Goal: Communication & Community: Answer question/provide support

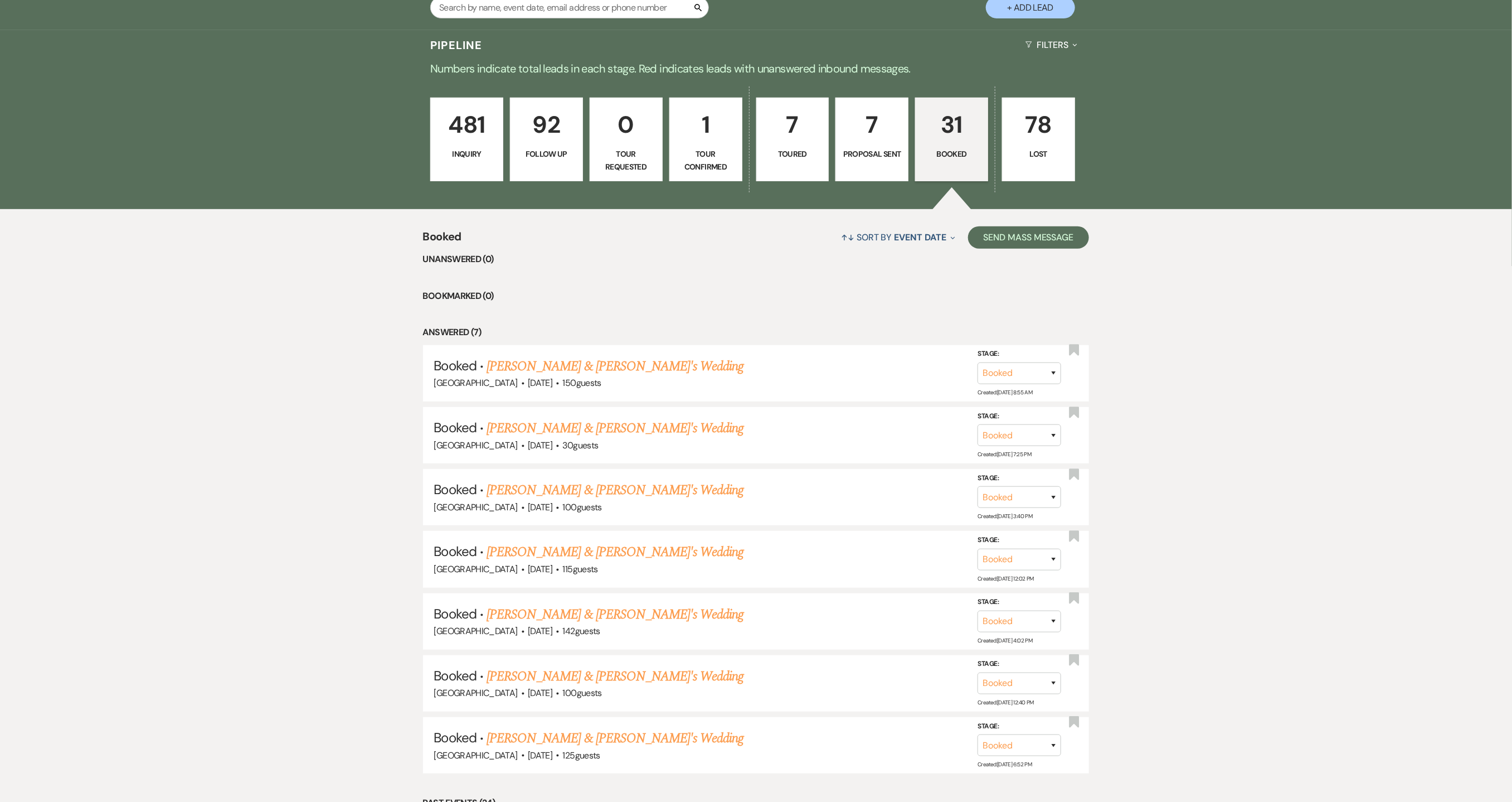
scroll to position [335, 0]
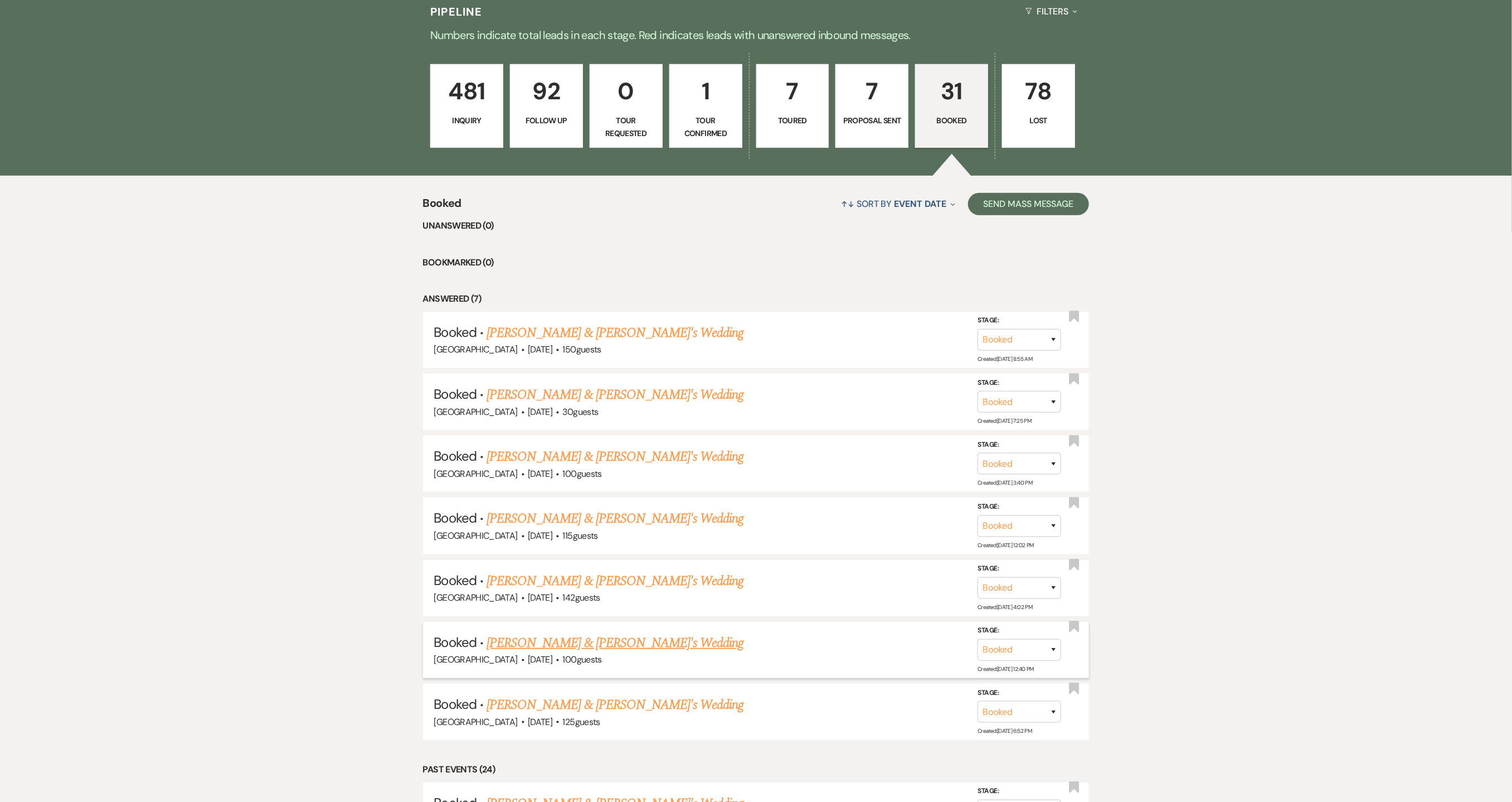
click at [527, 641] on link "[PERSON_NAME] & [PERSON_NAME]'s Wedding" at bounding box center [615, 643] width 258 height 20
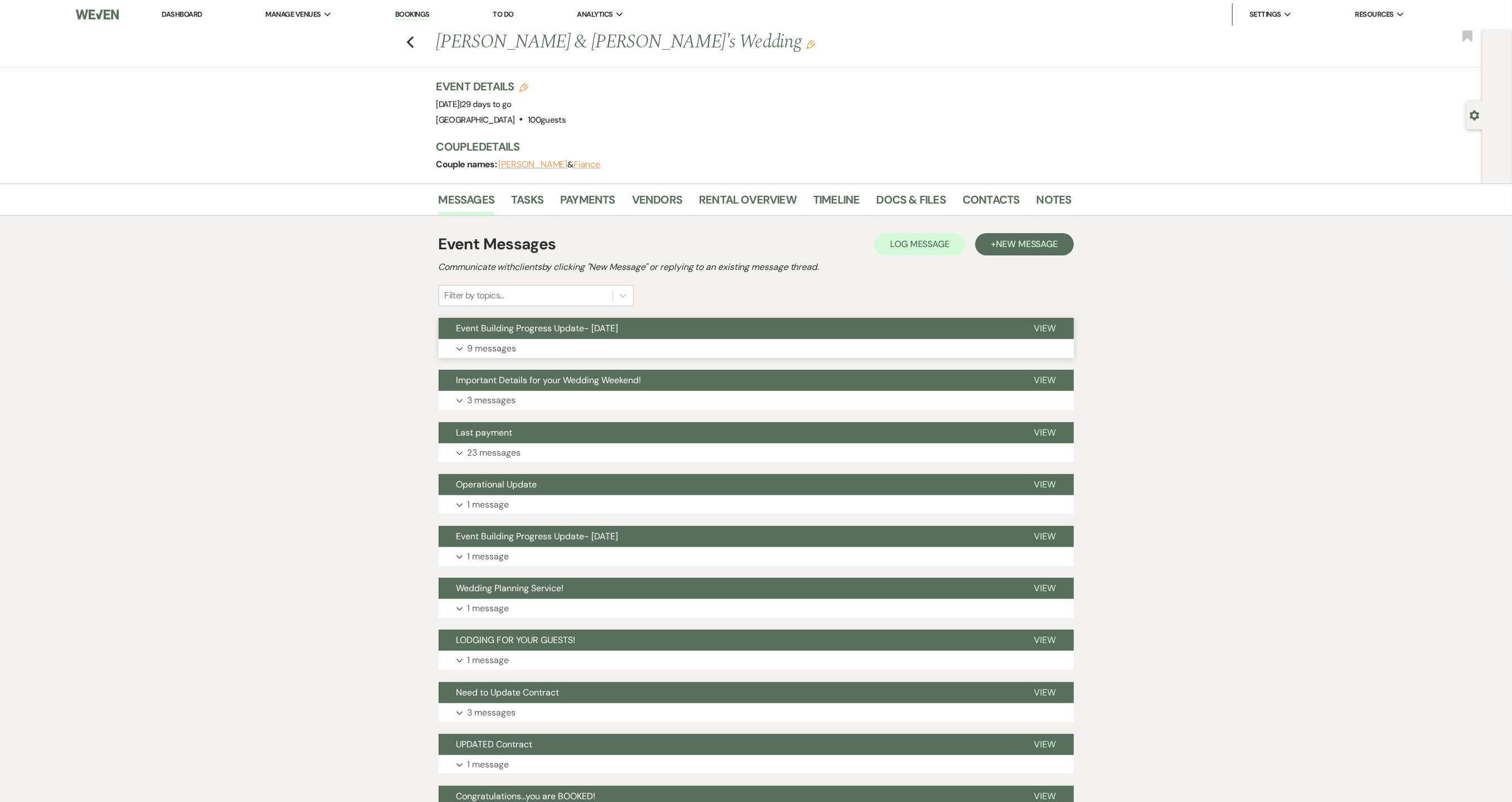
click at [500, 348] on p "9 messages" at bounding box center [492, 348] width 49 height 14
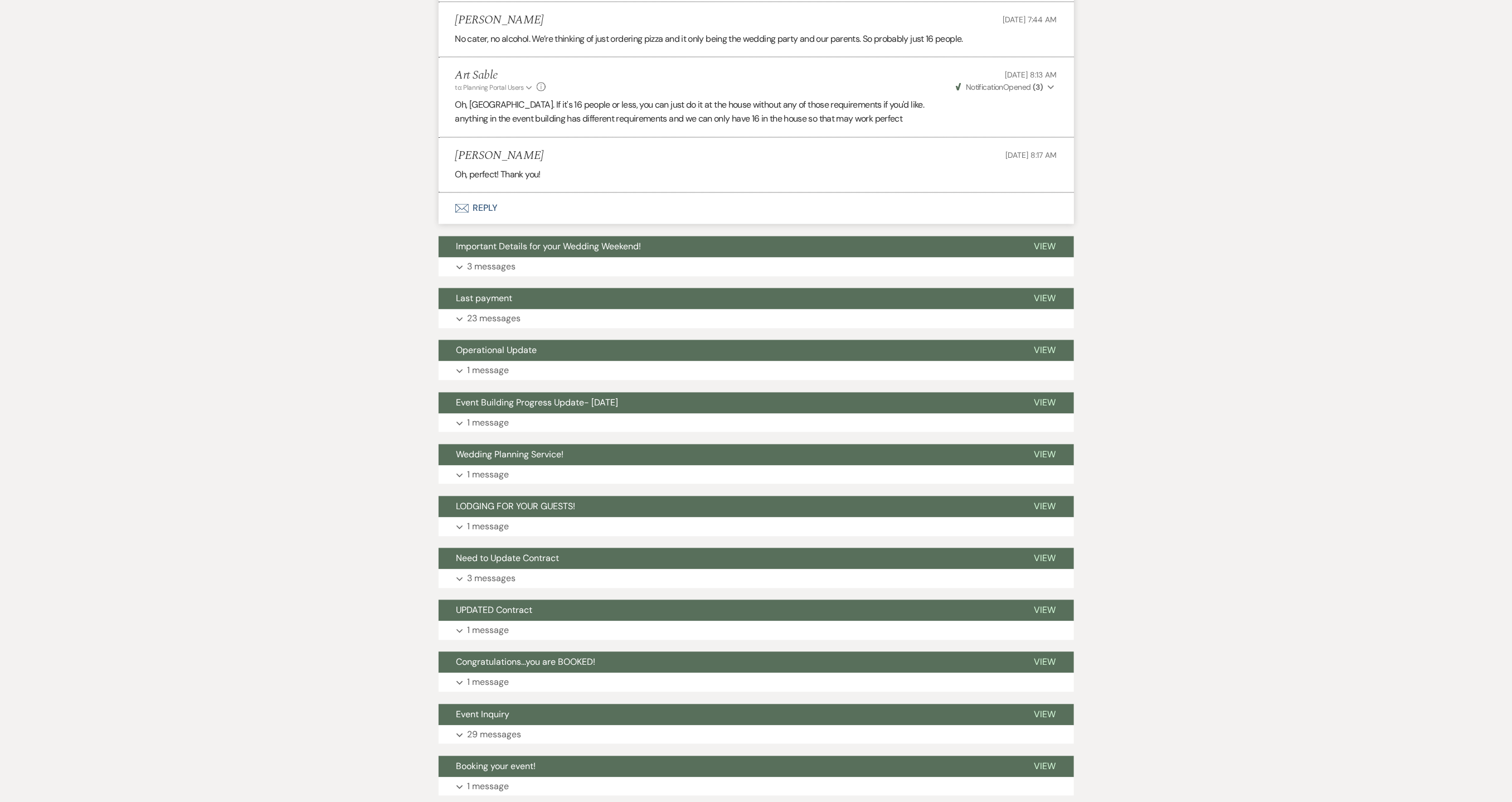
scroll to position [1288, 0]
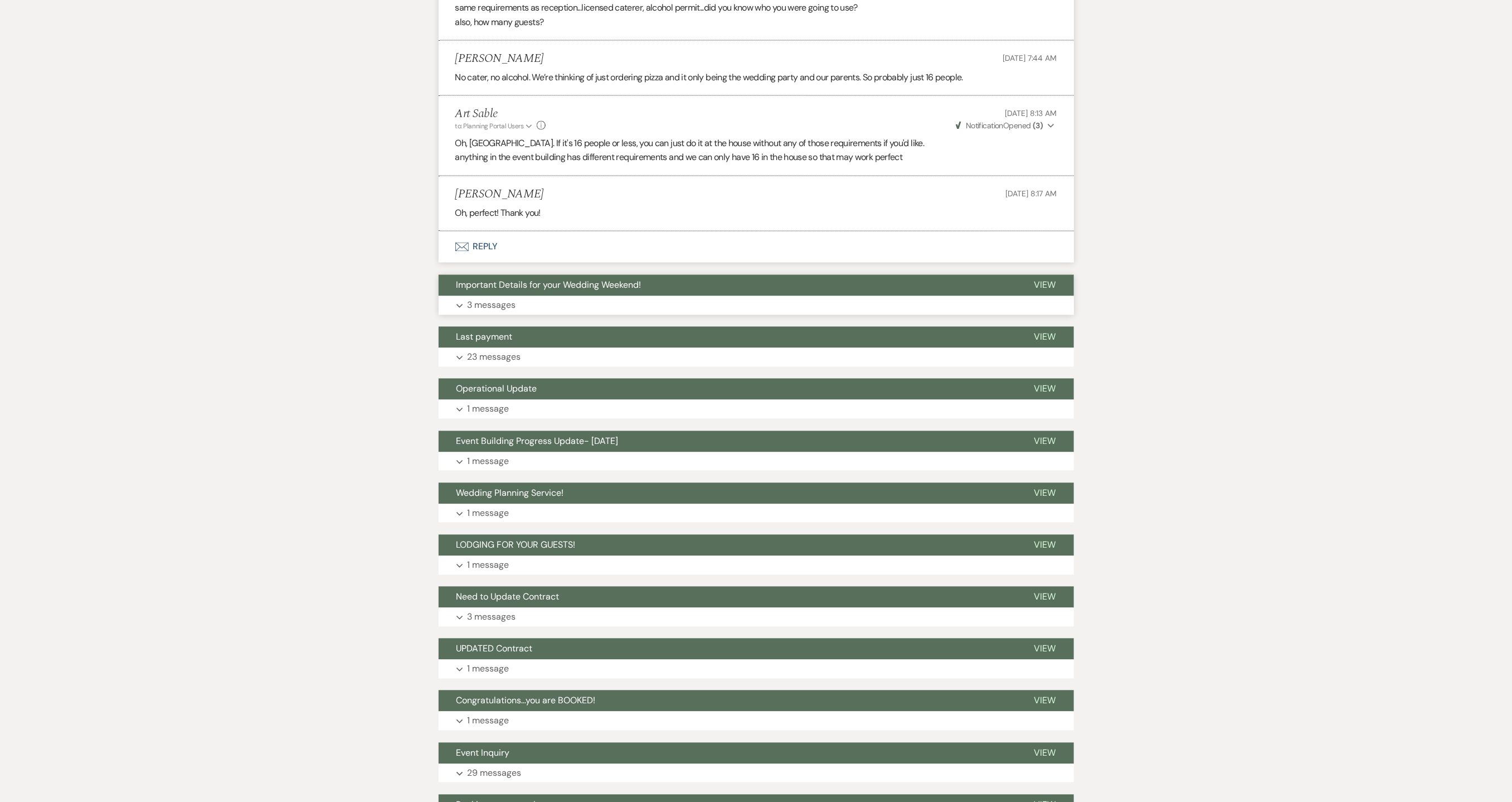
click at [477, 311] on p "3 messages" at bounding box center [492, 306] width 49 height 14
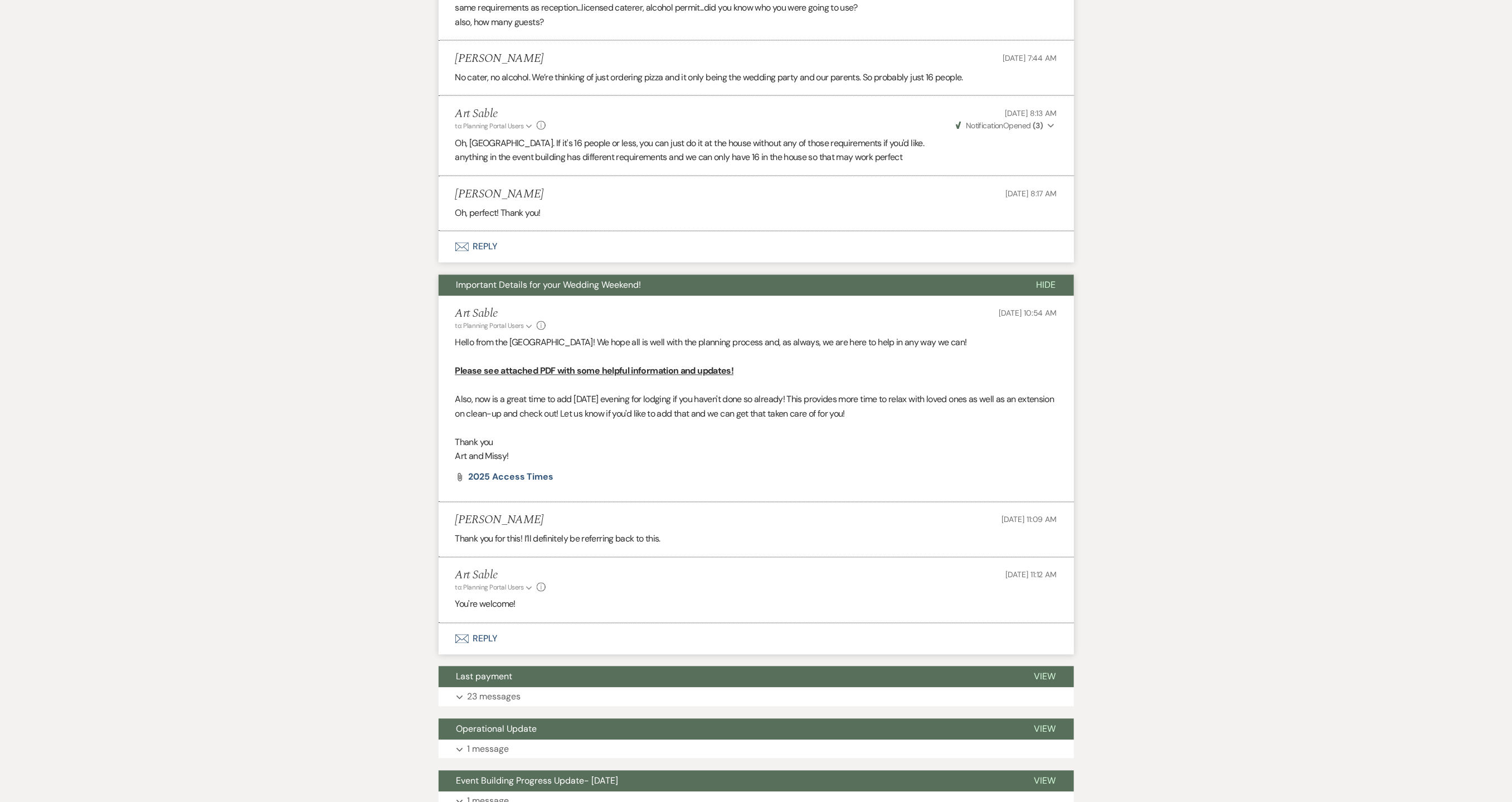
scroll to position [1399, 0]
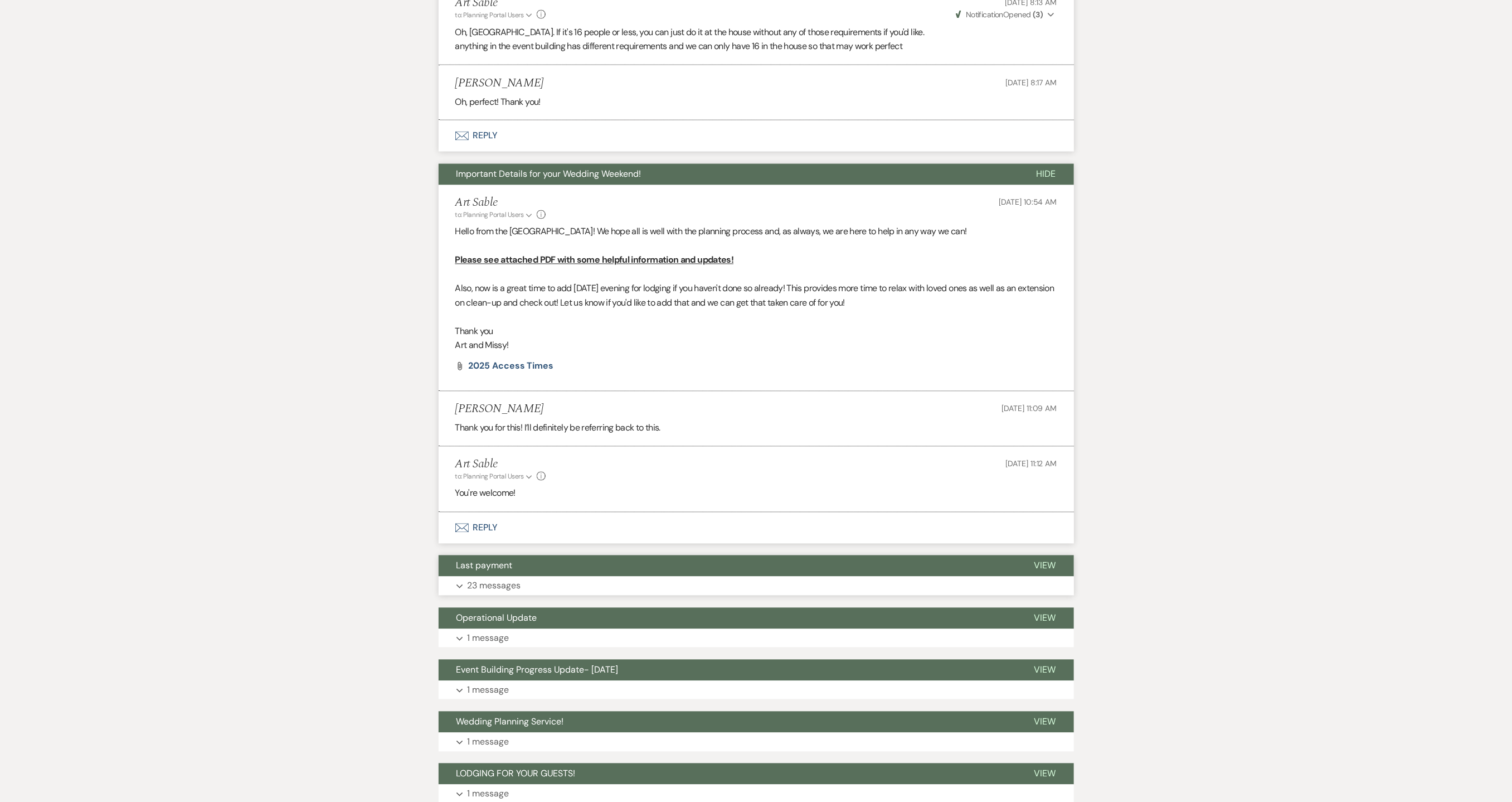
click at [472, 591] on p "23 messages" at bounding box center [494, 586] width 53 height 14
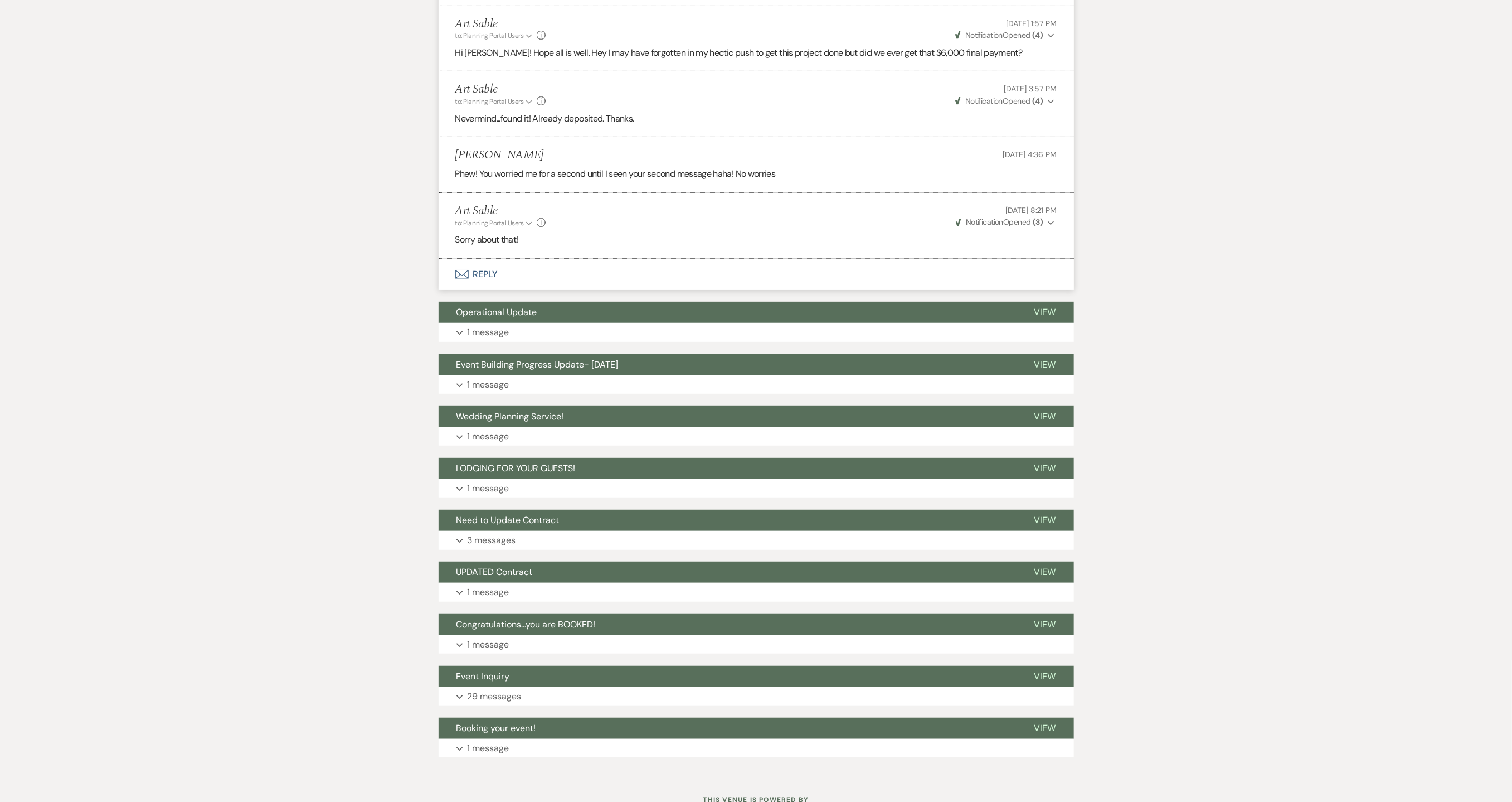
scroll to position [3235, 0]
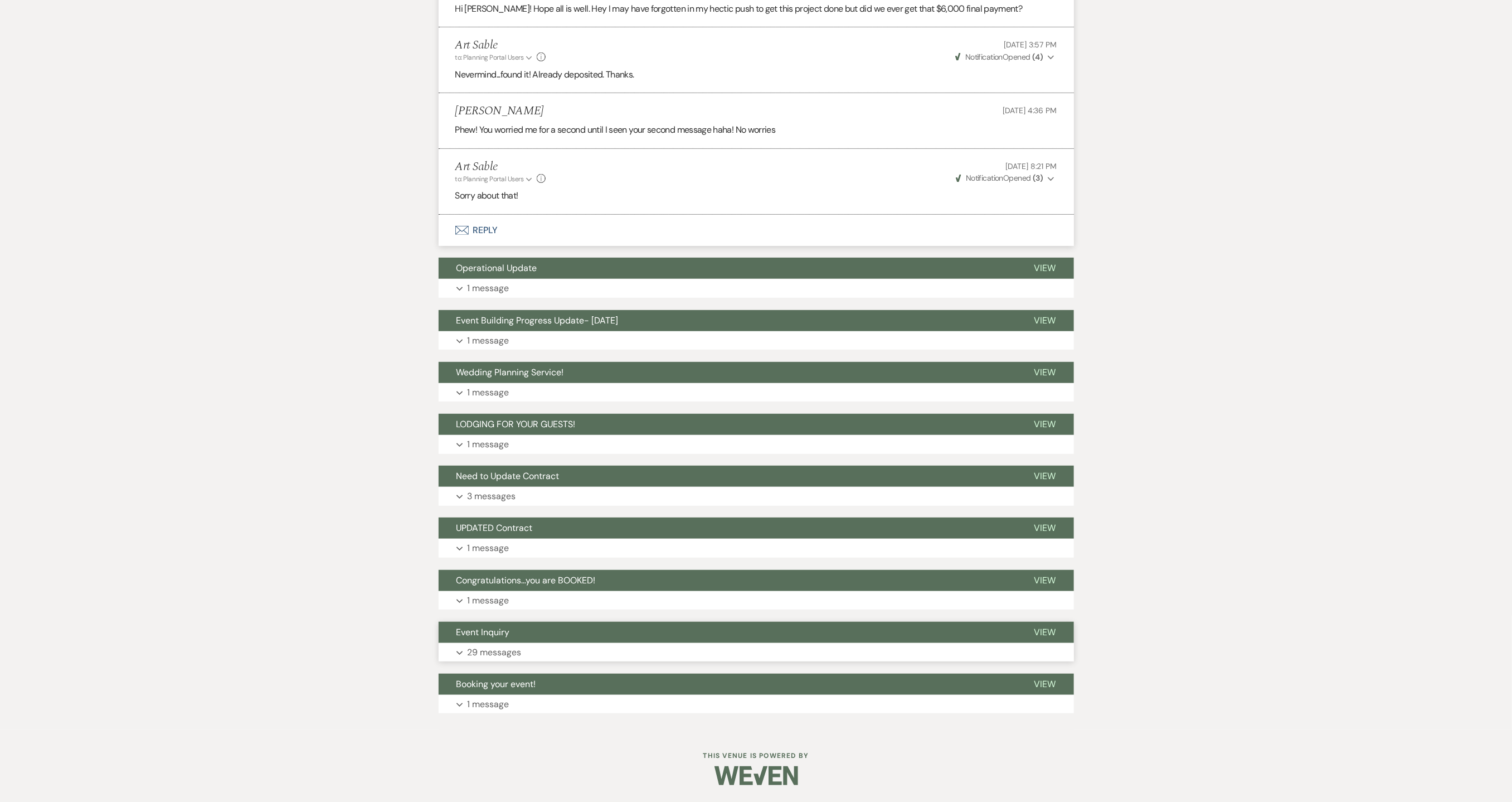
click at [617, 653] on button "Expand 29 messages" at bounding box center [756, 653] width 635 height 19
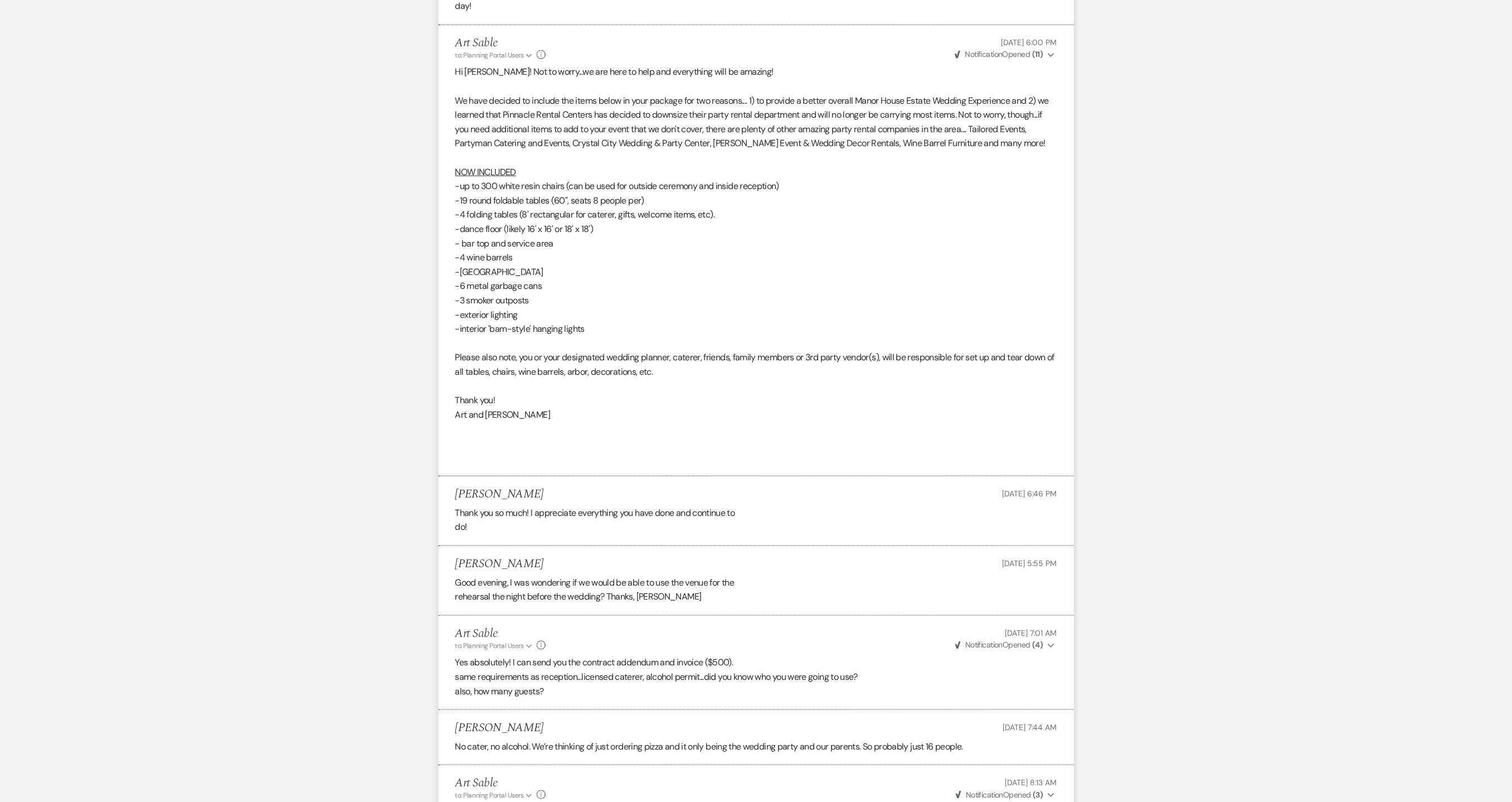
scroll to position [0, 0]
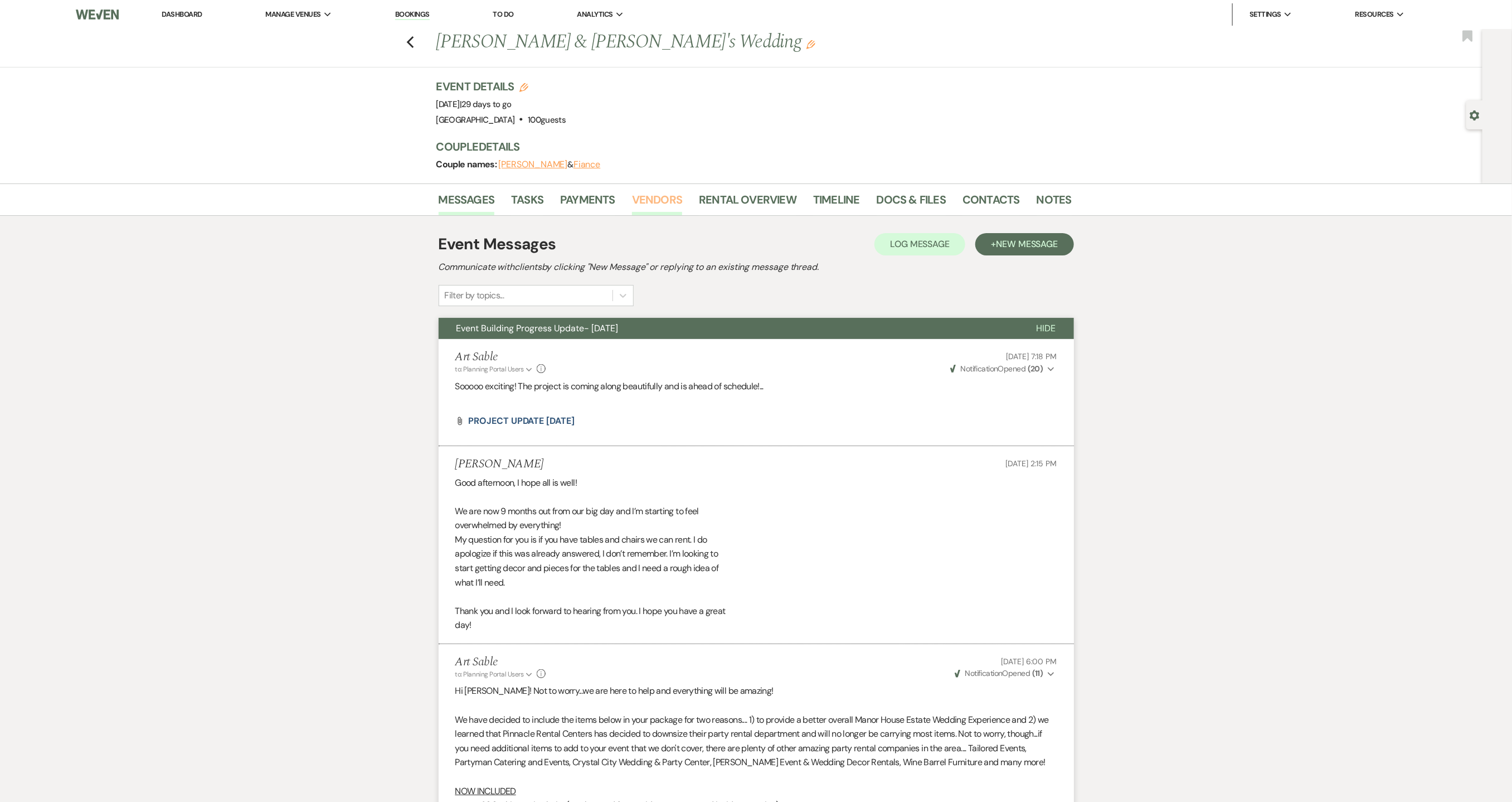
click at [664, 203] on link "Vendors" at bounding box center [657, 203] width 50 height 24
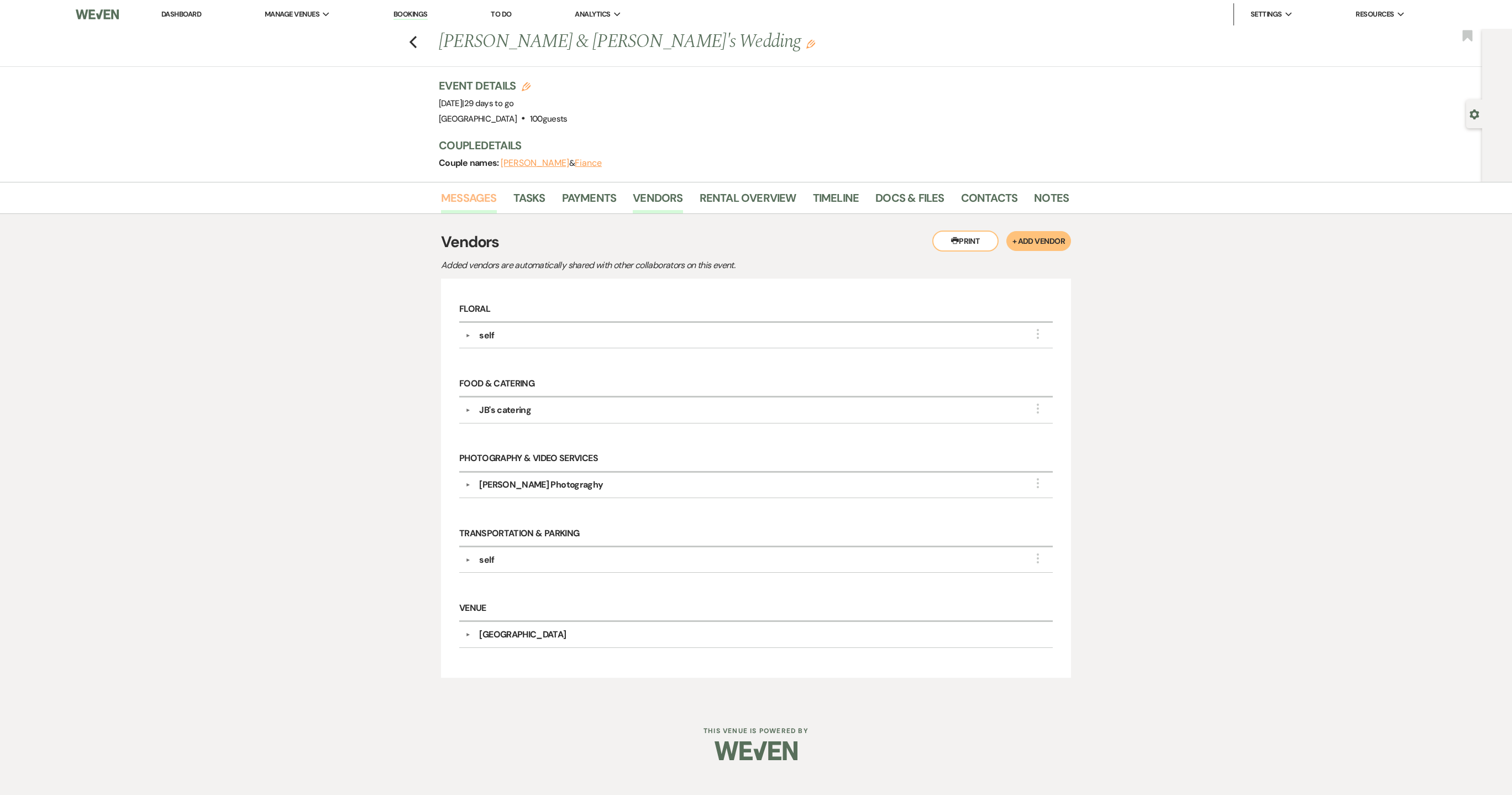
click at [481, 196] on link "Messages" at bounding box center [468, 201] width 56 height 24
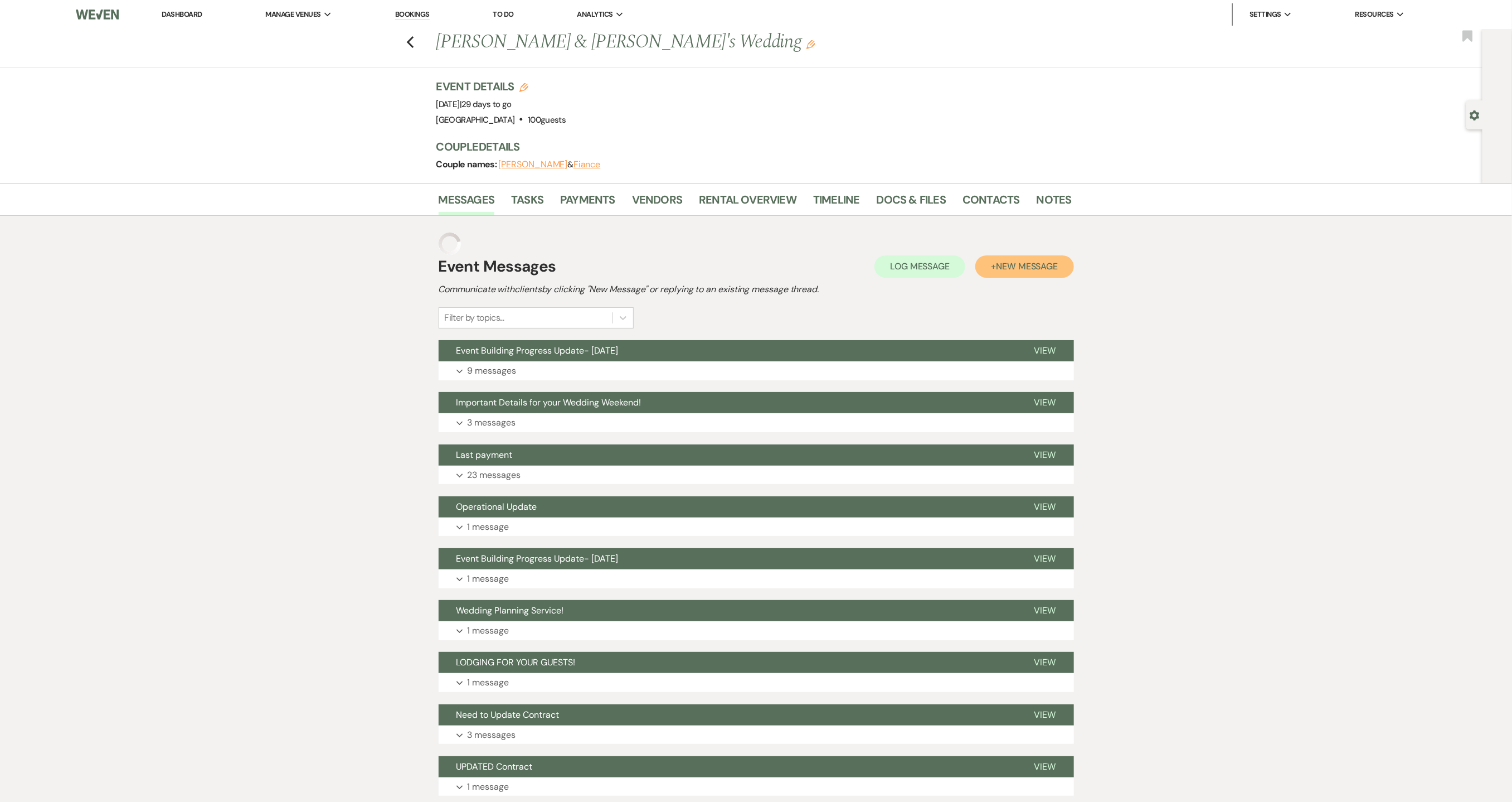
click at [1035, 270] on span "New Message" at bounding box center [1027, 267] width 62 height 12
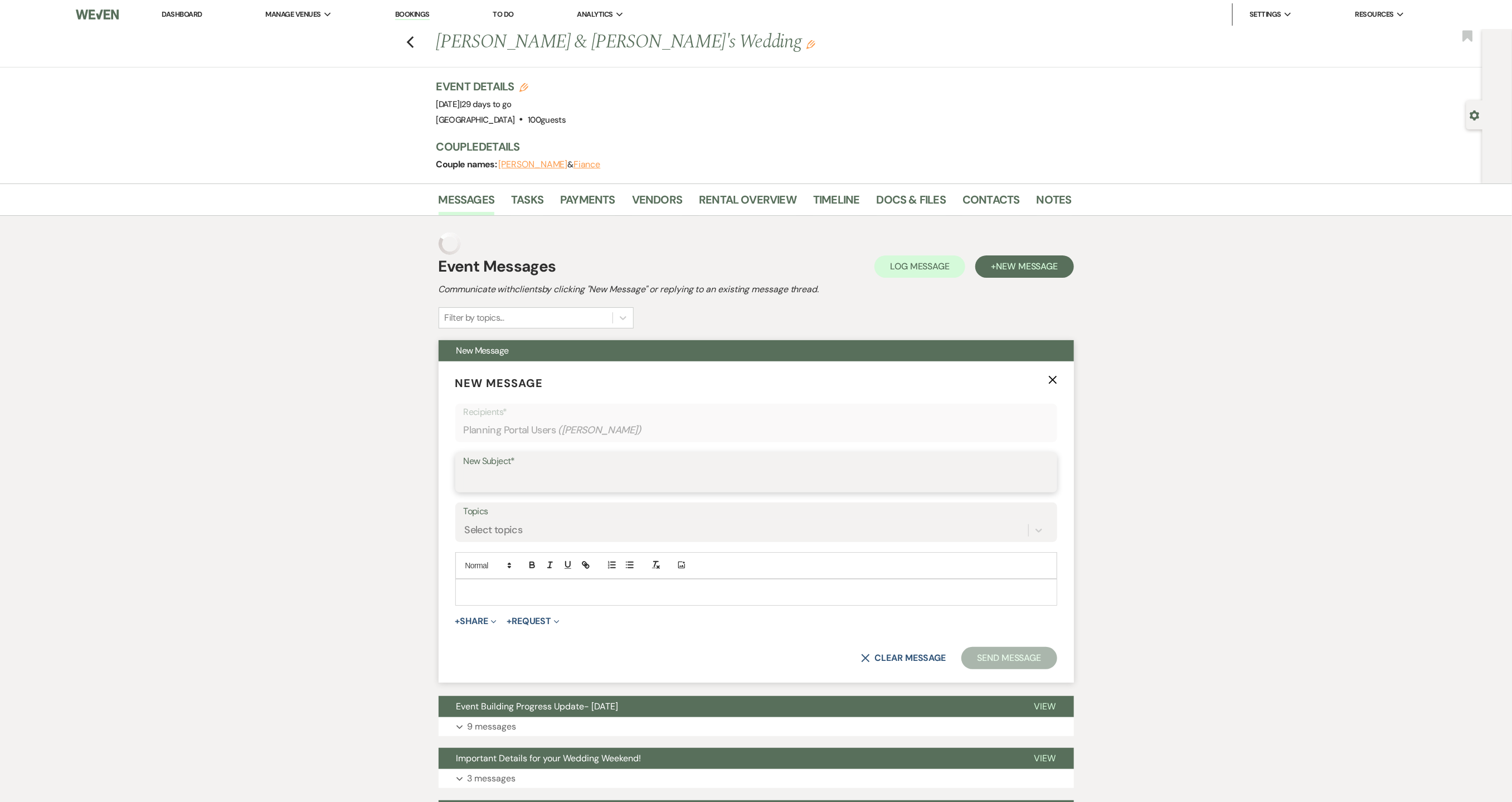
click at [596, 477] on input "New Subject*" at bounding box center [756, 480] width 586 height 22
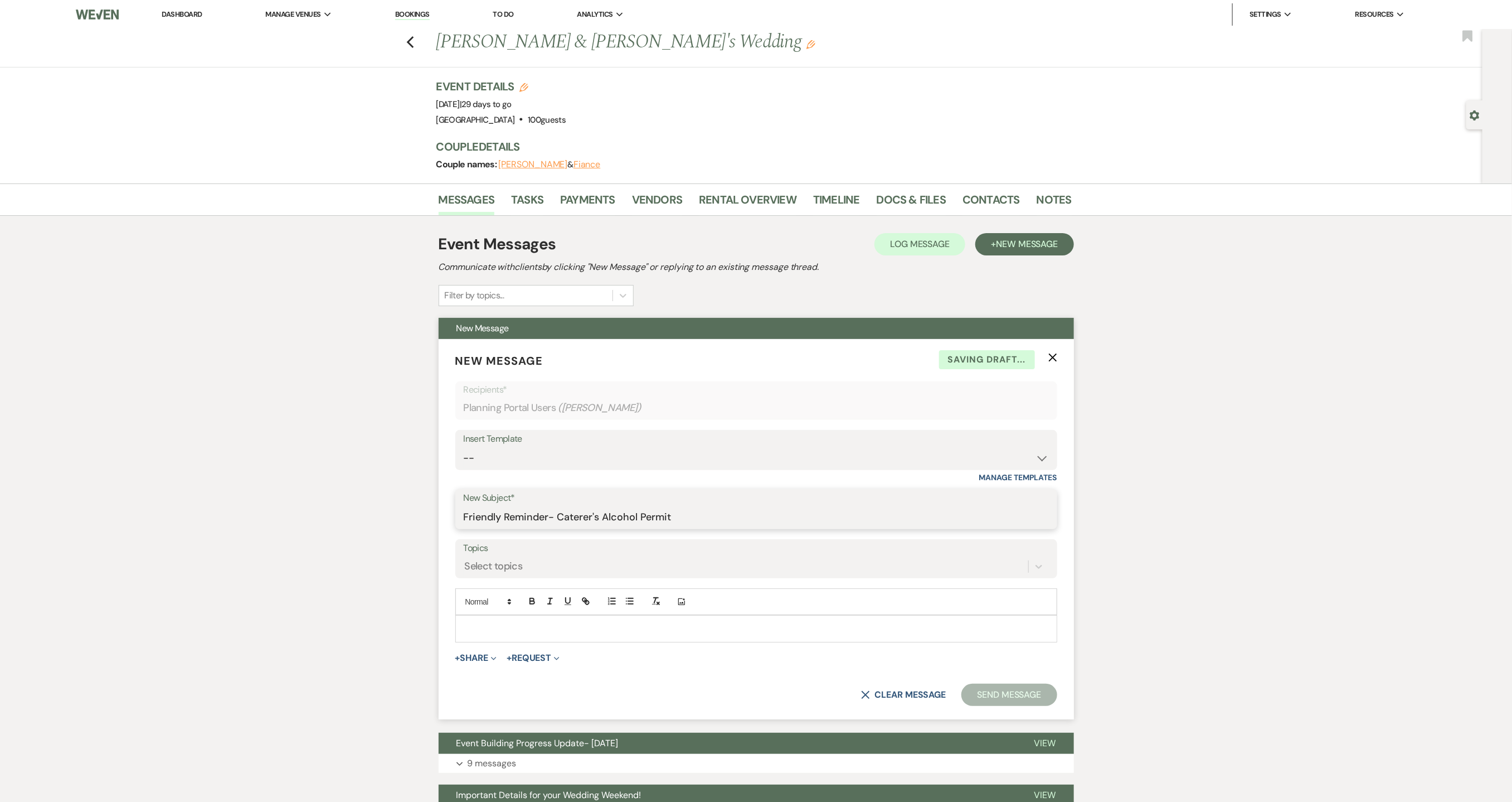
type input "Friendly Reminder- Caterer's Alcohol Permit"
click at [509, 620] on div at bounding box center [756, 628] width 601 height 25
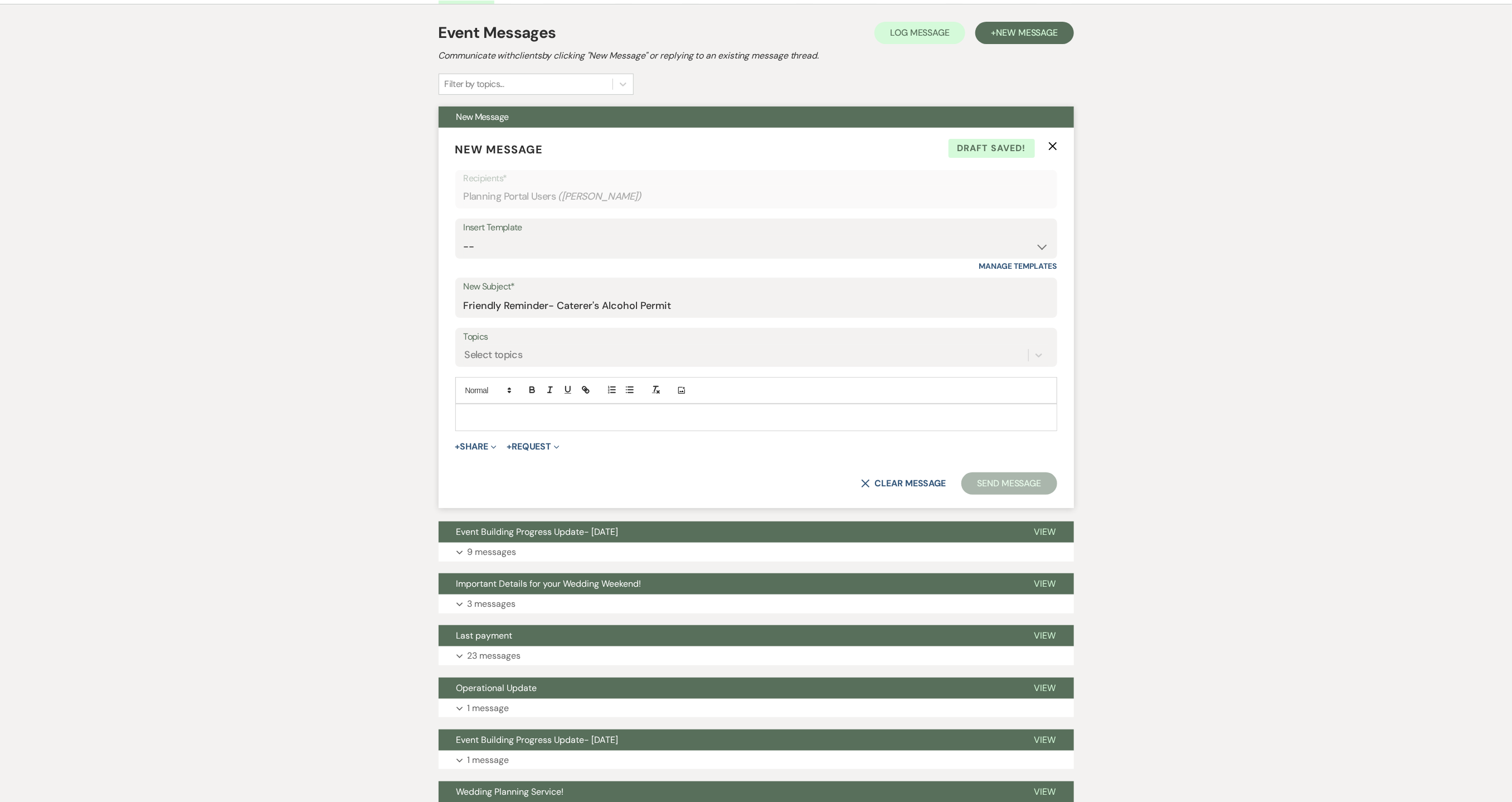
scroll to position [223, 0]
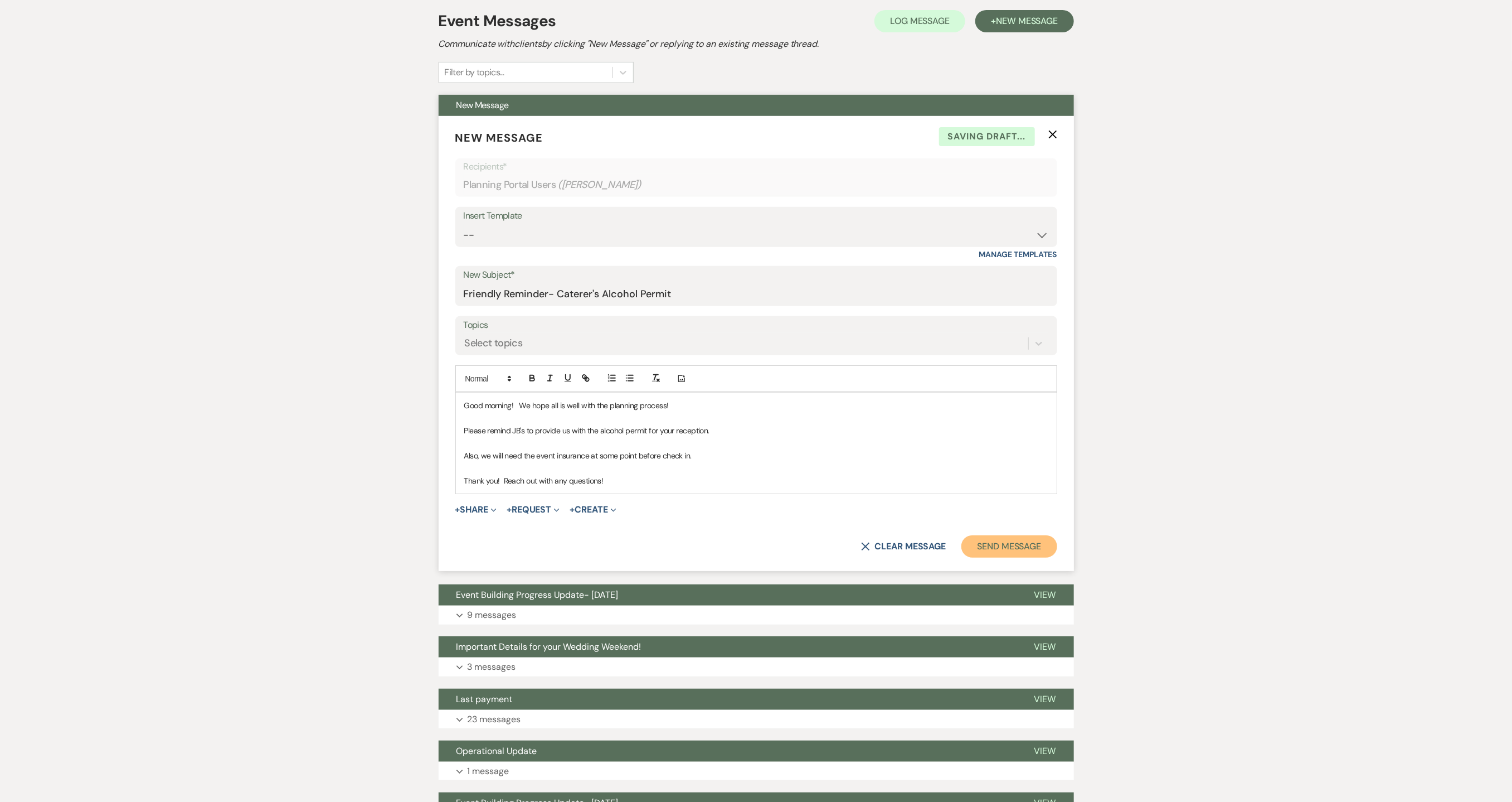
click at [1020, 544] on button "Send Message" at bounding box center [1009, 547] width 95 height 23
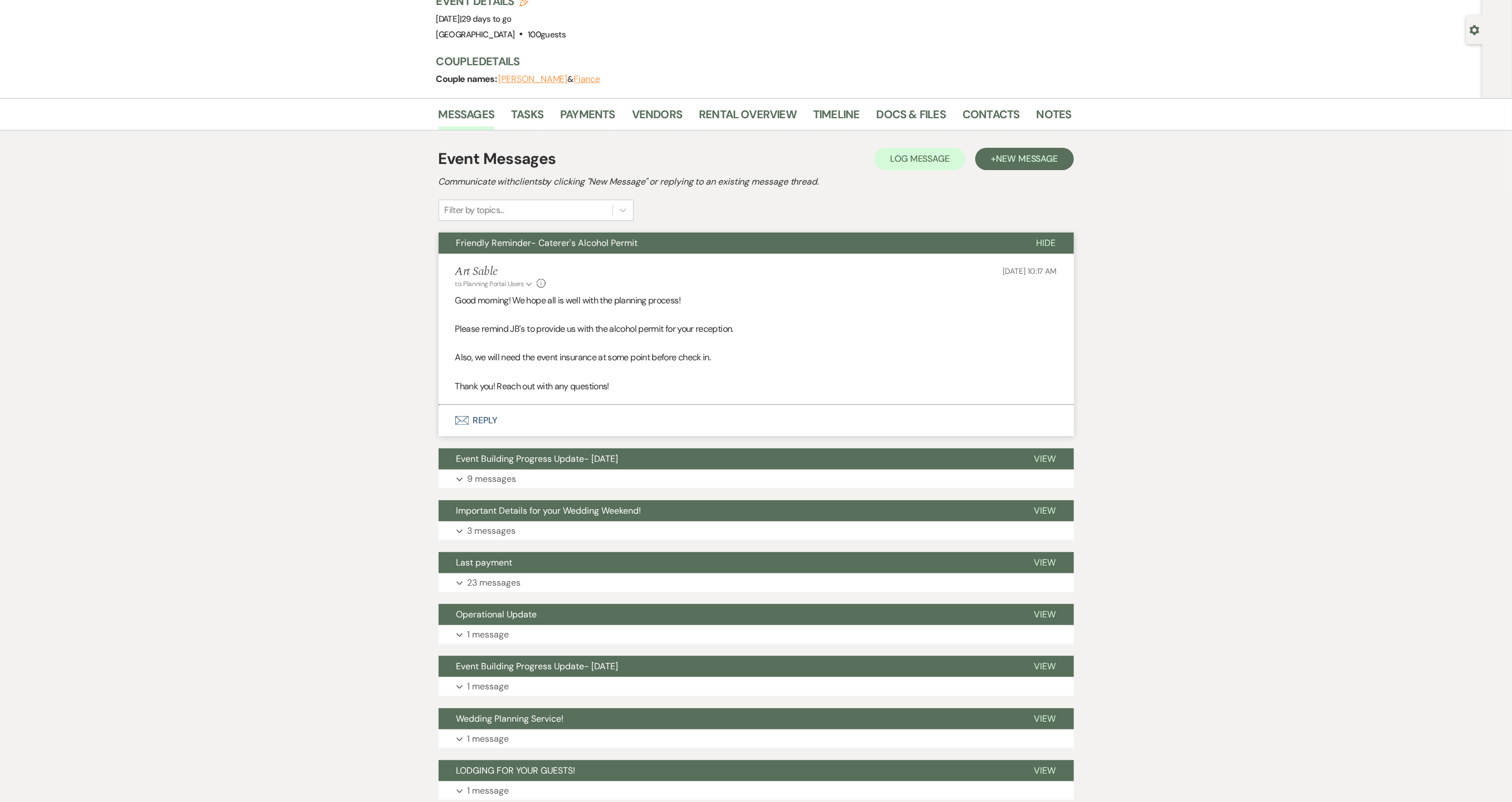
scroll to position [0, 0]
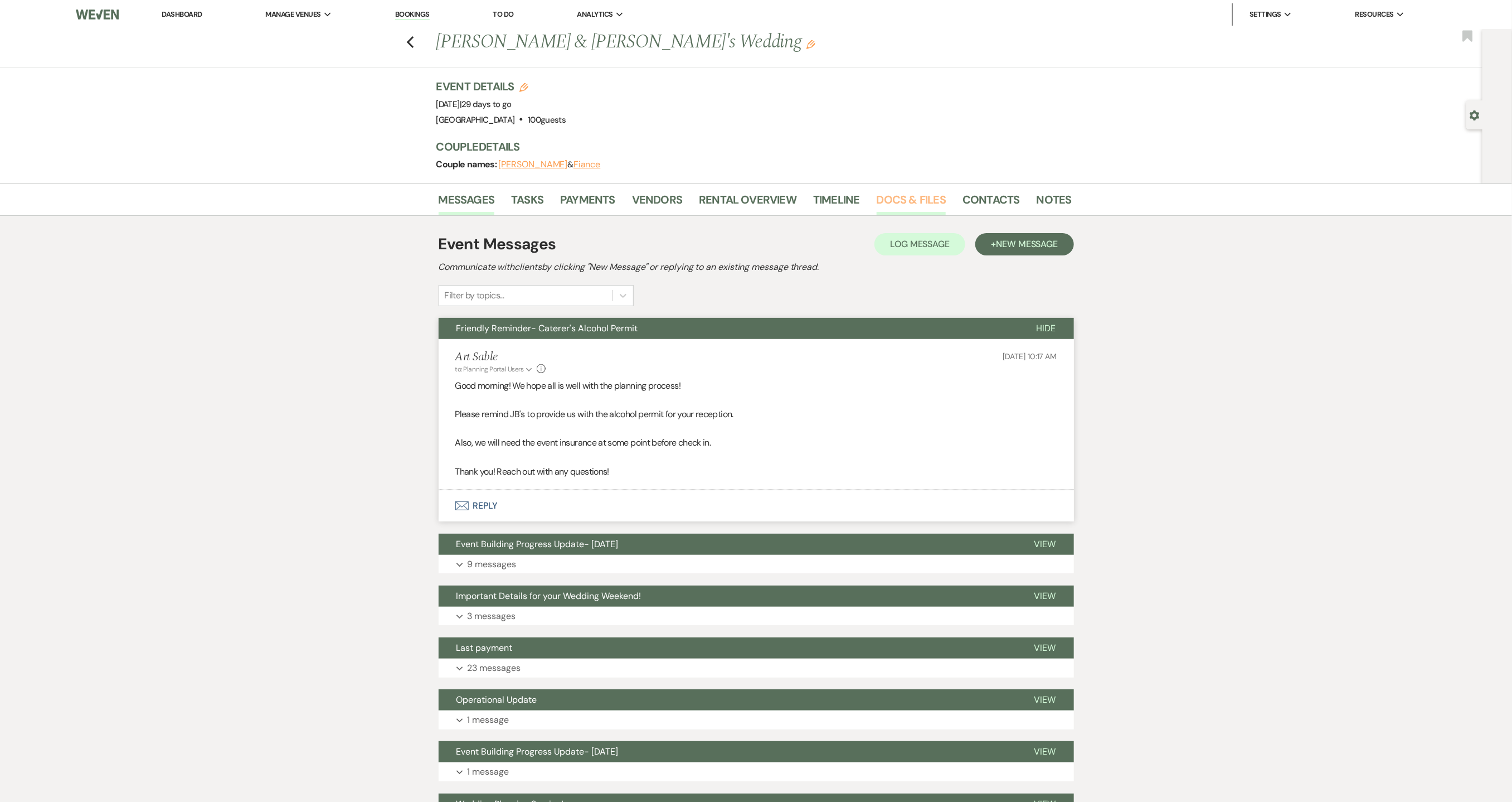
click at [918, 201] on link "Docs & Files" at bounding box center [911, 203] width 69 height 24
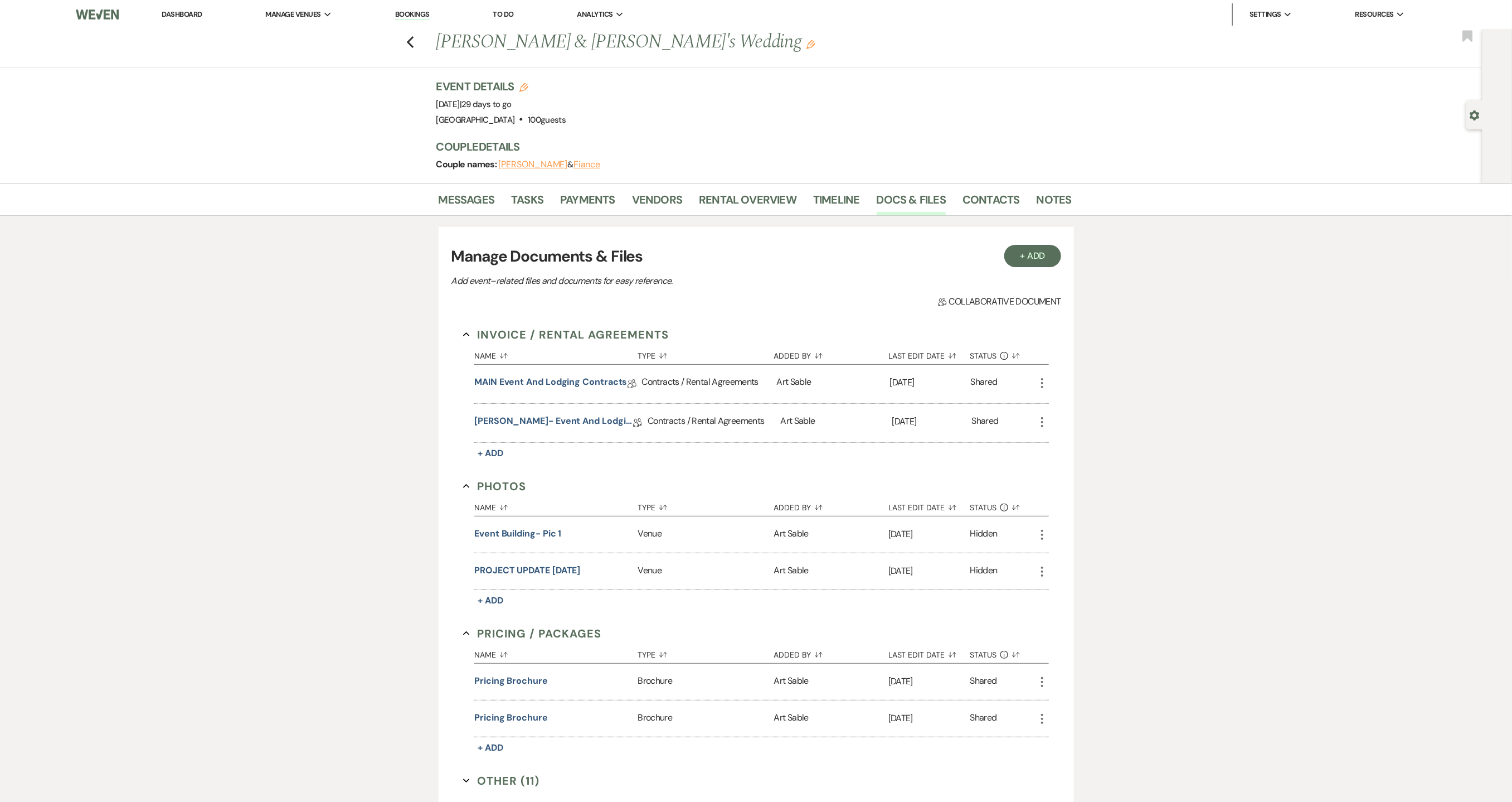
click at [189, 14] on link "Dashboard" at bounding box center [182, 14] width 40 height 9
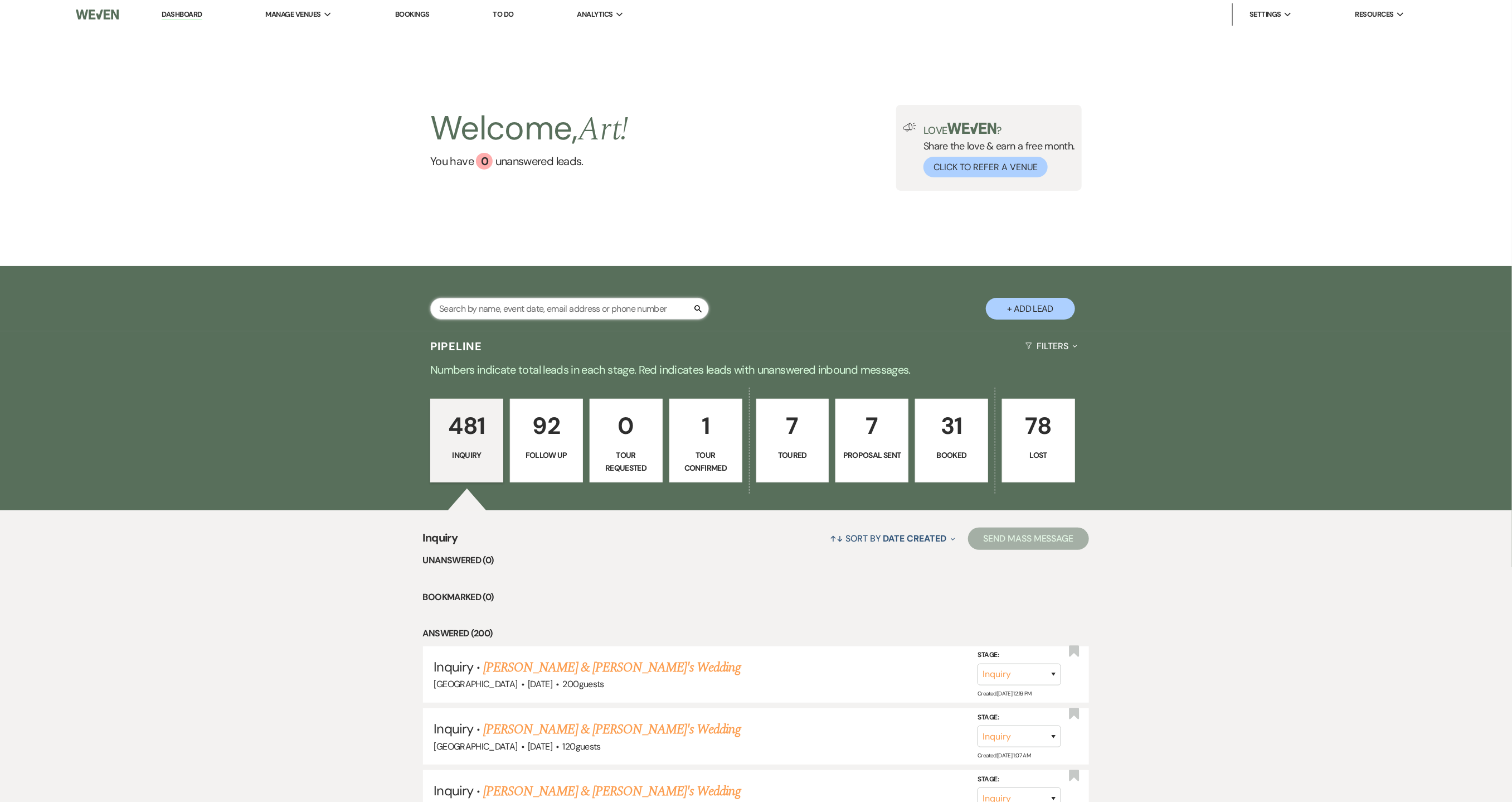
click at [577, 309] on input "text" at bounding box center [570, 309] width 279 height 22
type input "[PERSON_NAME]"
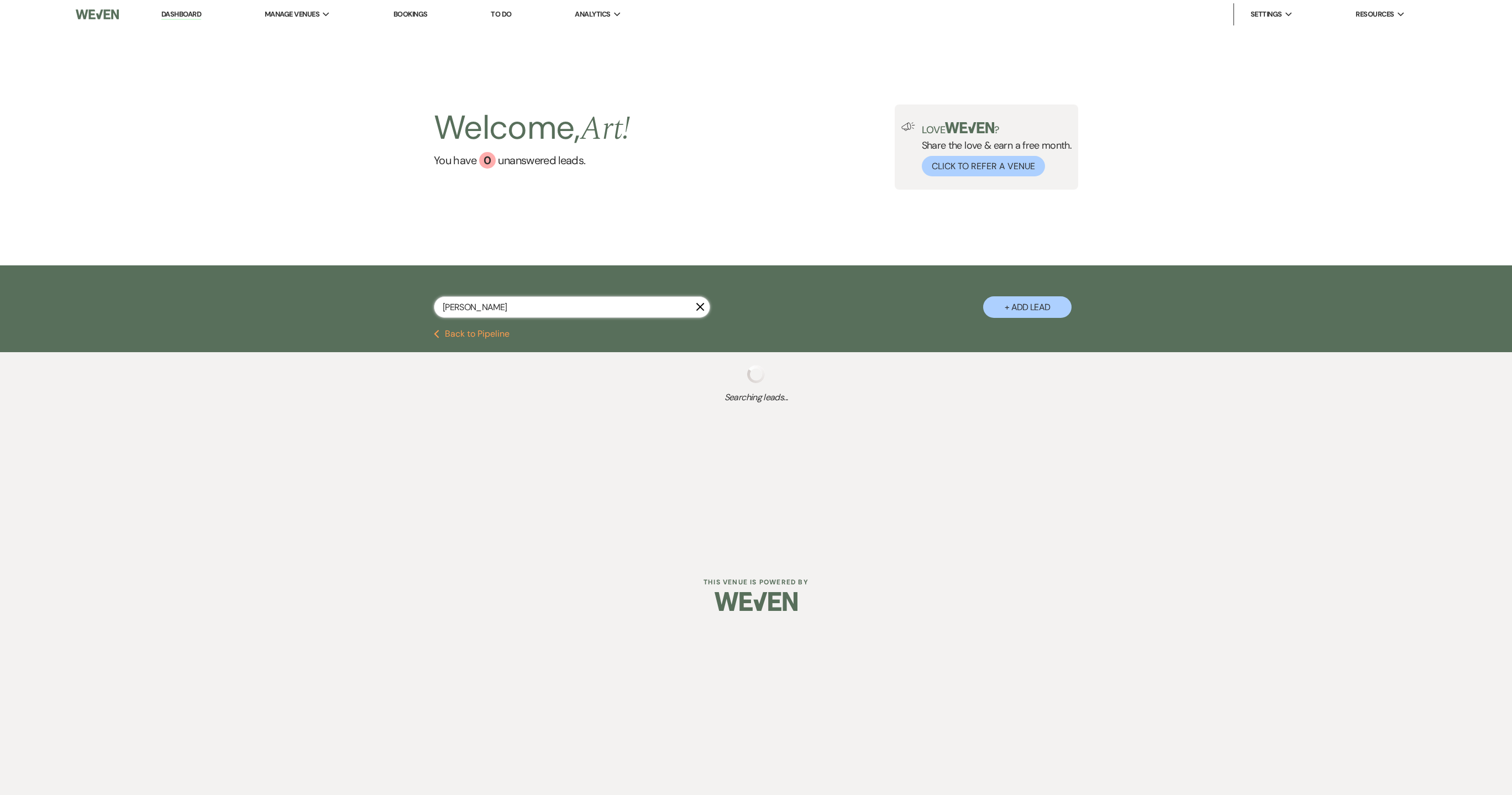
select select "8"
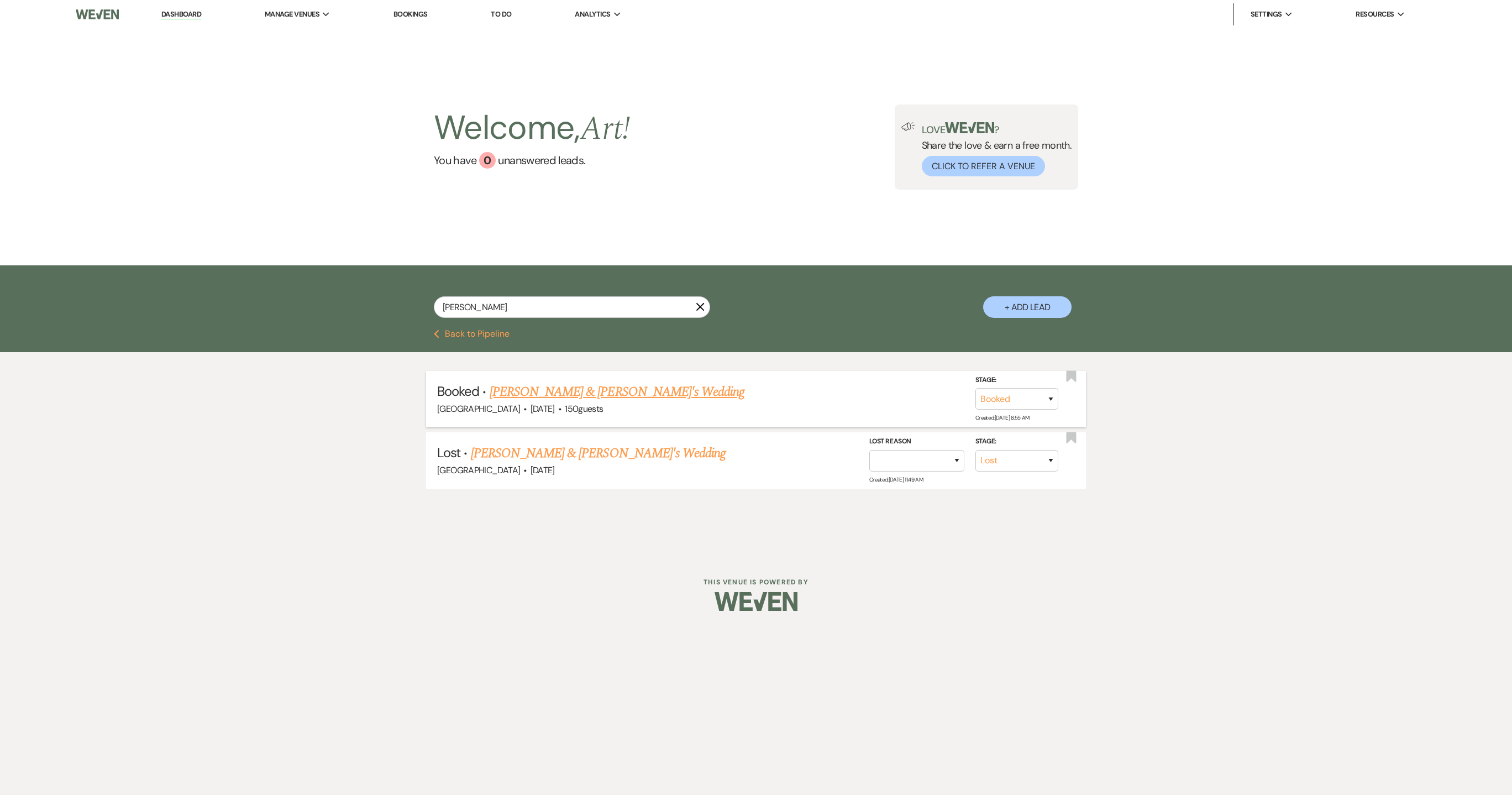
click at [543, 395] on link "[PERSON_NAME] & [PERSON_NAME]'s Wedding" at bounding box center [617, 392] width 255 height 20
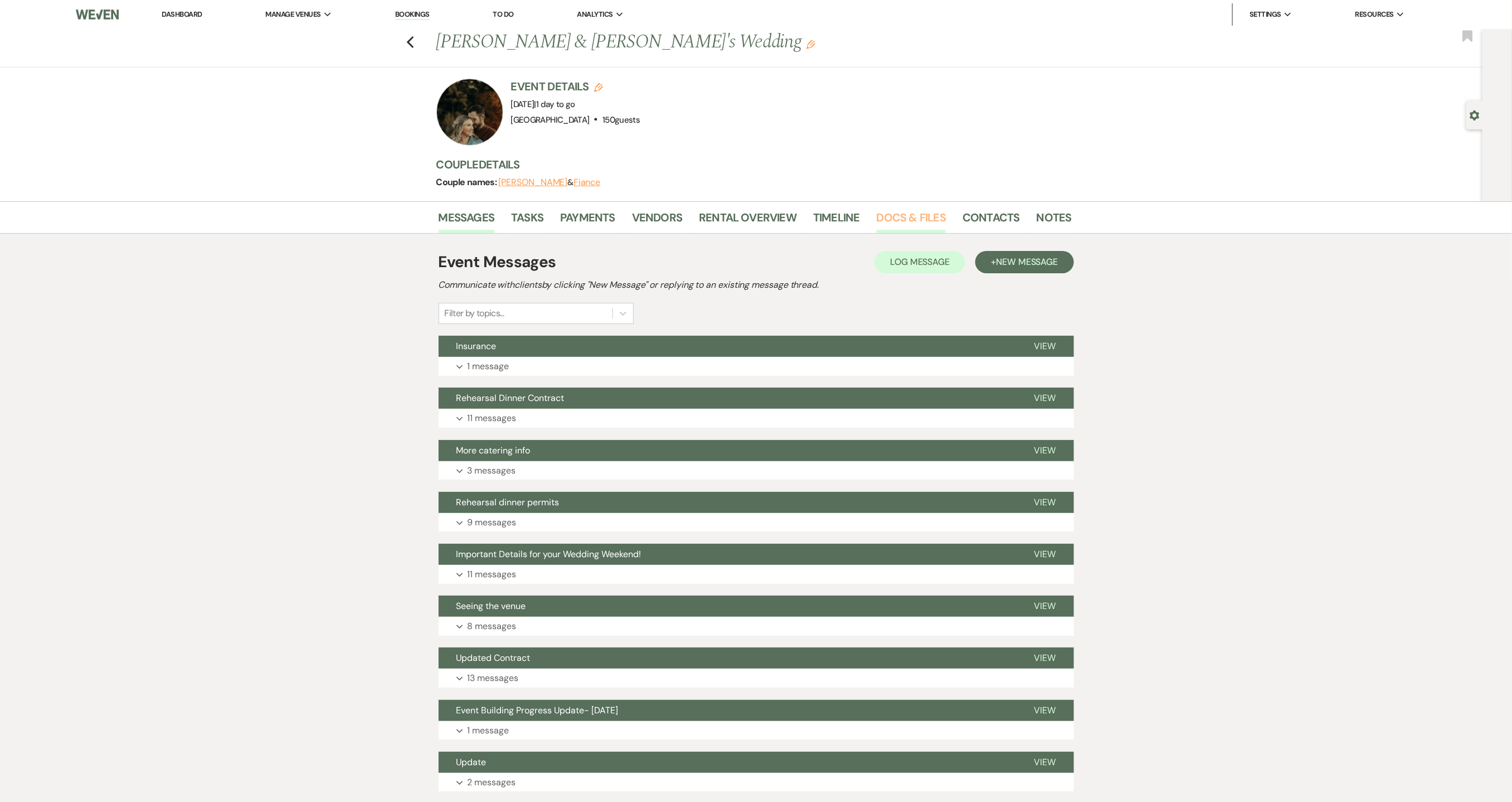
click at [924, 219] on link "Docs & Files" at bounding box center [911, 220] width 69 height 24
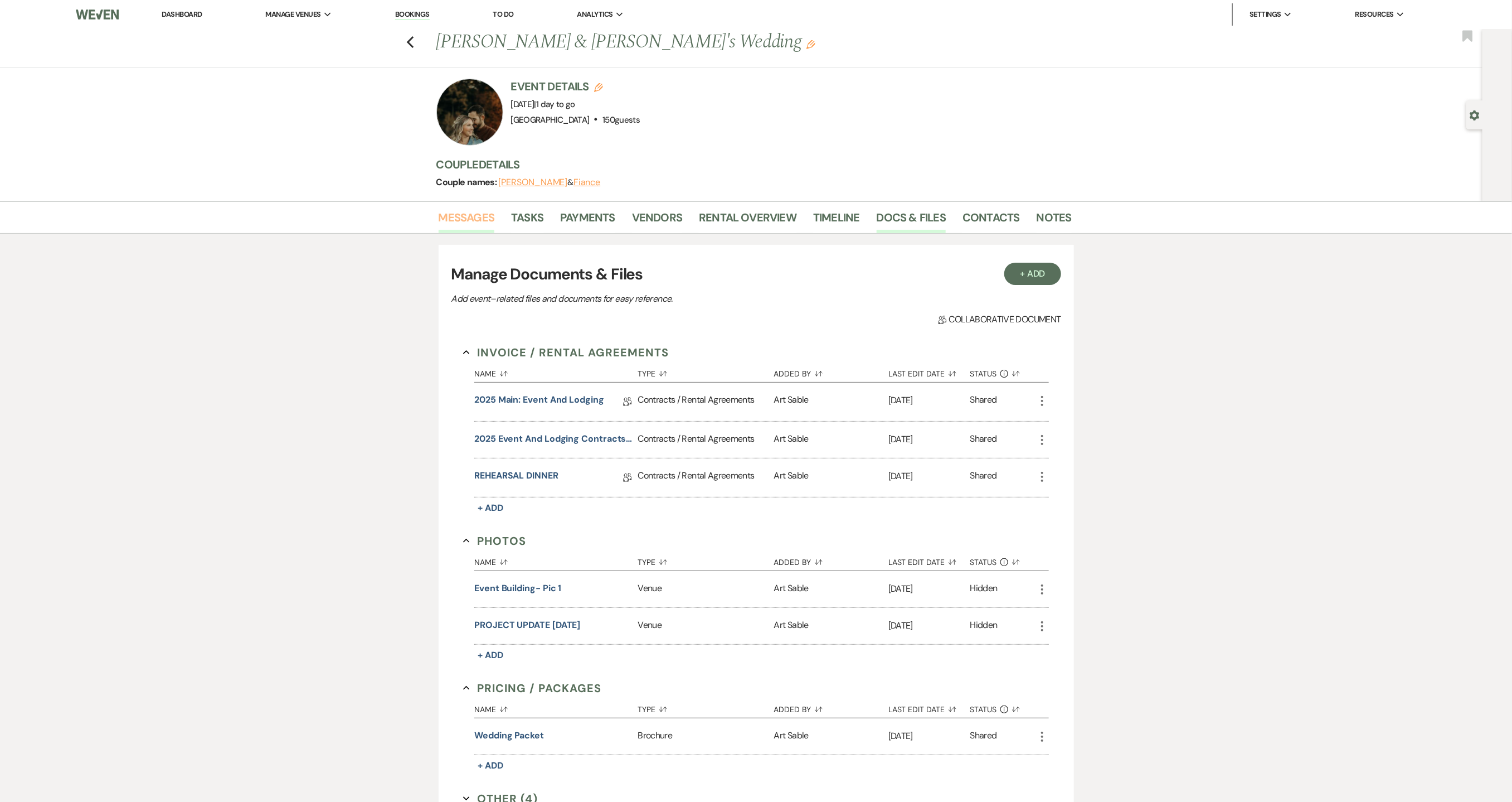
click at [451, 216] on link "Messages" at bounding box center [467, 220] width 56 height 24
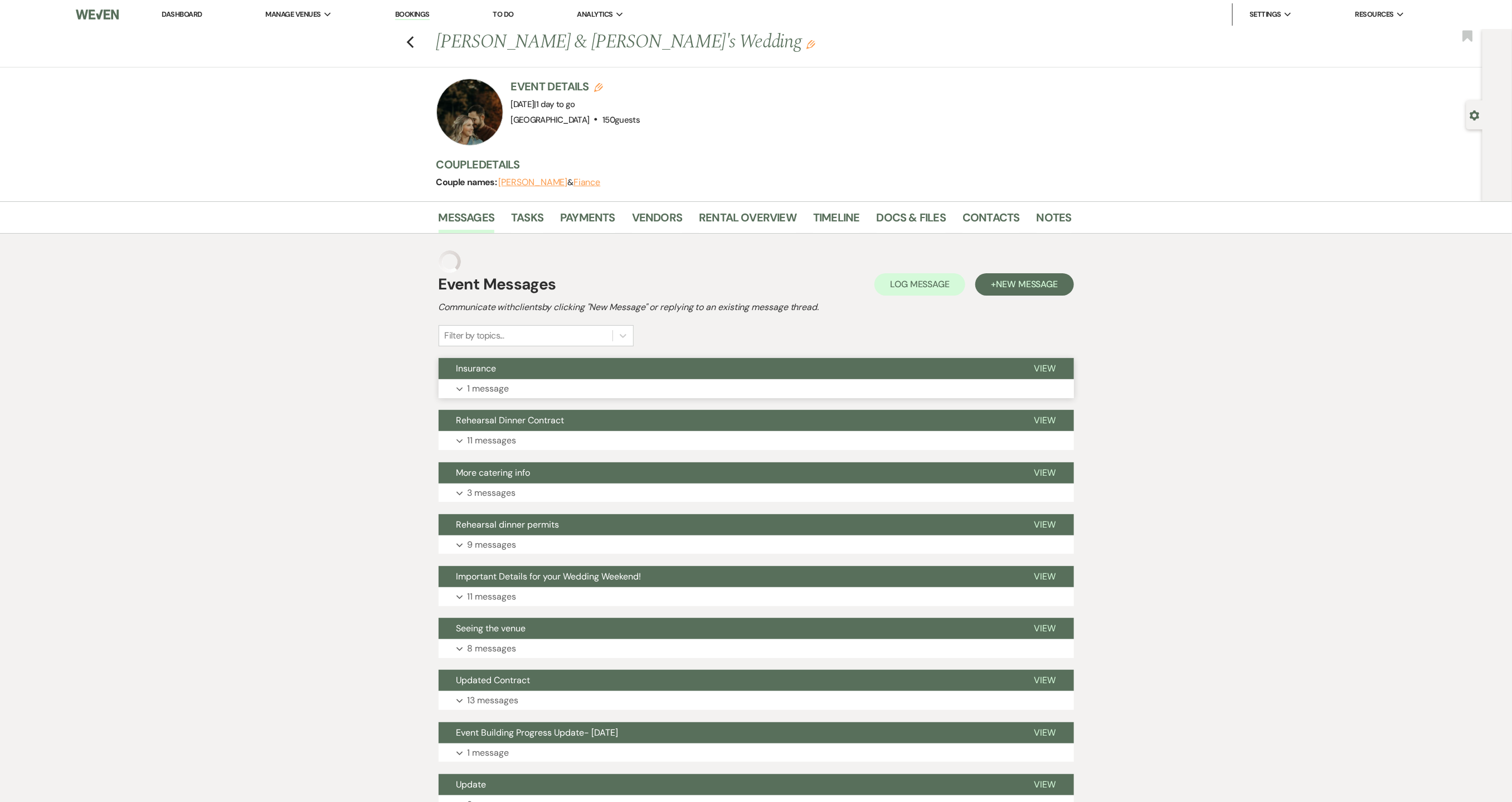
click at [523, 394] on div "Event Messages Log Log Message + New Message Communicate with clients by clicki…" at bounding box center [756, 766] width 635 height 1042
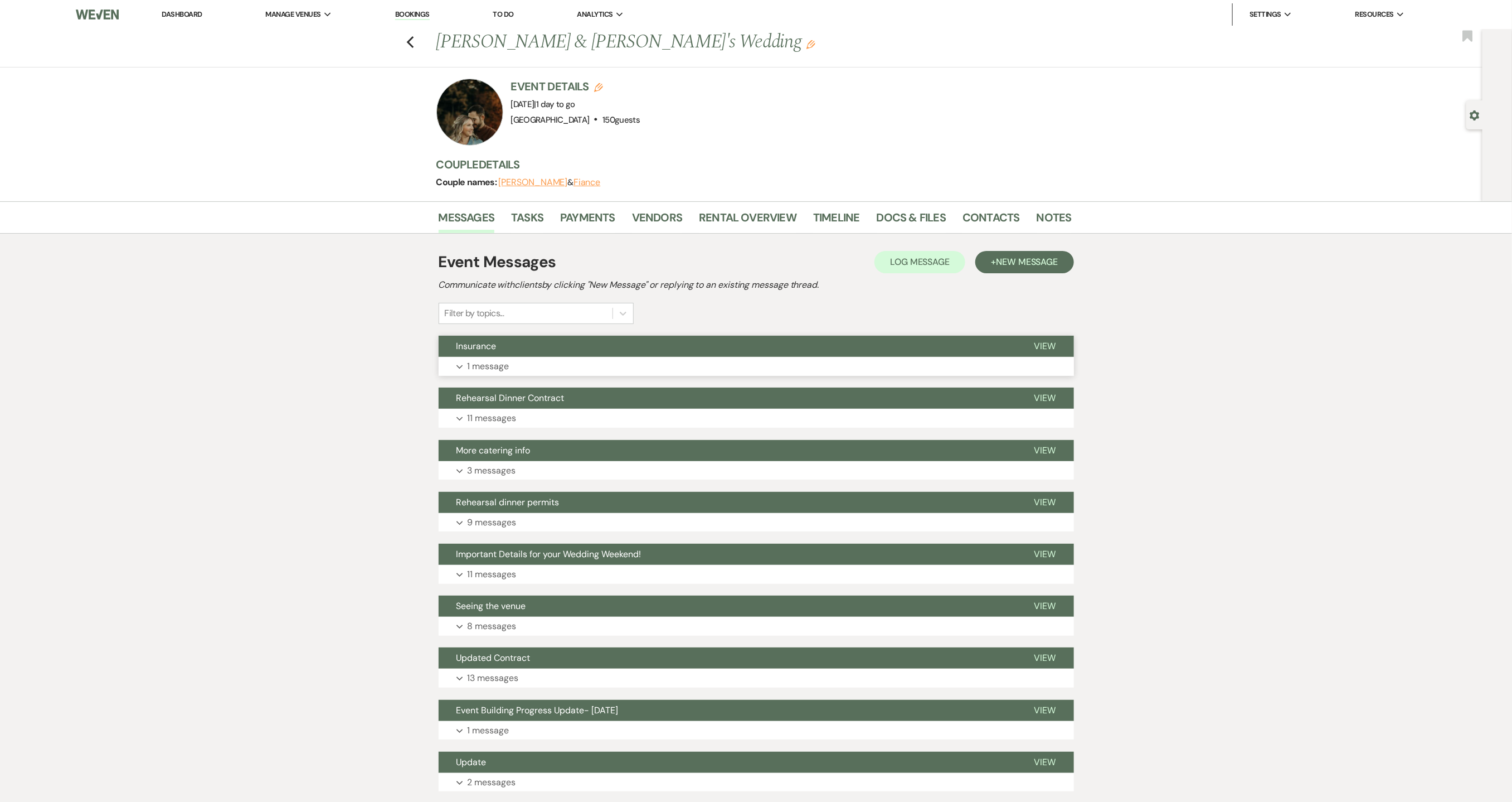
click at [517, 371] on button "Expand 1 message" at bounding box center [756, 367] width 635 height 19
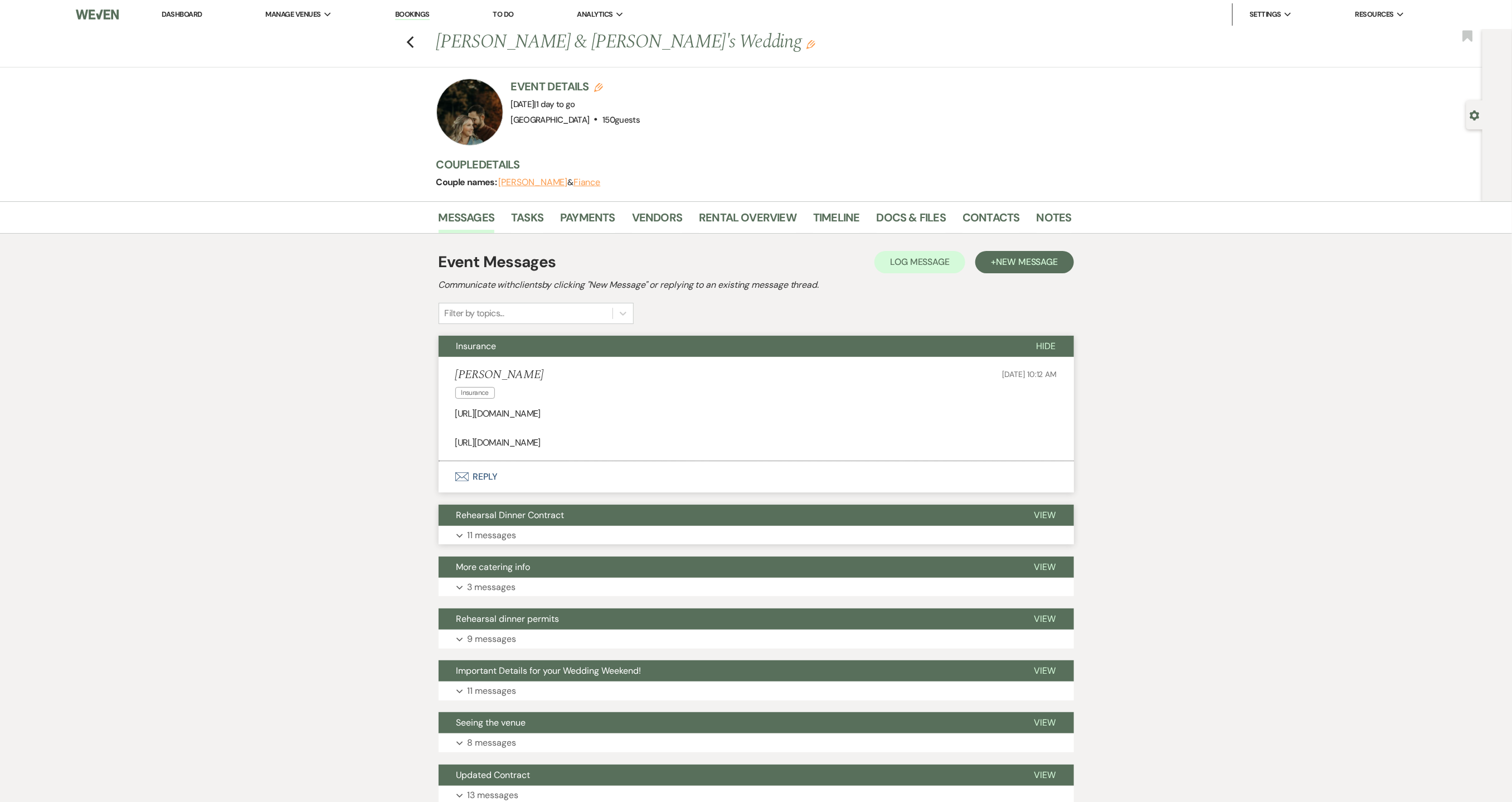
click at [519, 532] on button "Expand 11 messages" at bounding box center [756, 535] width 635 height 19
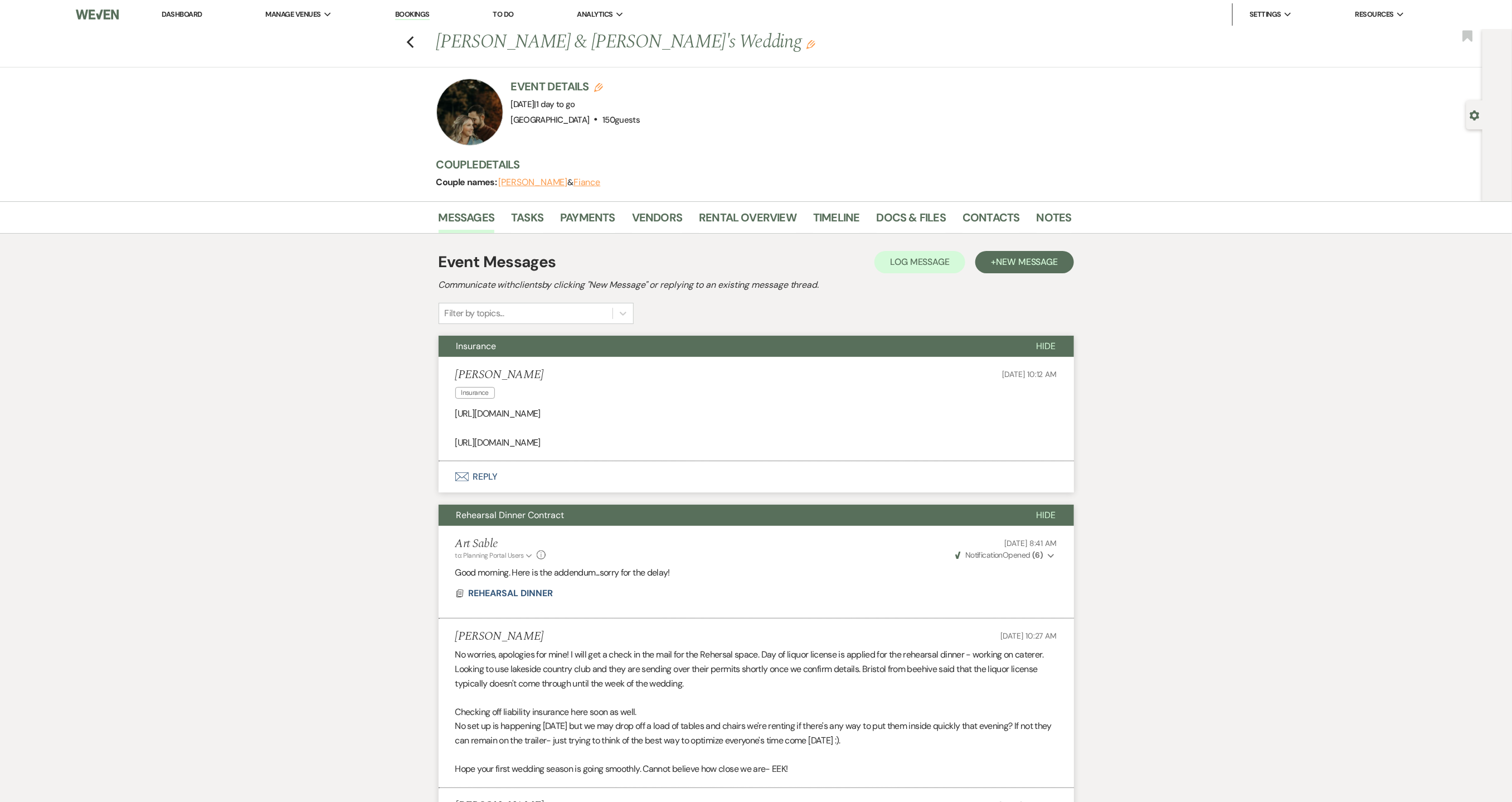
click at [170, 17] on link "Dashboard" at bounding box center [182, 14] width 40 height 9
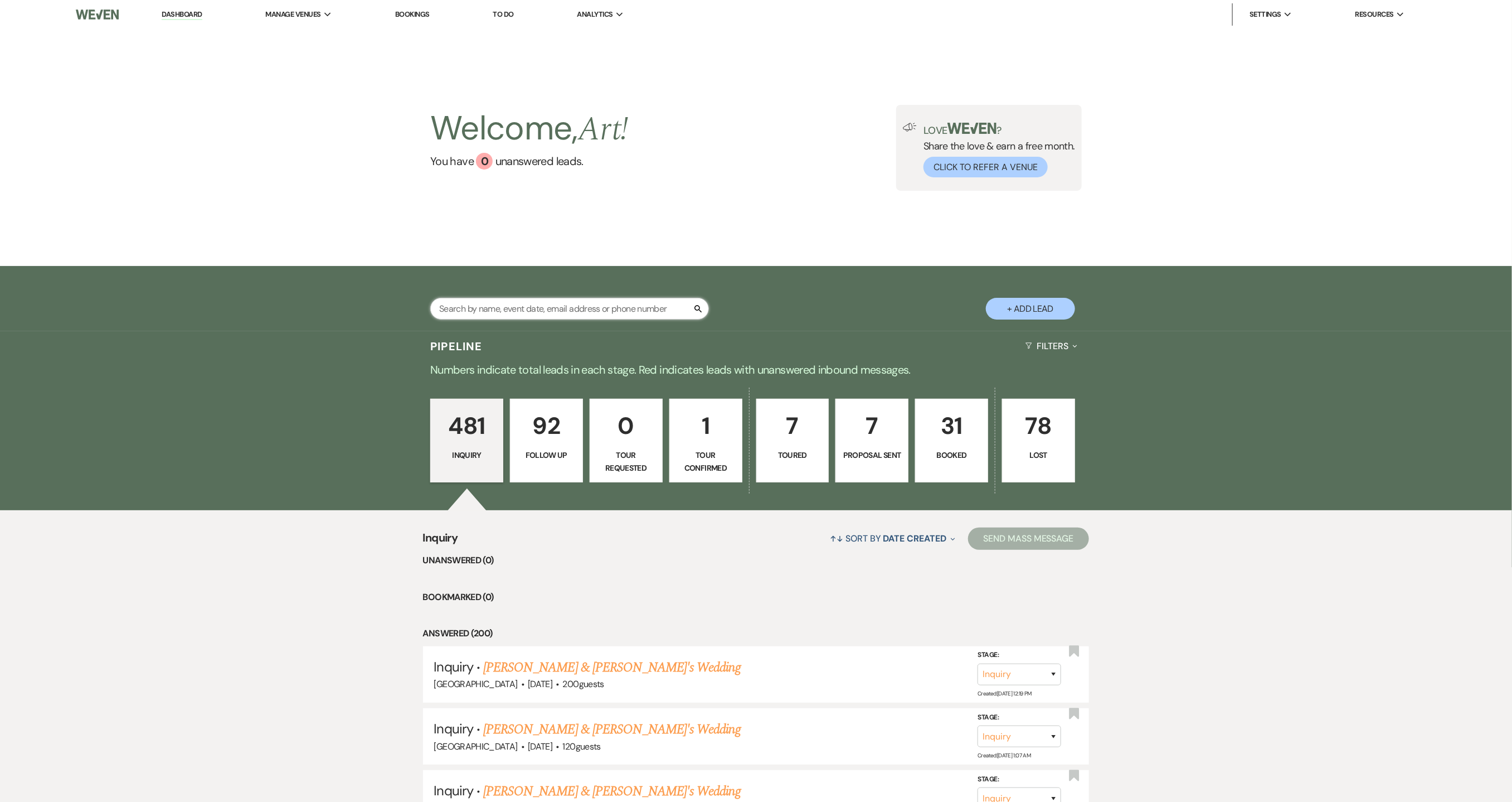
click at [532, 313] on input "text" at bounding box center [570, 309] width 279 height 22
type input "cor"
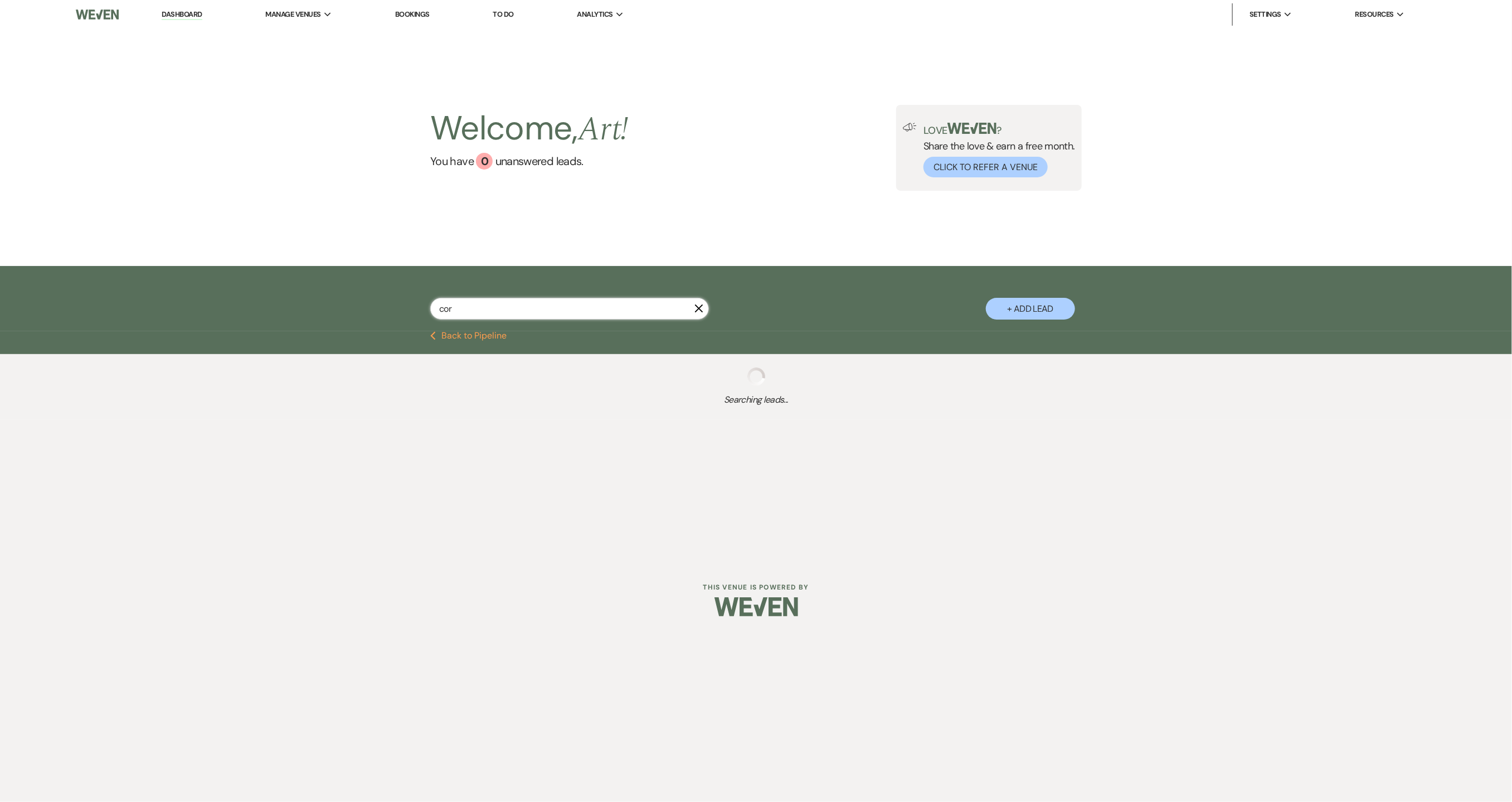
select select "6"
select select "9"
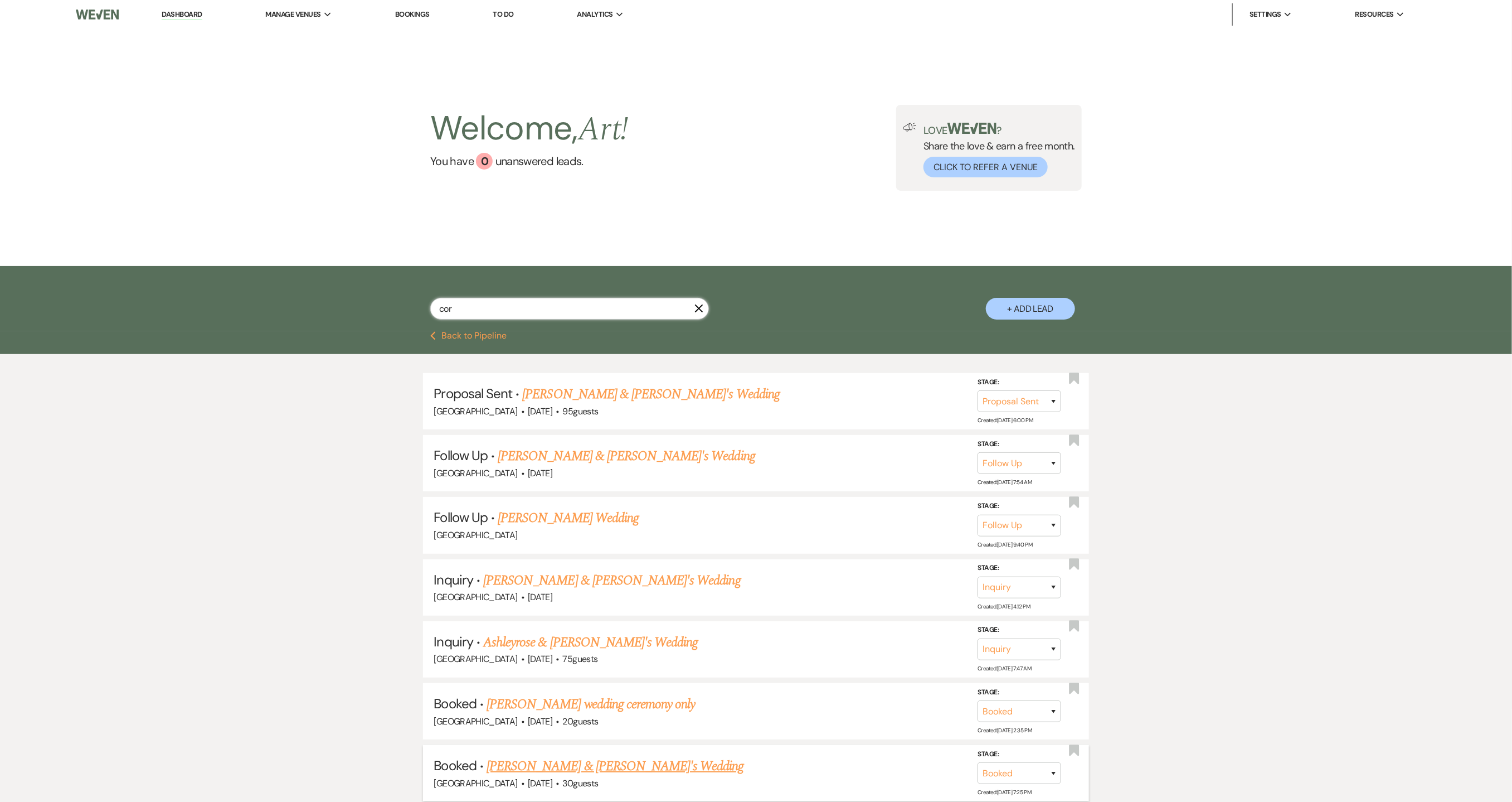
type input "cor"
click at [535, 763] on link "[PERSON_NAME] & [PERSON_NAME]'s Wedding" at bounding box center [615, 766] width 258 height 20
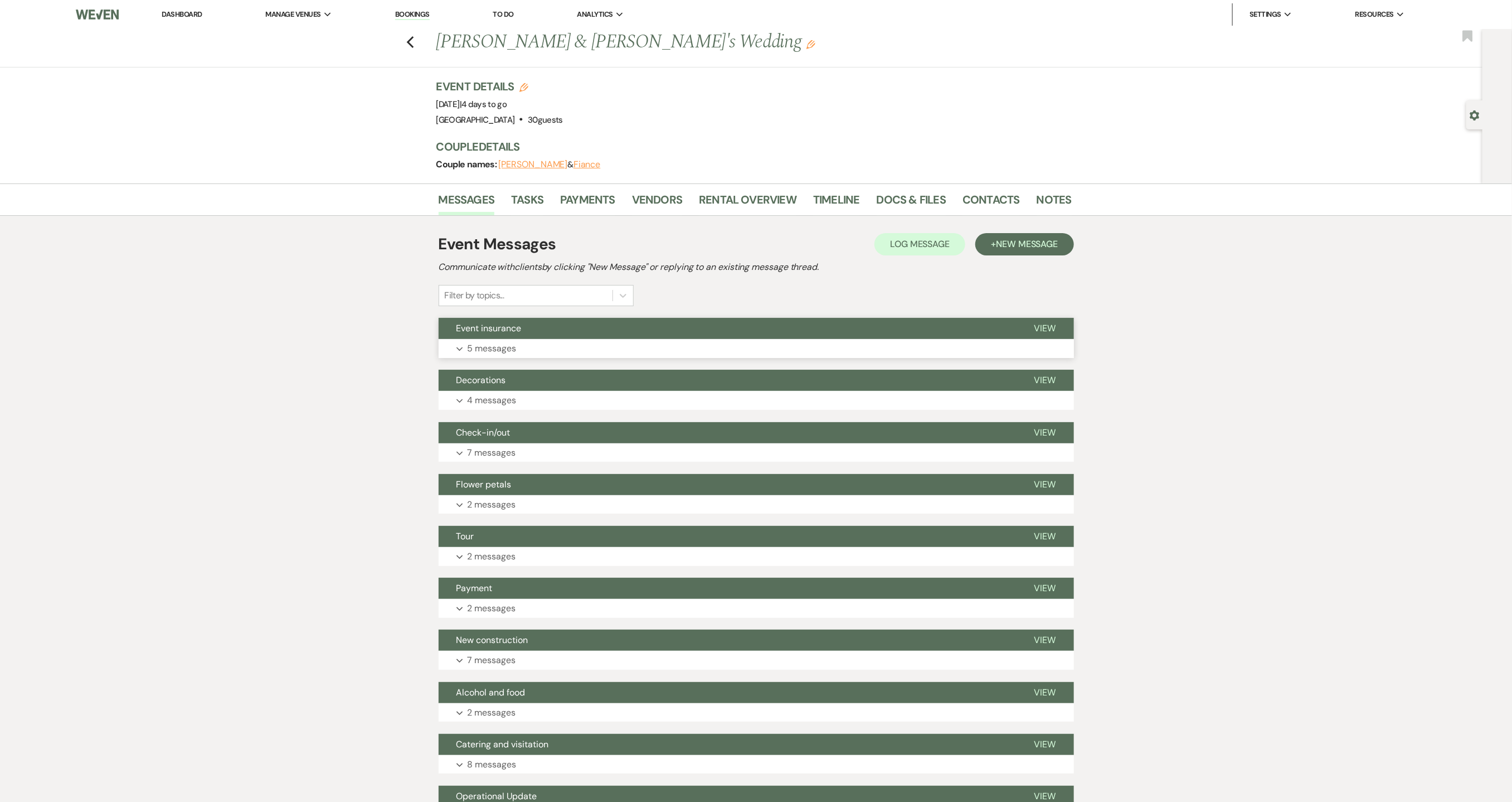
click at [512, 349] on p "5 messages" at bounding box center [492, 348] width 49 height 14
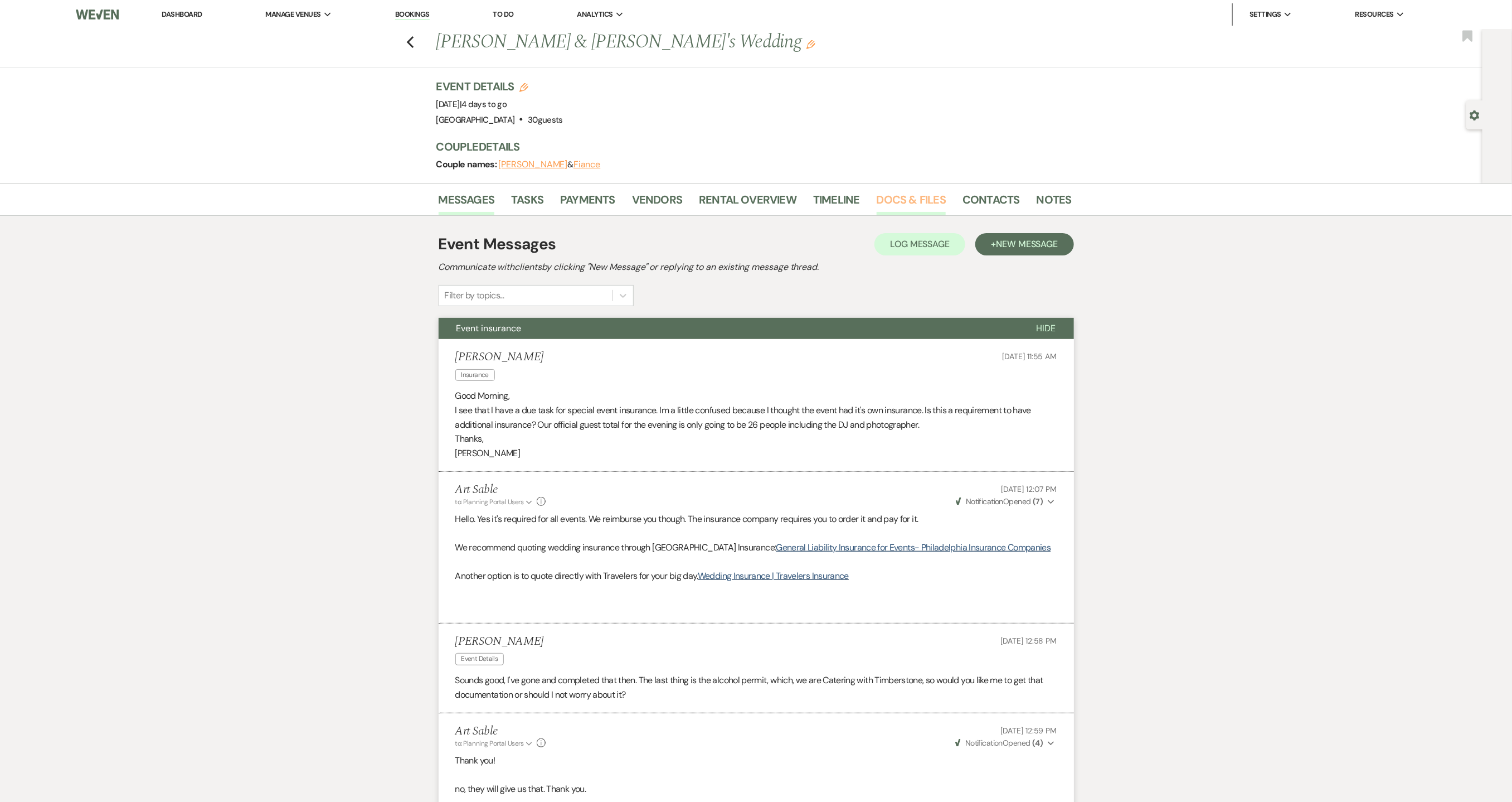
click at [895, 203] on link "Docs & Files" at bounding box center [911, 203] width 69 height 24
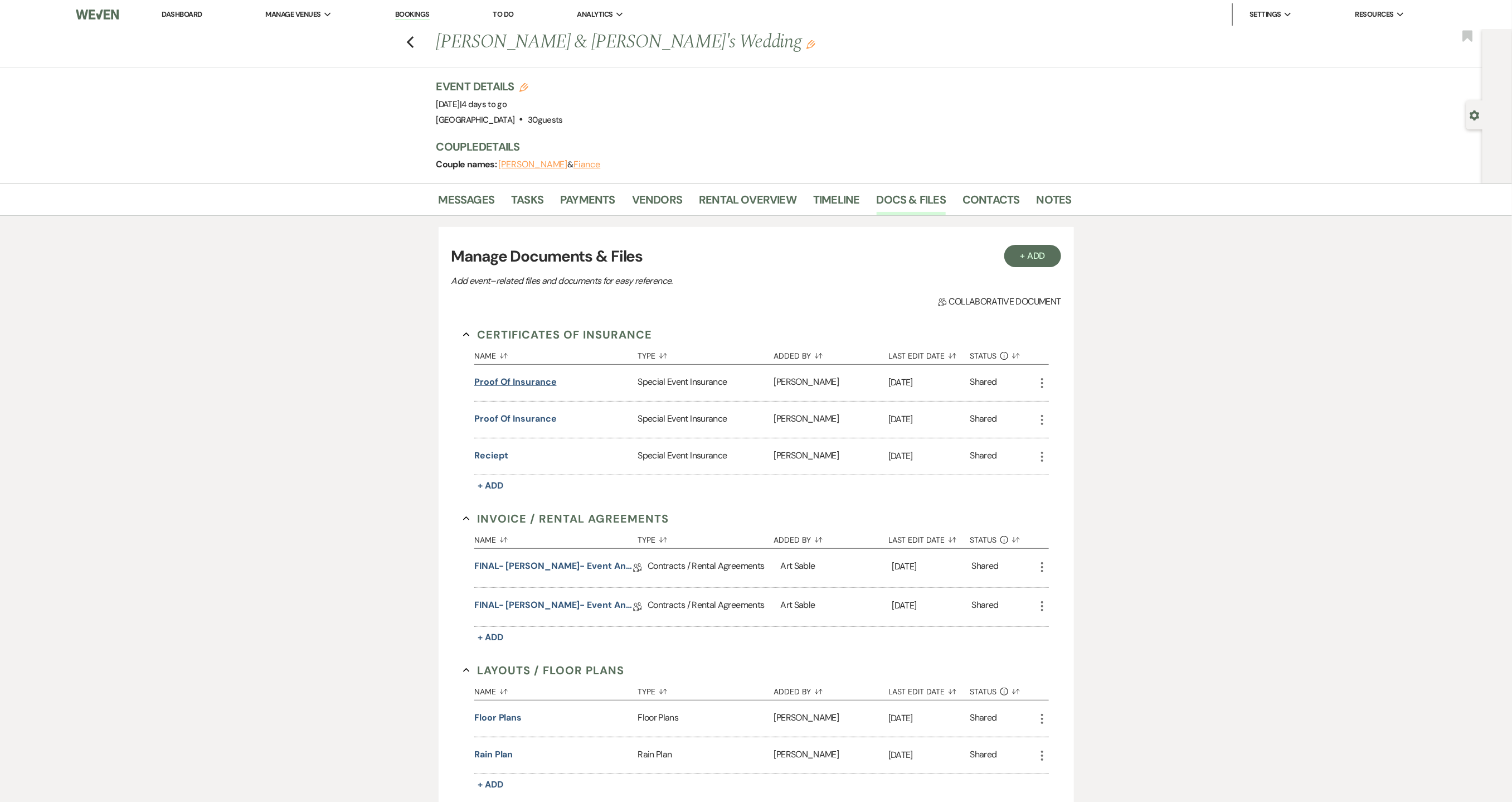
click at [507, 380] on button "Proof of insurance" at bounding box center [515, 382] width 82 height 14
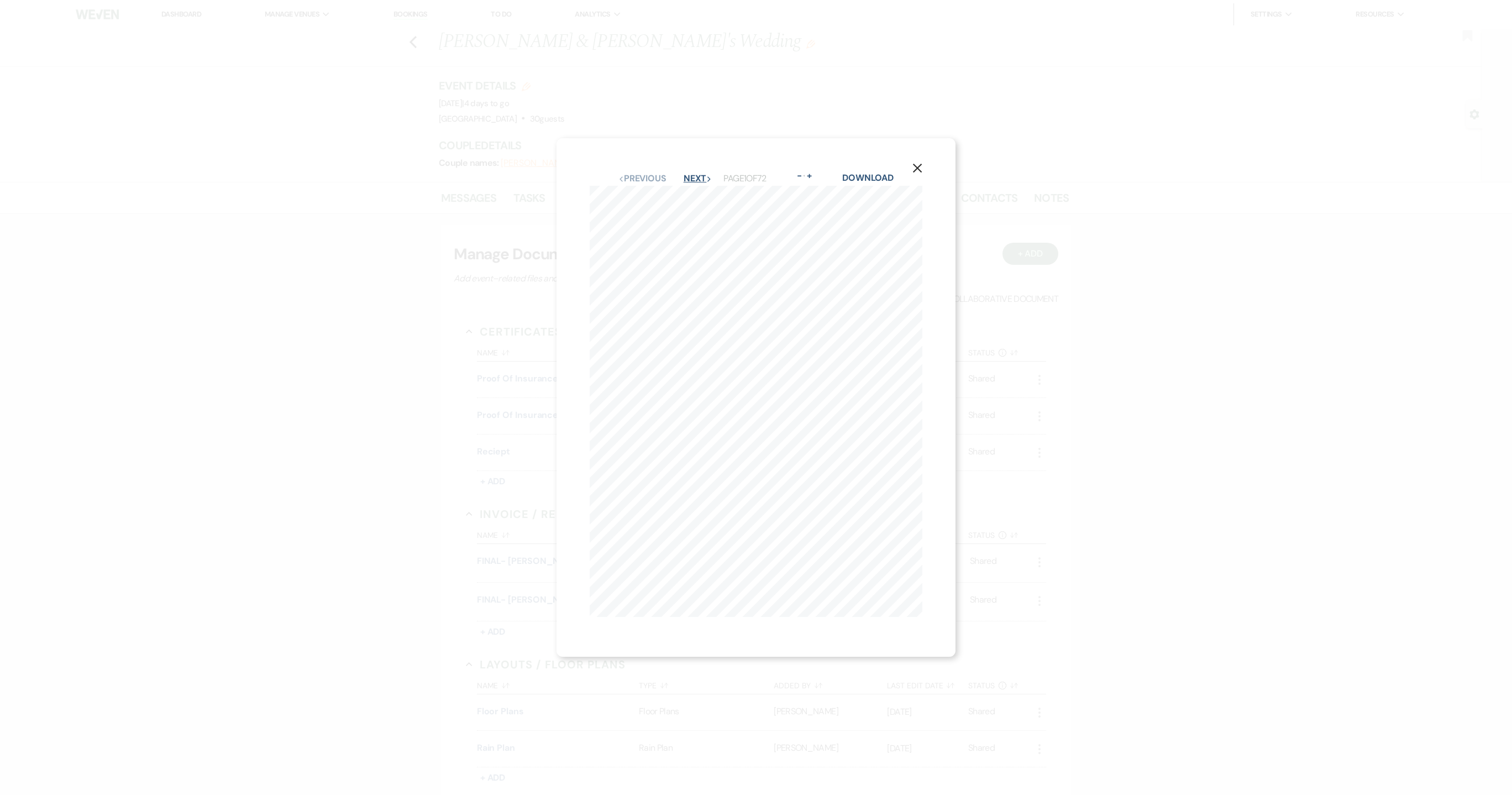
click at [695, 175] on button "Next Next" at bounding box center [698, 178] width 29 height 9
click at [695, 177] on button "Next Next" at bounding box center [697, 181] width 29 height 9
click at [922, 167] on icon "X" at bounding box center [917, 171] width 10 height 10
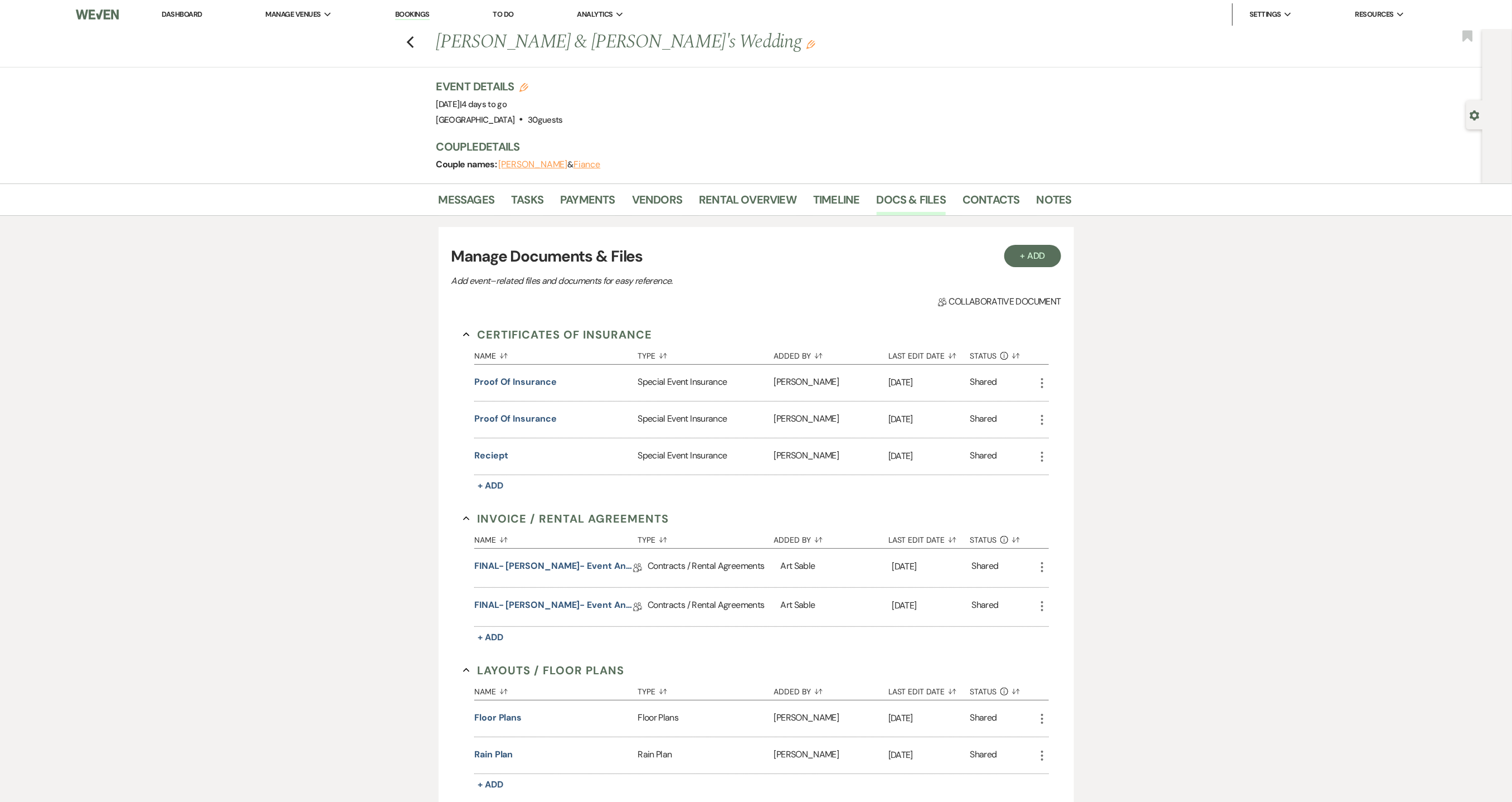
click at [169, 14] on link "Dashboard" at bounding box center [182, 14] width 40 height 9
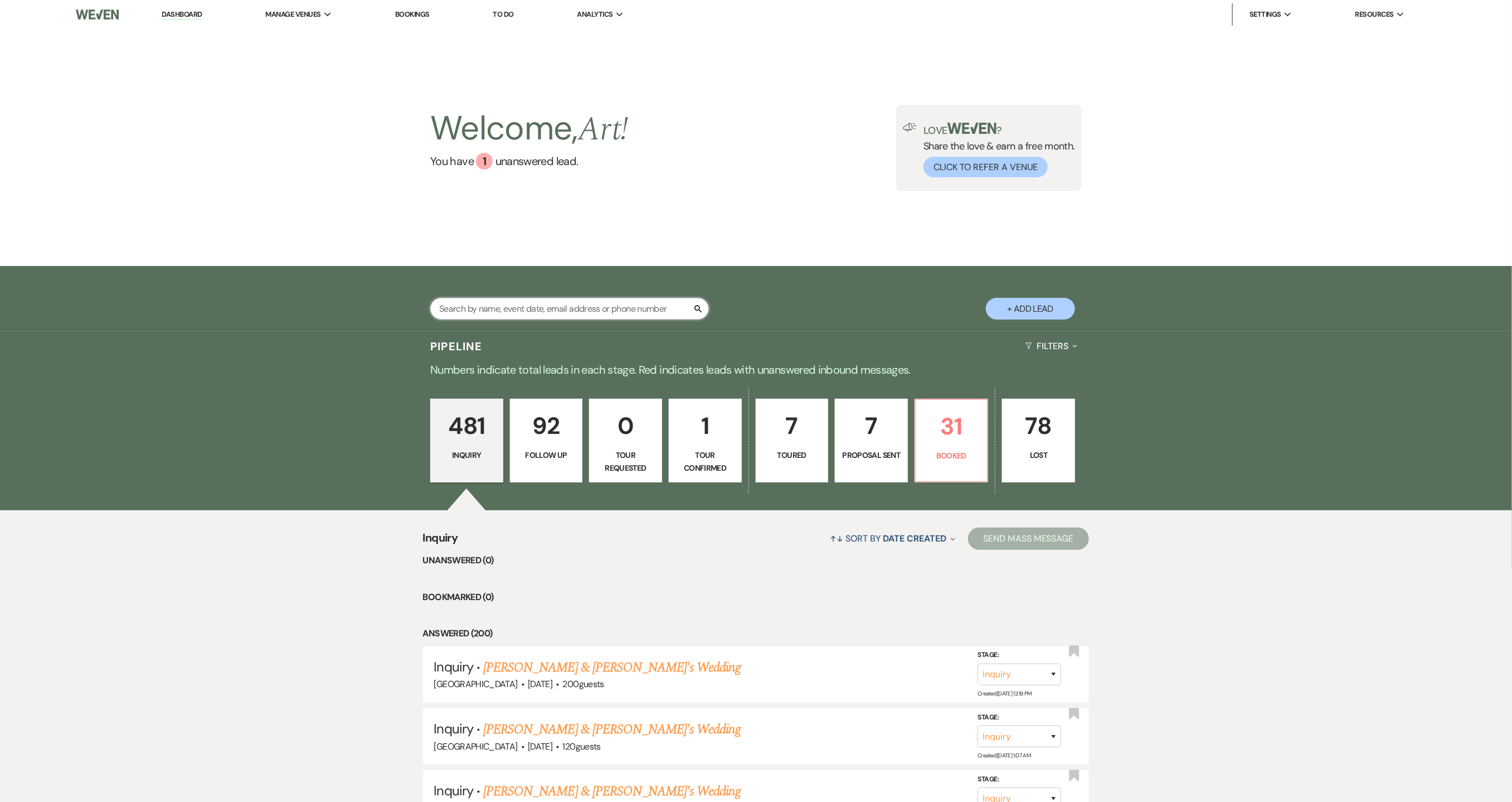
click at [519, 304] on input "text" at bounding box center [570, 309] width 279 height 22
type input "[PERSON_NAME]"
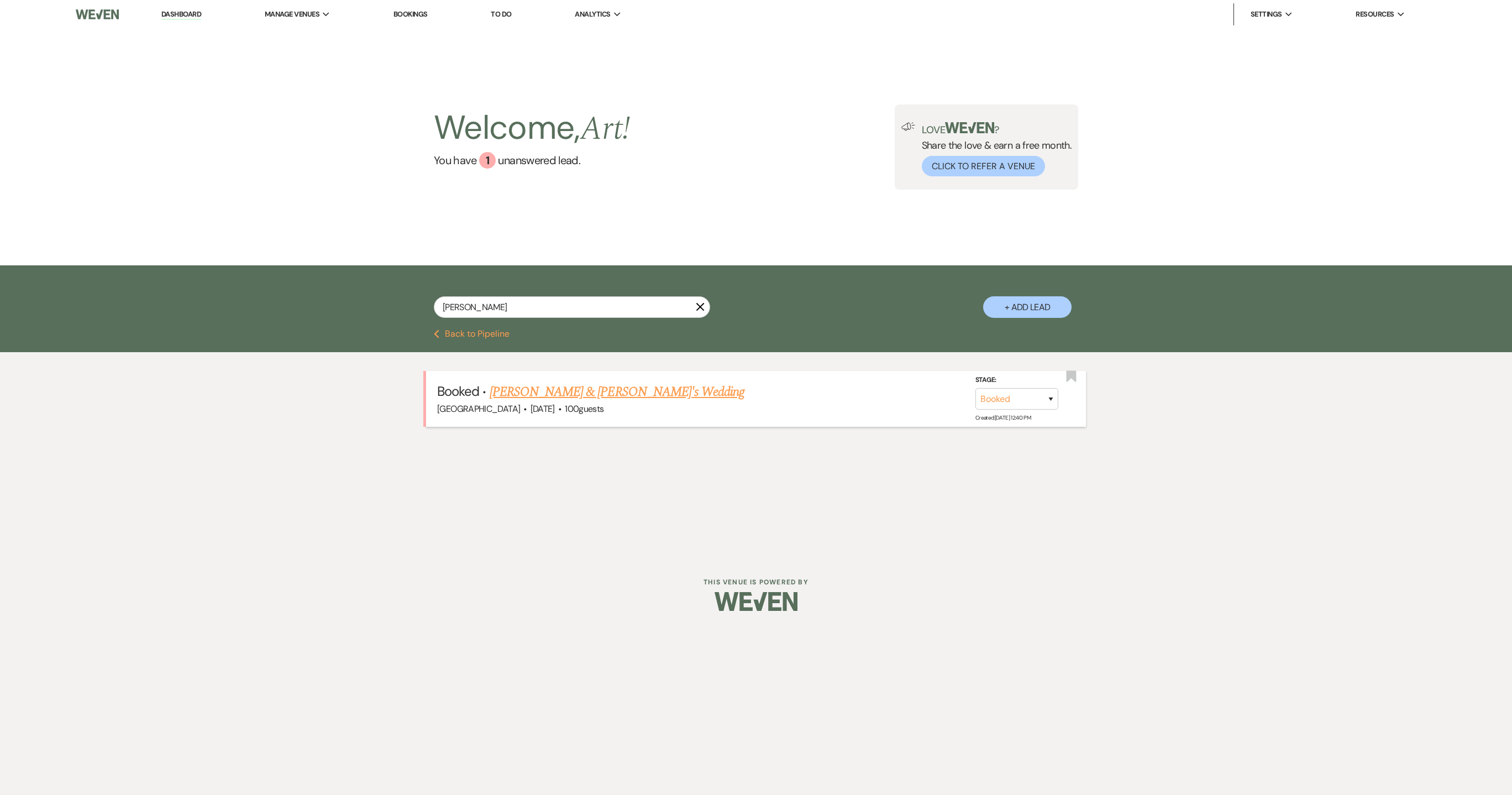
click at [523, 388] on link "[PERSON_NAME] & [PERSON_NAME]'s Wedding" at bounding box center [617, 392] width 255 height 20
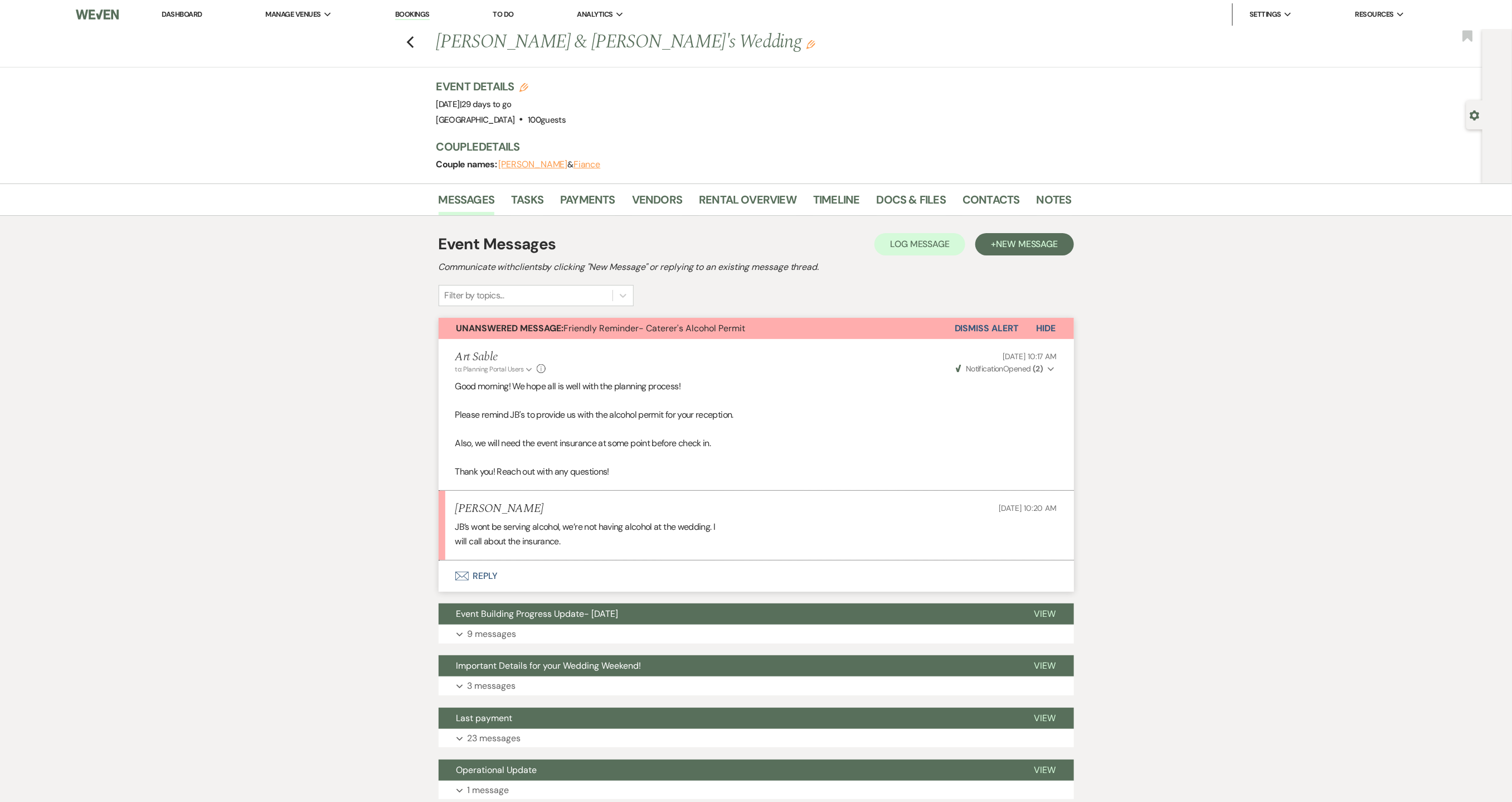
click at [481, 575] on button "Envelope Reply" at bounding box center [756, 576] width 635 height 31
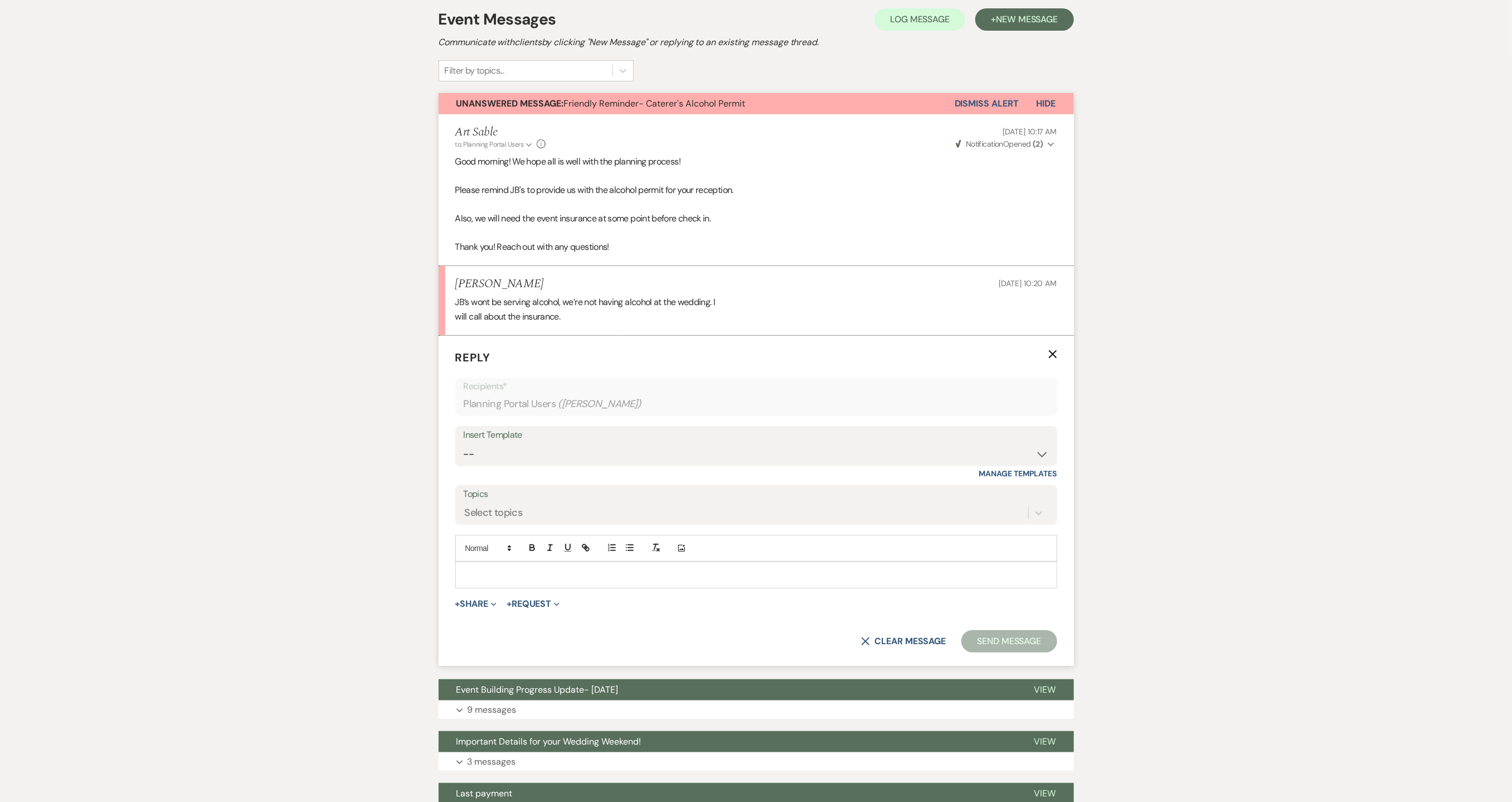
scroll to position [327, 0]
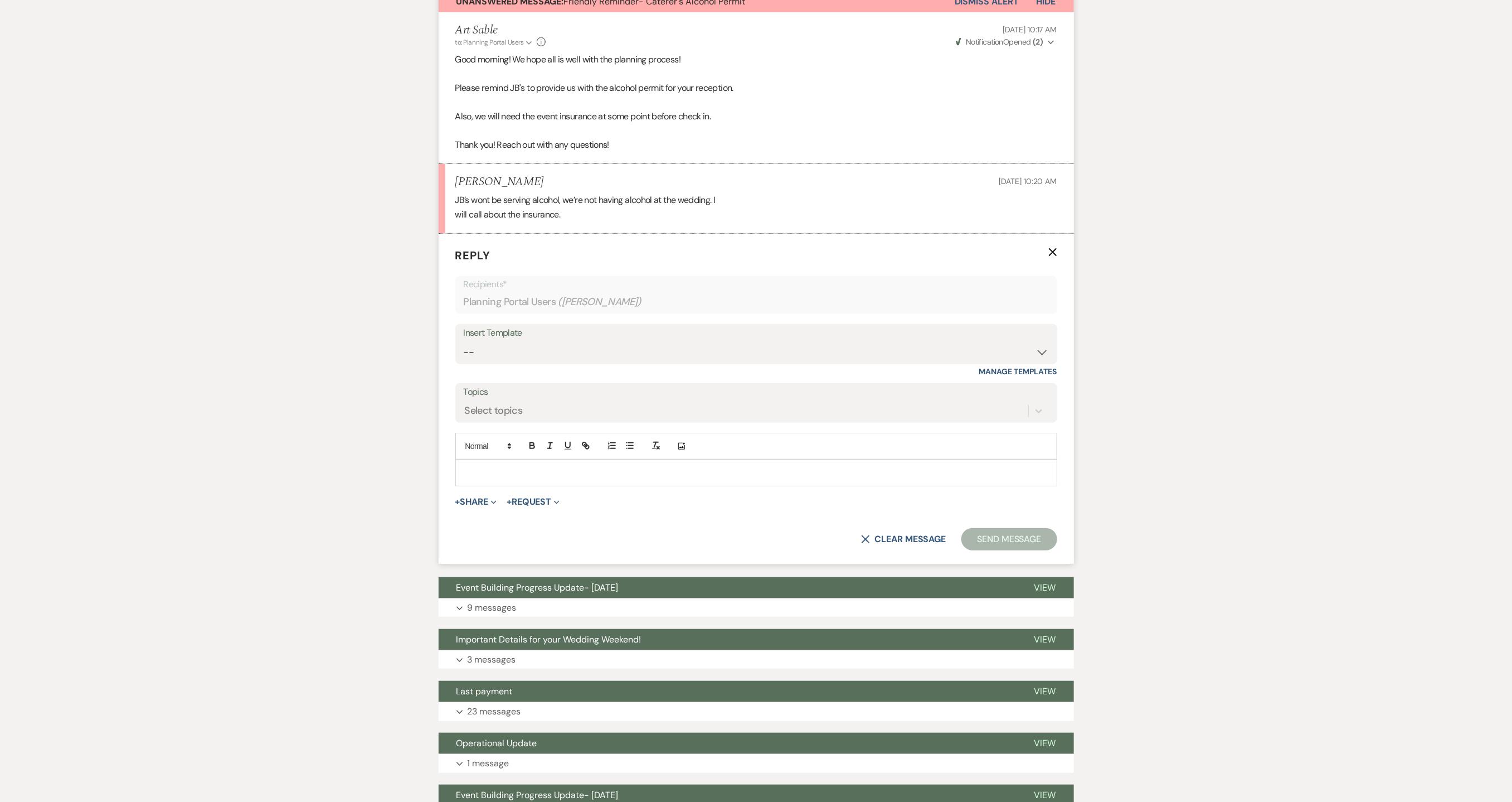
click at [511, 479] on p at bounding box center [756, 473] width 584 height 12
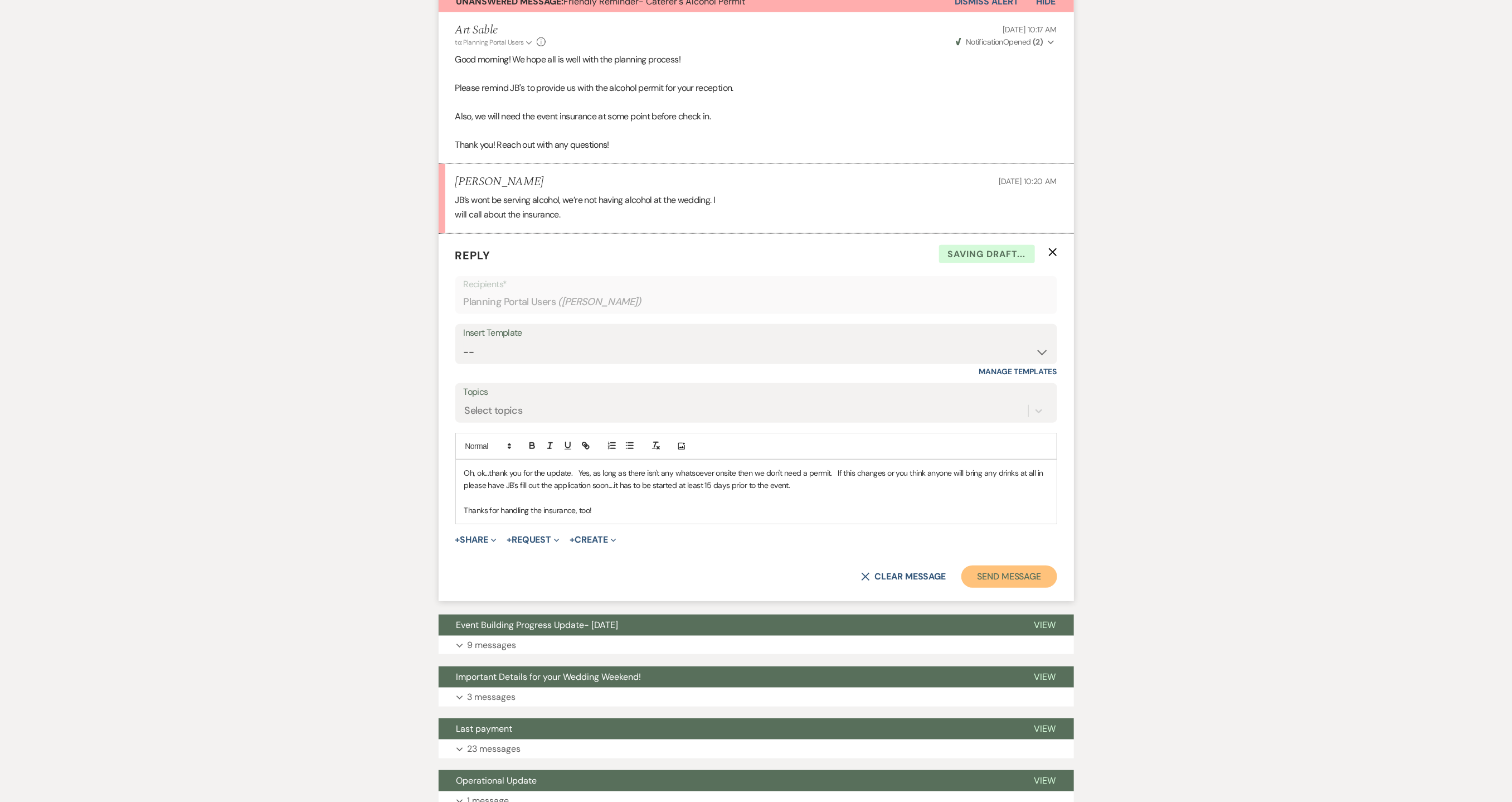
click at [996, 581] on button "Send Message" at bounding box center [1009, 577] width 95 height 23
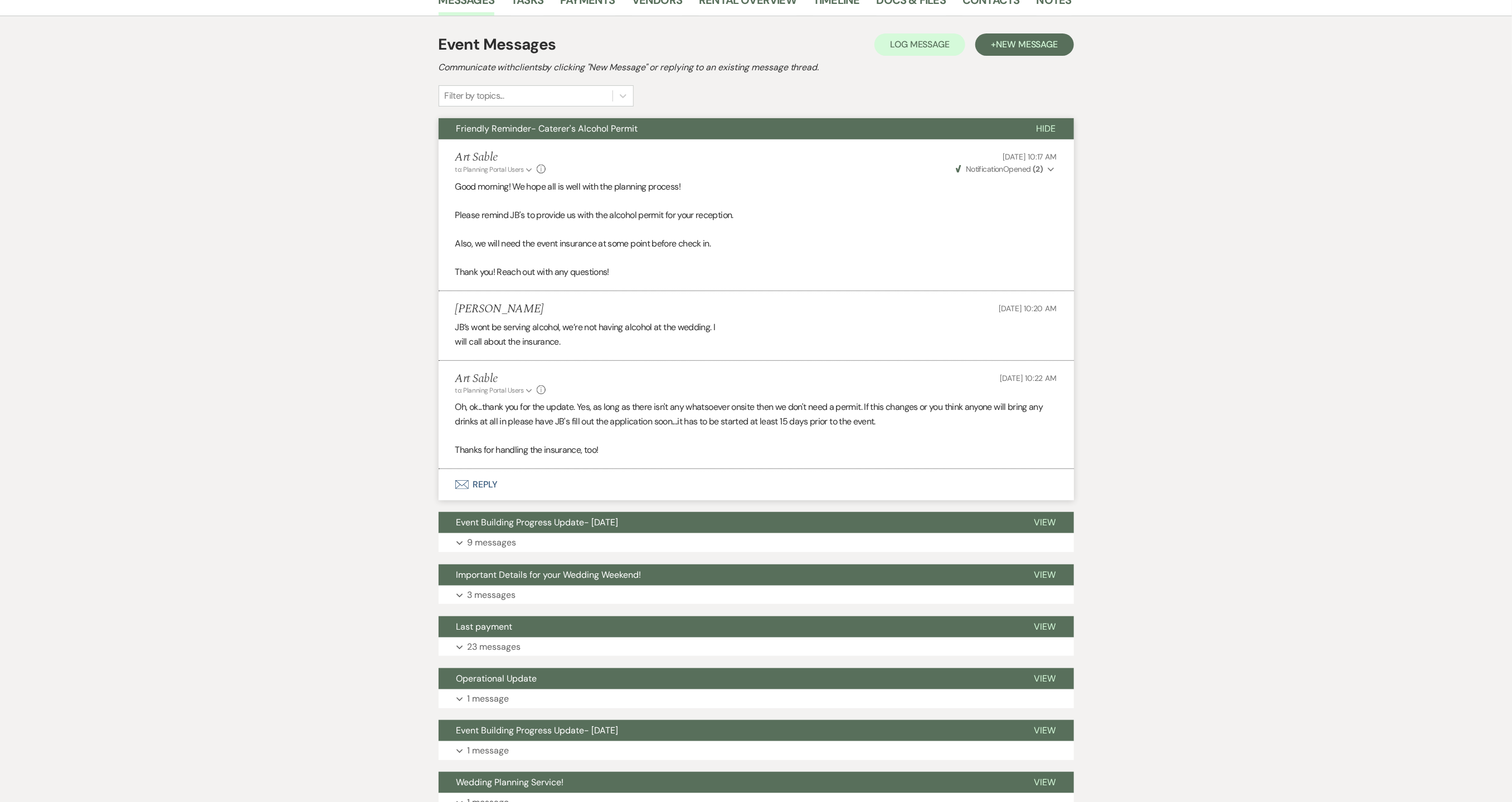
scroll to position [0, 0]
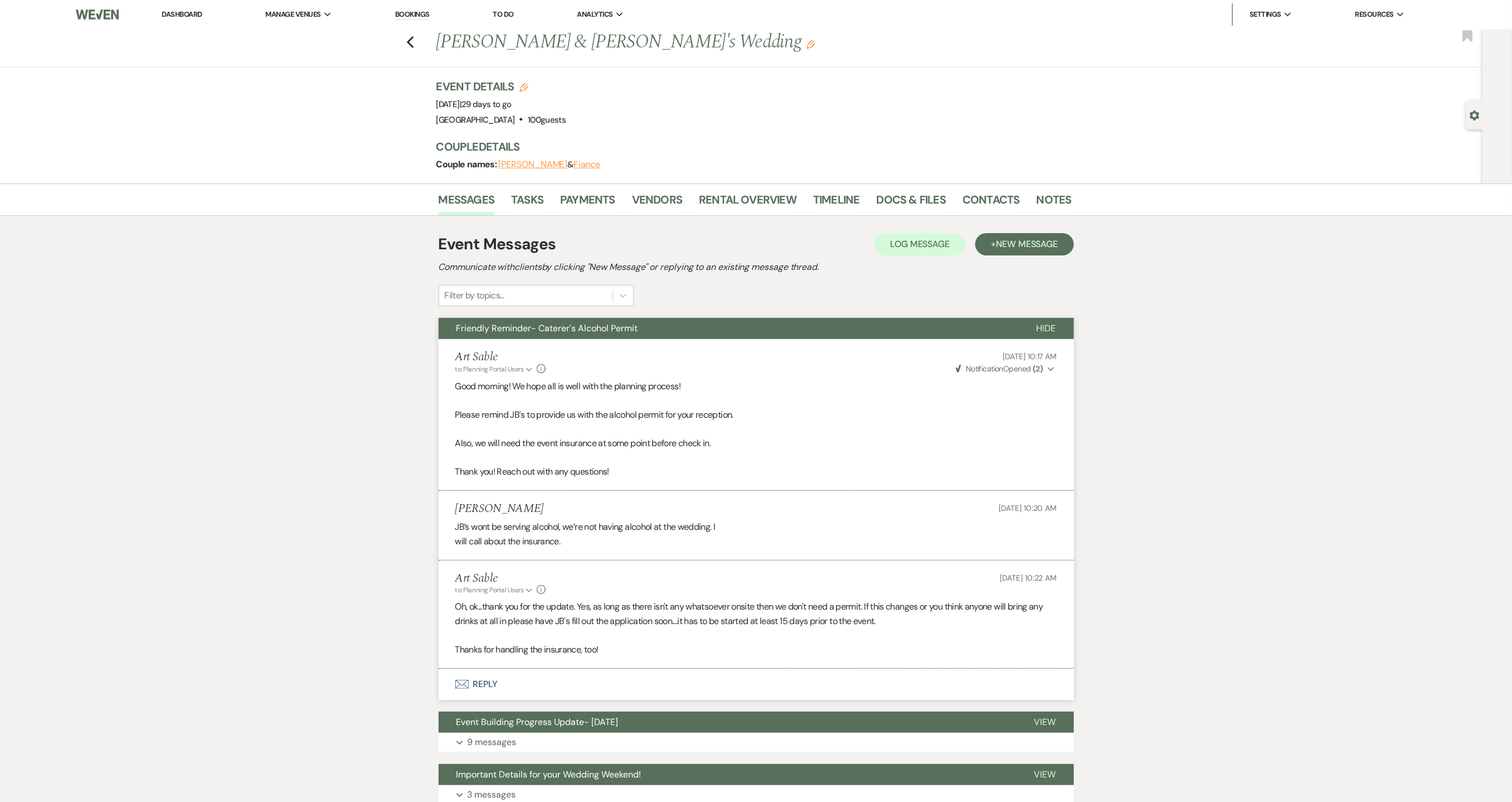
click at [189, 14] on link "Dashboard" at bounding box center [182, 14] width 40 height 9
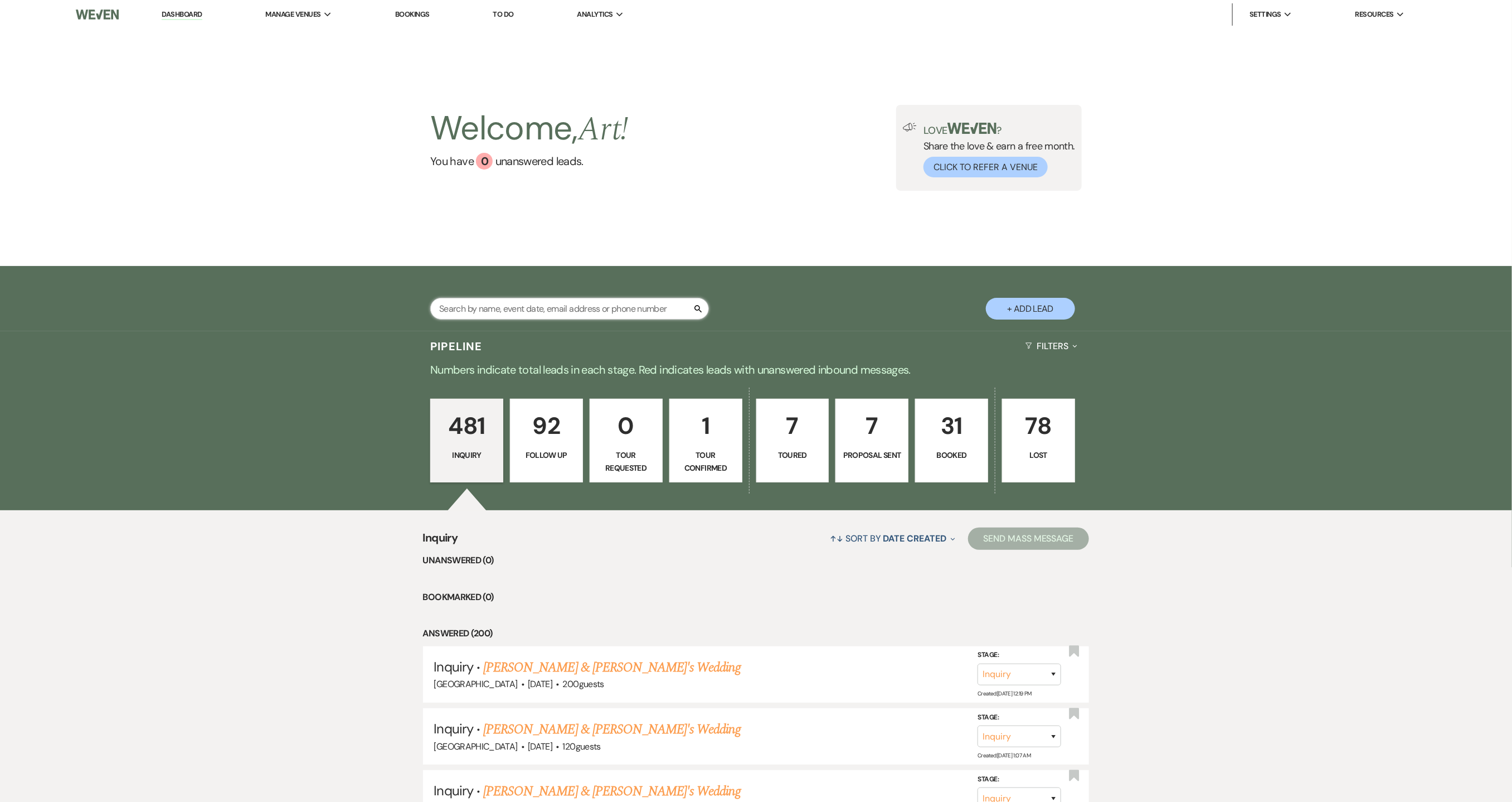
click at [483, 303] on input "text" at bounding box center [570, 309] width 279 height 22
type input "[PERSON_NAME]"
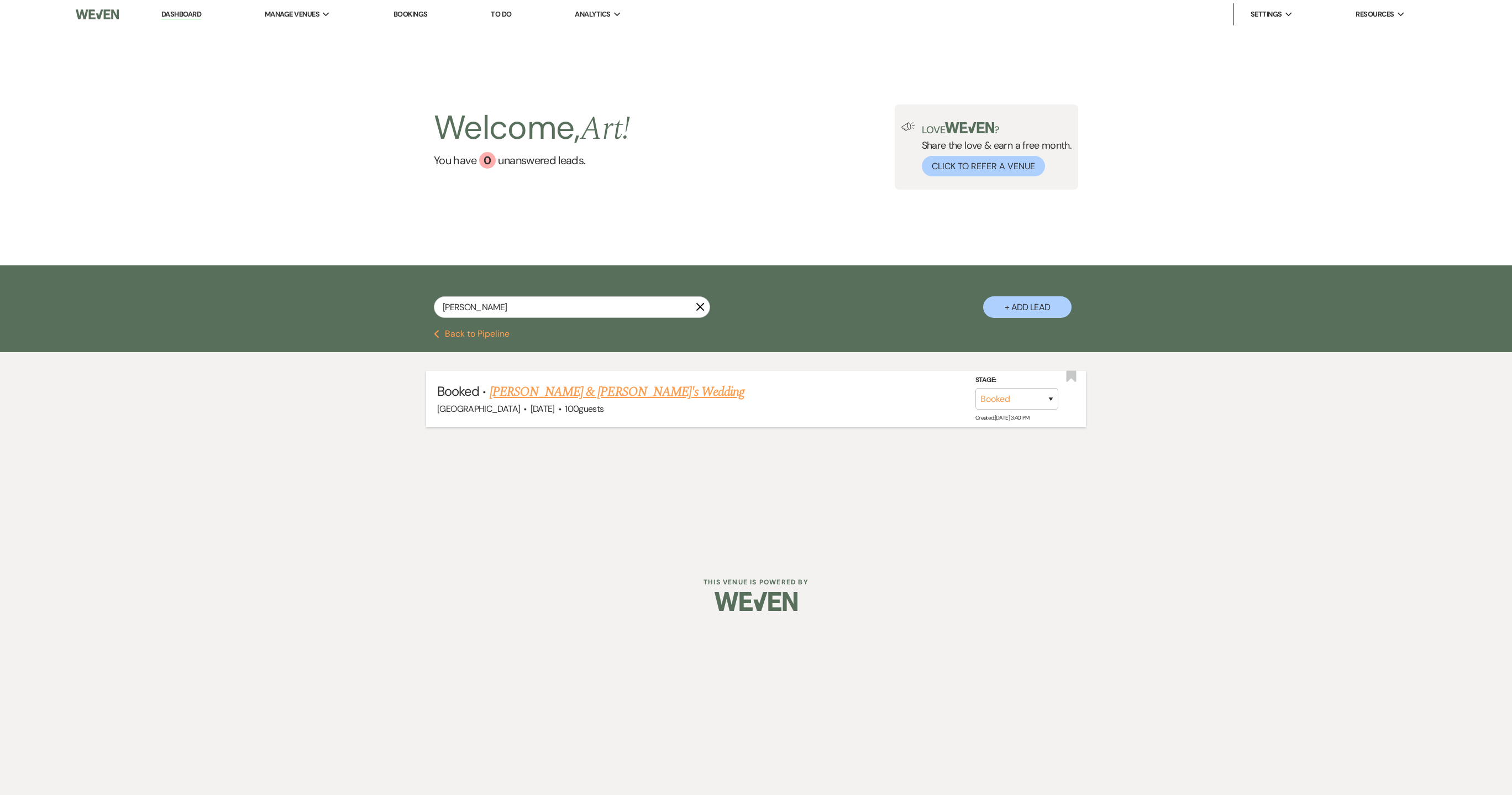
click at [515, 392] on link "[PERSON_NAME] & [PERSON_NAME]'s Wedding" at bounding box center [617, 392] width 255 height 20
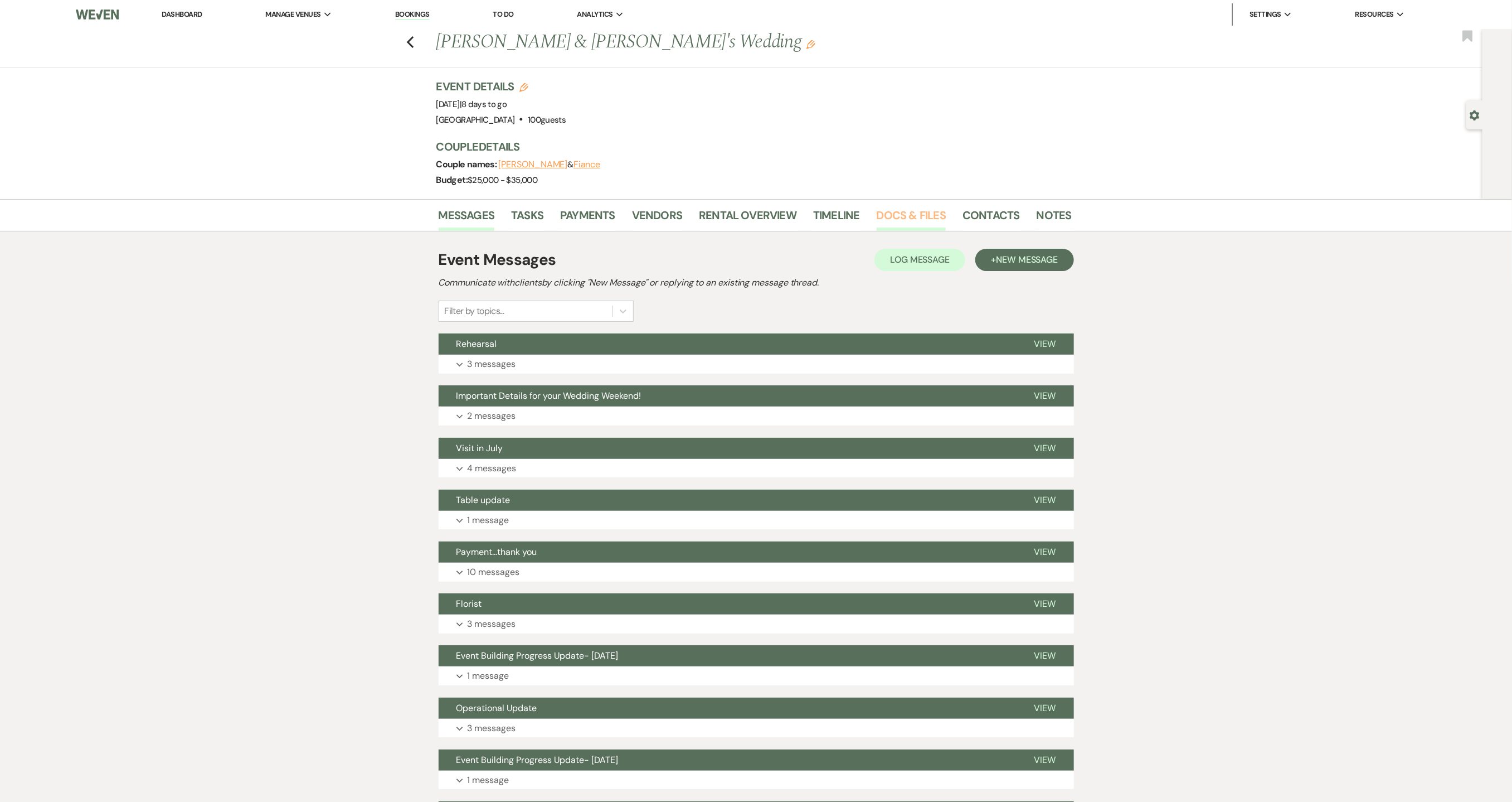
click at [896, 211] on link "Docs & Files" at bounding box center [911, 218] width 69 height 24
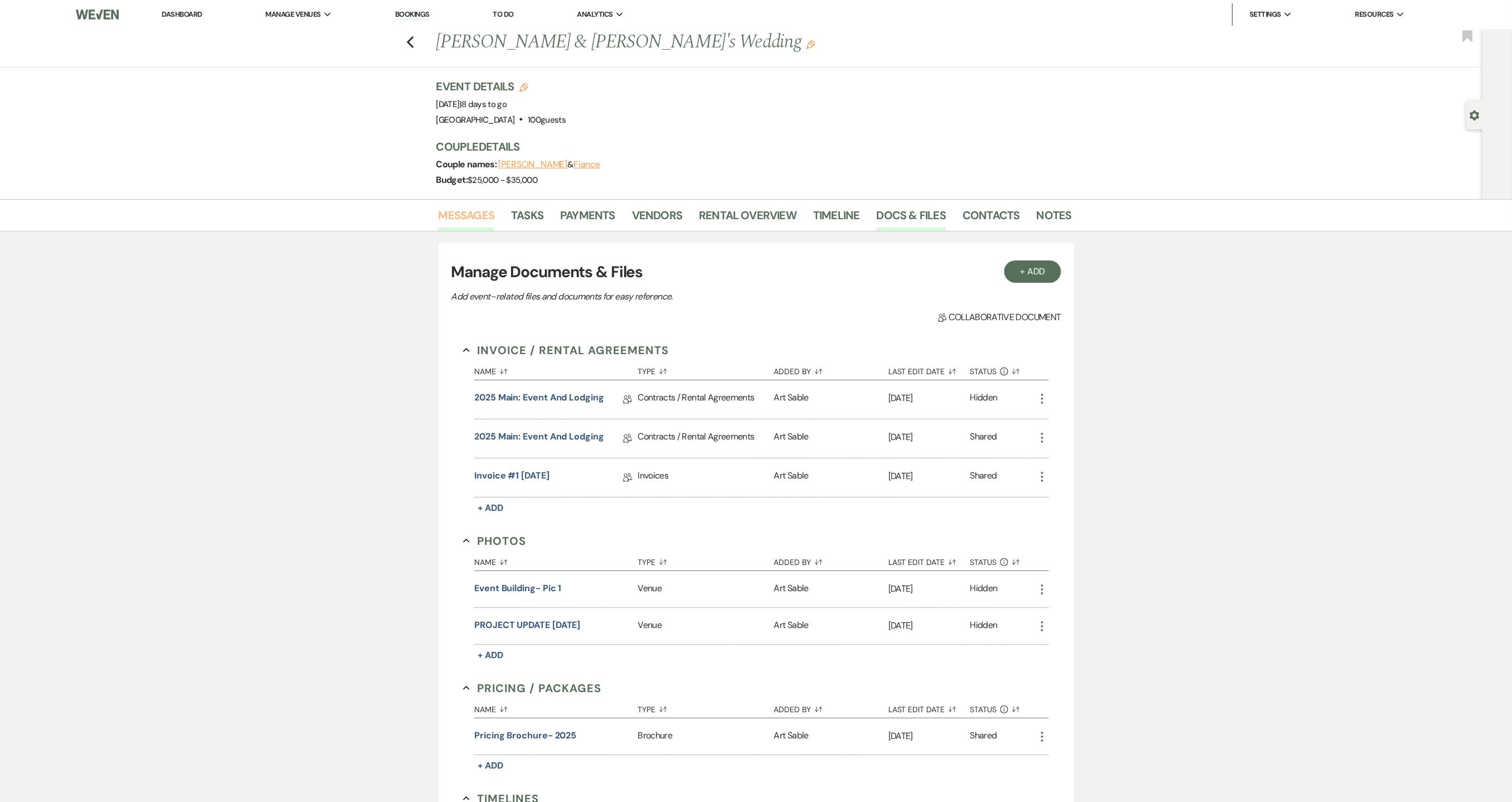
click at [462, 207] on link "Messages" at bounding box center [467, 218] width 56 height 24
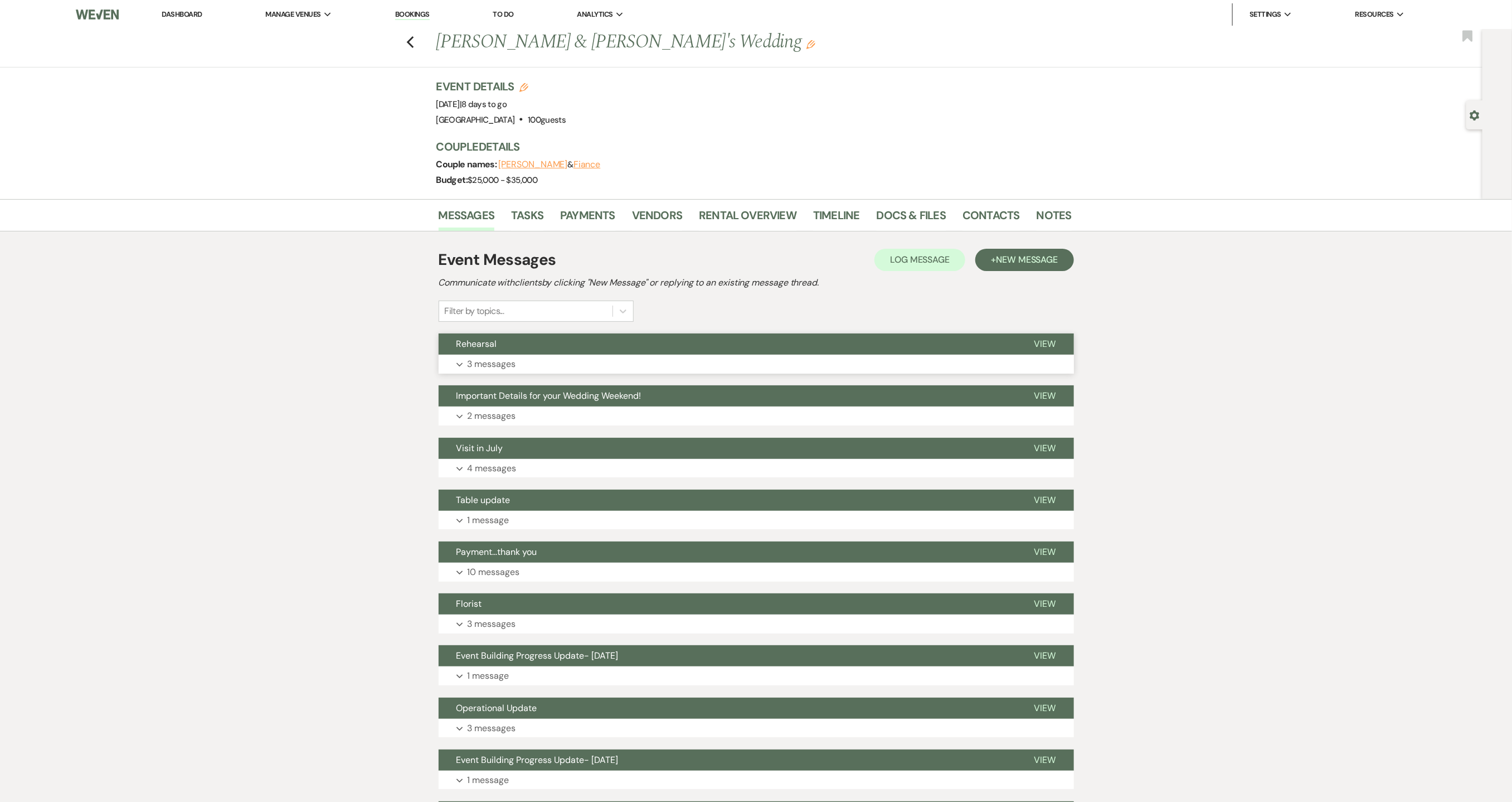
click at [527, 367] on button "Expand 3 messages" at bounding box center [756, 364] width 635 height 19
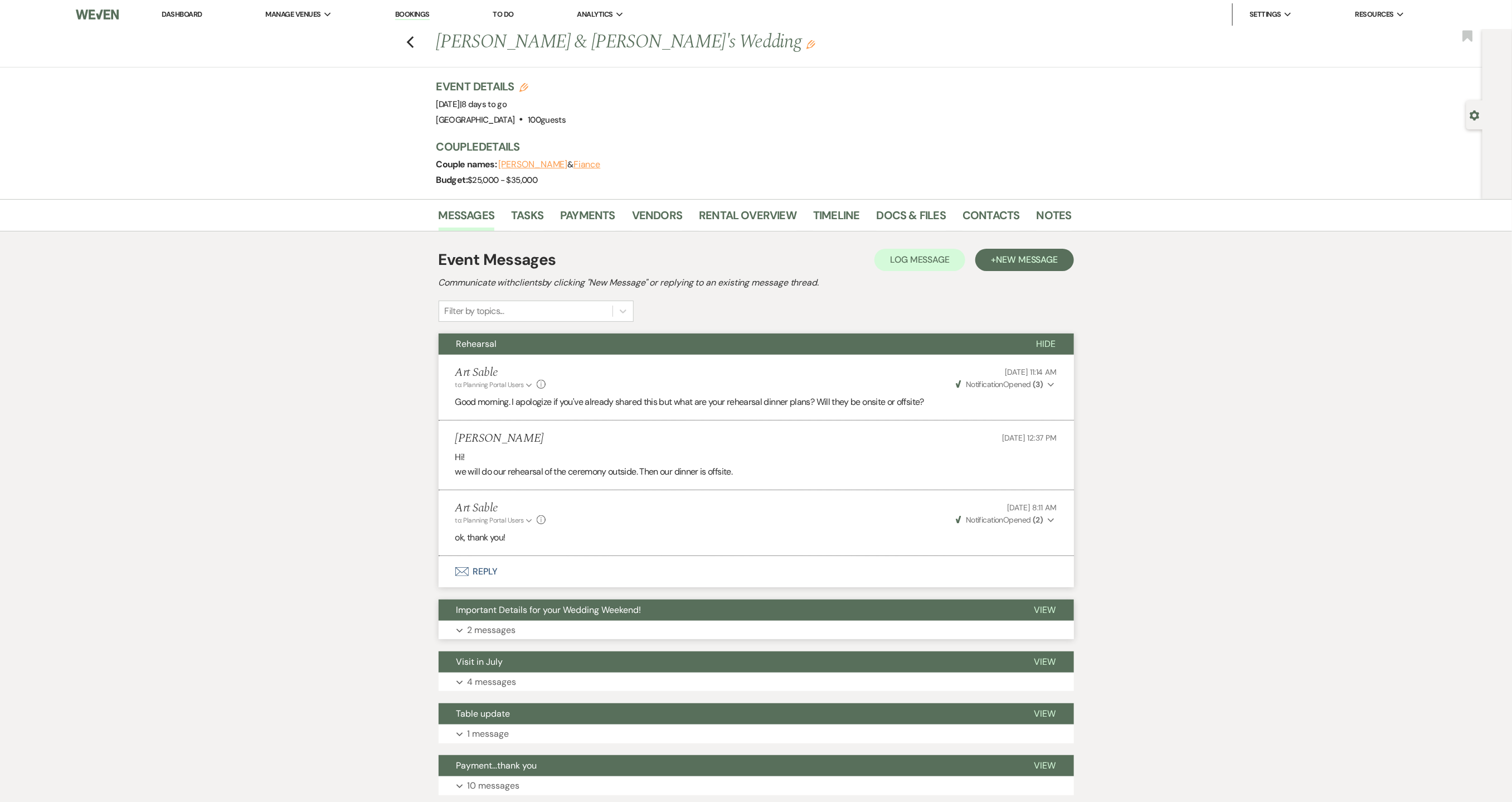
click at [574, 630] on button "Expand 2 messages" at bounding box center [756, 630] width 635 height 19
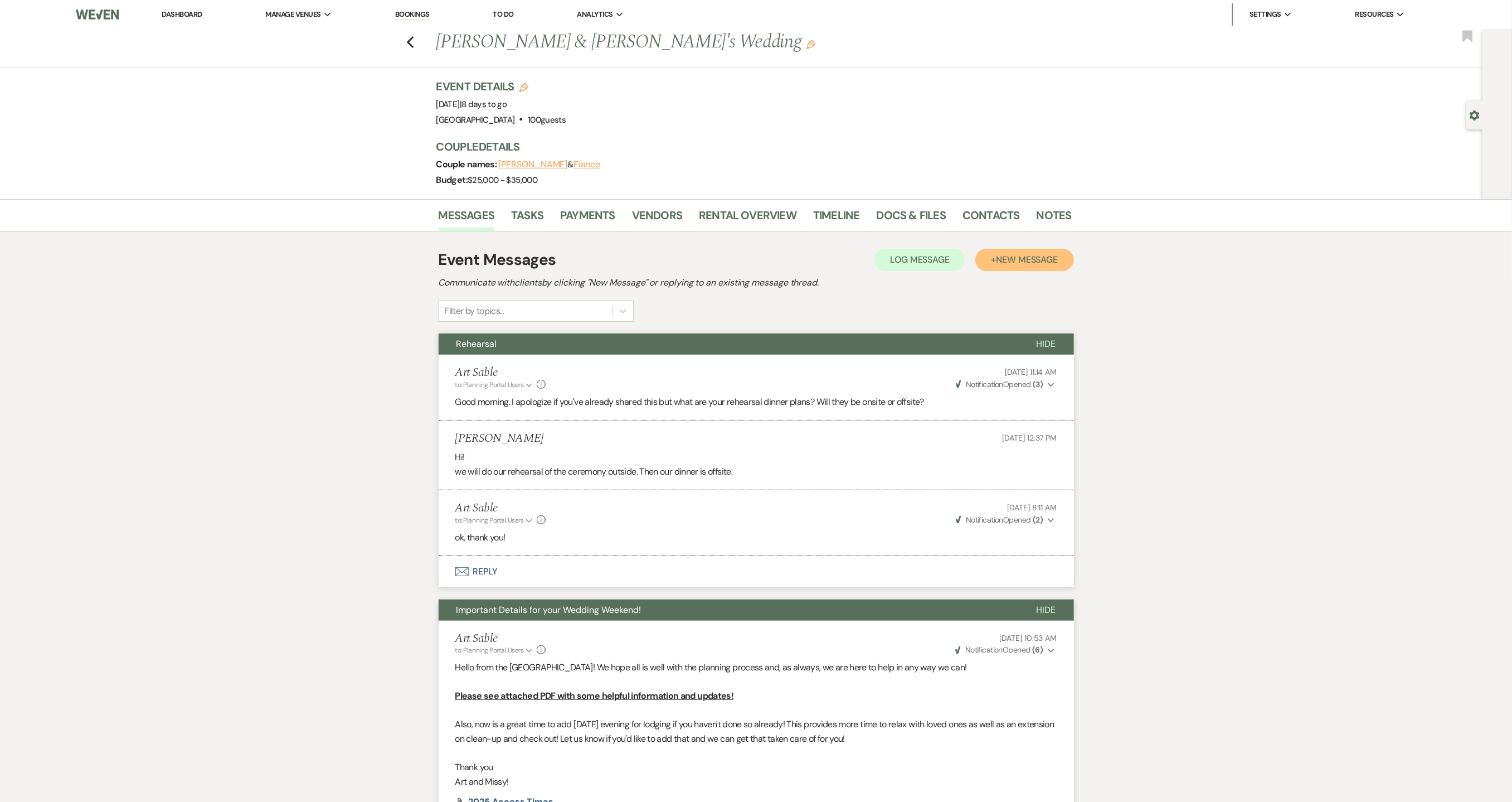
click at [1009, 258] on span "New Message" at bounding box center [1027, 259] width 62 height 12
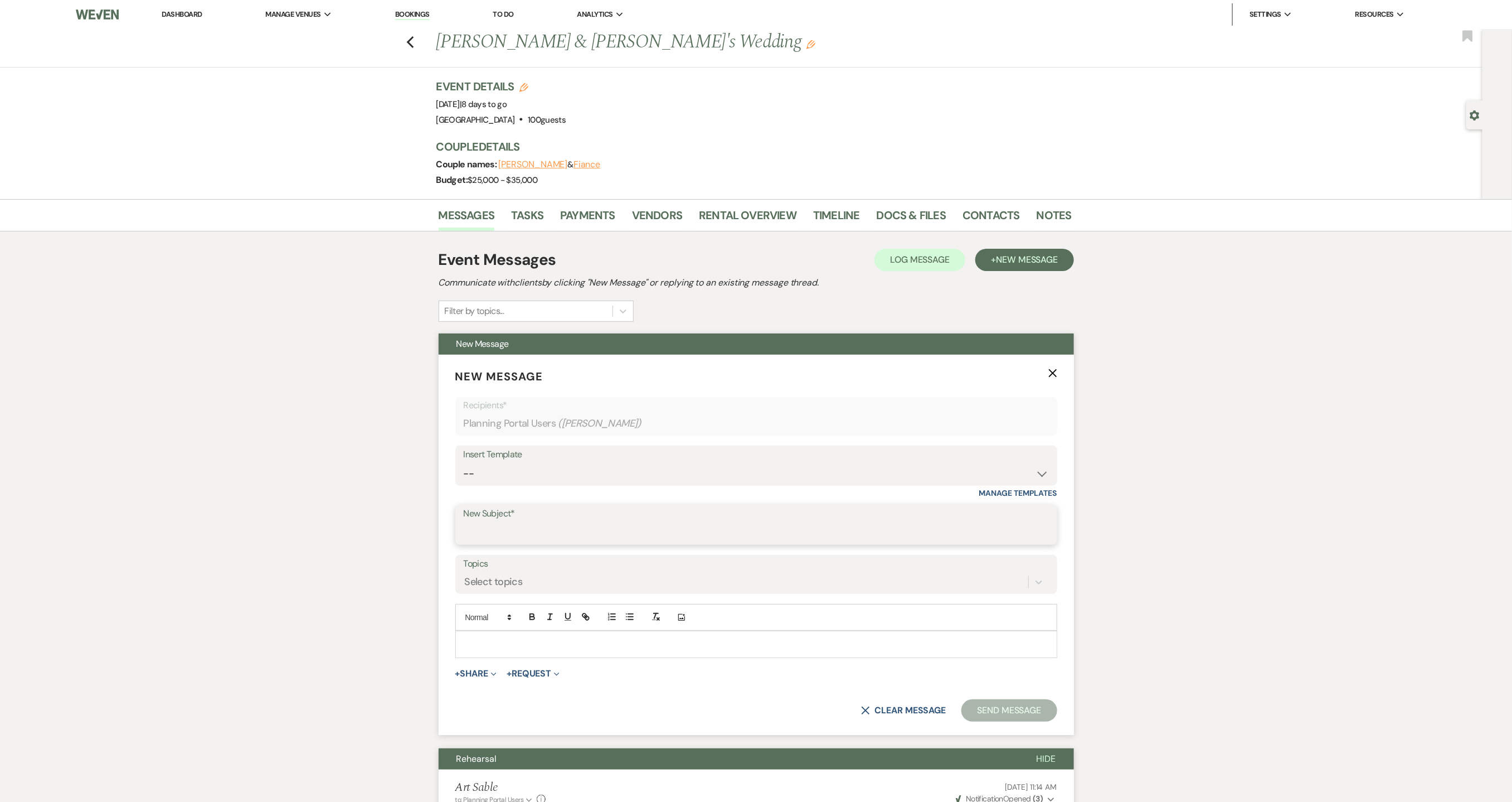
click at [587, 535] on input "New Subject*" at bounding box center [756, 532] width 586 height 22
type input "Event Insurance"
click at [538, 650] on p at bounding box center [756, 644] width 584 height 12
click at [513, 643] on p "Good morning [PERSON_NAME]! We hope all is going well" at bounding box center [756, 644] width 584 height 12
click at [621, 643] on p "Good morning! We hope all is going well" at bounding box center [756, 644] width 584 height 12
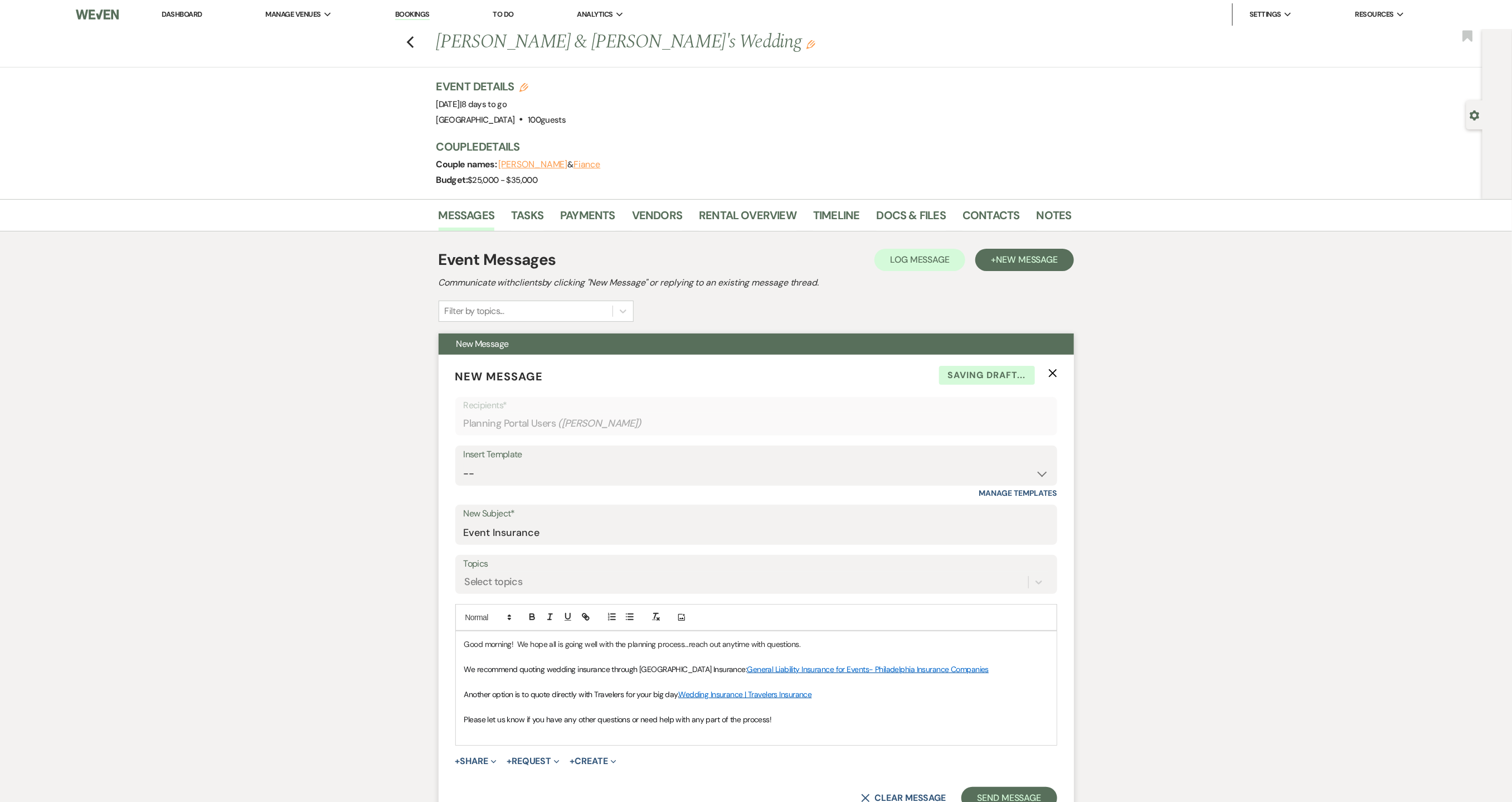
click at [468, 672] on span "We recommend quoting wedding insurance through [GEOGRAPHIC_DATA] Insurance:" at bounding box center [606, 669] width 283 height 10
click at [559, 532] on input "Event Insurance" at bounding box center [756, 532] width 586 height 22
type input "Event Insurance Reminder"
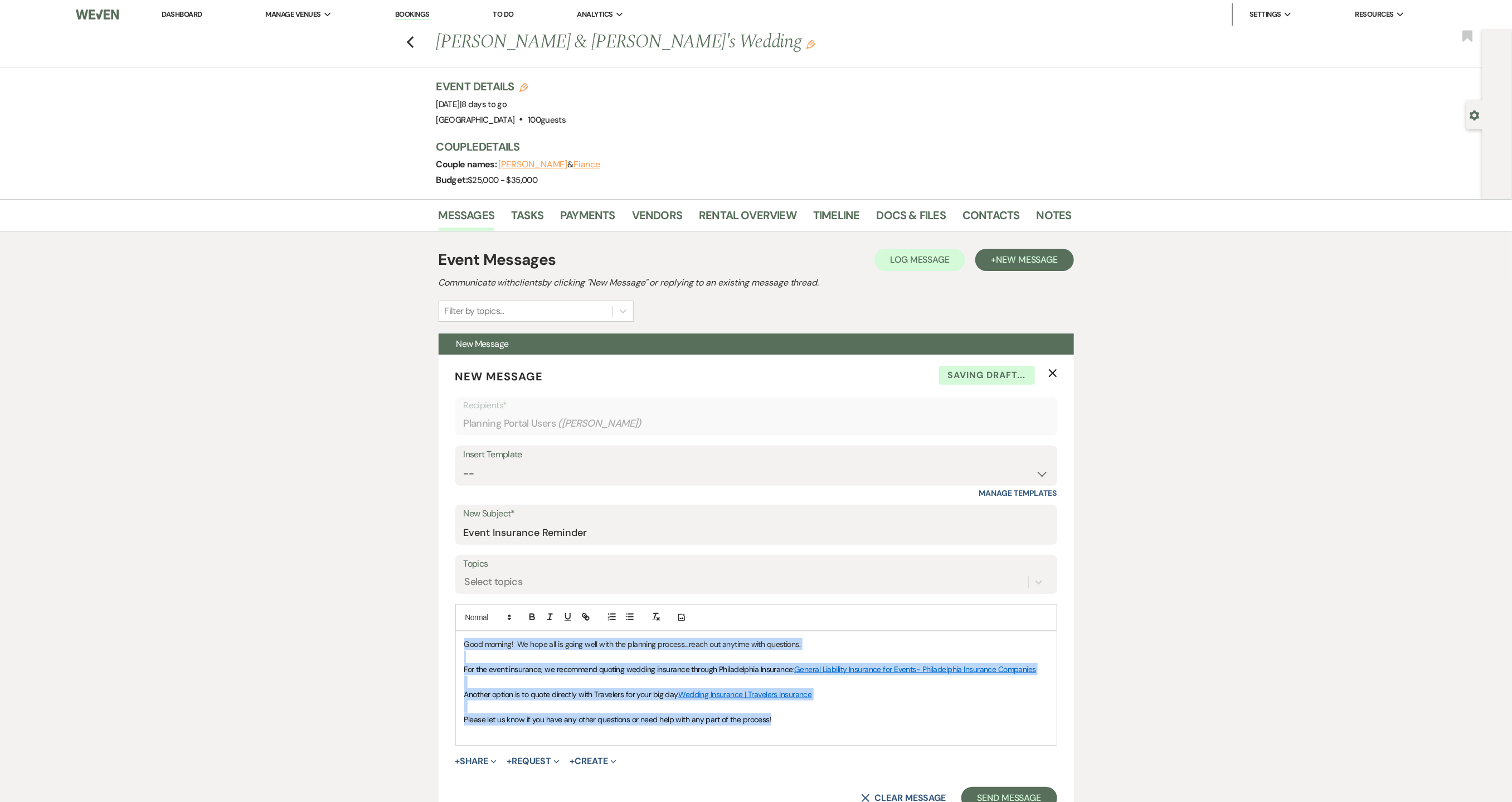
drag, startPoint x: 808, startPoint y: 724, endPoint x: 390, endPoint y: 620, distance: 430.7
copy div "Good morning! We hope all is going well with the planning process...reach out a…"
click at [1006, 791] on button "Send Message" at bounding box center [1009, 798] width 95 height 23
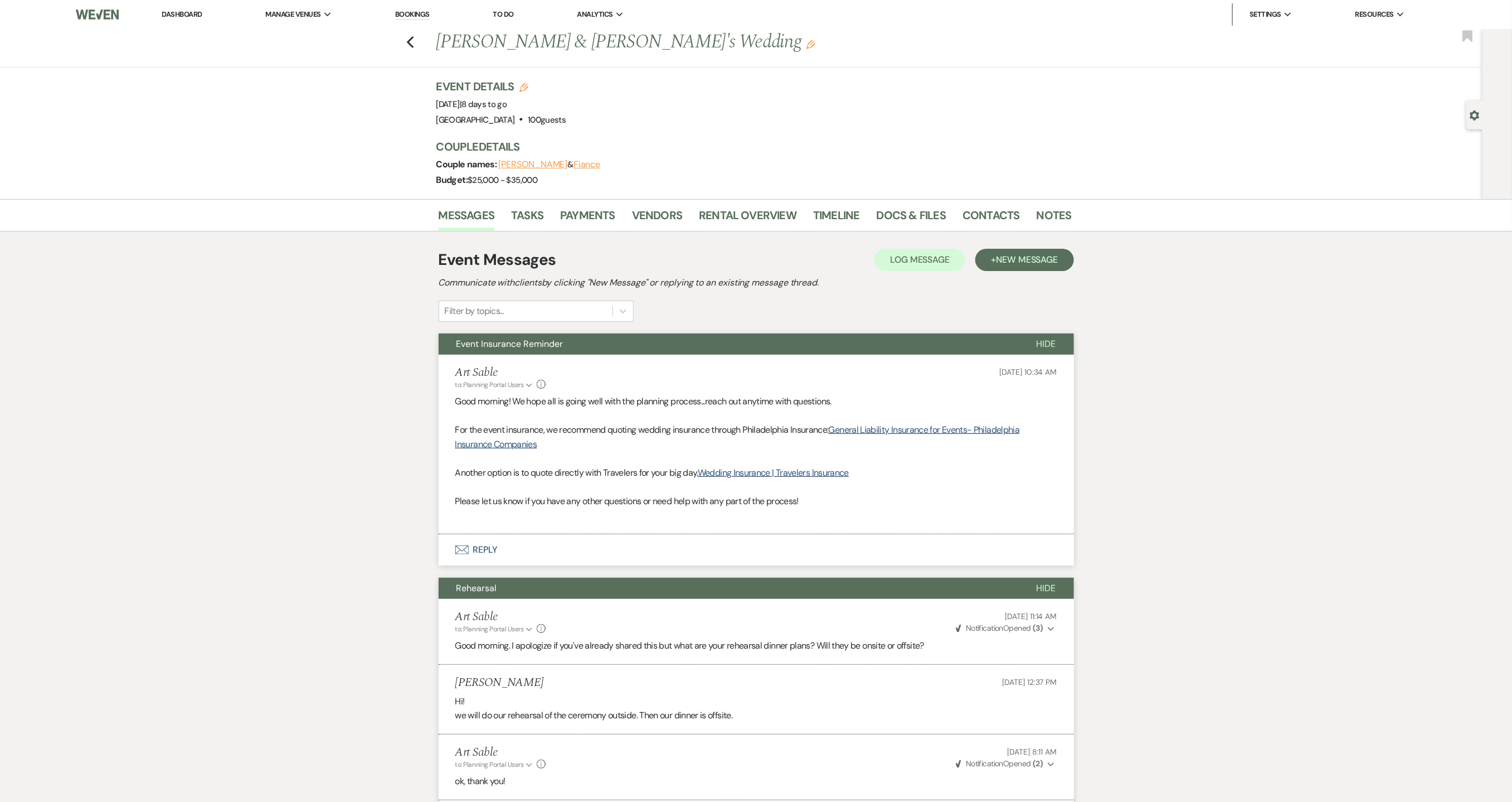
click at [186, 18] on link "Dashboard" at bounding box center [182, 14] width 40 height 9
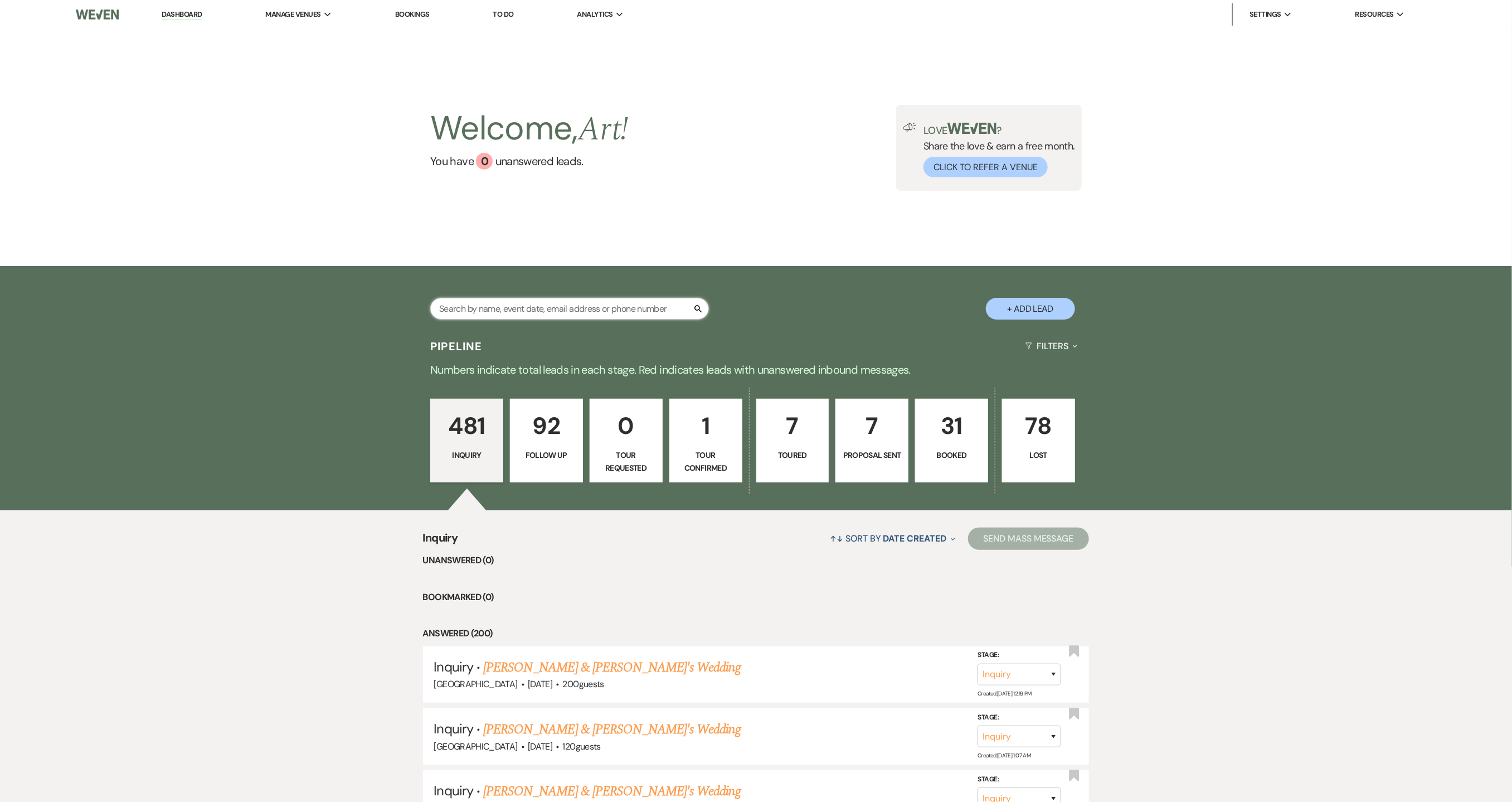
click at [542, 307] on input "text" at bounding box center [570, 309] width 279 height 22
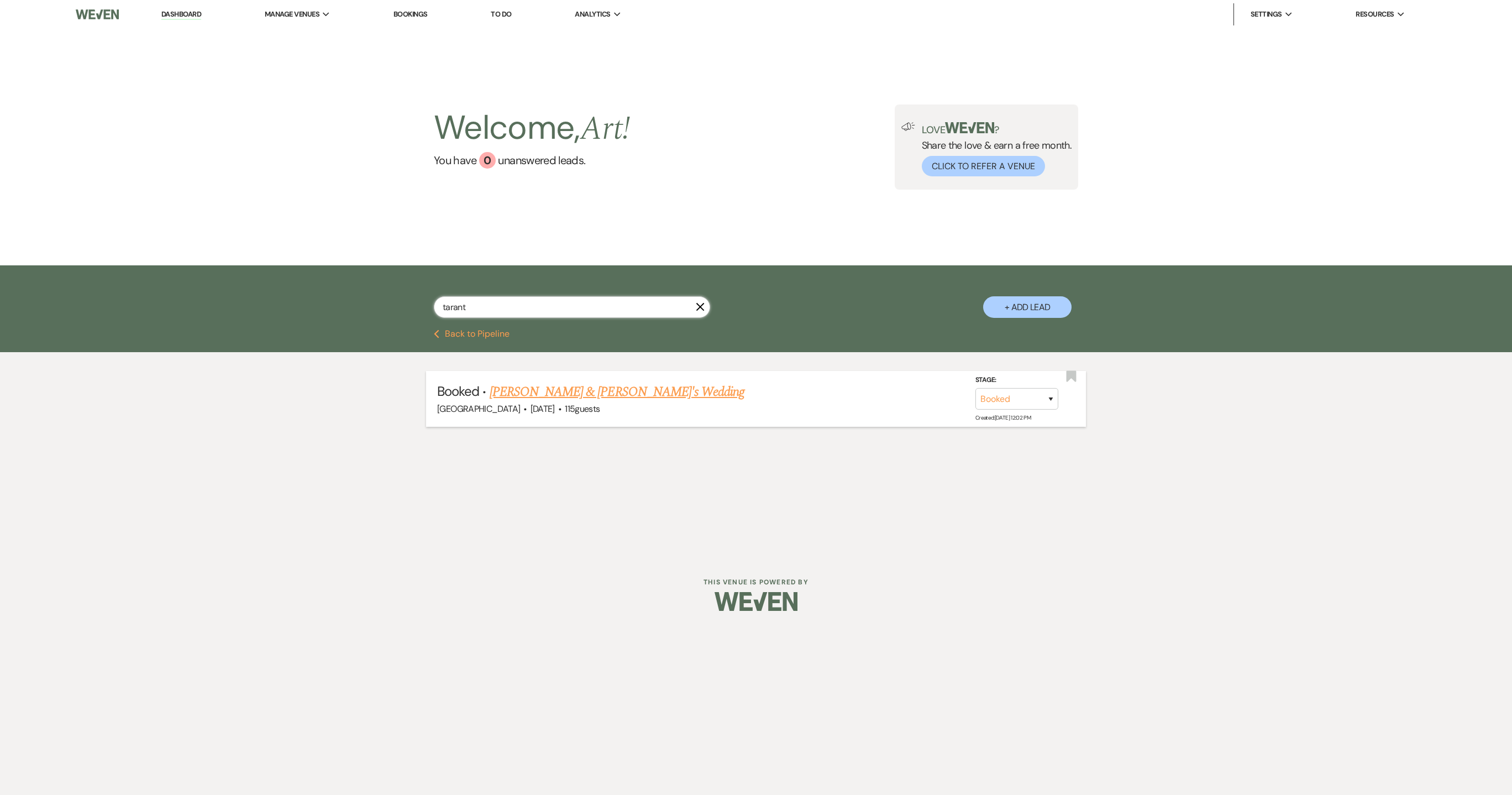
type input "tarant"
click at [551, 387] on link "[PERSON_NAME] & [PERSON_NAME]'s Wedding" at bounding box center [617, 392] width 255 height 20
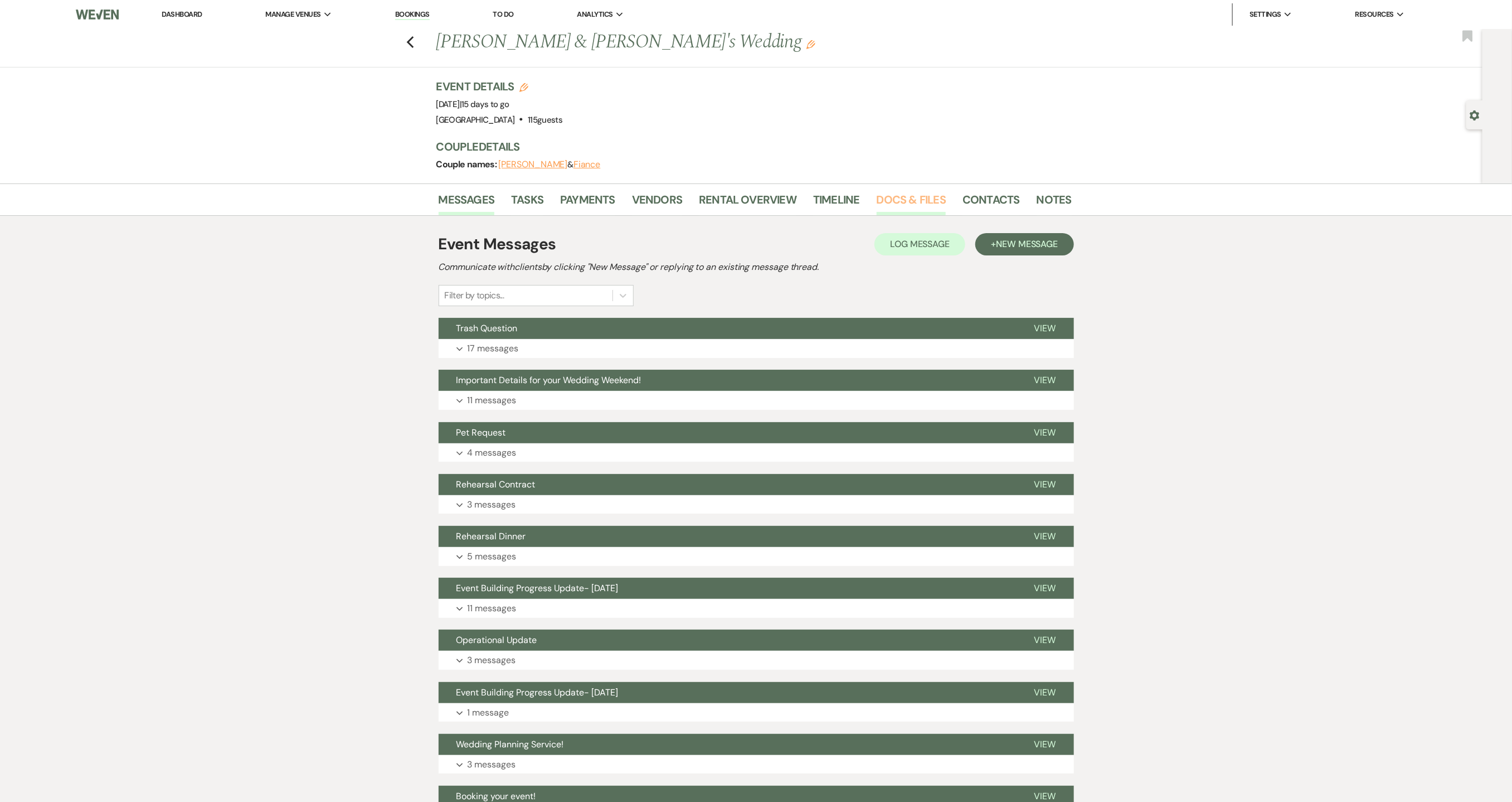
click at [910, 197] on link "Docs & Files" at bounding box center [911, 203] width 69 height 24
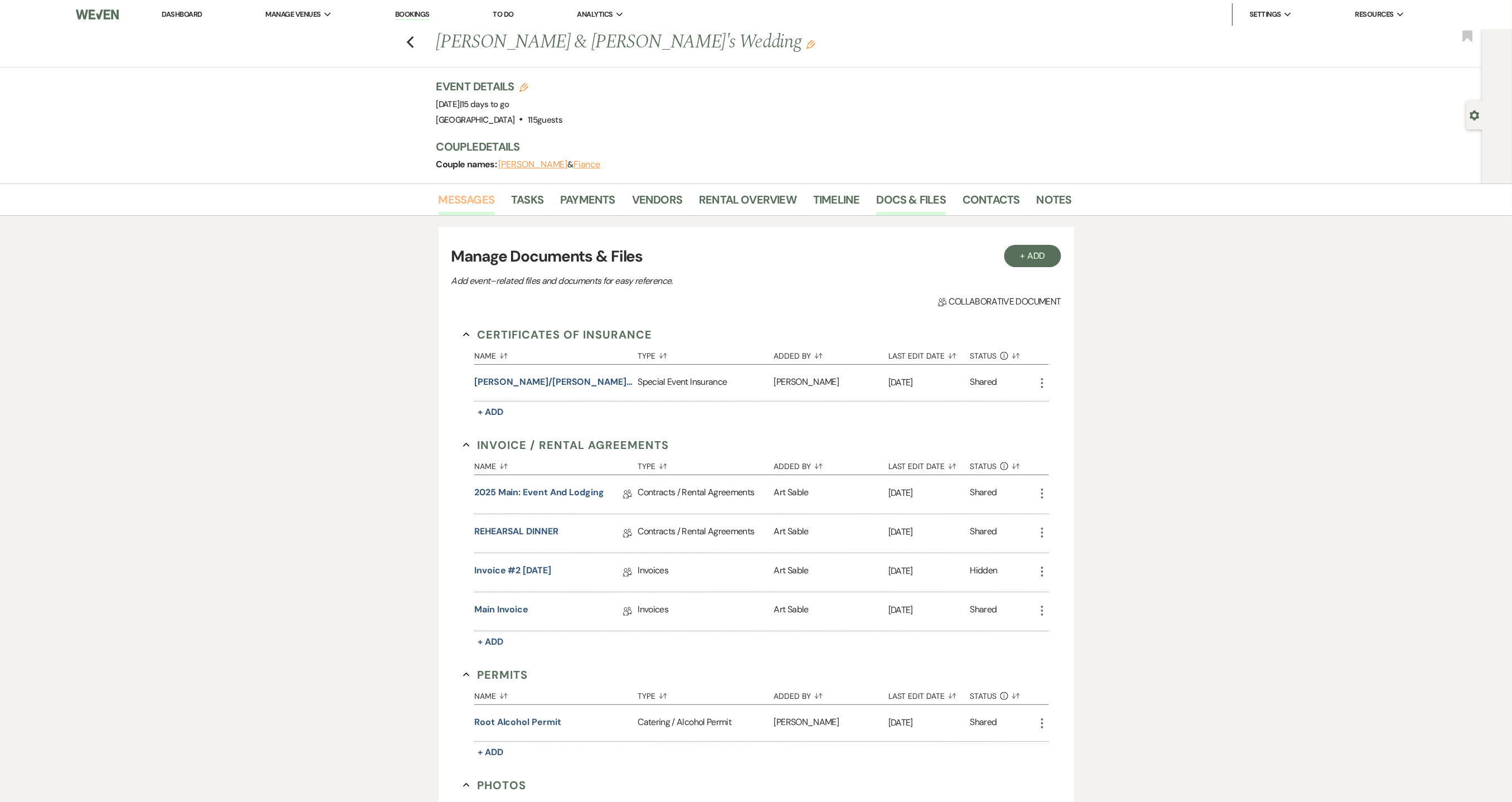
click at [460, 203] on link "Messages" at bounding box center [467, 203] width 56 height 24
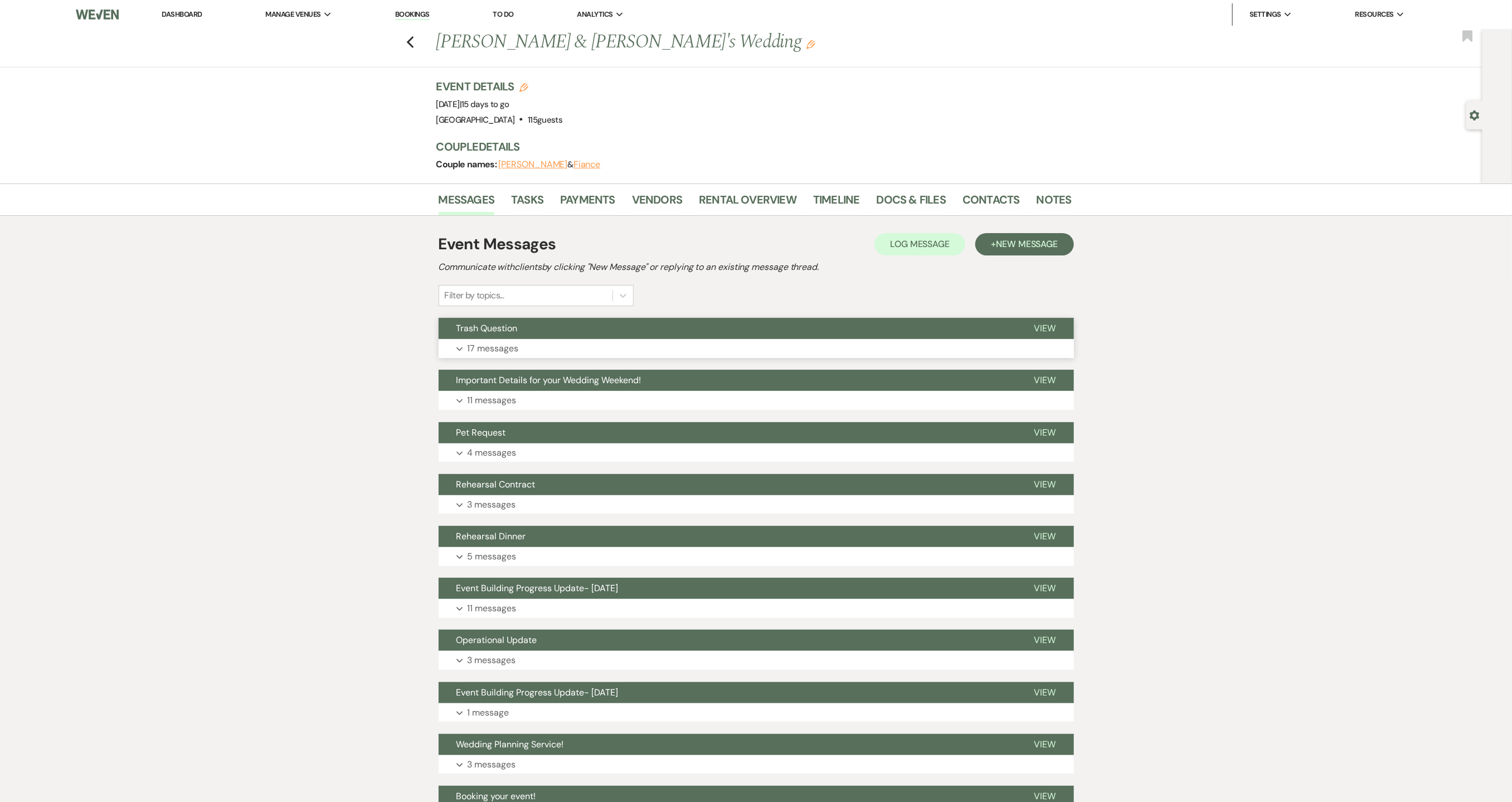
click at [587, 358] on button "Expand 17 messages" at bounding box center [756, 348] width 635 height 19
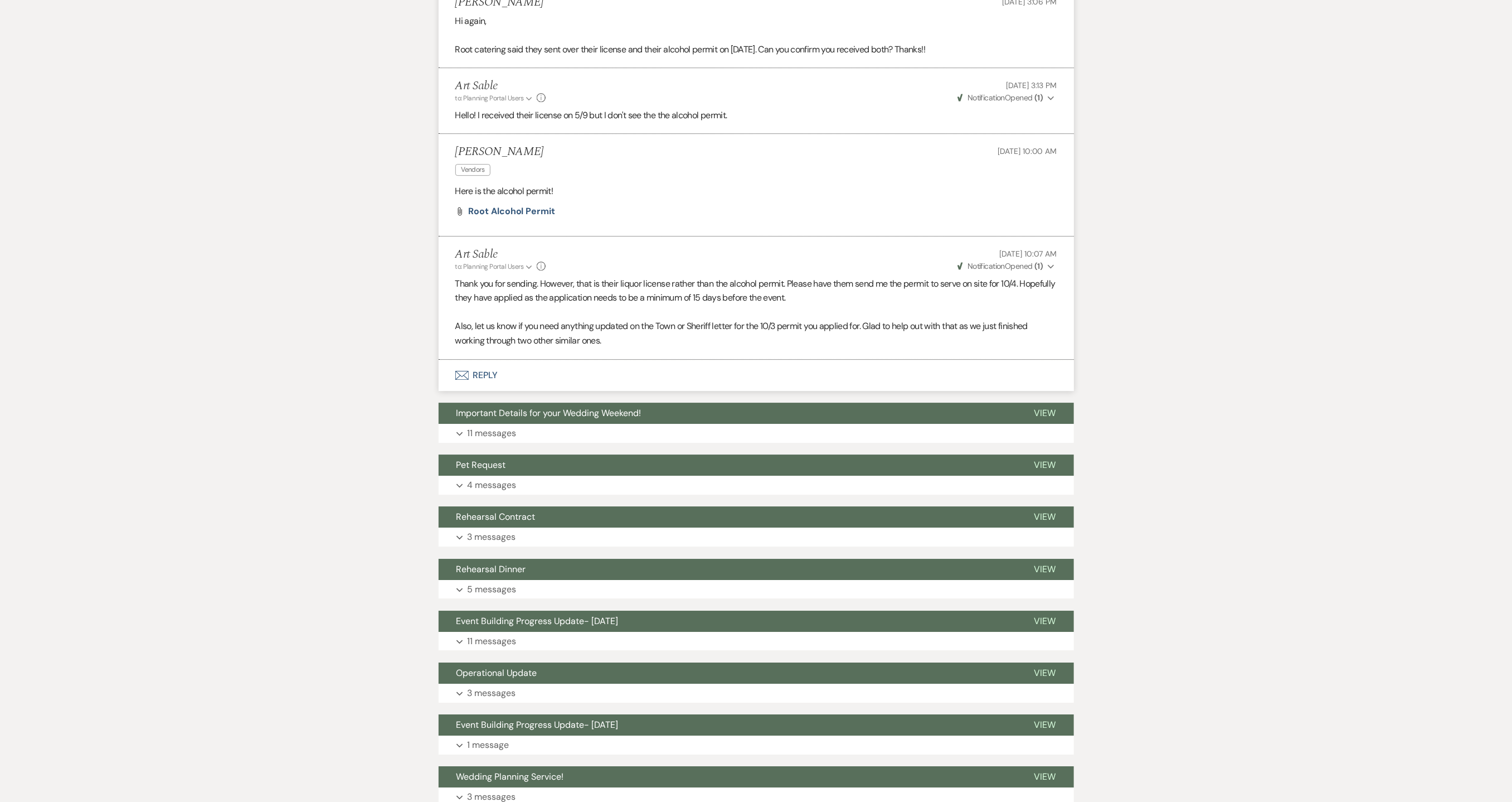
scroll to position [2318, 0]
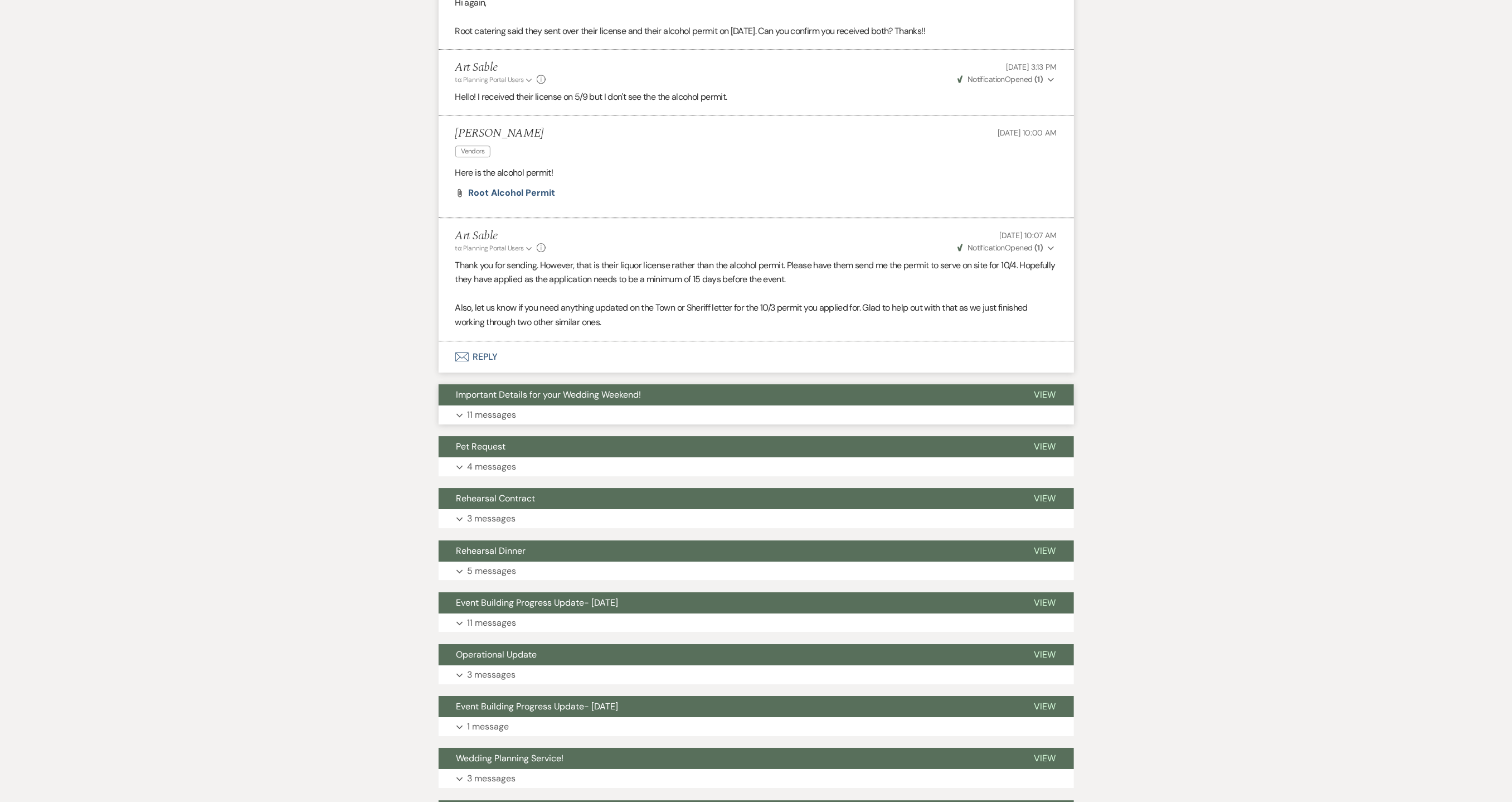
click at [492, 422] on p "11 messages" at bounding box center [492, 415] width 49 height 14
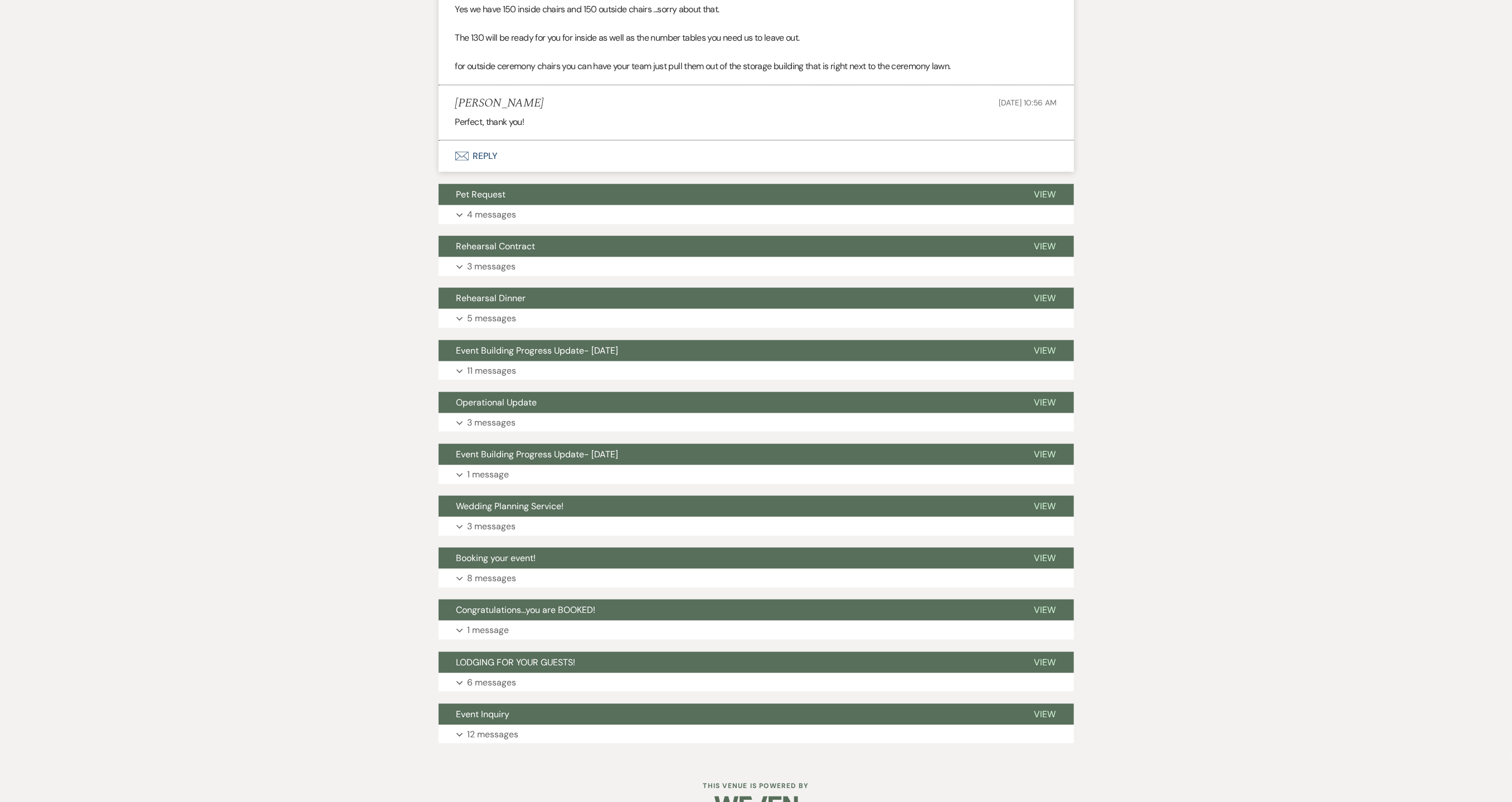
scroll to position [3654, 0]
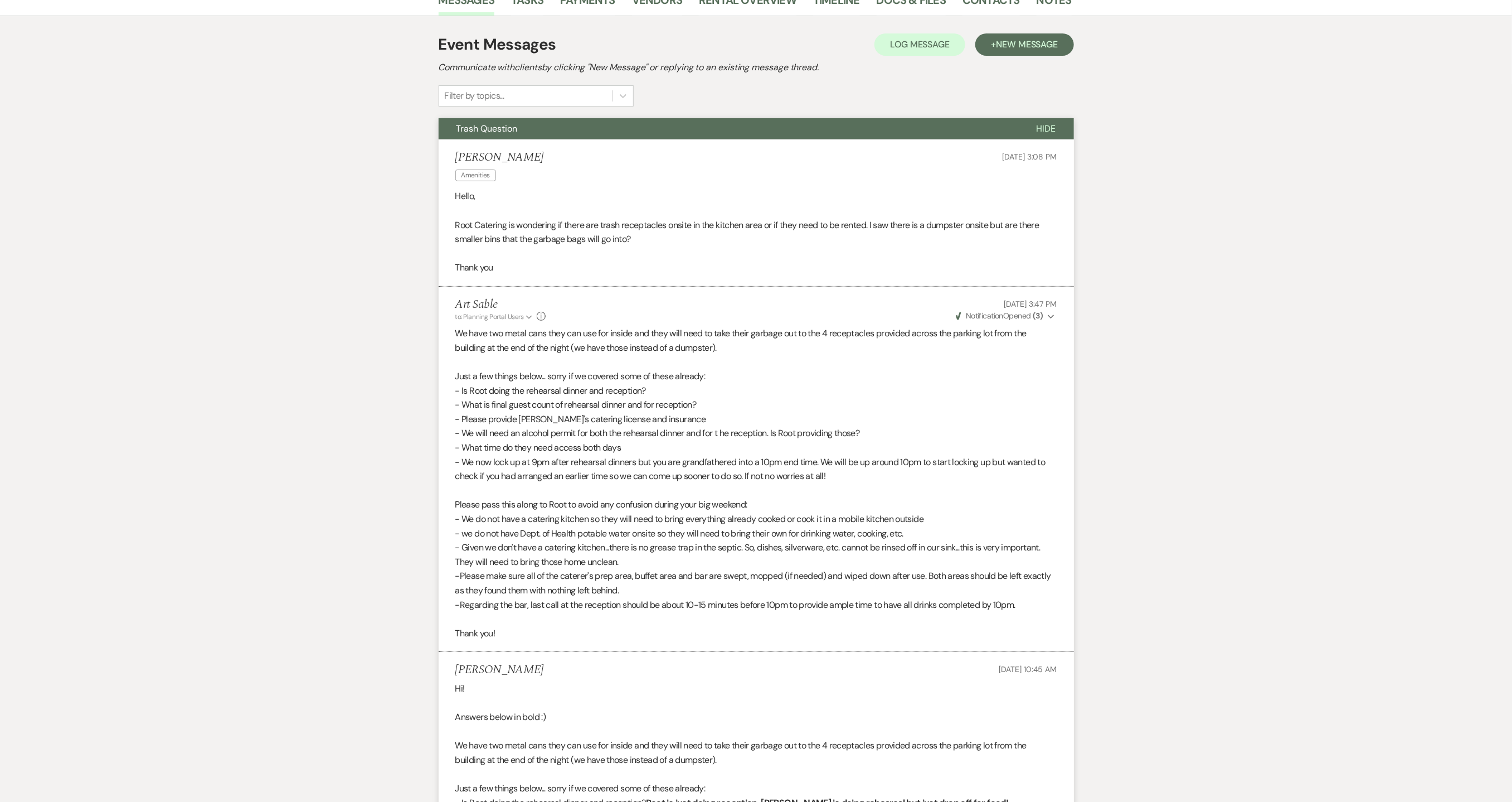
scroll to position [0, 0]
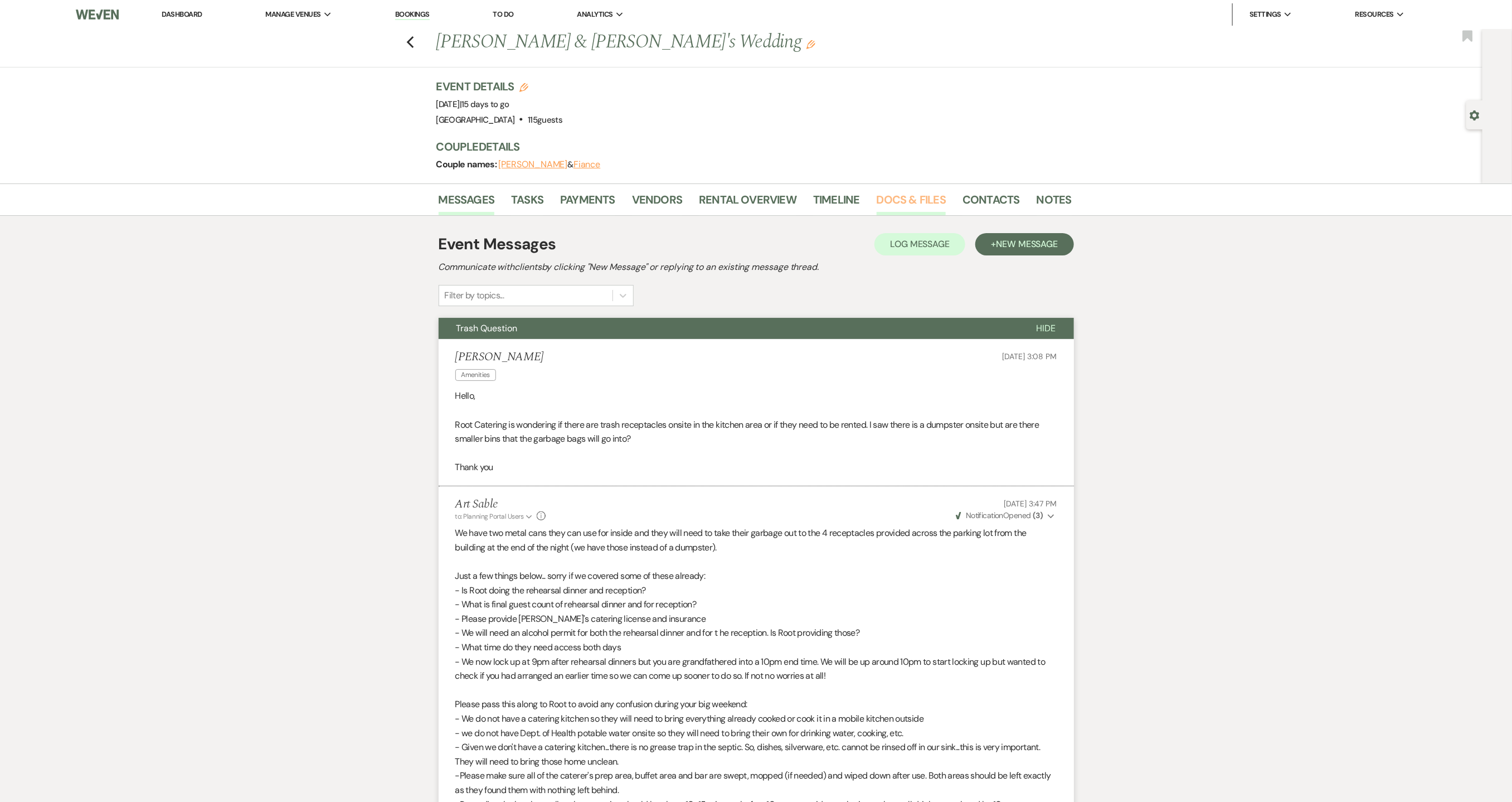
click at [900, 200] on link "Docs & Files" at bounding box center [911, 203] width 69 height 24
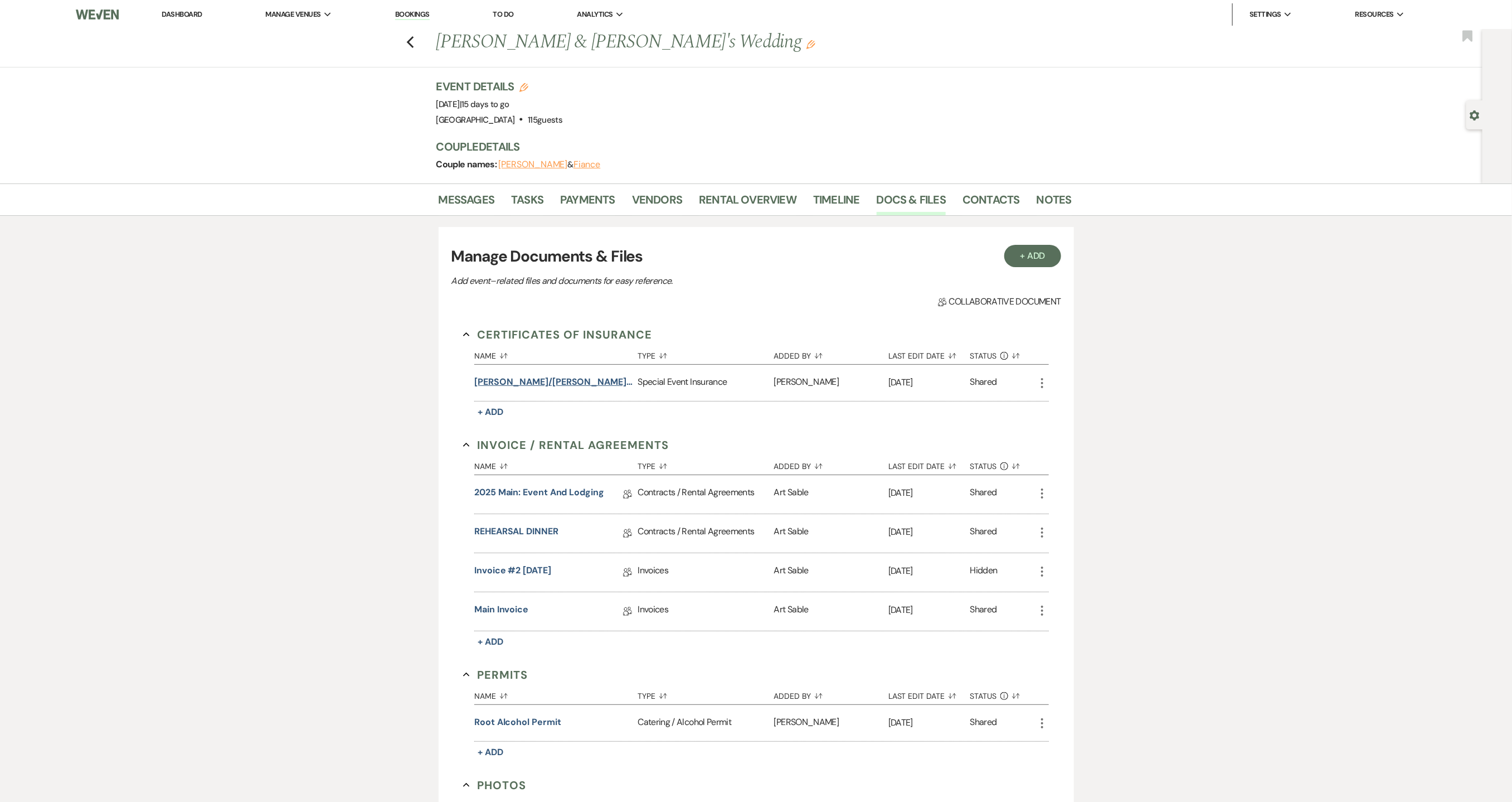
click at [600, 388] on button "[PERSON_NAME]/[PERSON_NAME] Wedding insurance" at bounding box center [554, 382] width 159 height 14
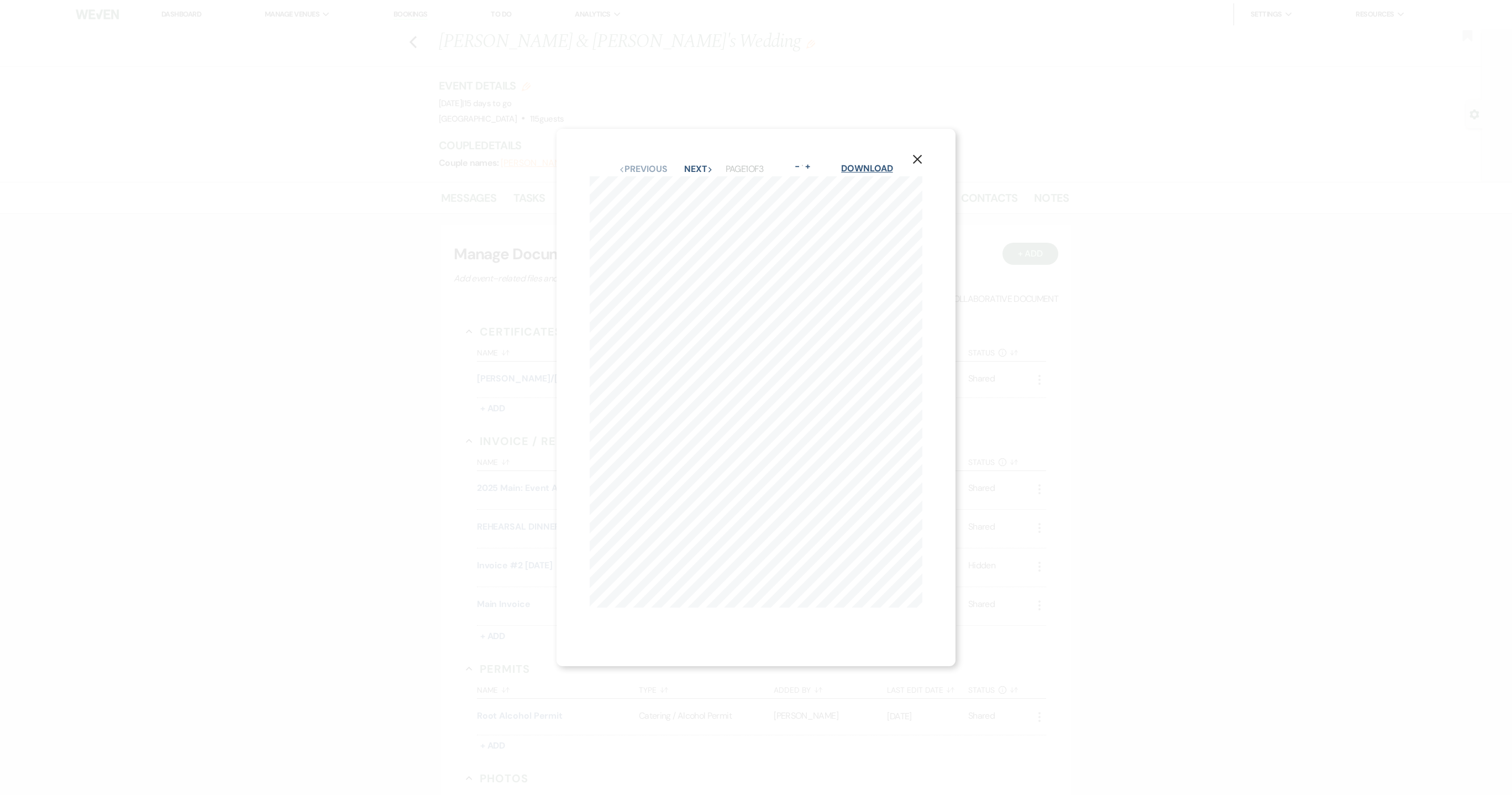
click at [875, 163] on link "Download" at bounding box center [867, 169] width 52 height 12
click at [922, 155] on use "button" at bounding box center [917, 159] width 9 height 9
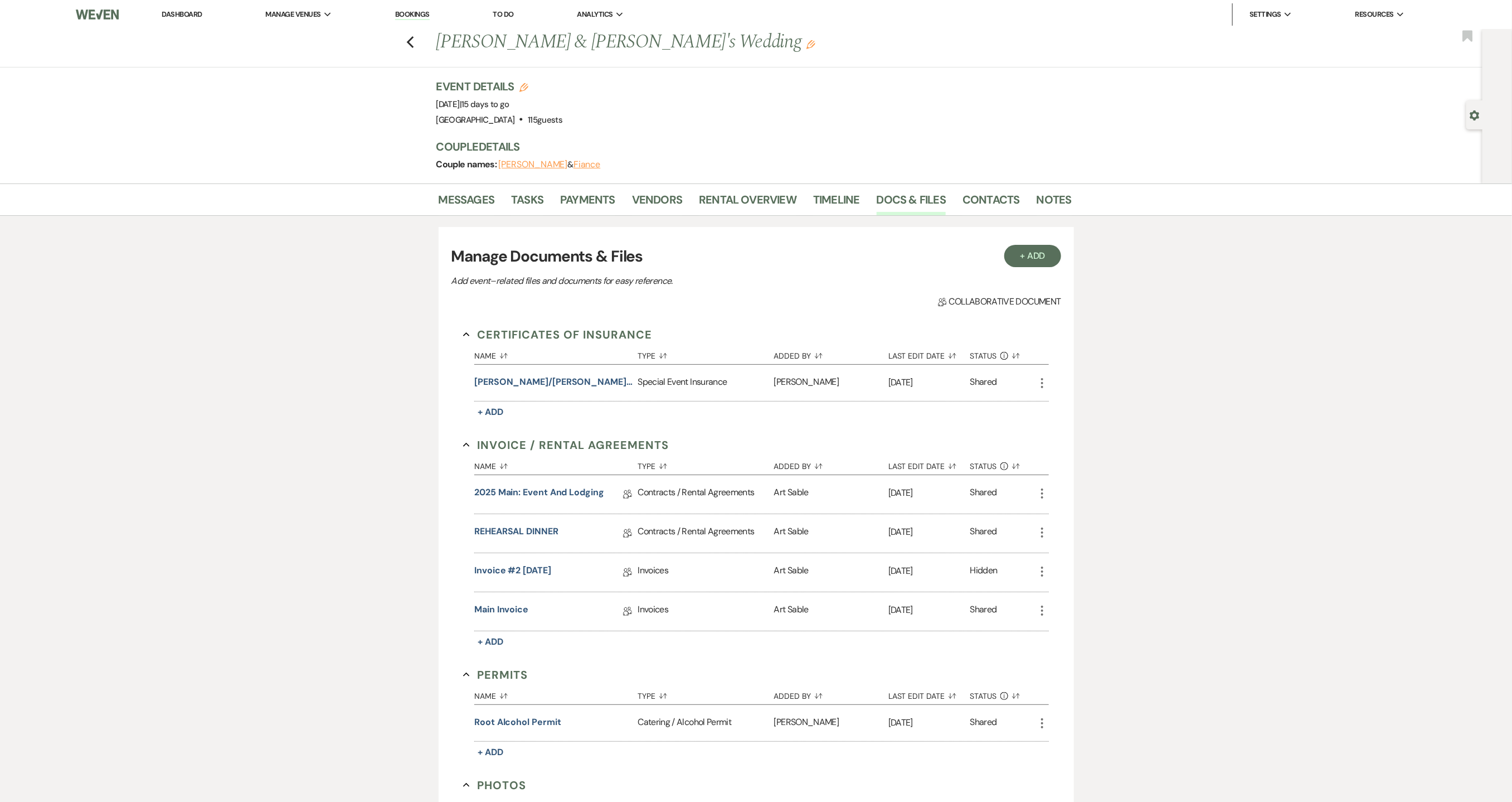
click at [185, 15] on link "Dashboard" at bounding box center [182, 14] width 40 height 9
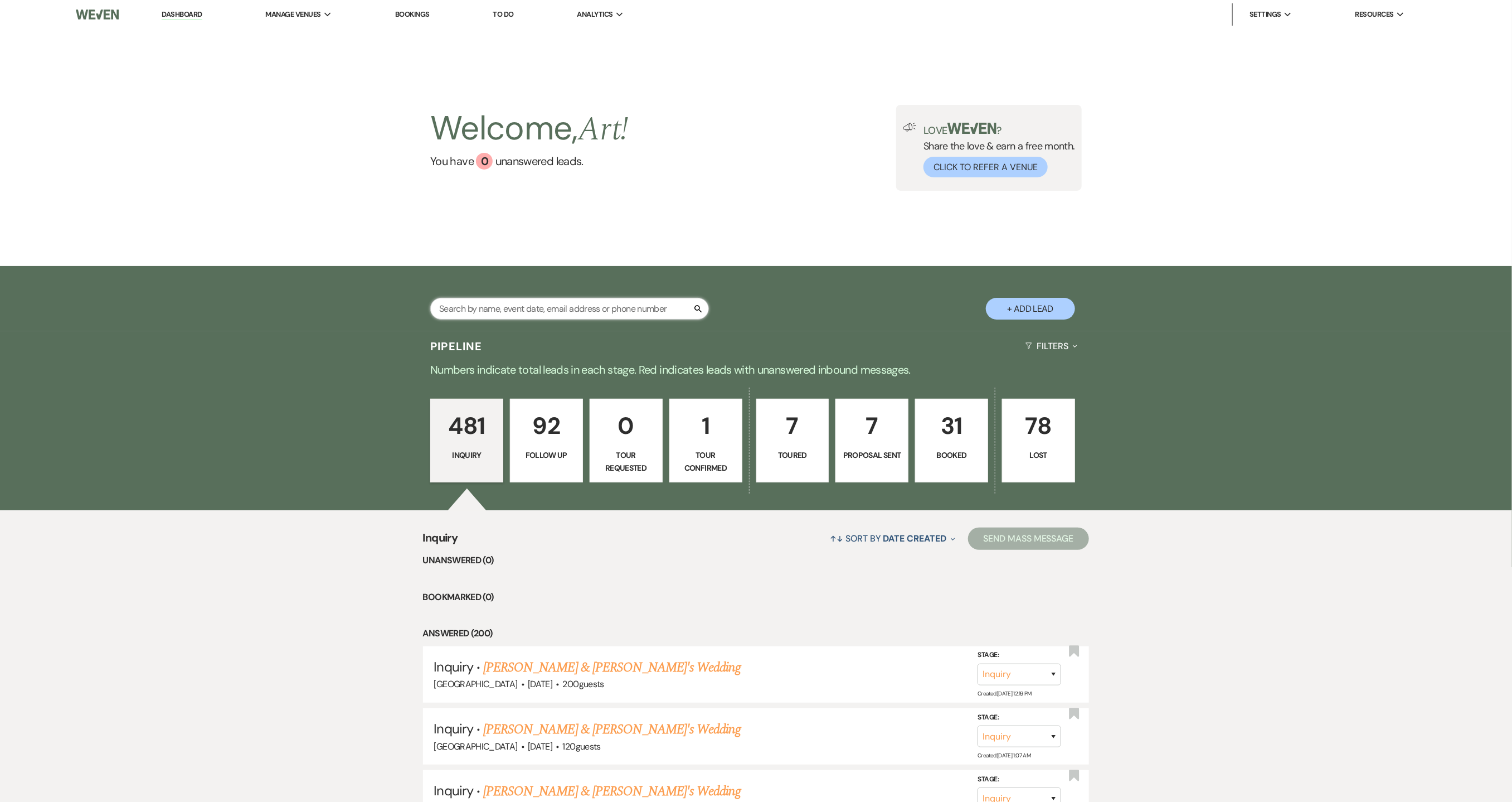
click at [485, 311] on input "text" at bounding box center [570, 309] width 279 height 22
type input "[PERSON_NAME]"
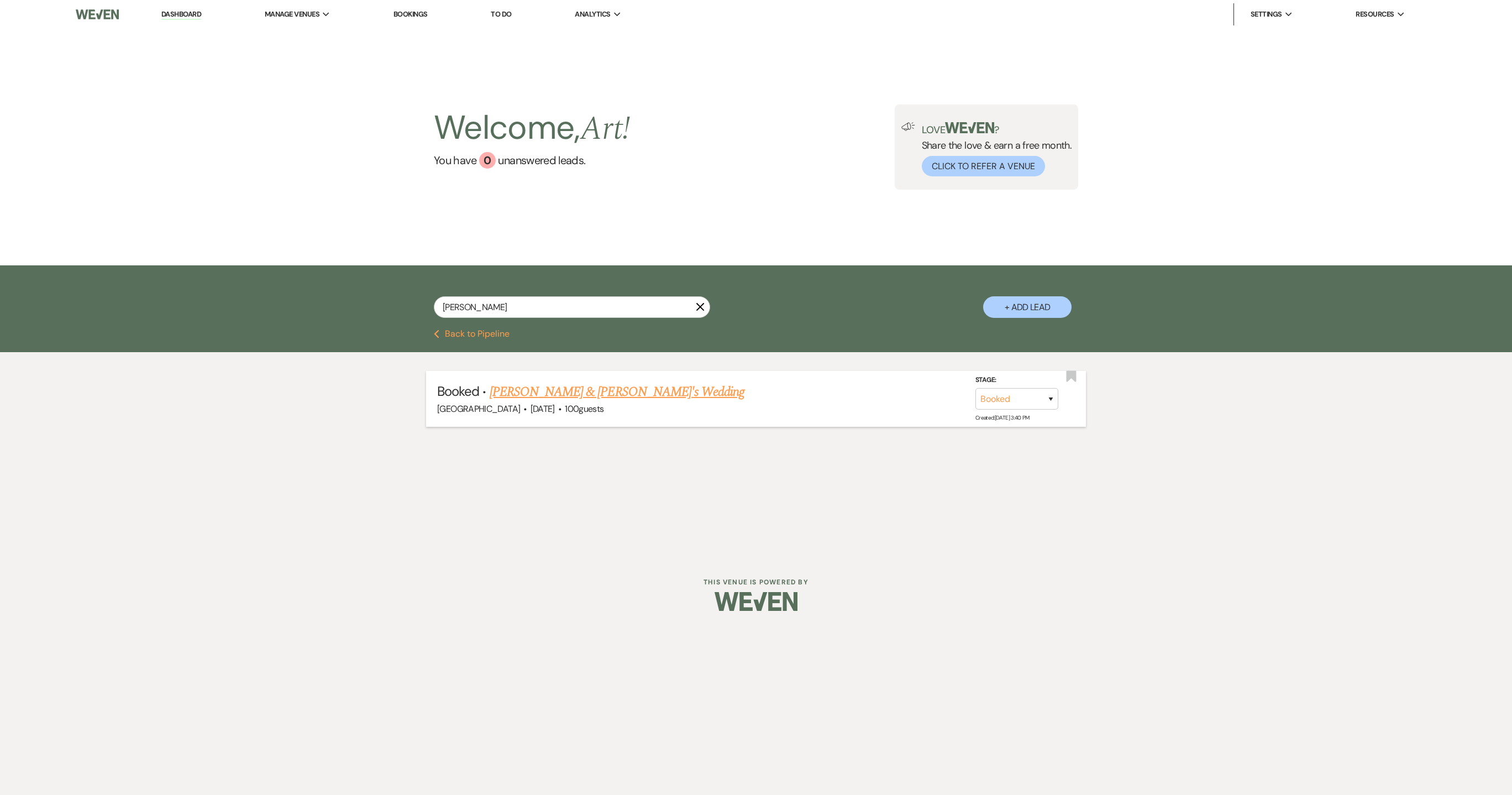
click at [539, 393] on link "[PERSON_NAME] & [PERSON_NAME]'s Wedding" at bounding box center [617, 392] width 255 height 20
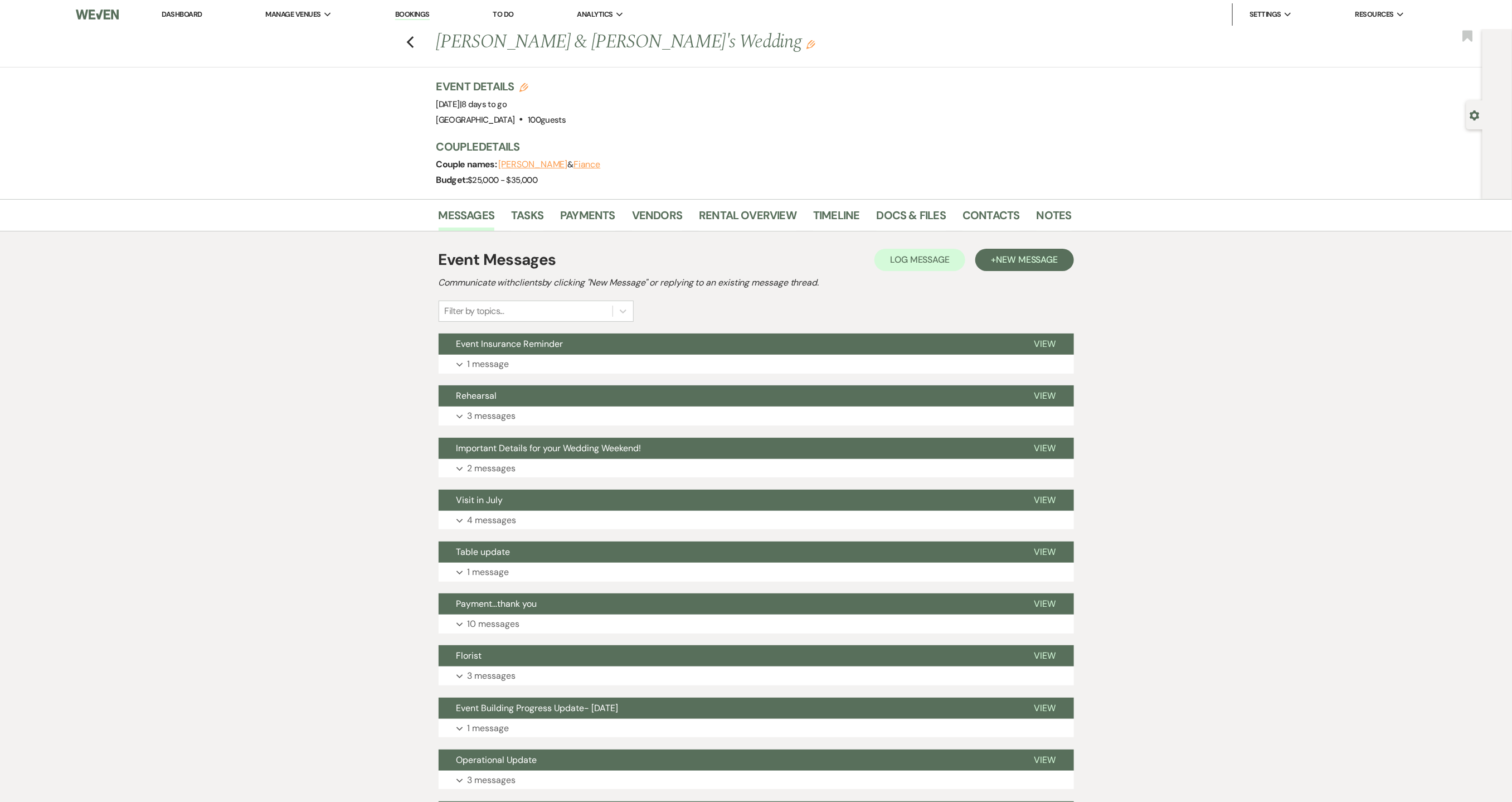
drag, startPoint x: 157, startPoint y: 15, endPoint x: 166, endPoint y: 14, distance: 9.1
click at [157, 15] on li "Dashboard" at bounding box center [182, 15] width 52 height 23
click at [166, 14] on link "Dashboard" at bounding box center [182, 14] width 40 height 9
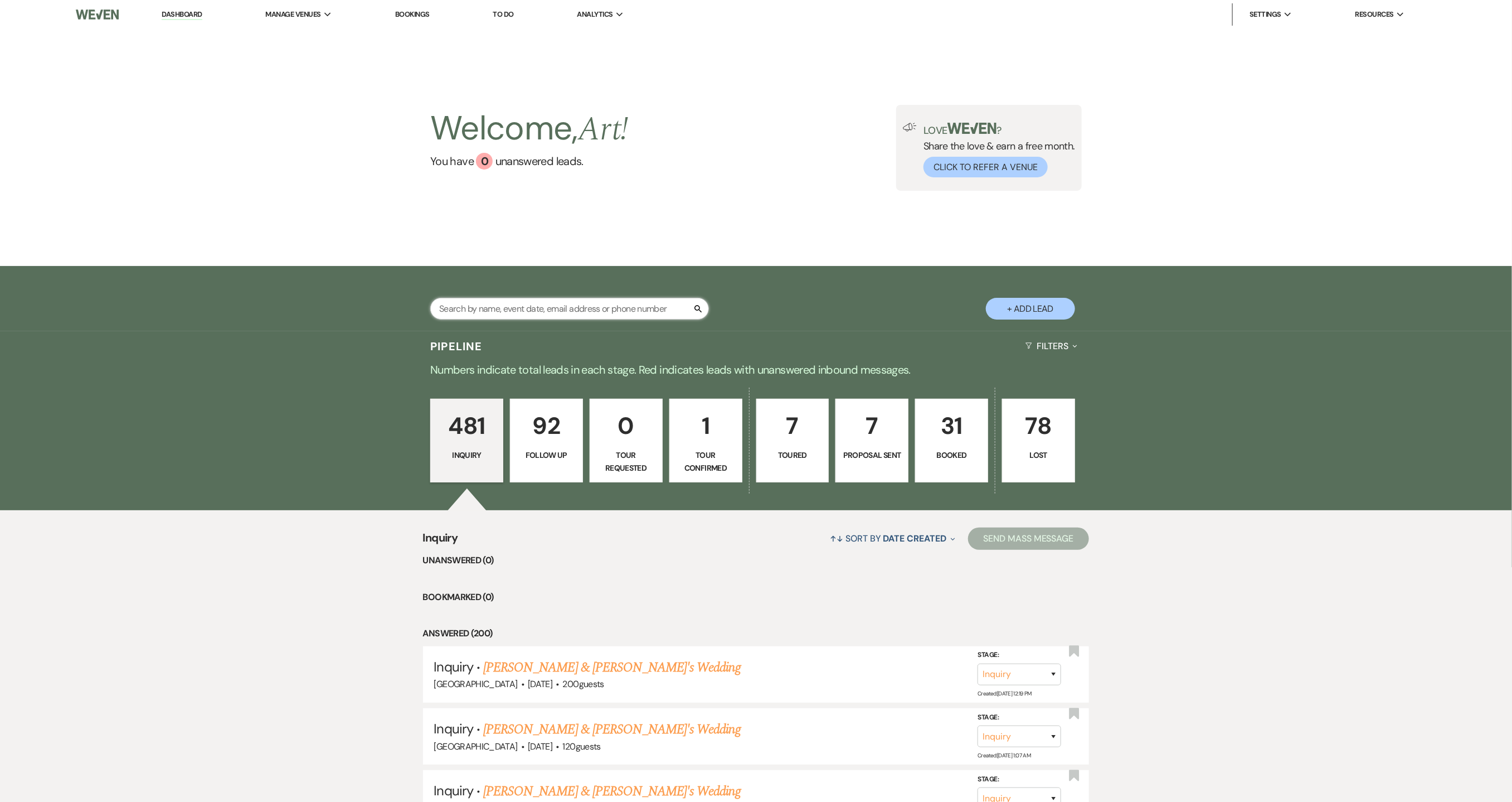
click at [522, 303] on input "text" at bounding box center [570, 309] width 279 height 22
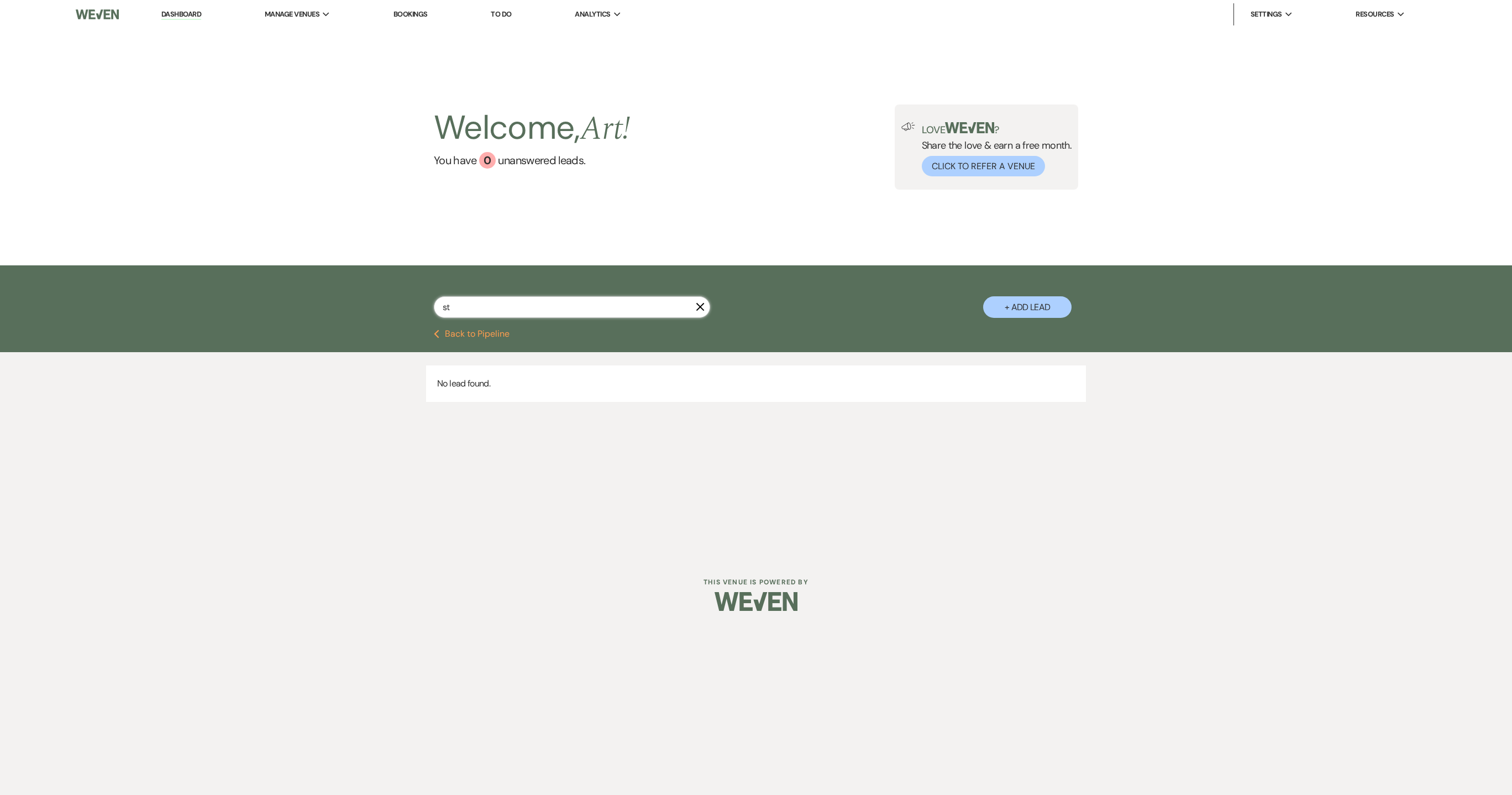
type input "sti"
select select "8"
select select "5"
select select "8"
select select "1"
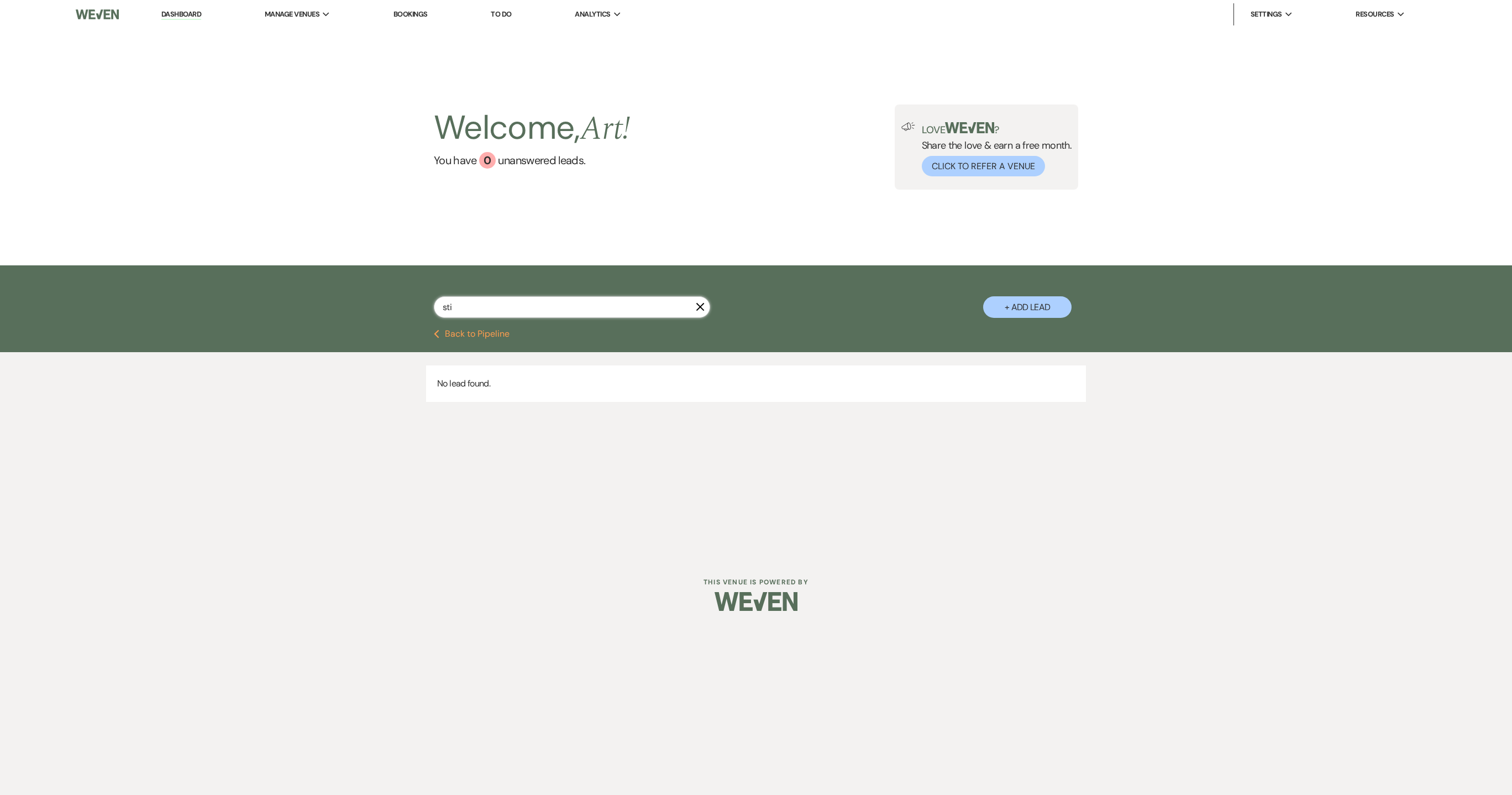
select select "8"
select select "1"
select select "9"
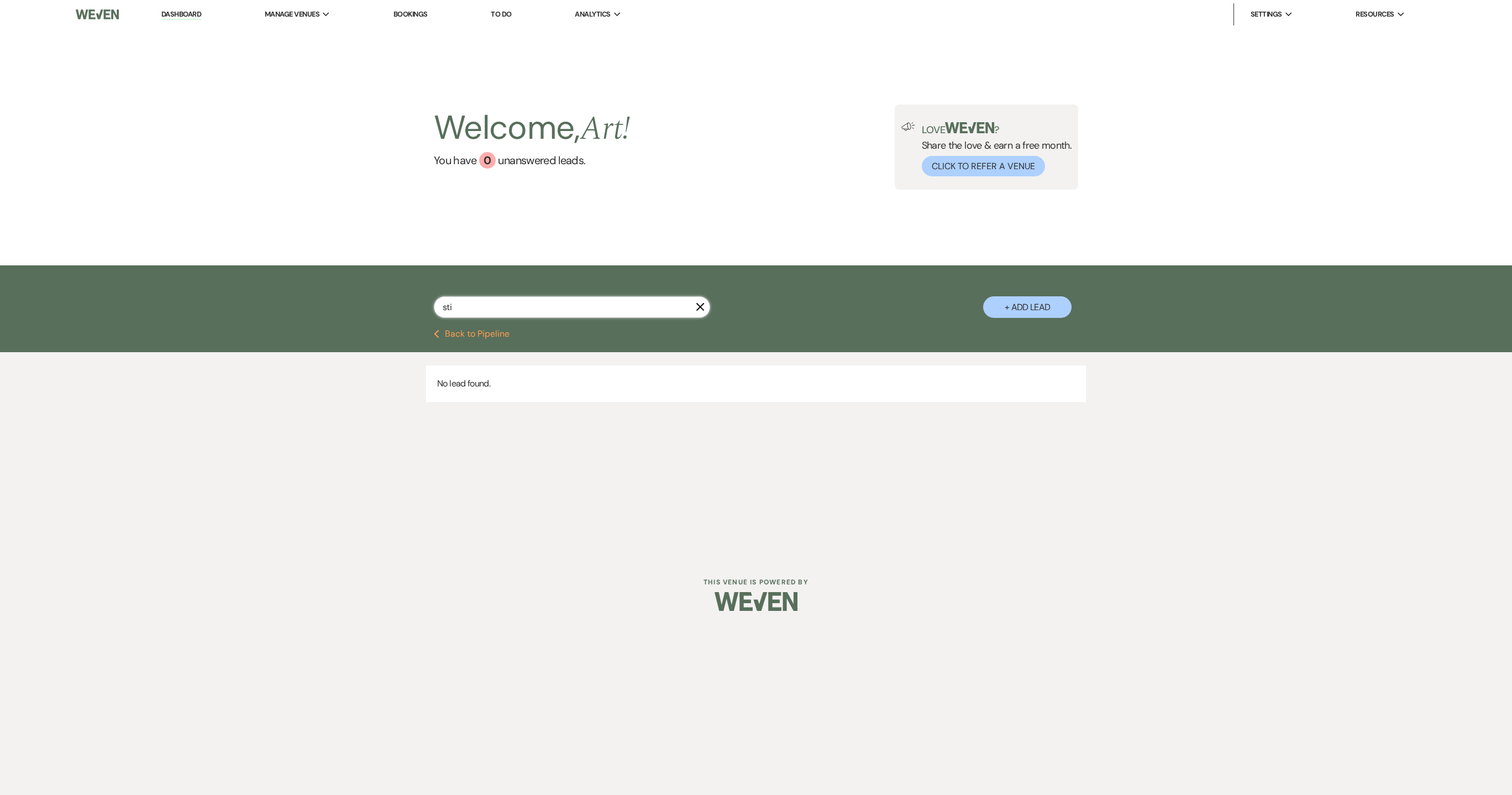
select select "9"
select select "8"
select select "1"
select select "9"
select select "8"
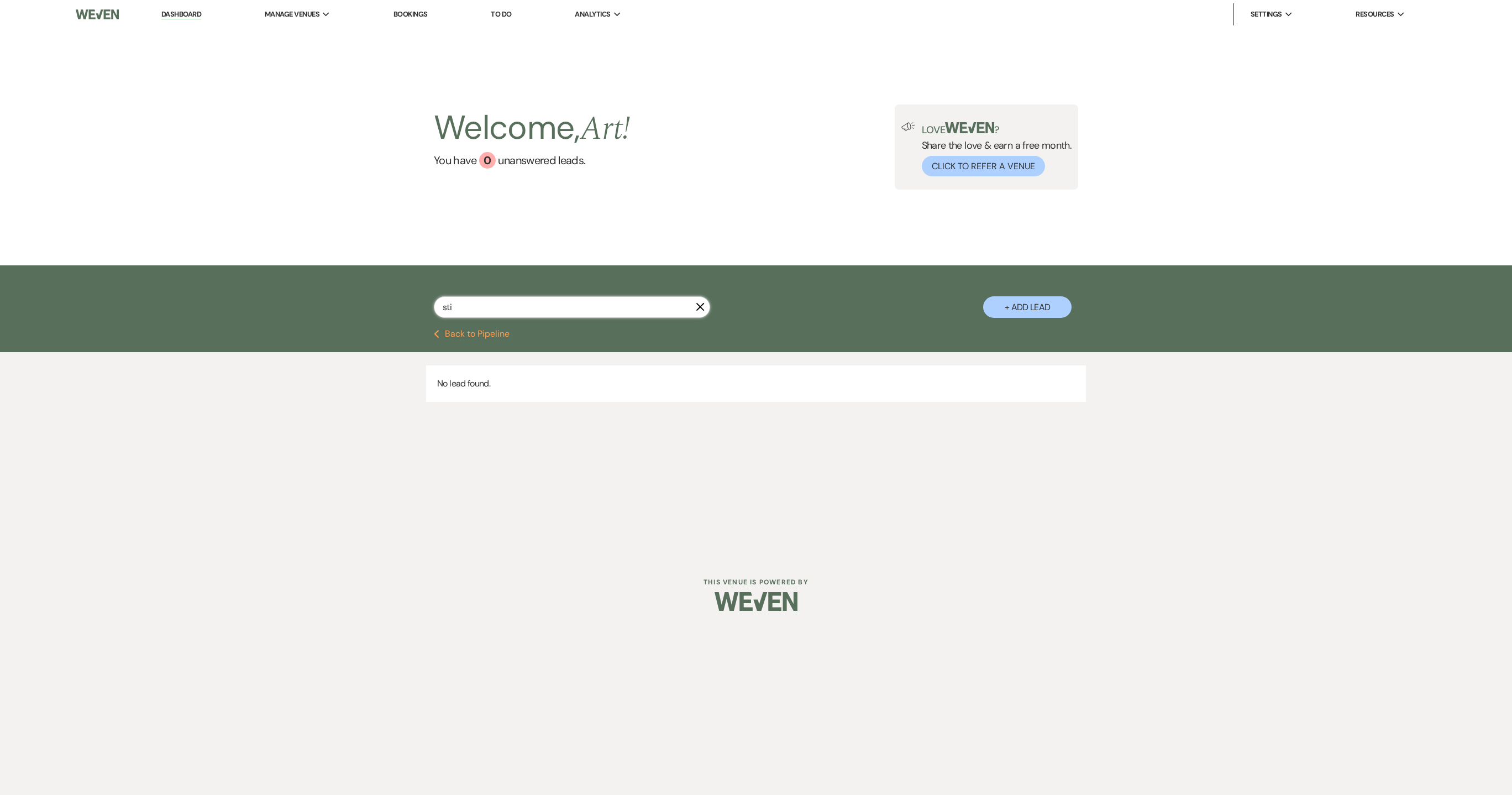
select select "6"
select select "8"
select select "6"
select select "9"
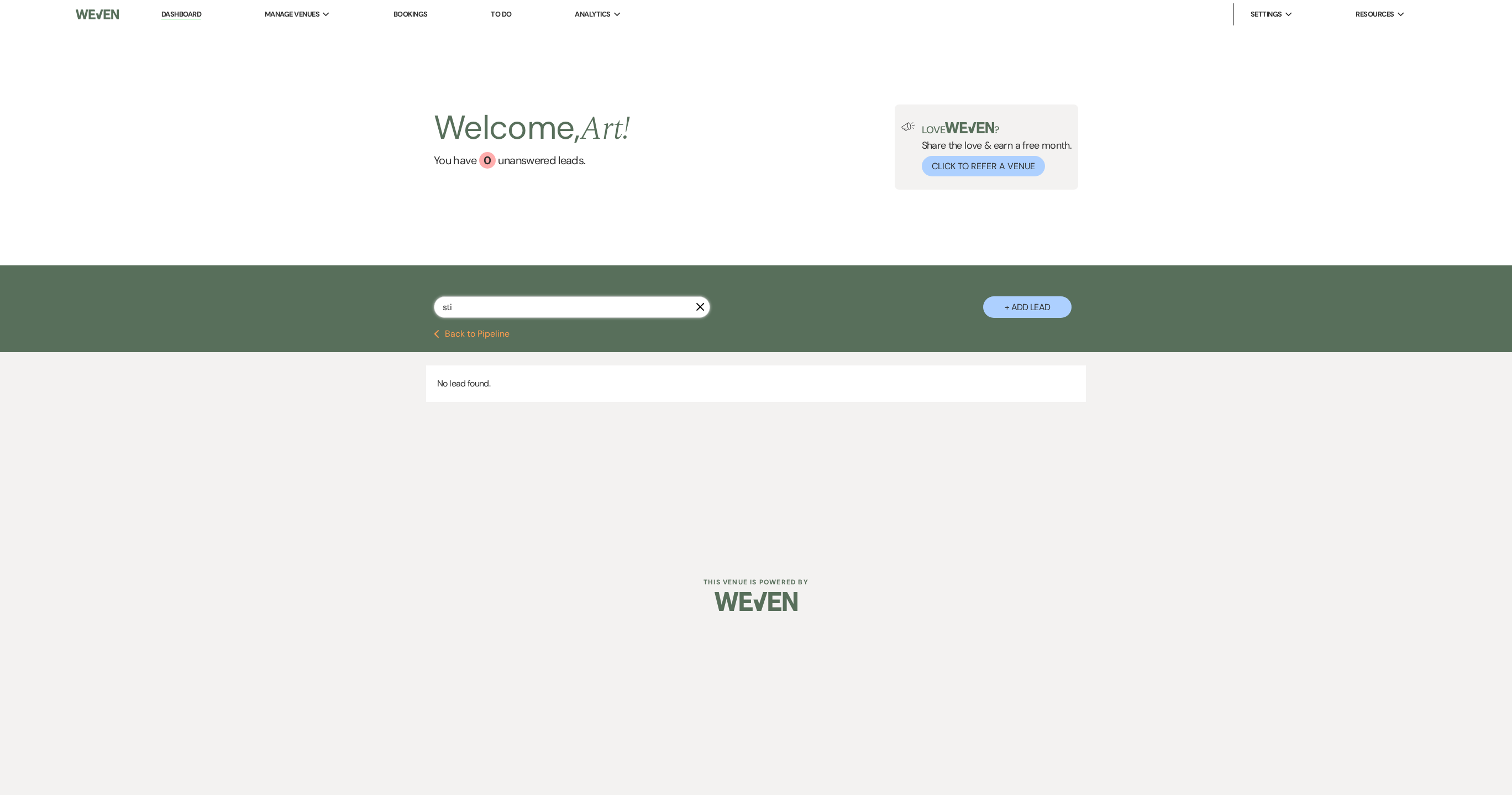
select select "8"
select select "5"
select select "9"
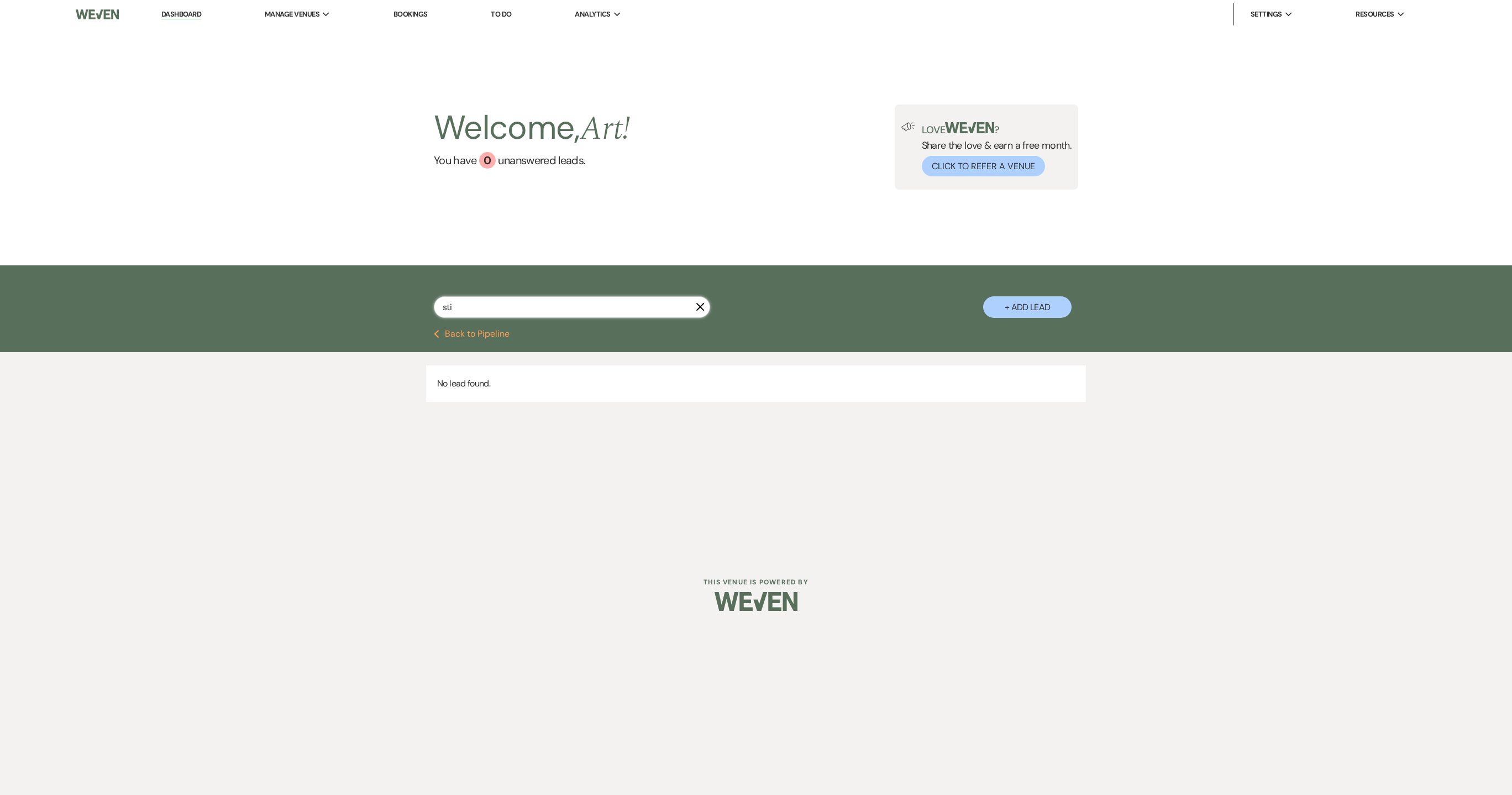
select select "6"
select select "8"
select select "1"
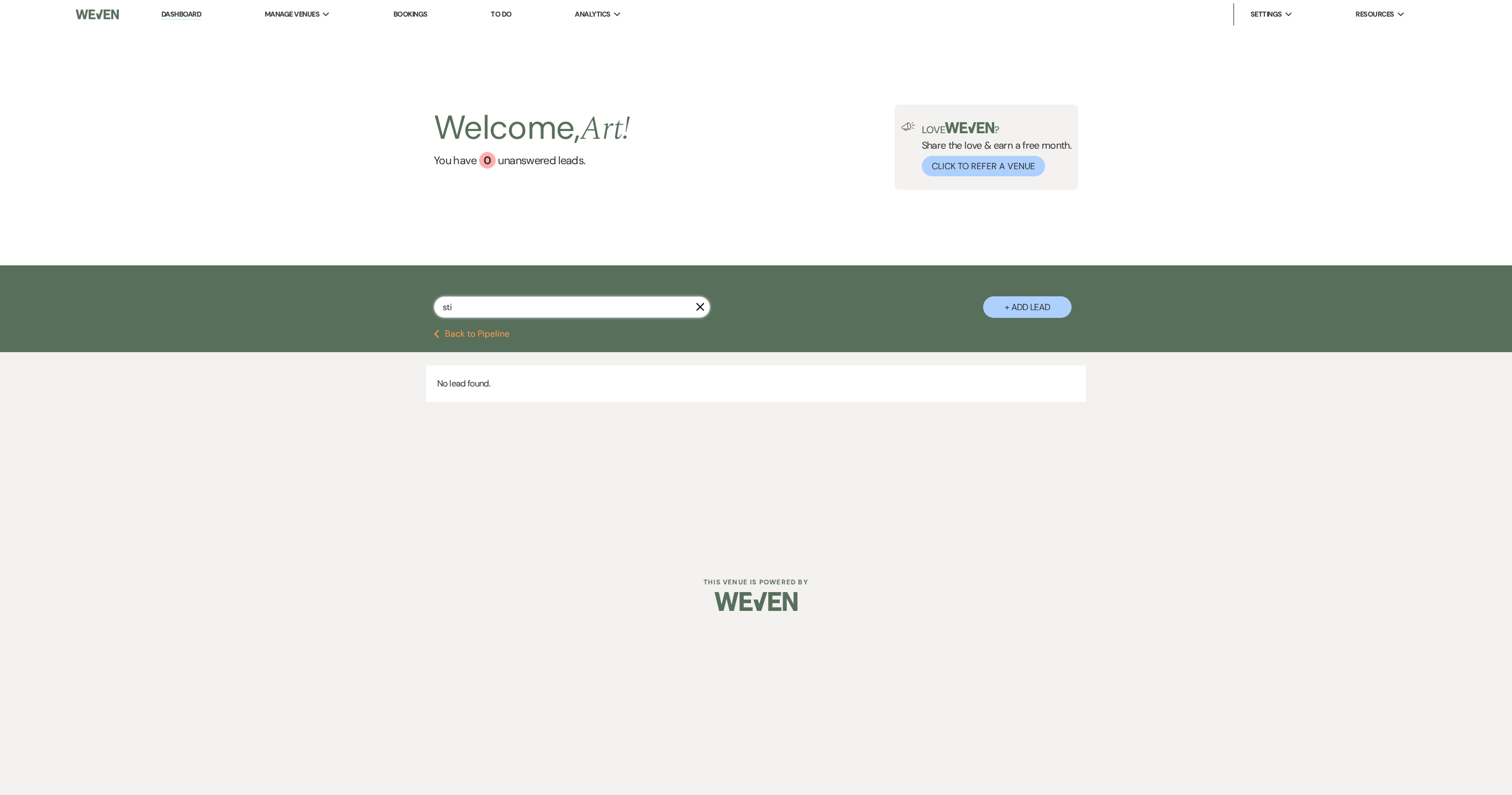
select select "8"
select select "6"
select select "8"
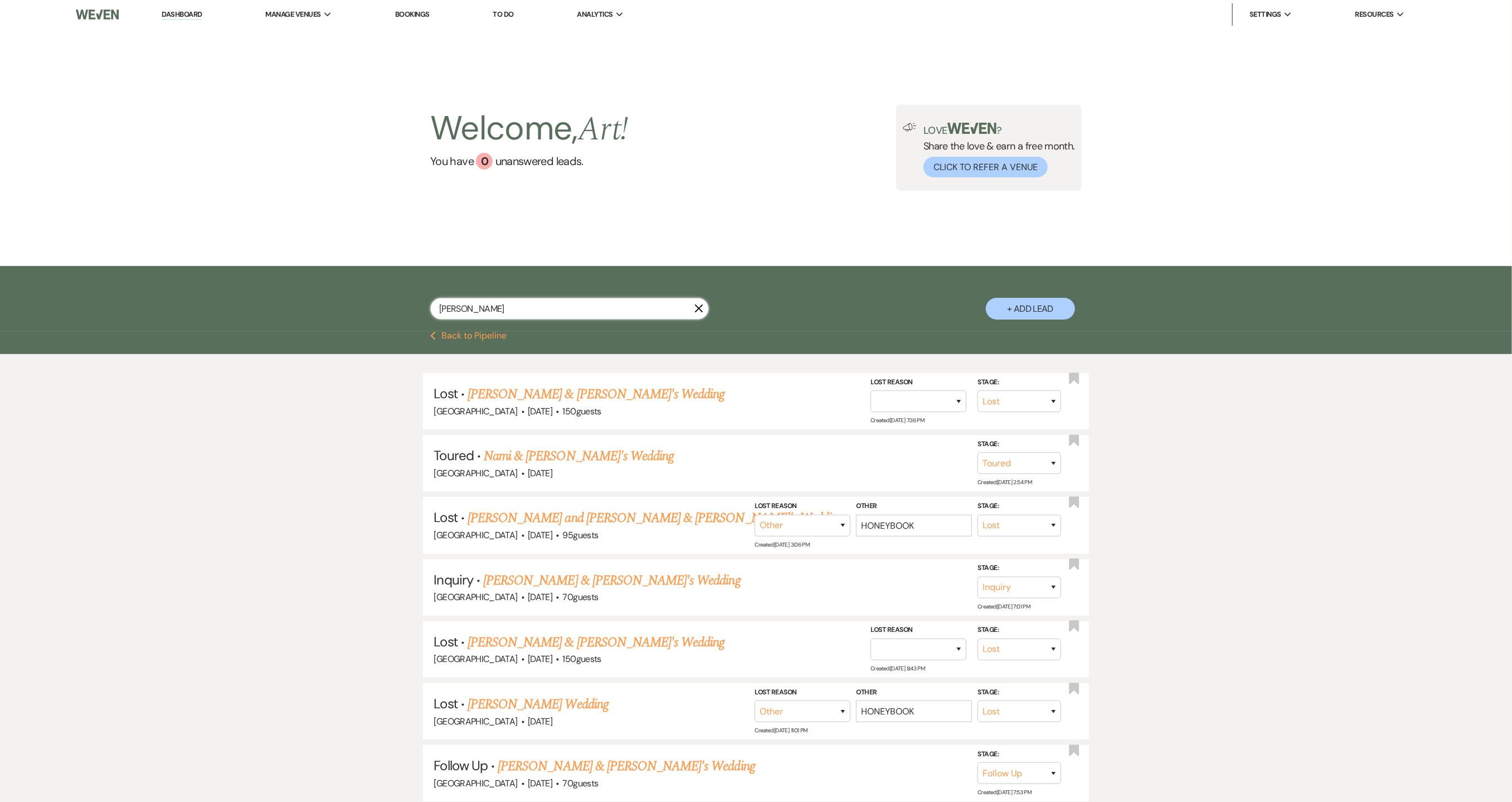
type input "[PERSON_NAME]"
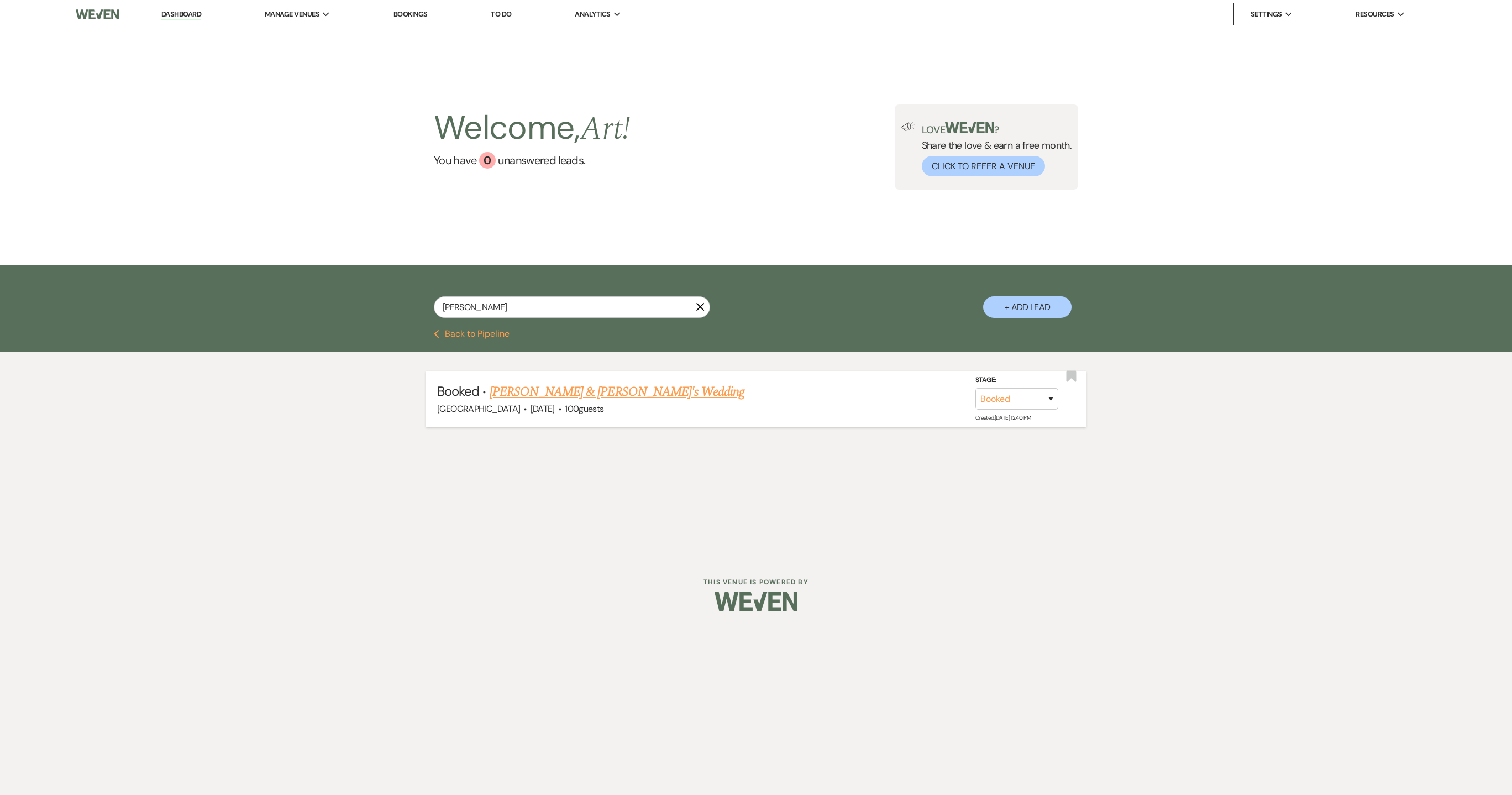
click at [543, 396] on link "[PERSON_NAME] & [PERSON_NAME]'s Wedding" at bounding box center [617, 392] width 255 height 20
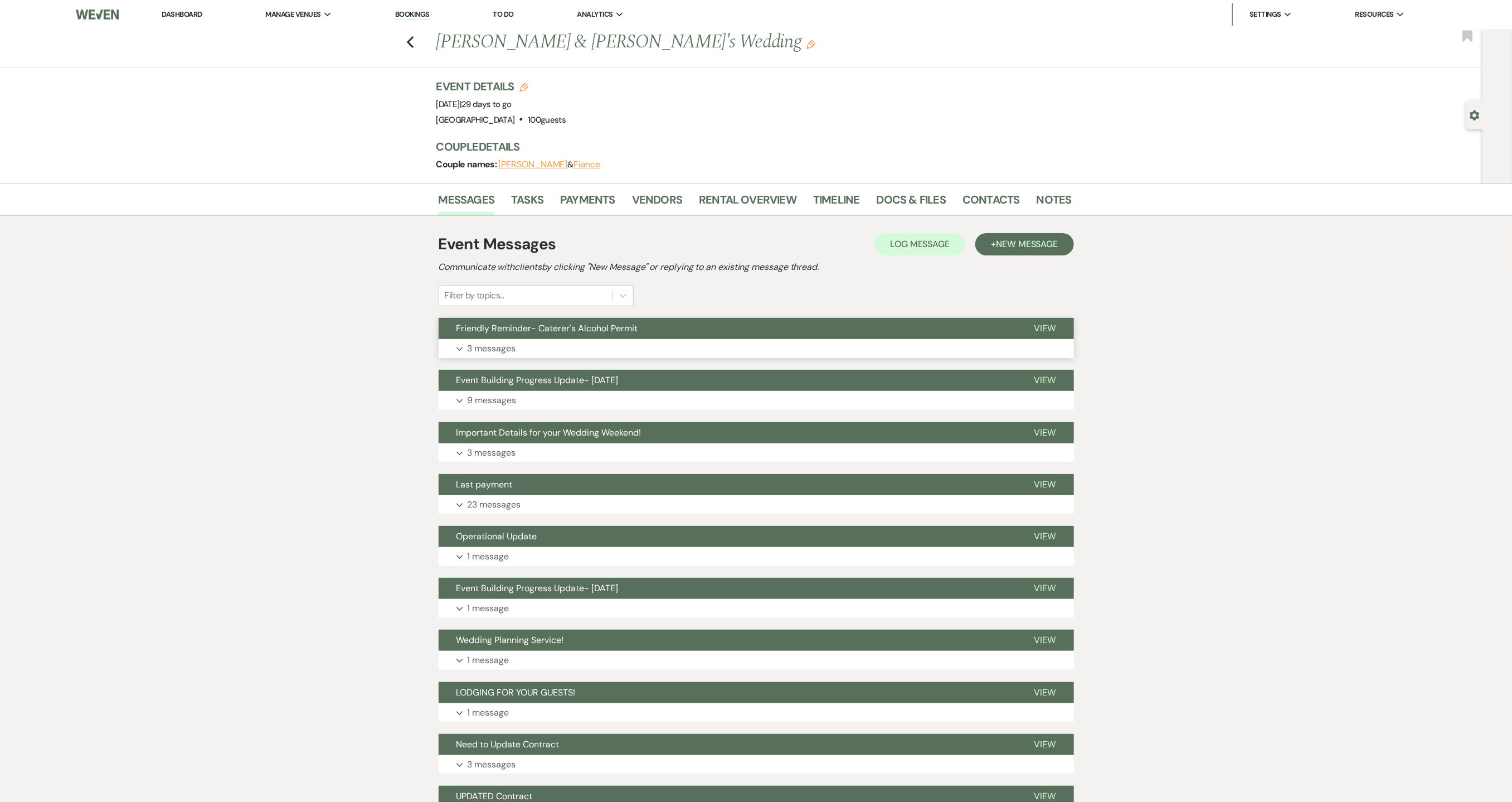
click at [496, 348] on p "3 messages" at bounding box center [492, 348] width 49 height 14
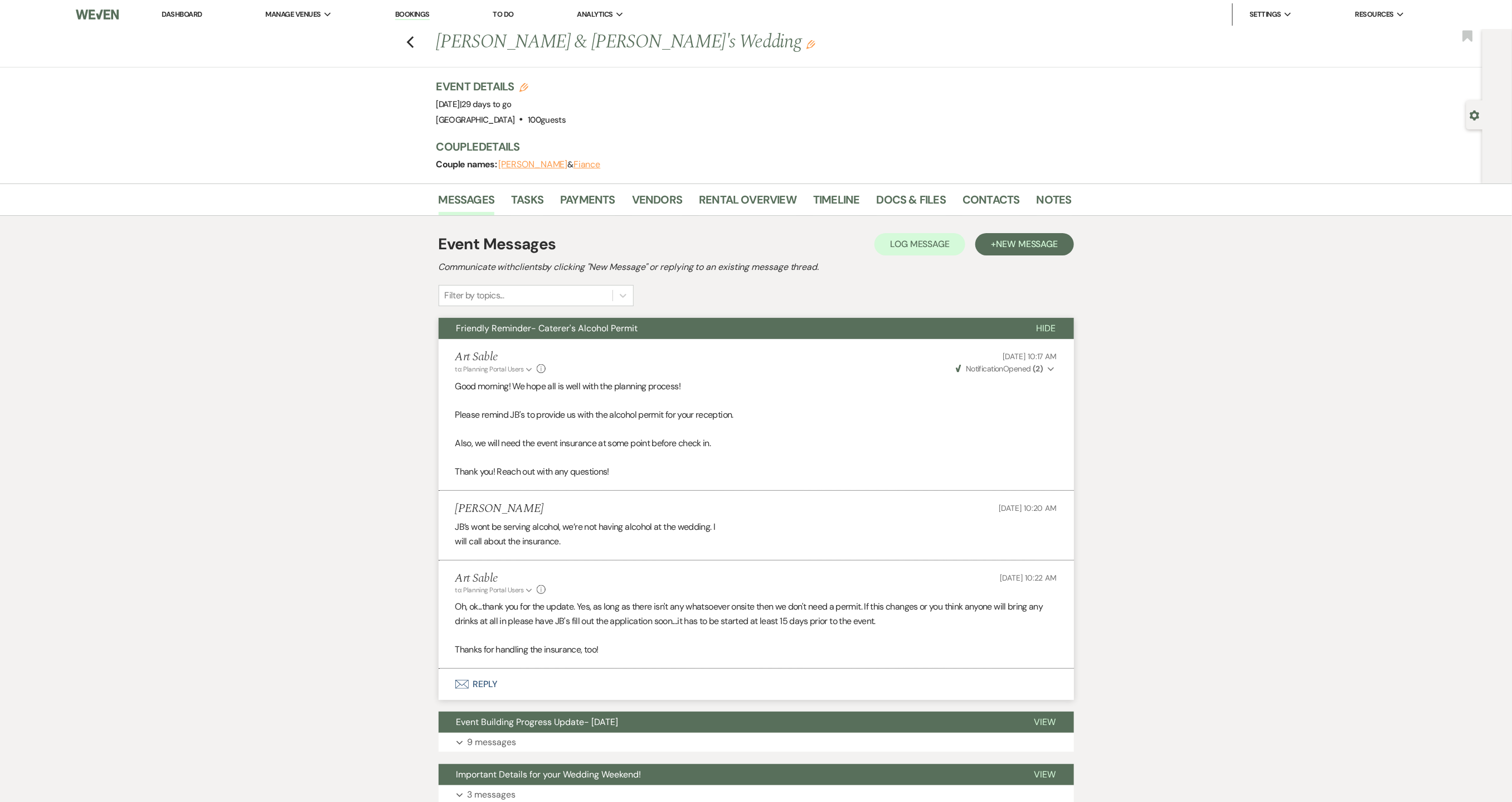
click at [490, 690] on button "Envelope Reply" at bounding box center [756, 684] width 635 height 31
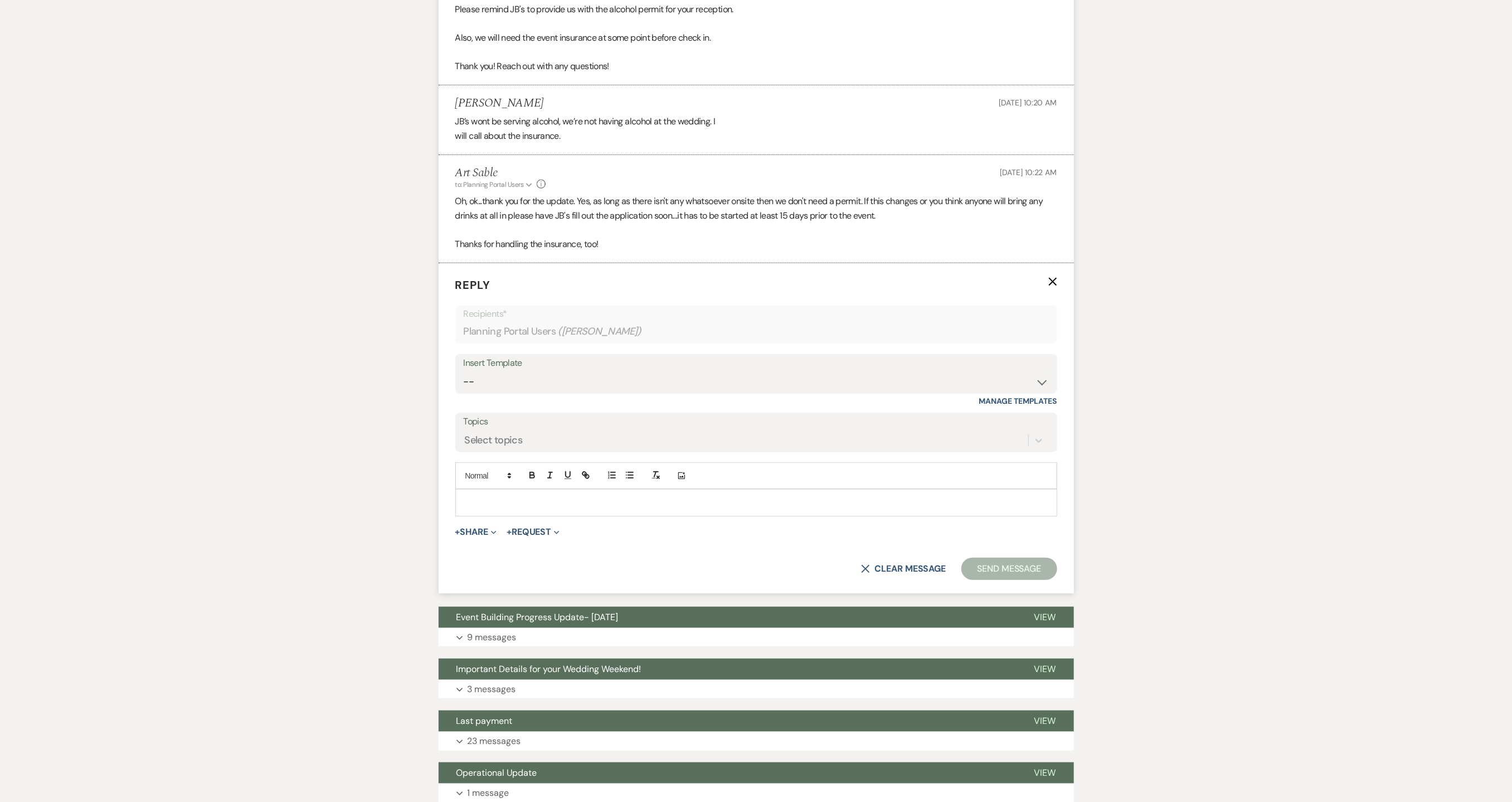
scroll to position [435, 0]
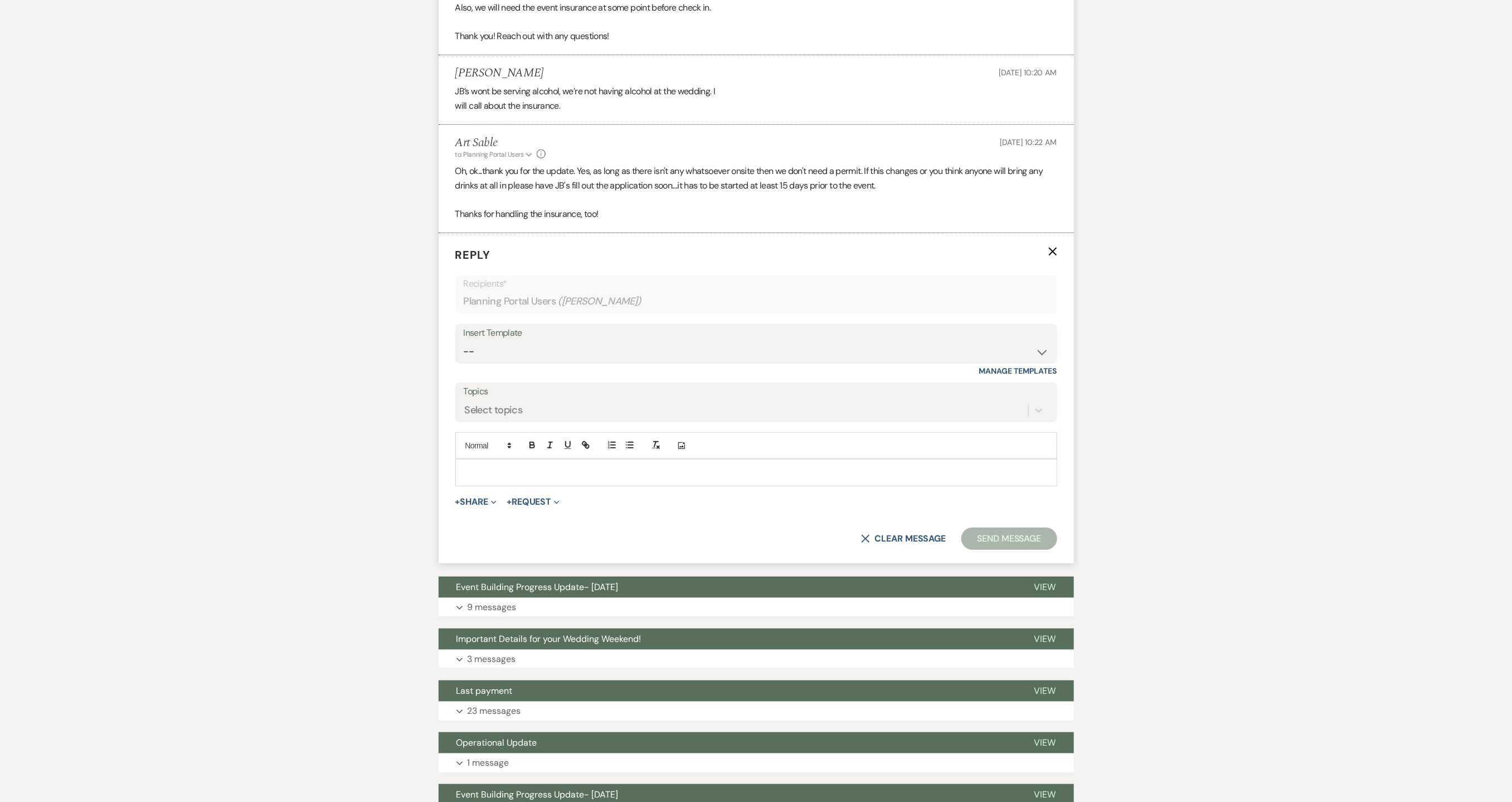
click at [510, 472] on p at bounding box center [756, 472] width 584 height 12
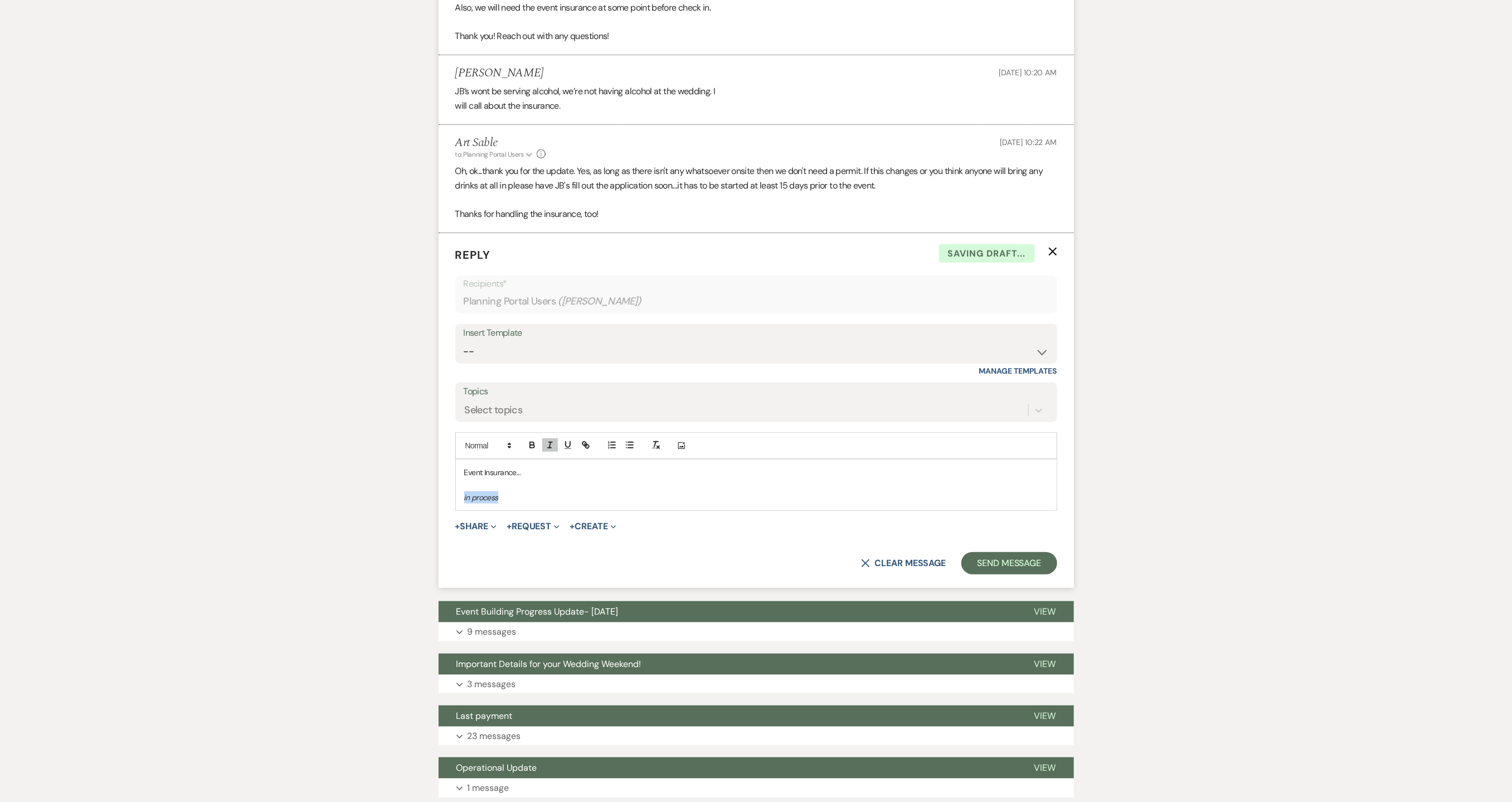
drag, startPoint x: 509, startPoint y: 499, endPoint x: 420, endPoint y: 504, distance: 89.1
click at [420, 504] on div "Messages Tasks Payments Vendors Rental Overview Timeline Docs & Files Contacts …" at bounding box center [756, 489] width 1512 height 1483
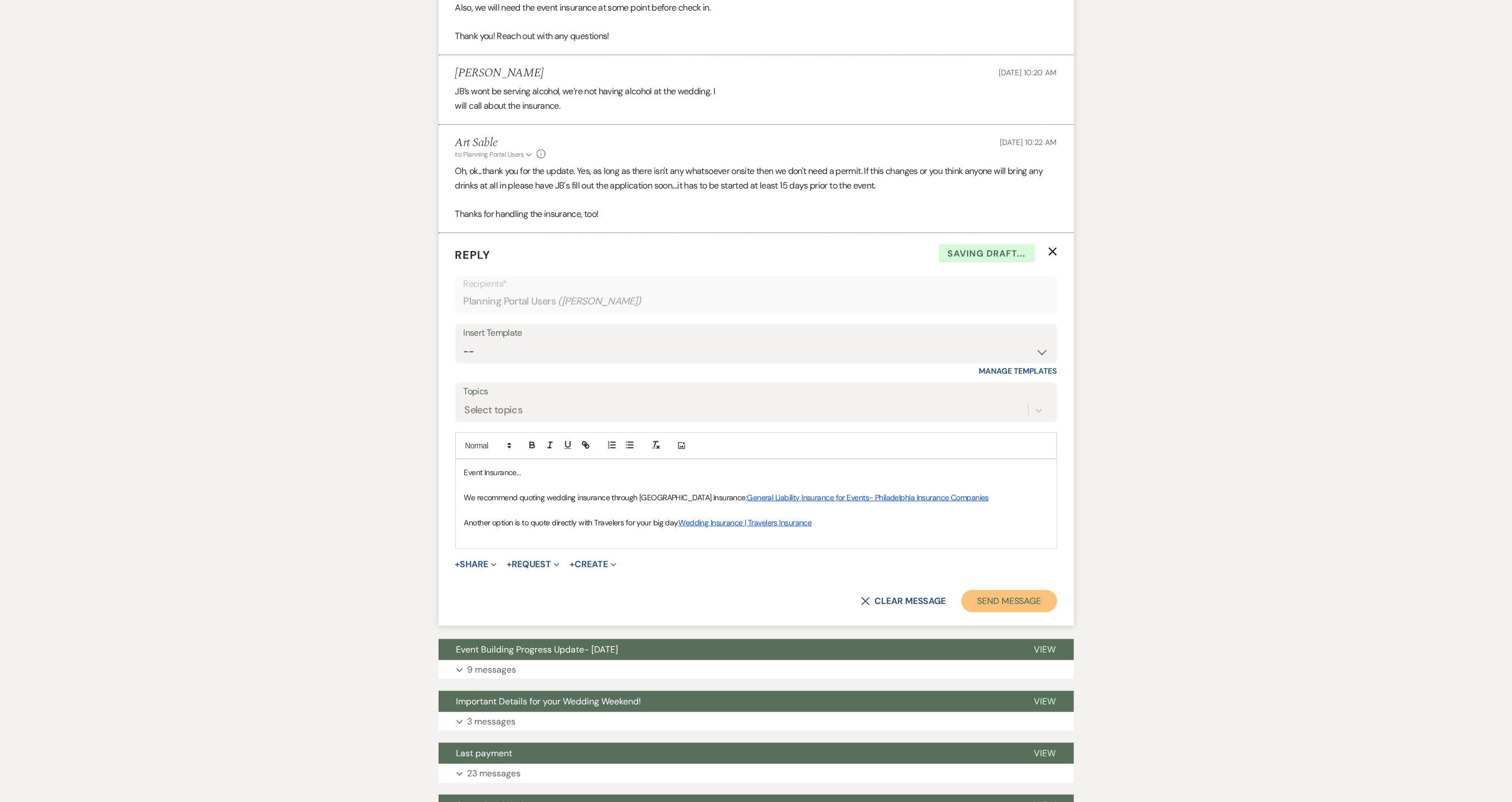
click at [996, 599] on button "Send Message" at bounding box center [1009, 601] width 95 height 23
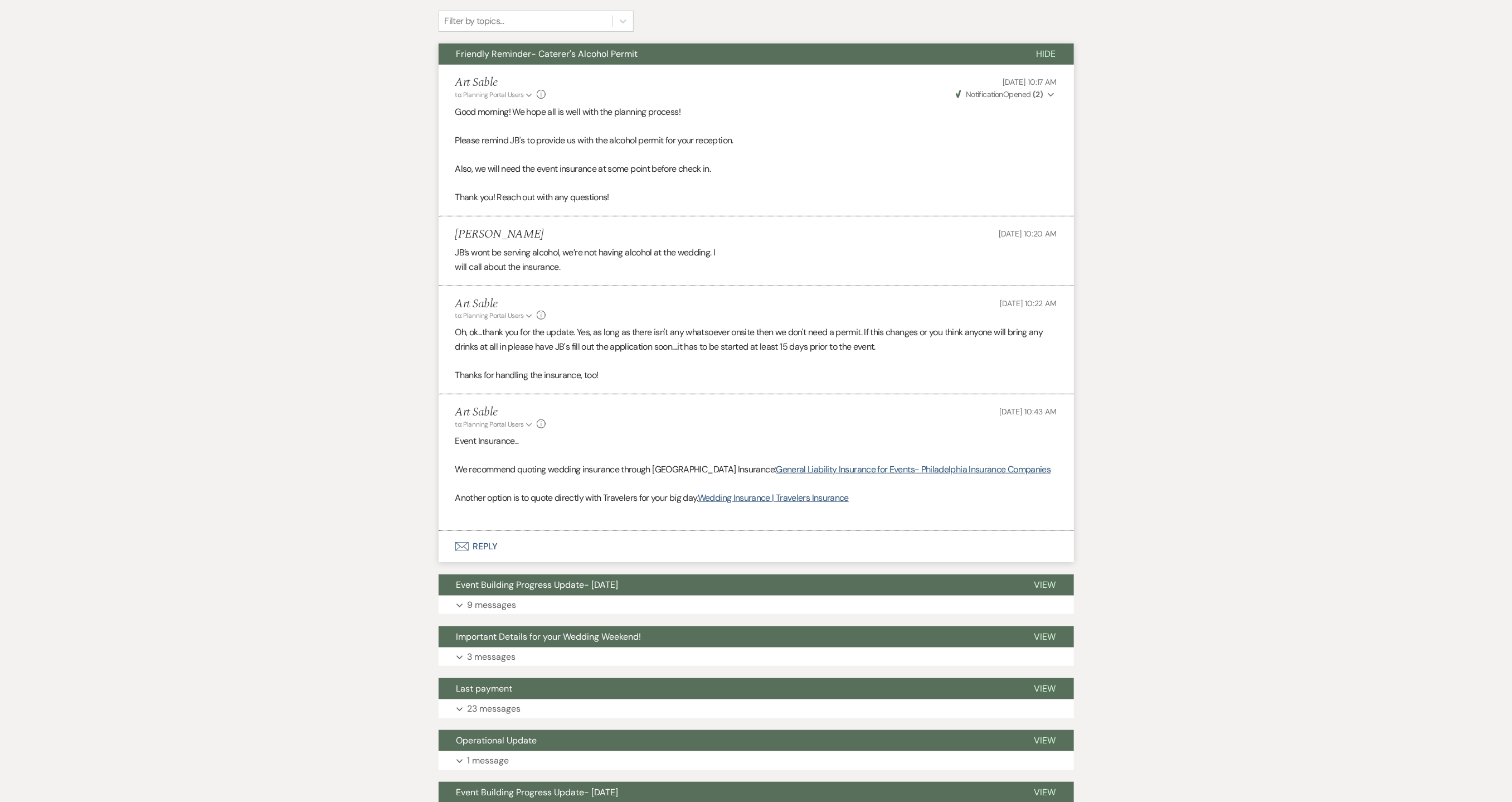
scroll to position [0, 0]
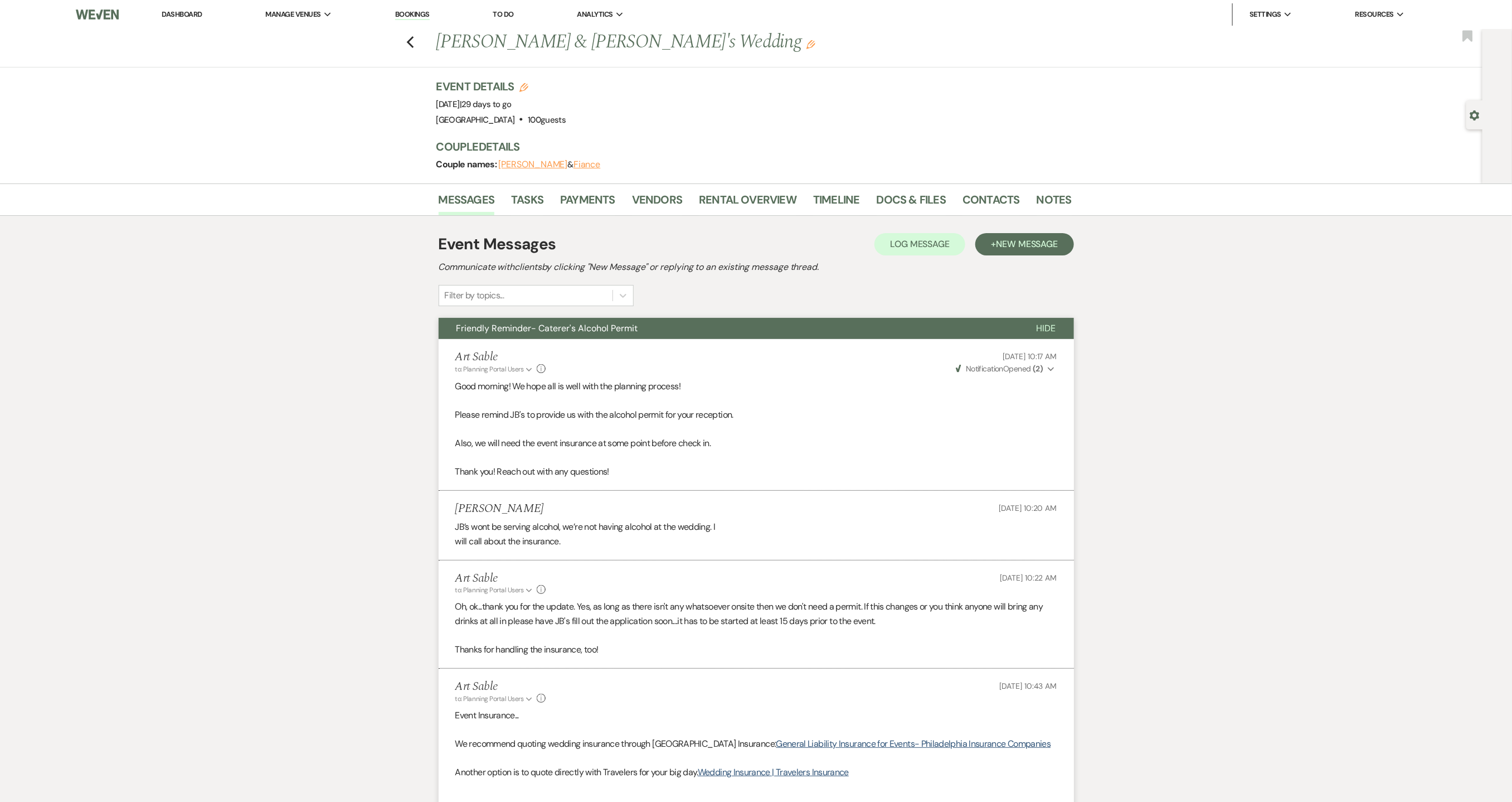
click at [194, 12] on link "Dashboard" at bounding box center [182, 14] width 40 height 9
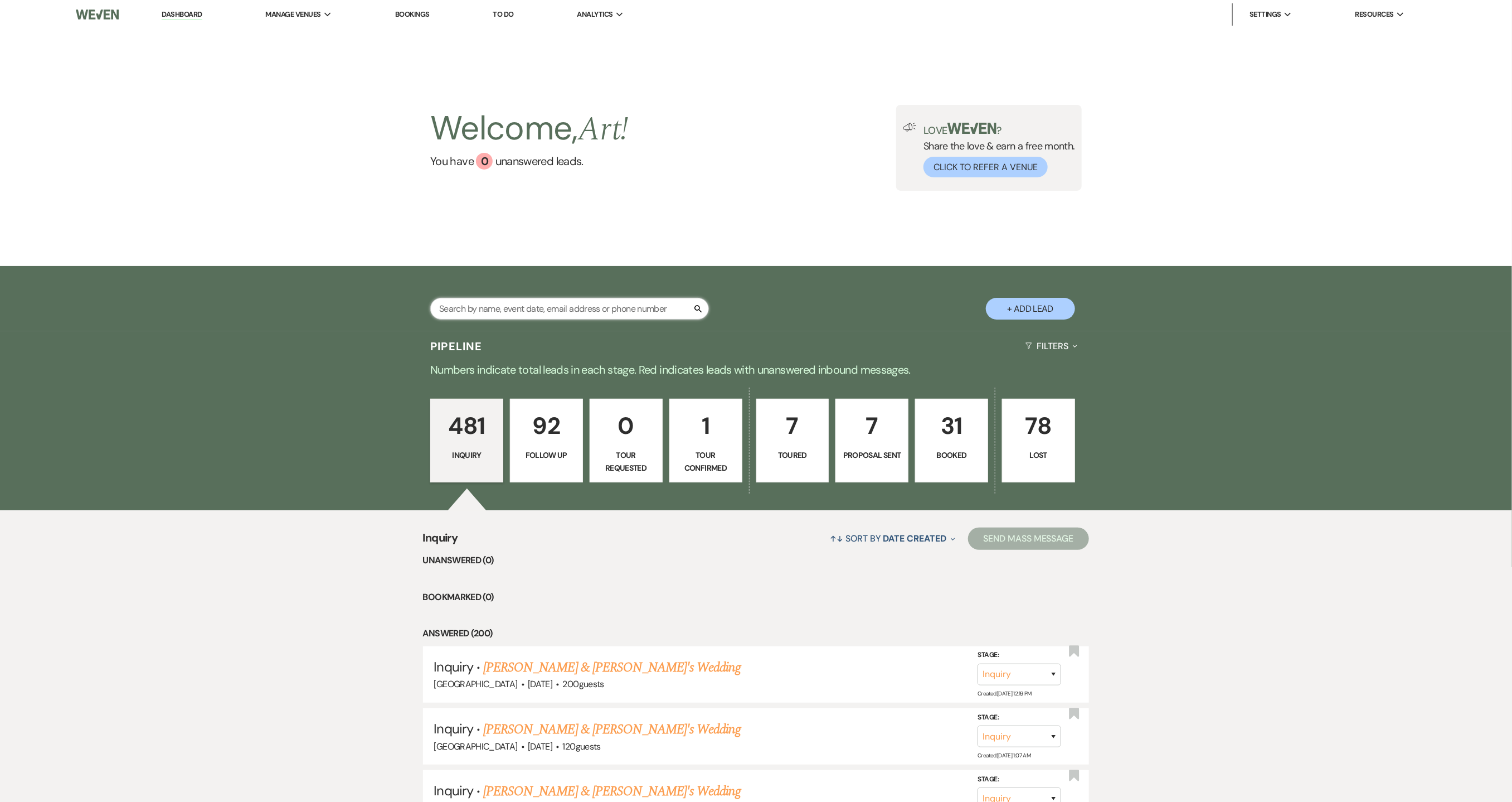
click at [507, 303] on input "text" at bounding box center [570, 309] width 279 height 22
type input "[PERSON_NAME]"
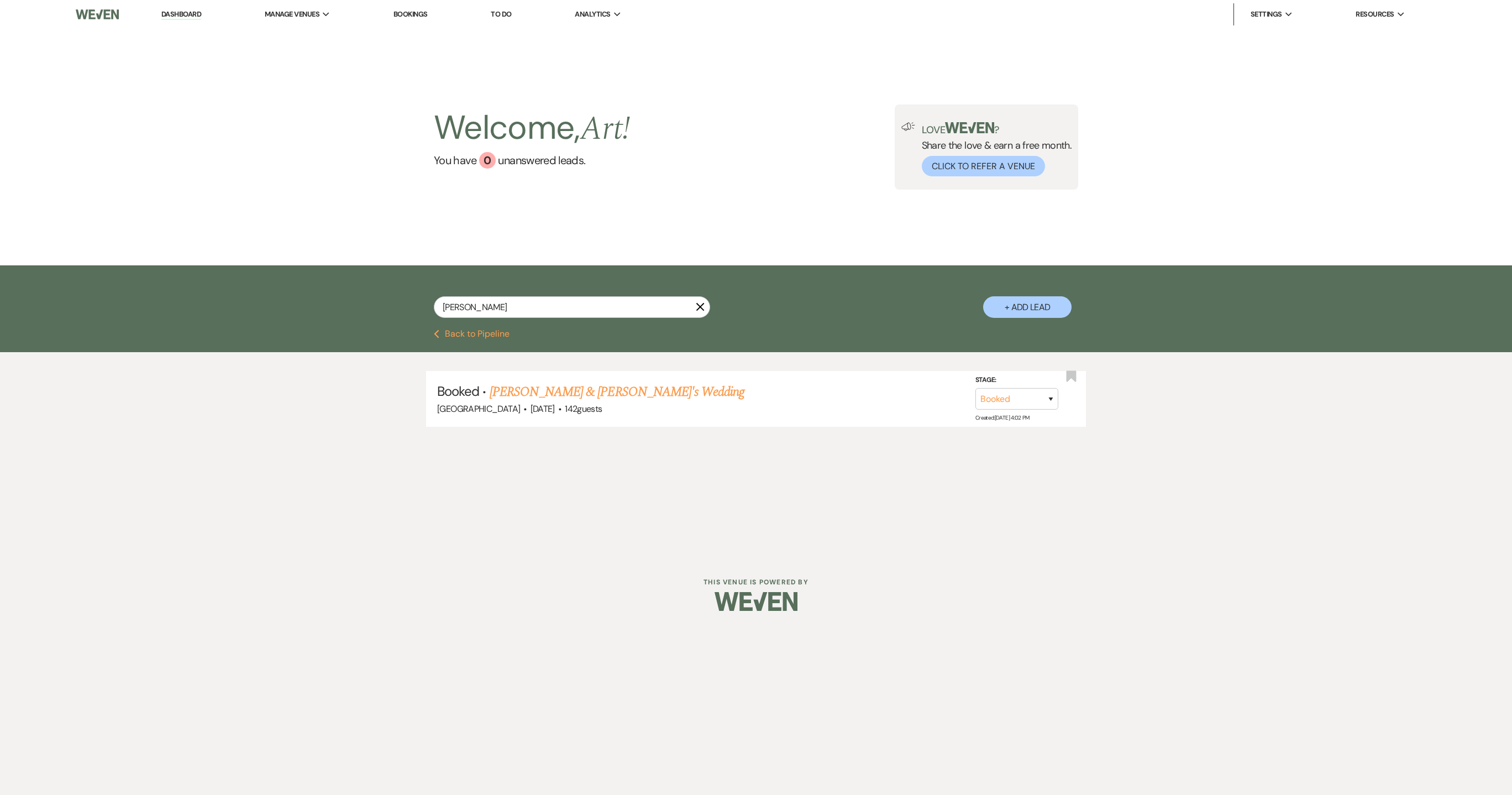
click at [543, 392] on link "[PERSON_NAME] & [PERSON_NAME]'s Wedding" at bounding box center [617, 392] width 255 height 20
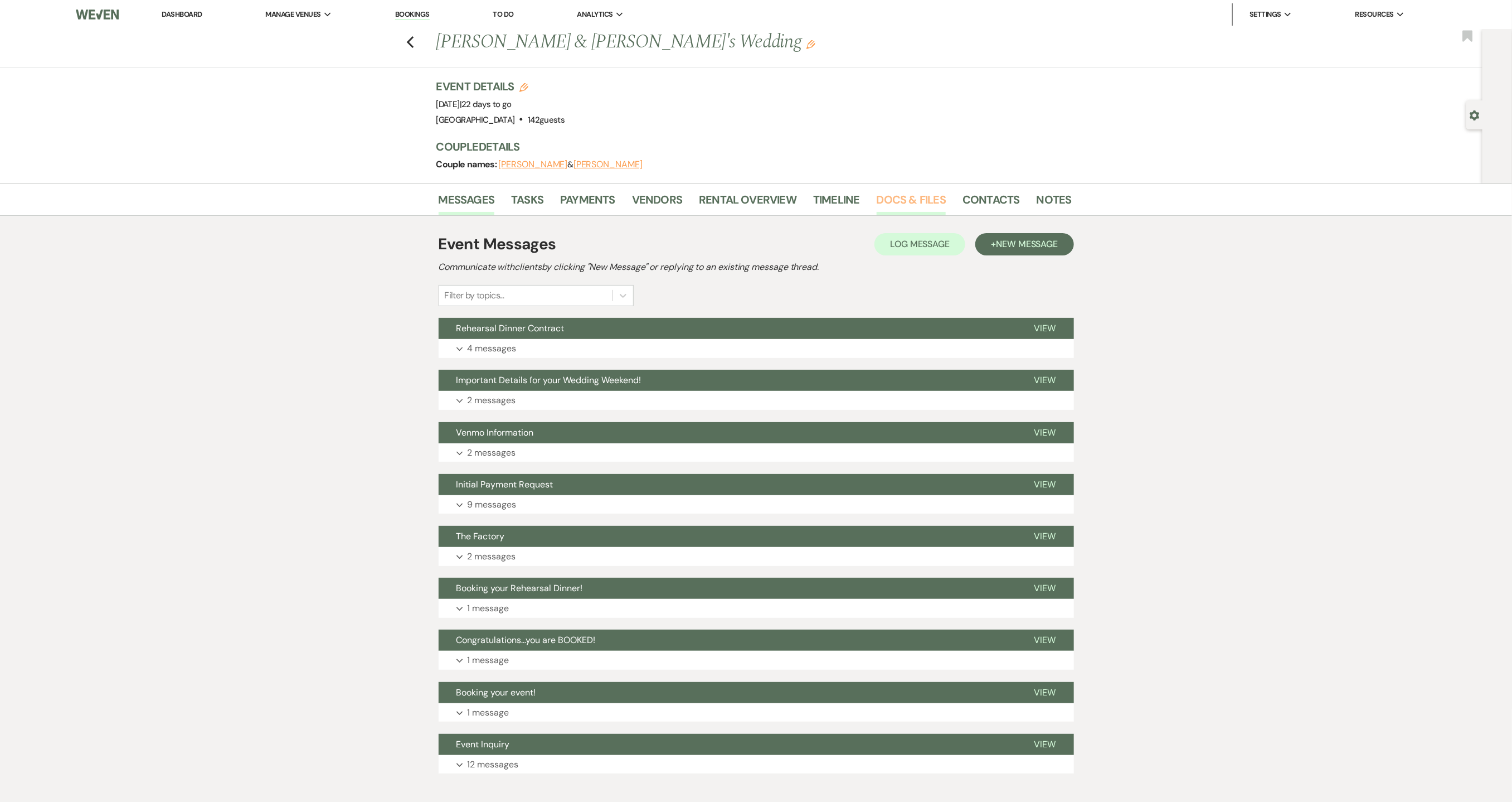
click at [926, 196] on link "Docs & Files" at bounding box center [911, 203] width 69 height 24
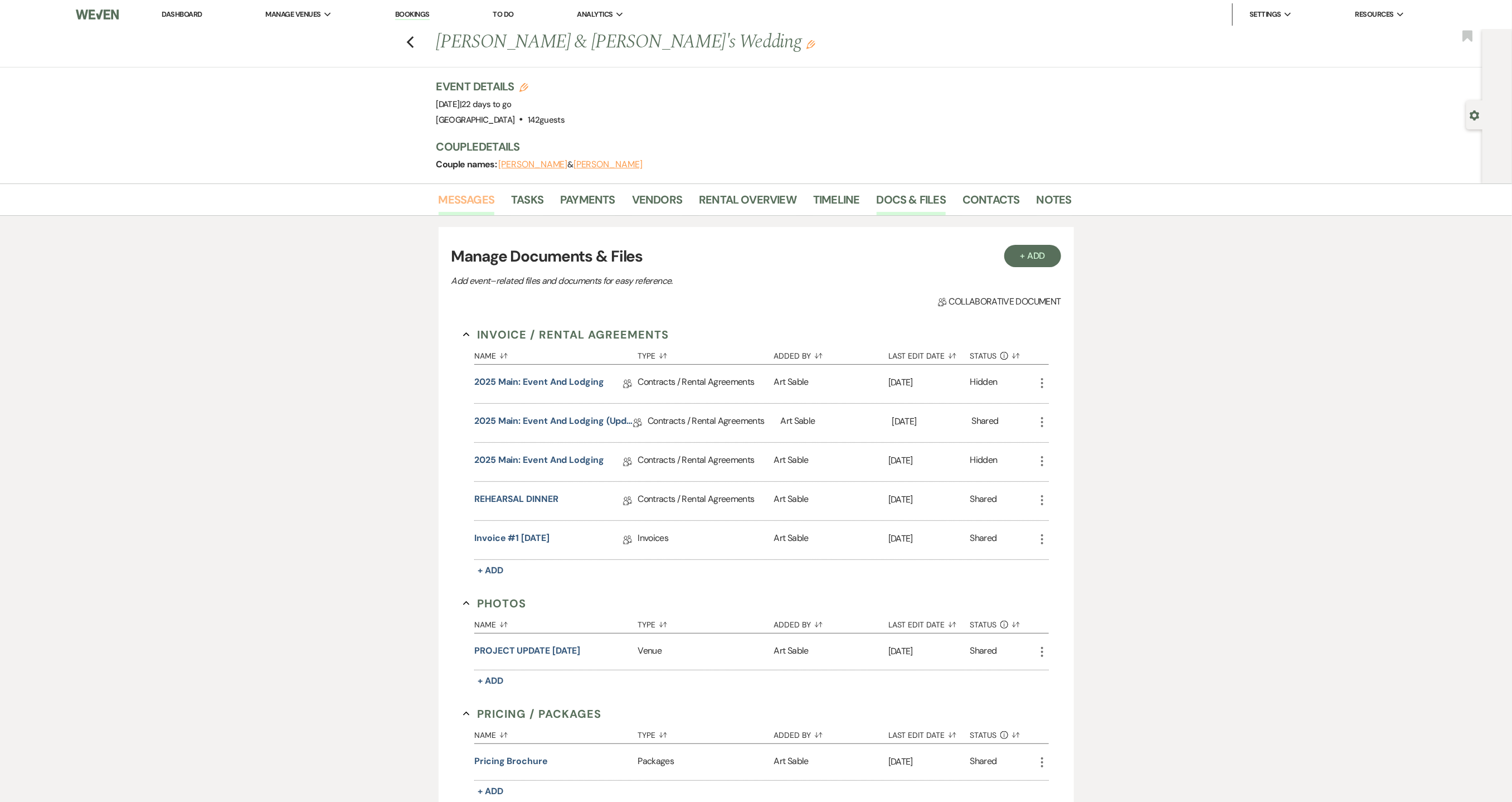
click at [465, 193] on link "Messages" at bounding box center [467, 203] width 56 height 24
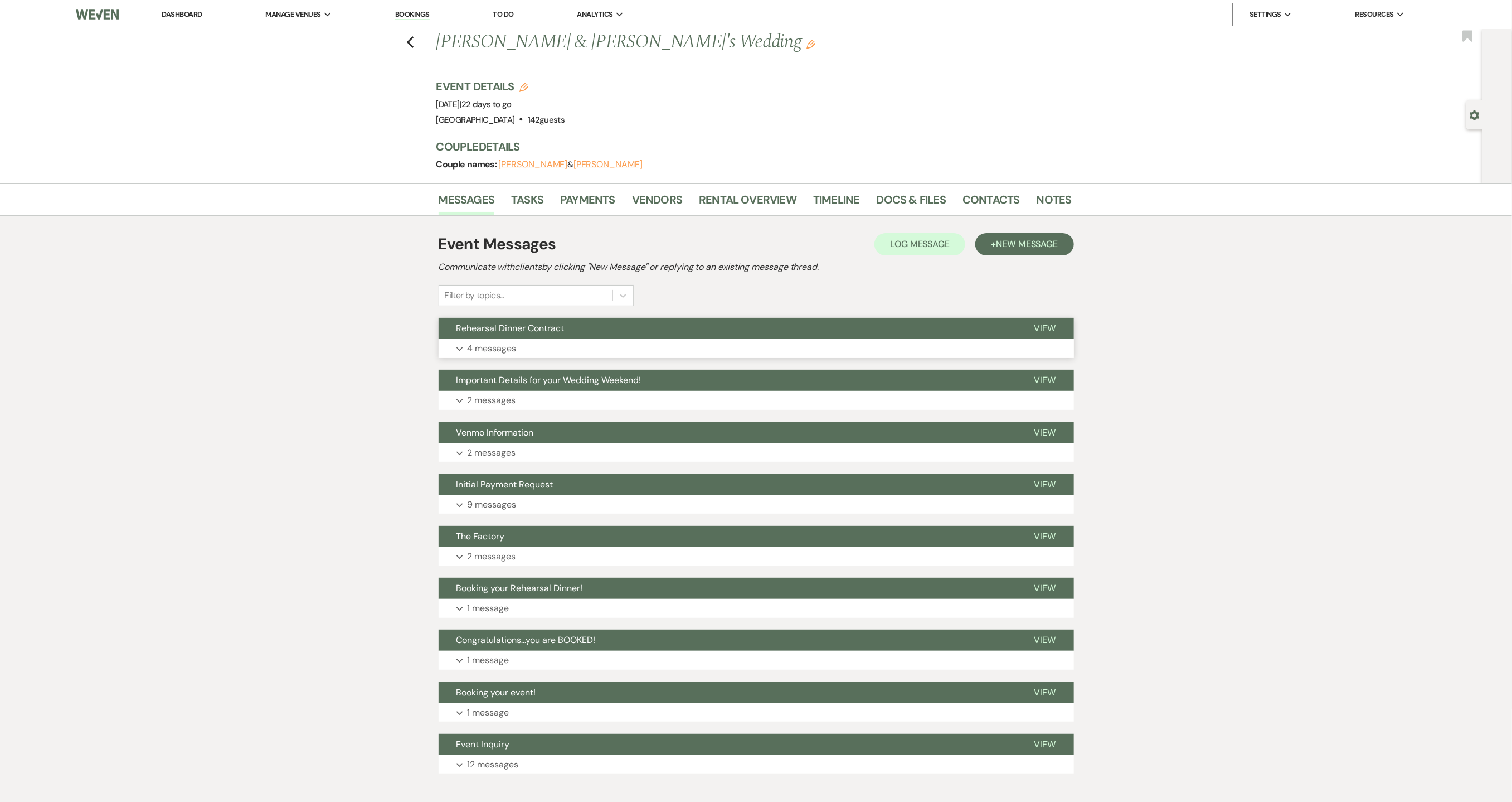
click at [504, 349] on p "4 messages" at bounding box center [492, 348] width 49 height 14
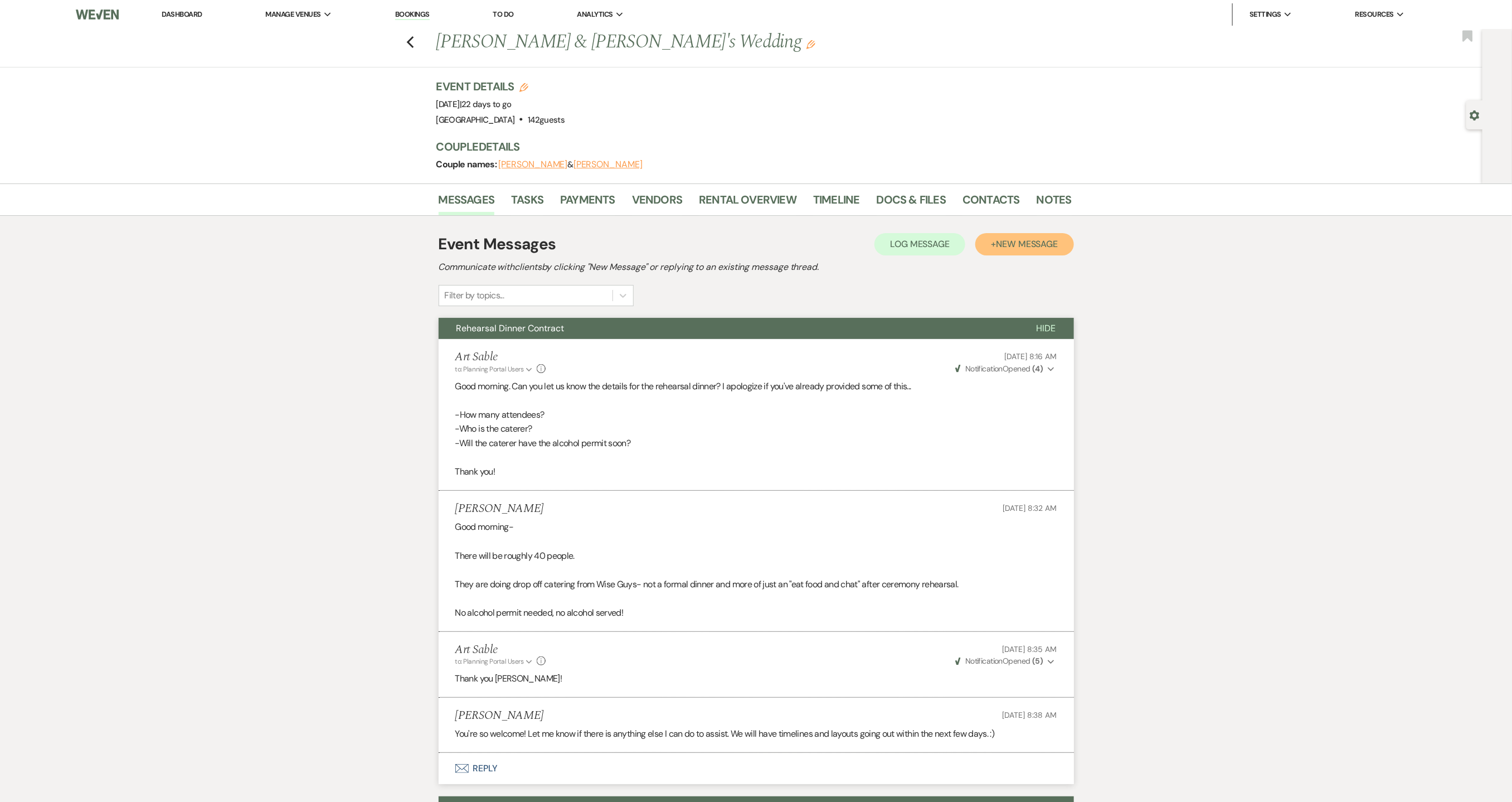
click at [1012, 239] on span "New Message" at bounding box center [1027, 244] width 62 height 12
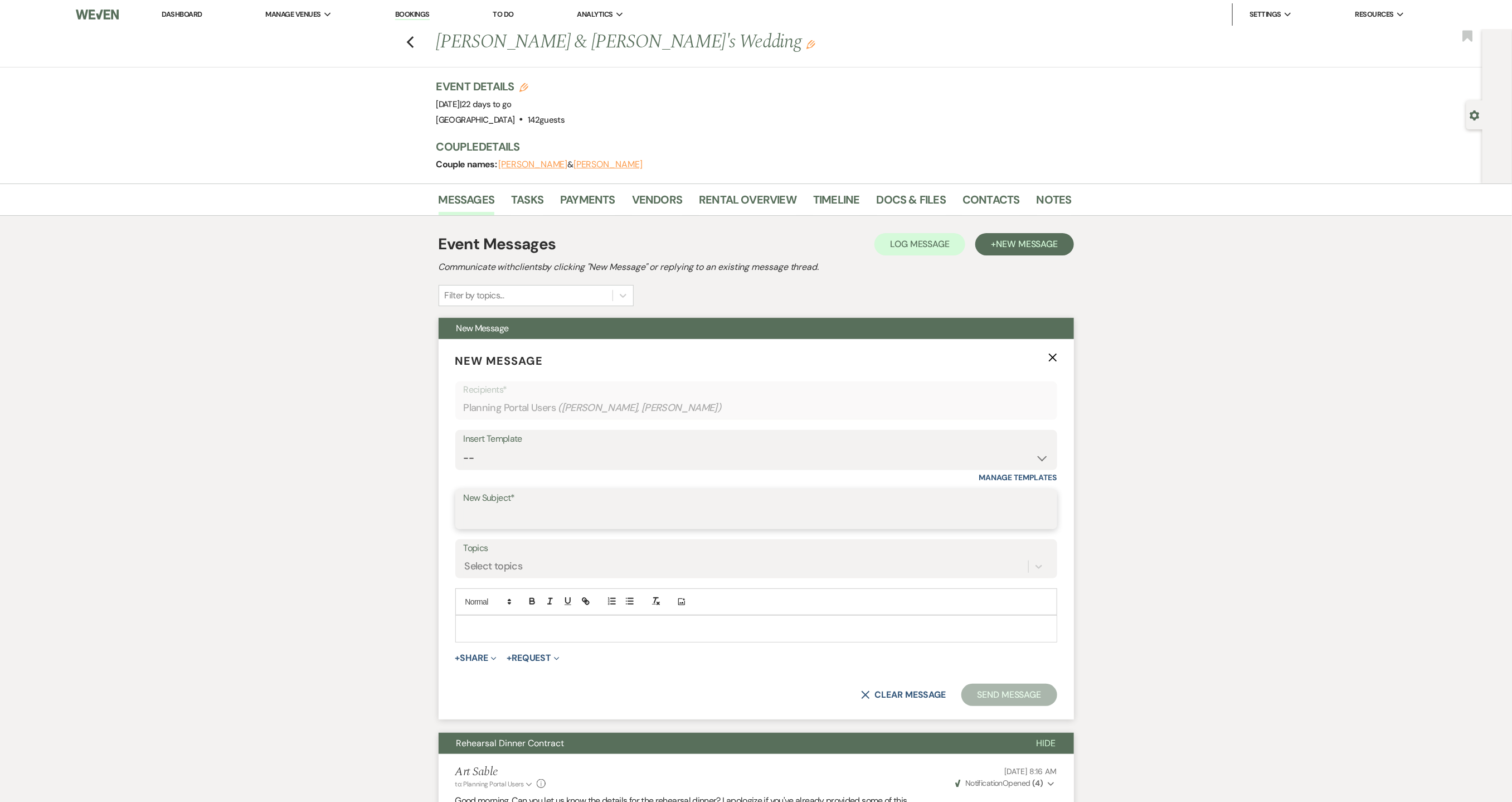
click at [574, 512] on input "New Subject*" at bounding box center [756, 517] width 586 height 22
type input "Event Insurance Reminder"
click at [548, 619] on div at bounding box center [756, 628] width 601 height 25
drag, startPoint x: 537, startPoint y: 633, endPoint x: 396, endPoint y: 634, distance: 141.0
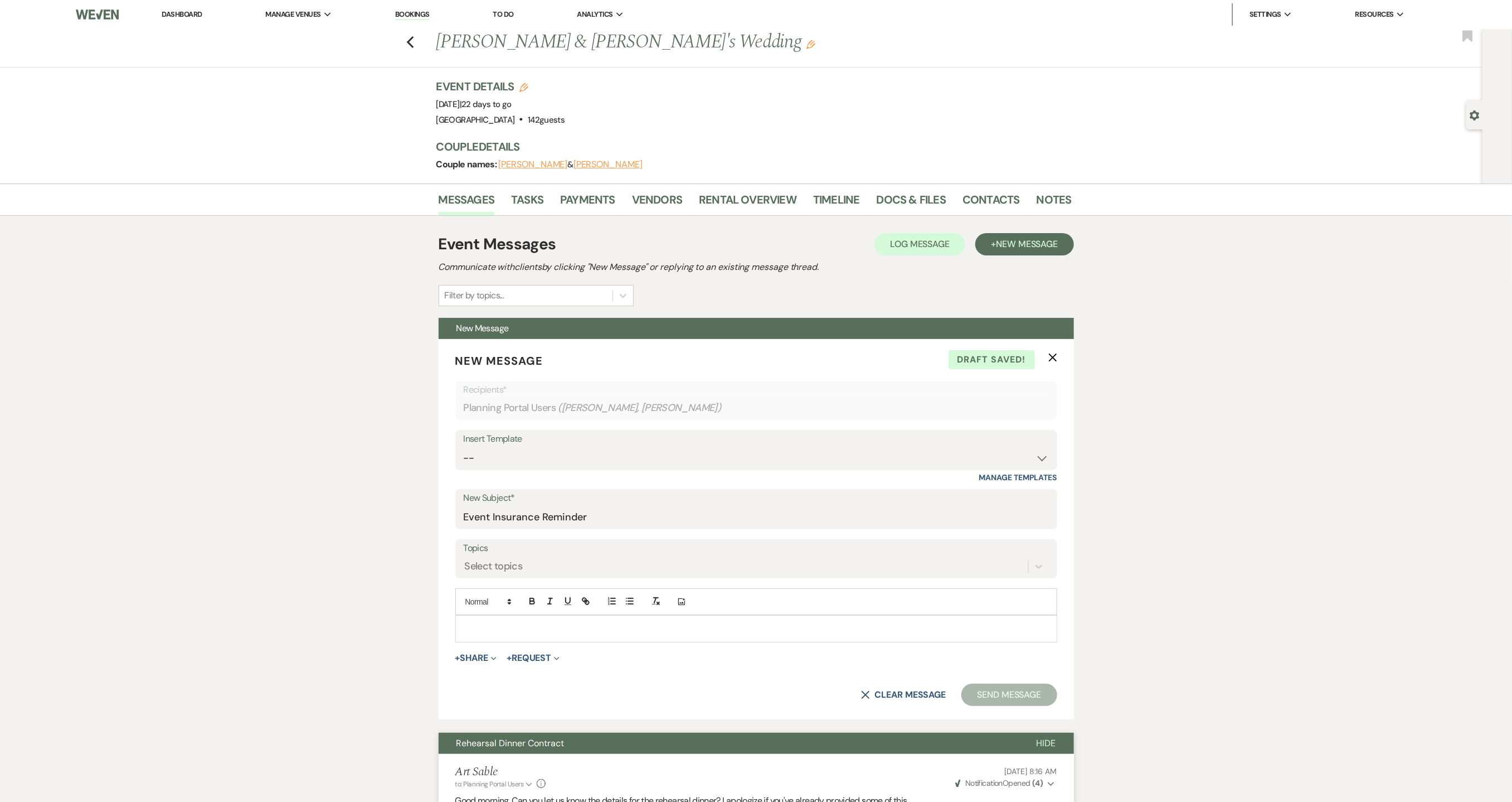
click at [181, 11] on link "Dashboard" at bounding box center [182, 14] width 40 height 9
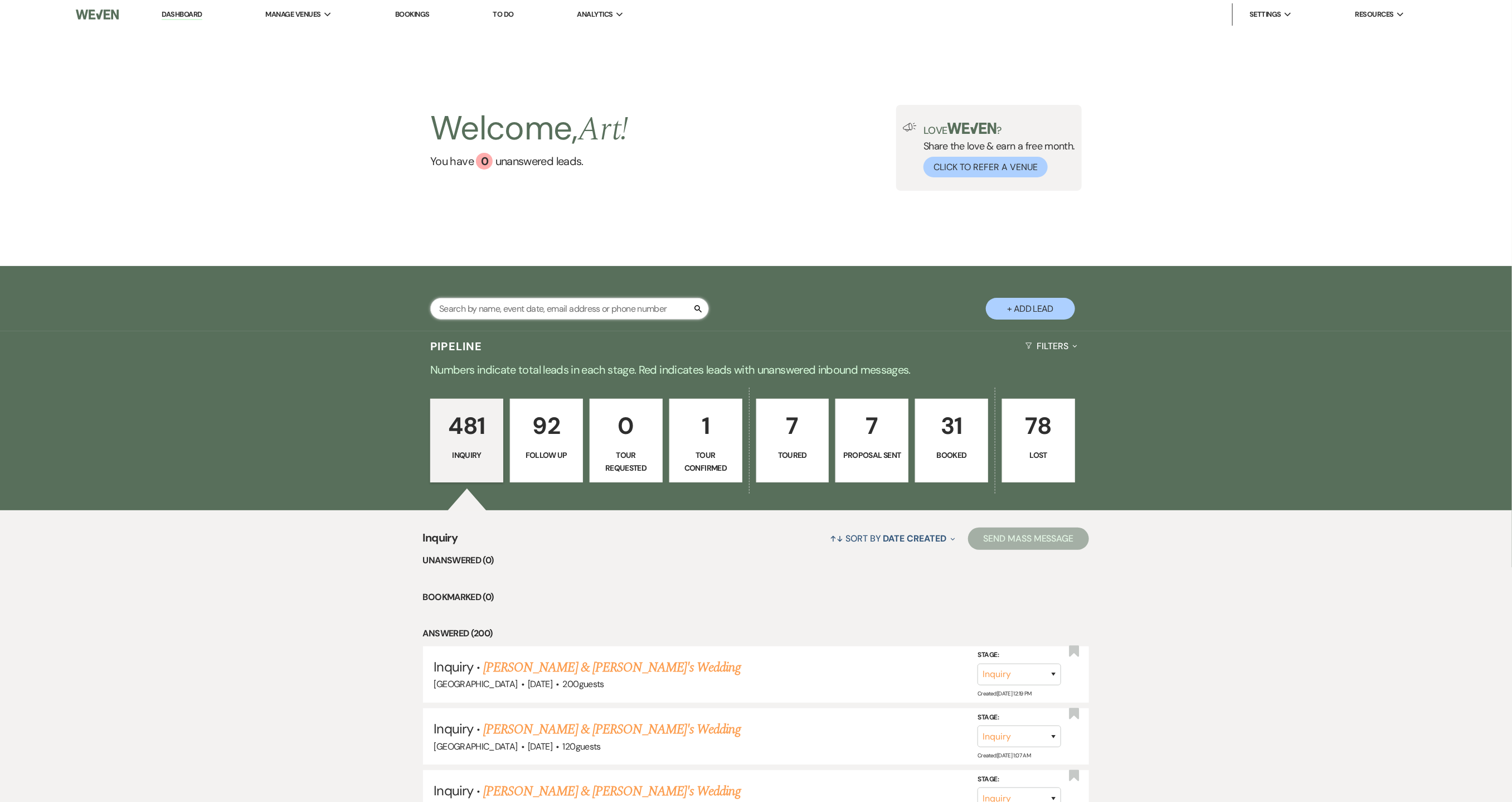
click at [499, 311] on input "text" at bounding box center [570, 309] width 279 height 22
type input "[PERSON_NAME]"
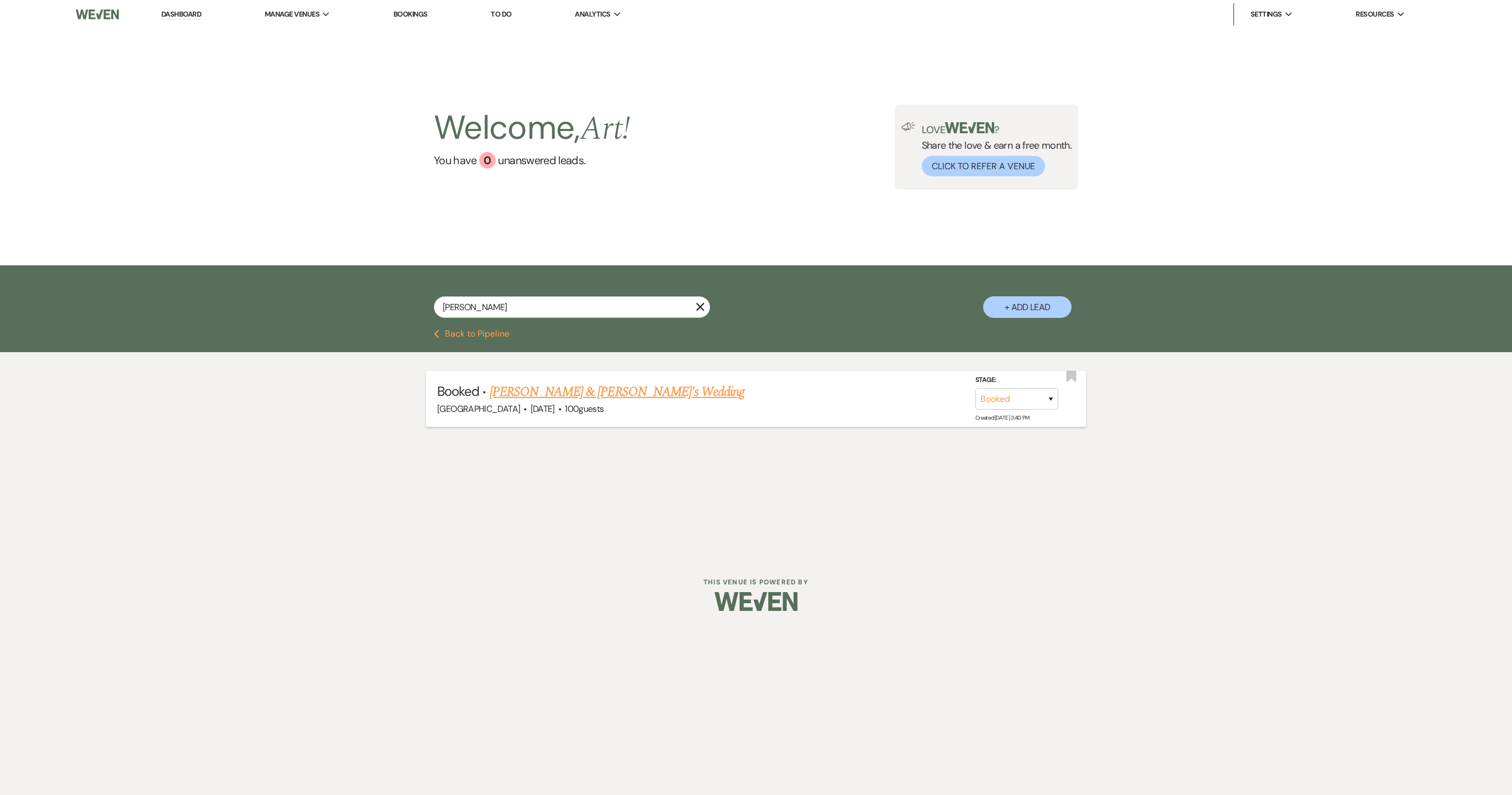
click at [575, 393] on link "[PERSON_NAME] & [PERSON_NAME]'s Wedding" at bounding box center [617, 392] width 255 height 20
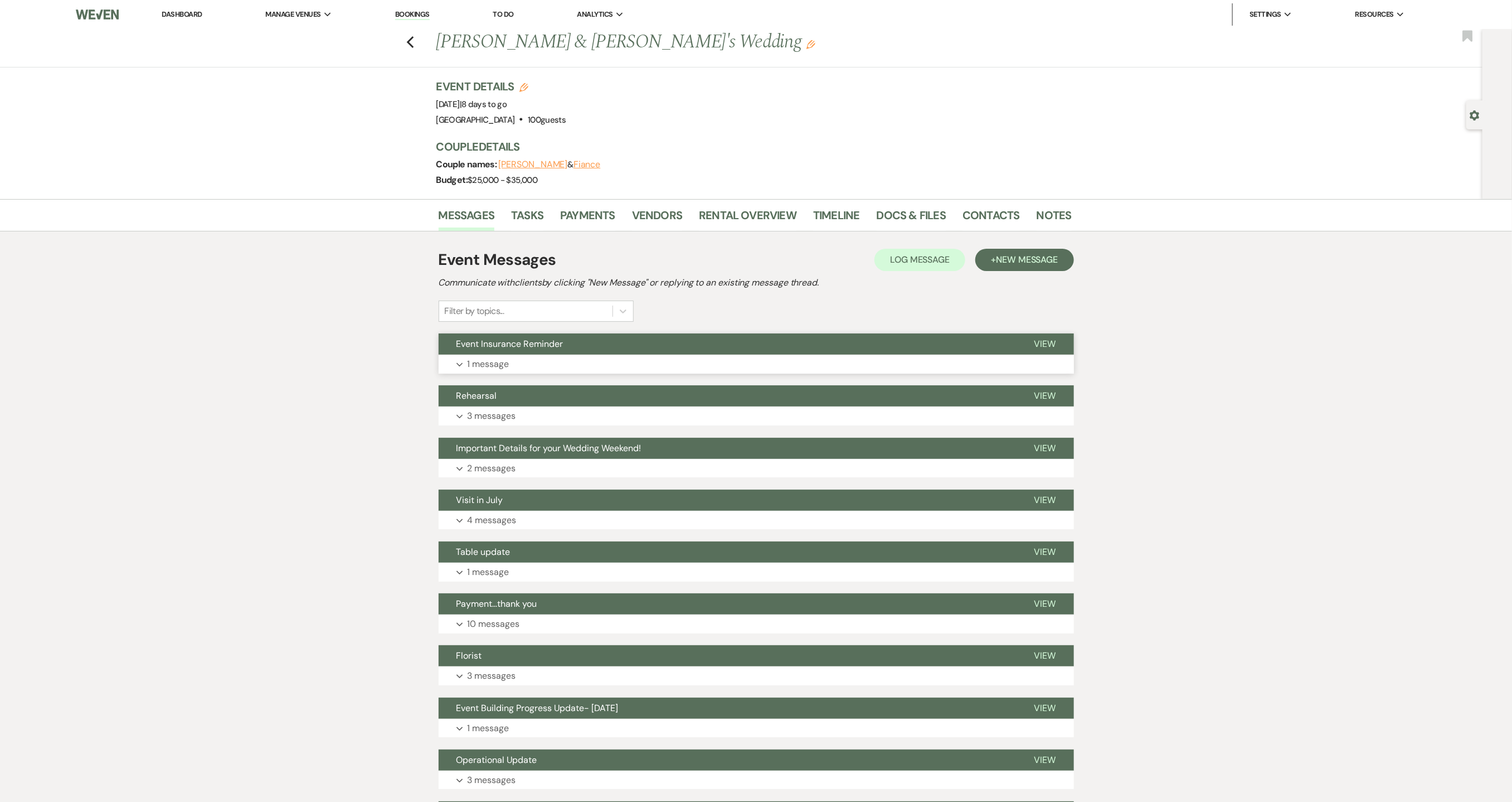
click at [510, 368] on button "Expand 1 message" at bounding box center [756, 364] width 635 height 19
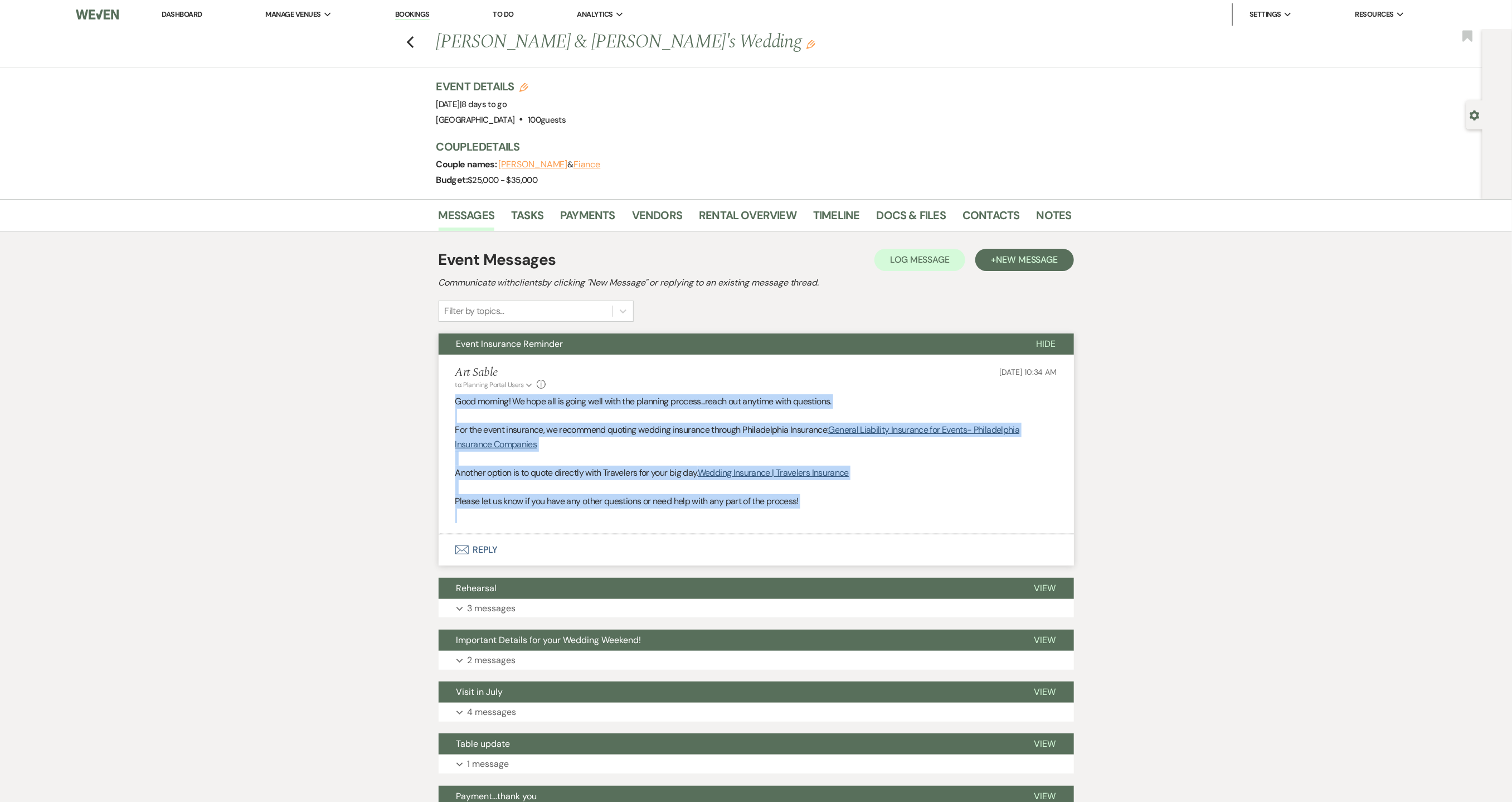
drag, startPoint x: 836, startPoint y: 511, endPoint x: 430, endPoint y: 396, distance: 422.0
click at [430, 396] on div "Messages Tasks Payments Vendors Rental Overview Timeline Docs & Files Contacts …" at bounding box center [756, 781] width 1512 height 1163
copy div "Good morning! We hope all is going well with the planning process...reach out a…"
click at [172, 12] on link "Dashboard" at bounding box center [182, 14] width 40 height 9
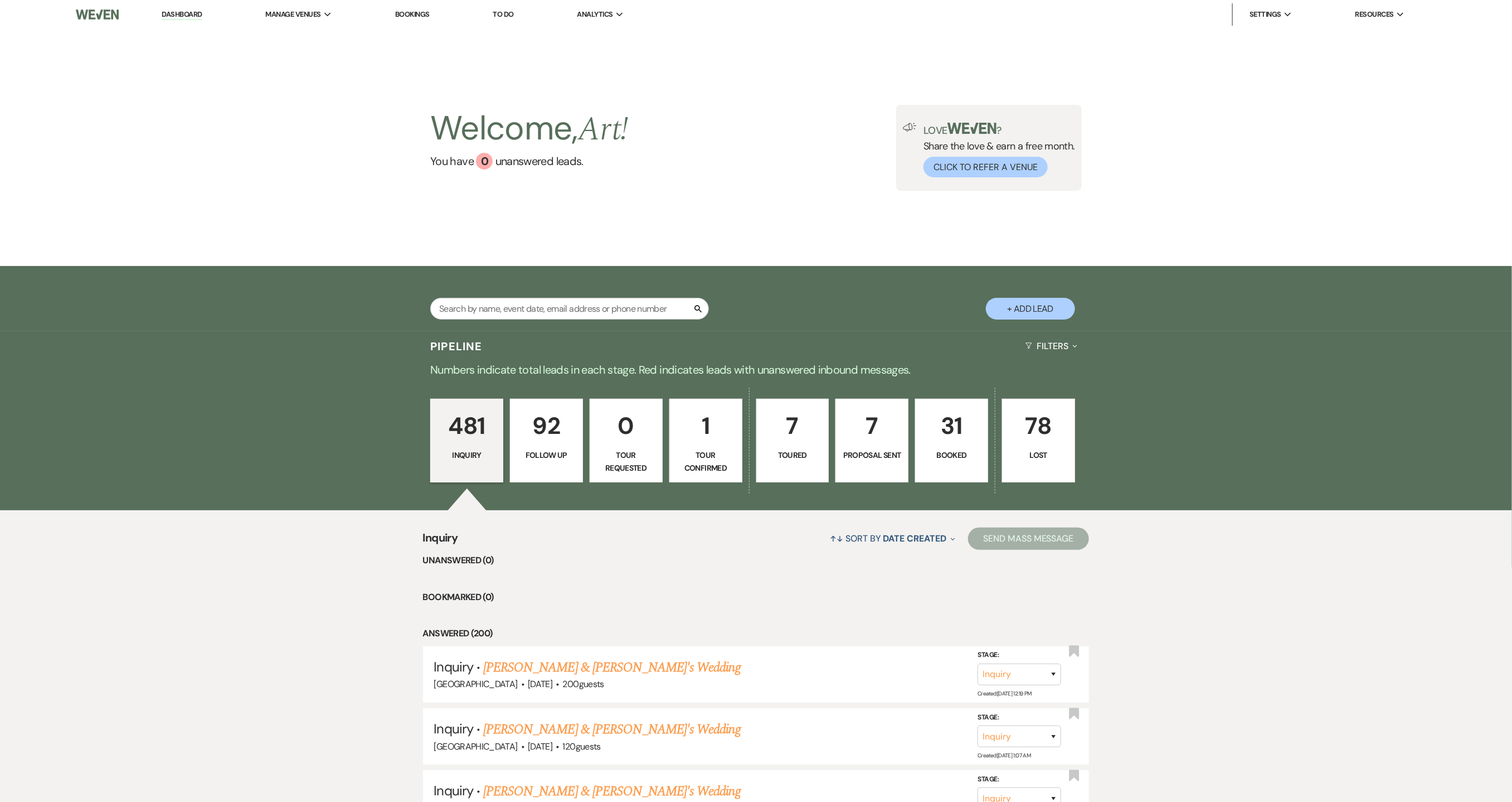
click at [501, 322] on div "Search" at bounding box center [570, 313] width 279 height 31
click at [509, 295] on div "Search + Add Lead" at bounding box center [757, 300] width 803 height 57
click at [510, 299] on input "text" at bounding box center [570, 309] width 279 height 22
type input "[PERSON_NAME]"
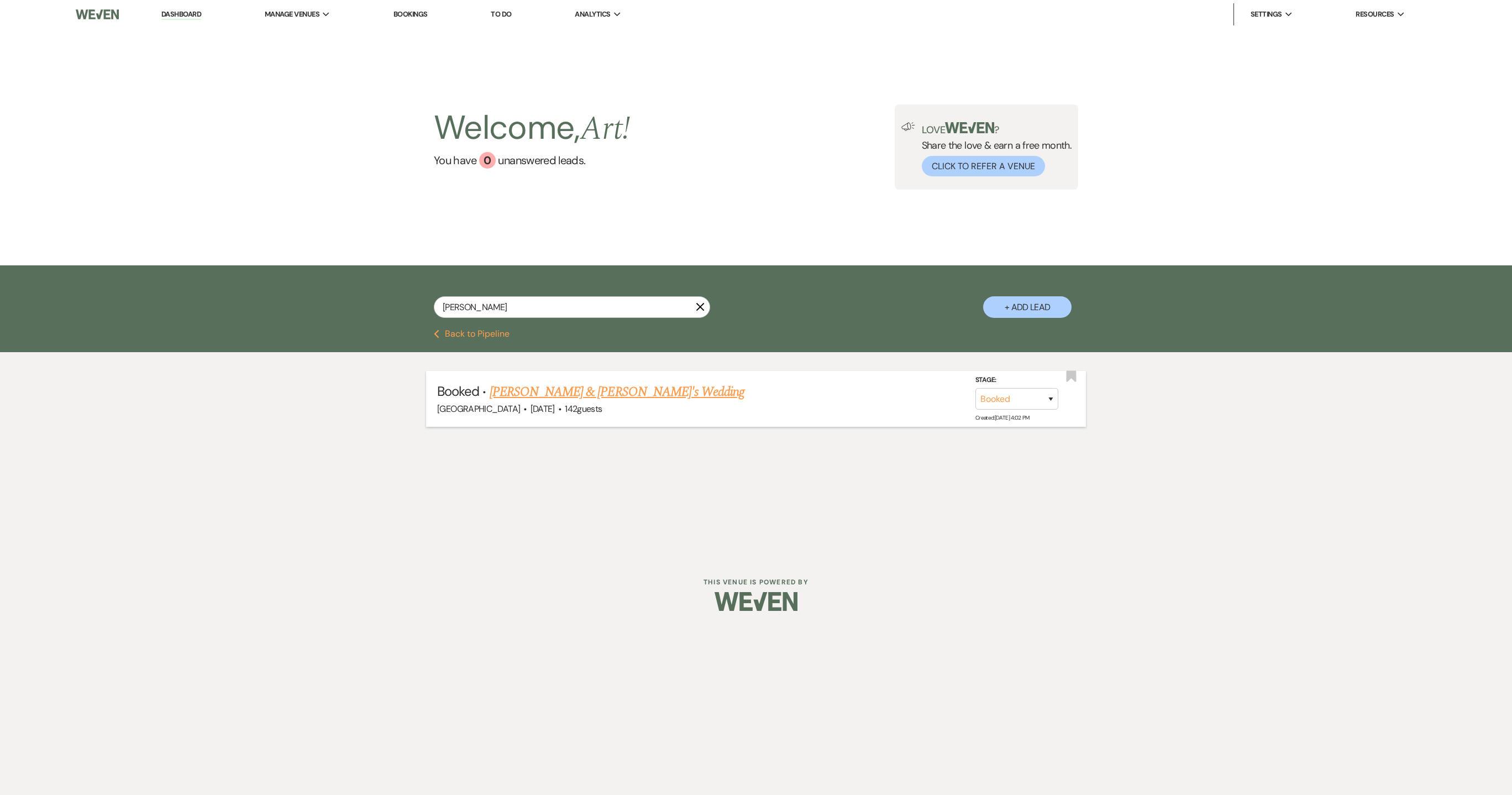
click at [551, 395] on link "[PERSON_NAME] & [PERSON_NAME]'s Wedding" at bounding box center [617, 392] width 255 height 20
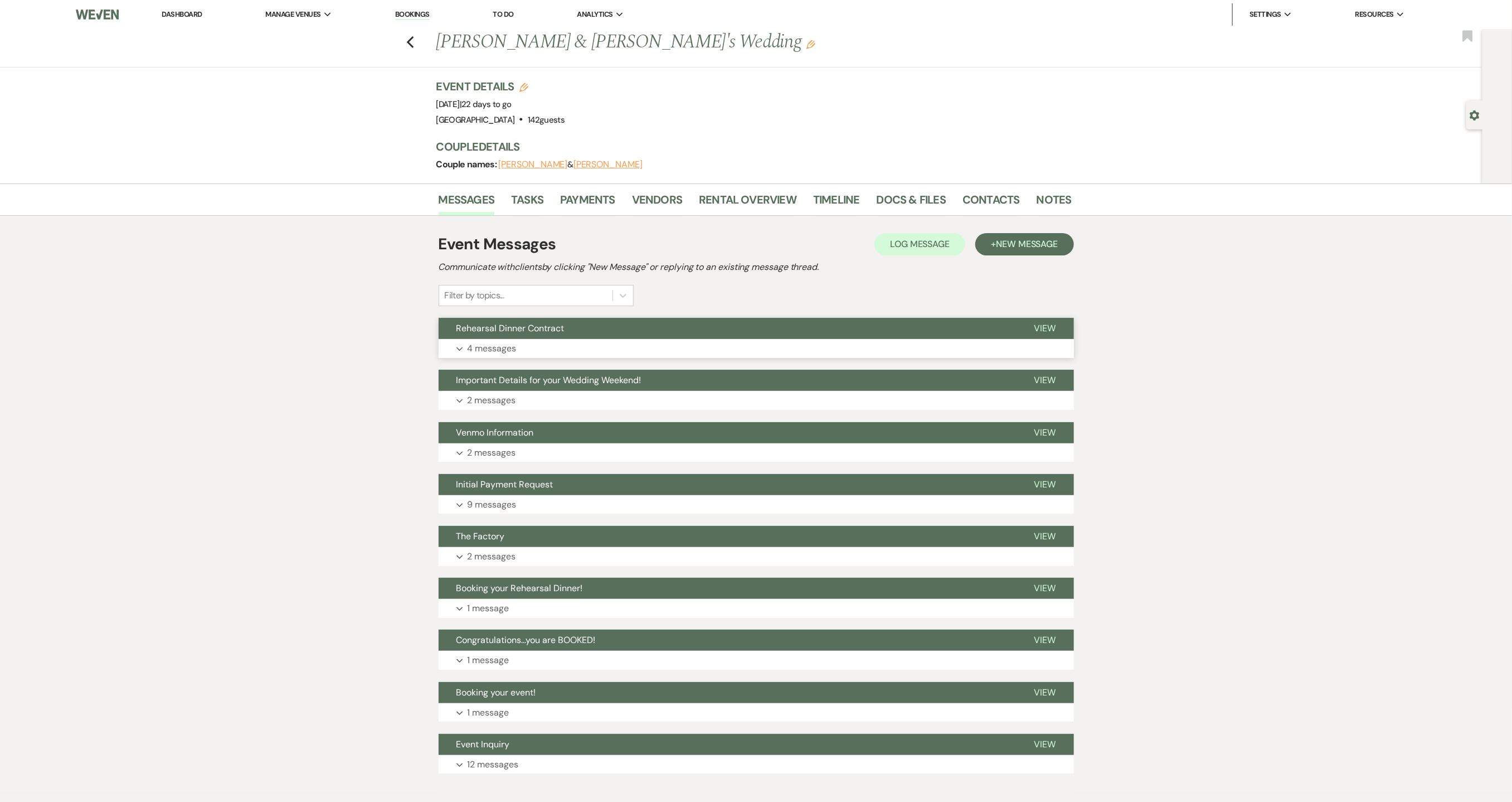
click at [545, 355] on button "Expand 4 messages" at bounding box center [756, 348] width 635 height 19
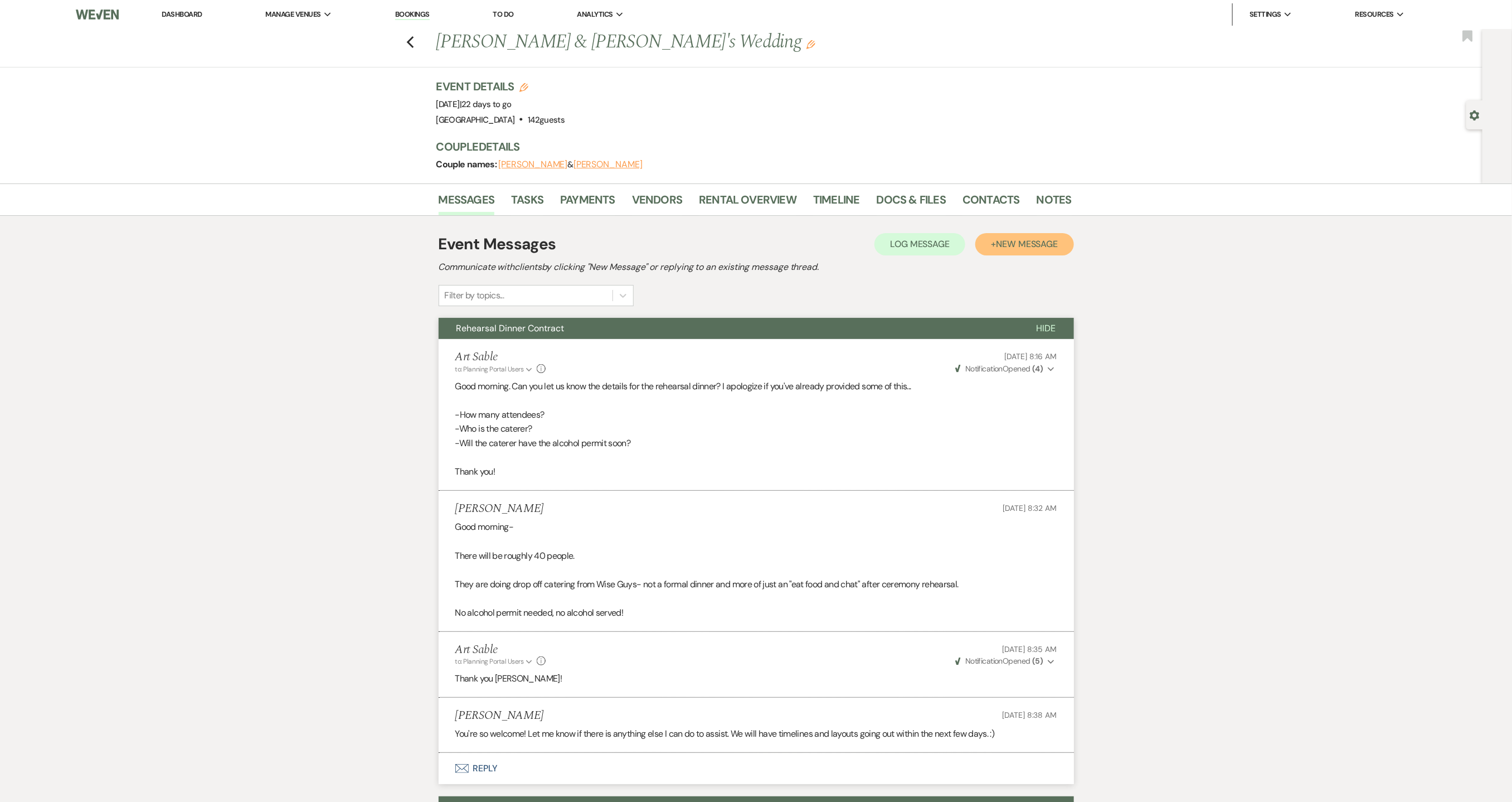
click at [1014, 243] on span "New Message" at bounding box center [1027, 244] width 62 height 12
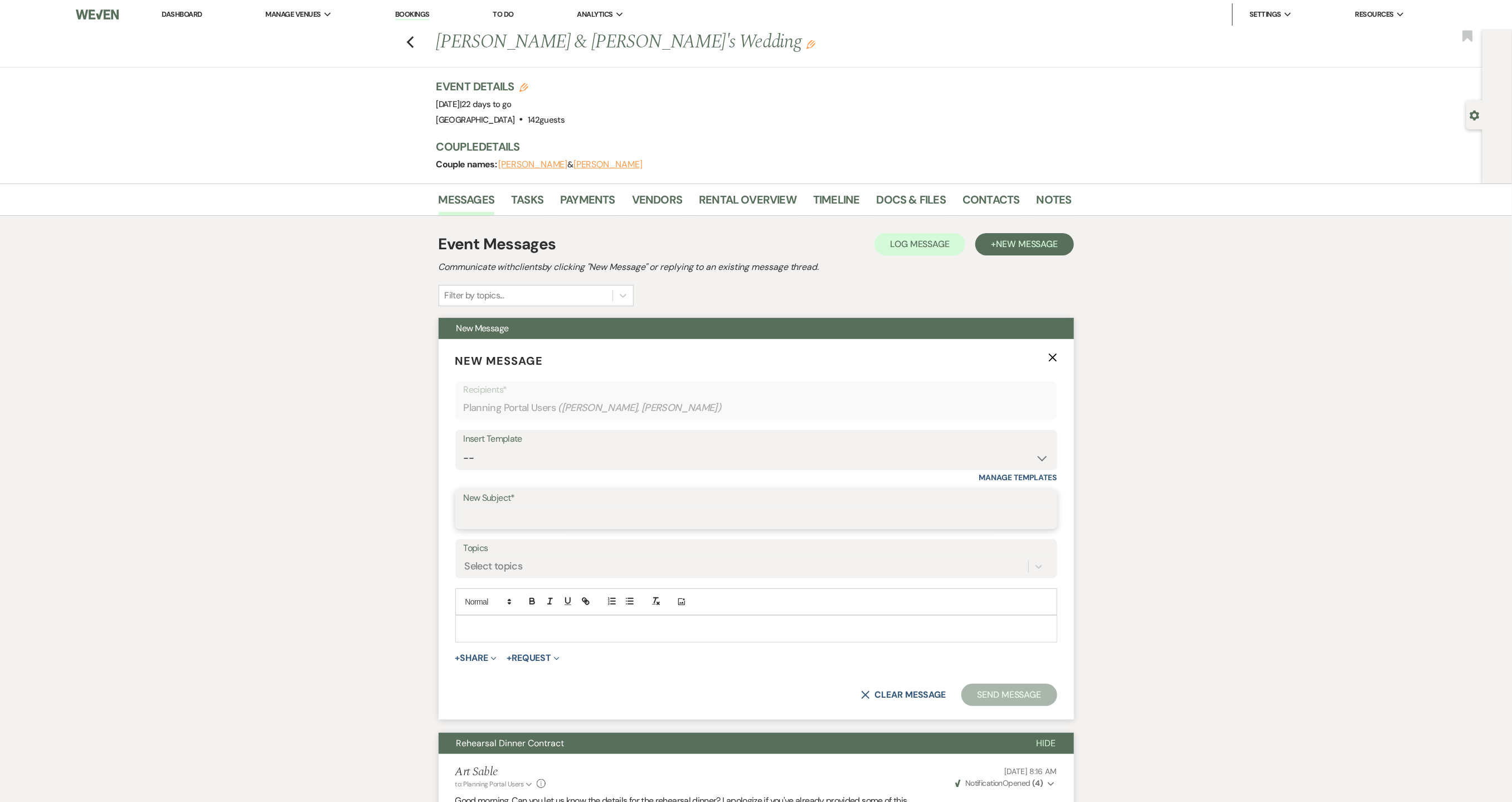
click at [522, 521] on input "New Subject*" at bounding box center [756, 517] width 586 height 22
type input "Event Insurance Reminder"
click at [532, 623] on div at bounding box center [756, 628] width 601 height 25
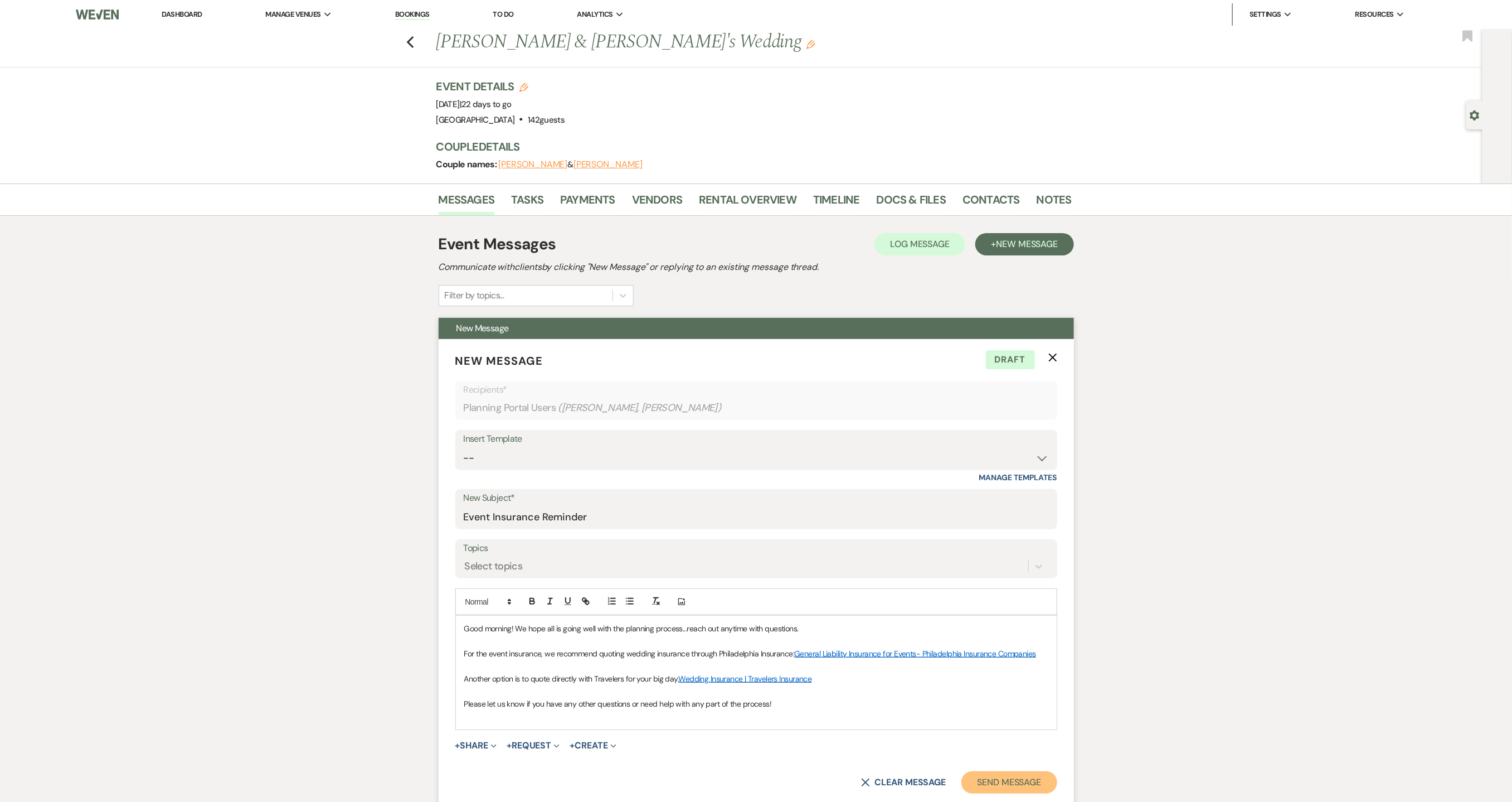
click at [1008, 785] on button "Send Message" at bounding box center [1009, 782] width 95 height 23
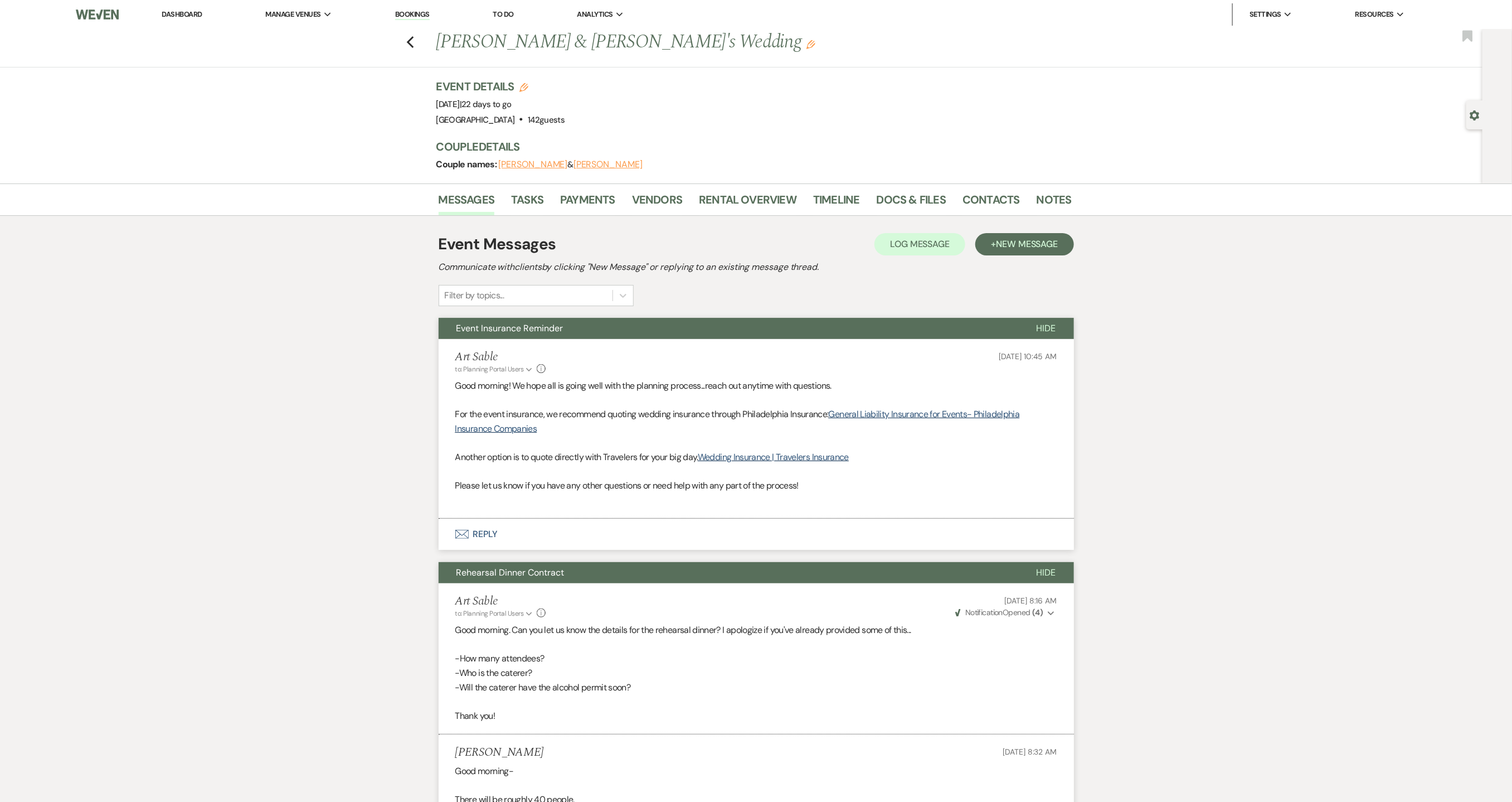
click at [179, 15] on link "Dashboard" at bounding box center [182, 14] width 40 height 9
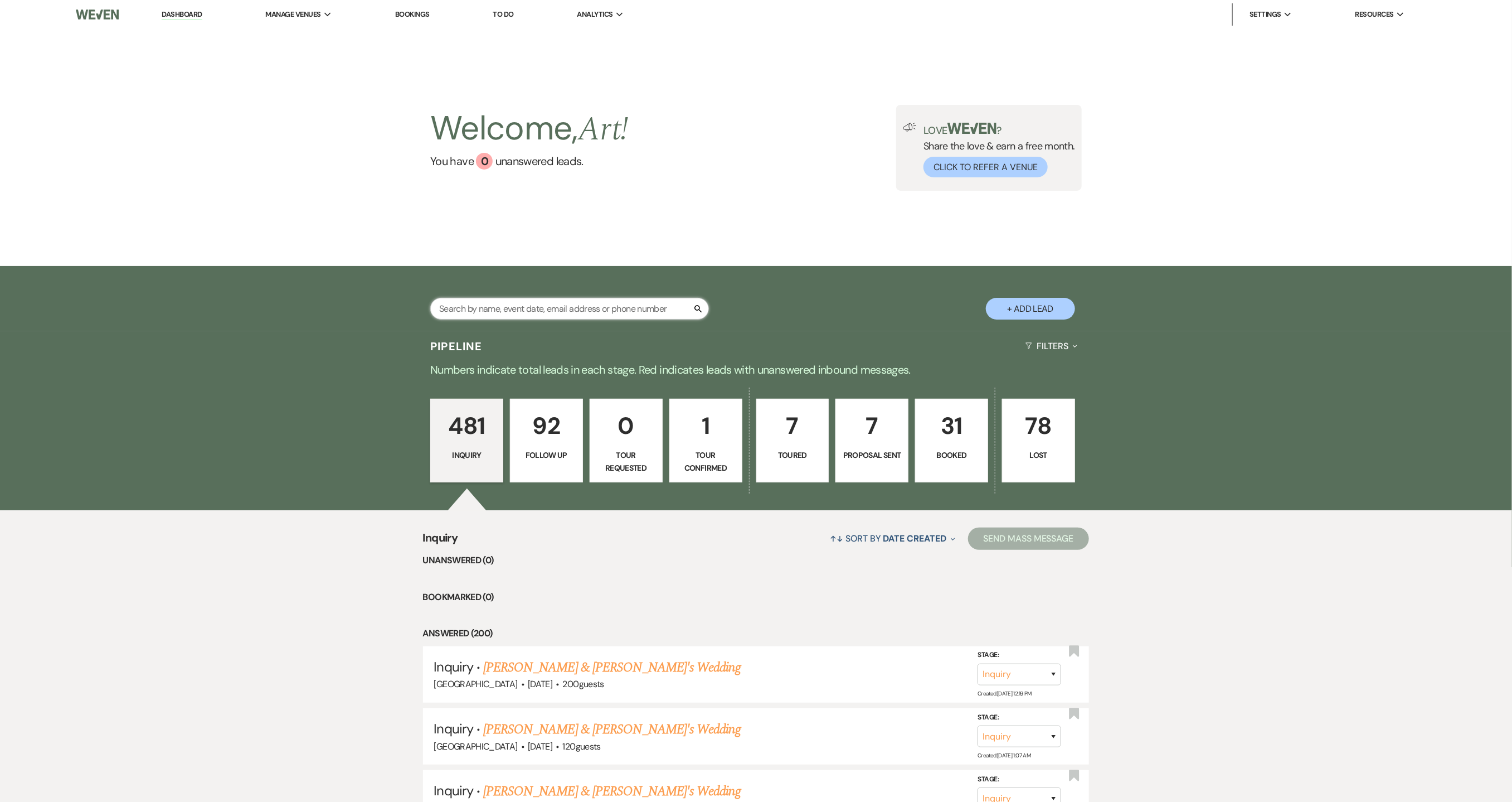
click at [500, 303] on input "text" at bounding box center [570, 309] width 279 height 22
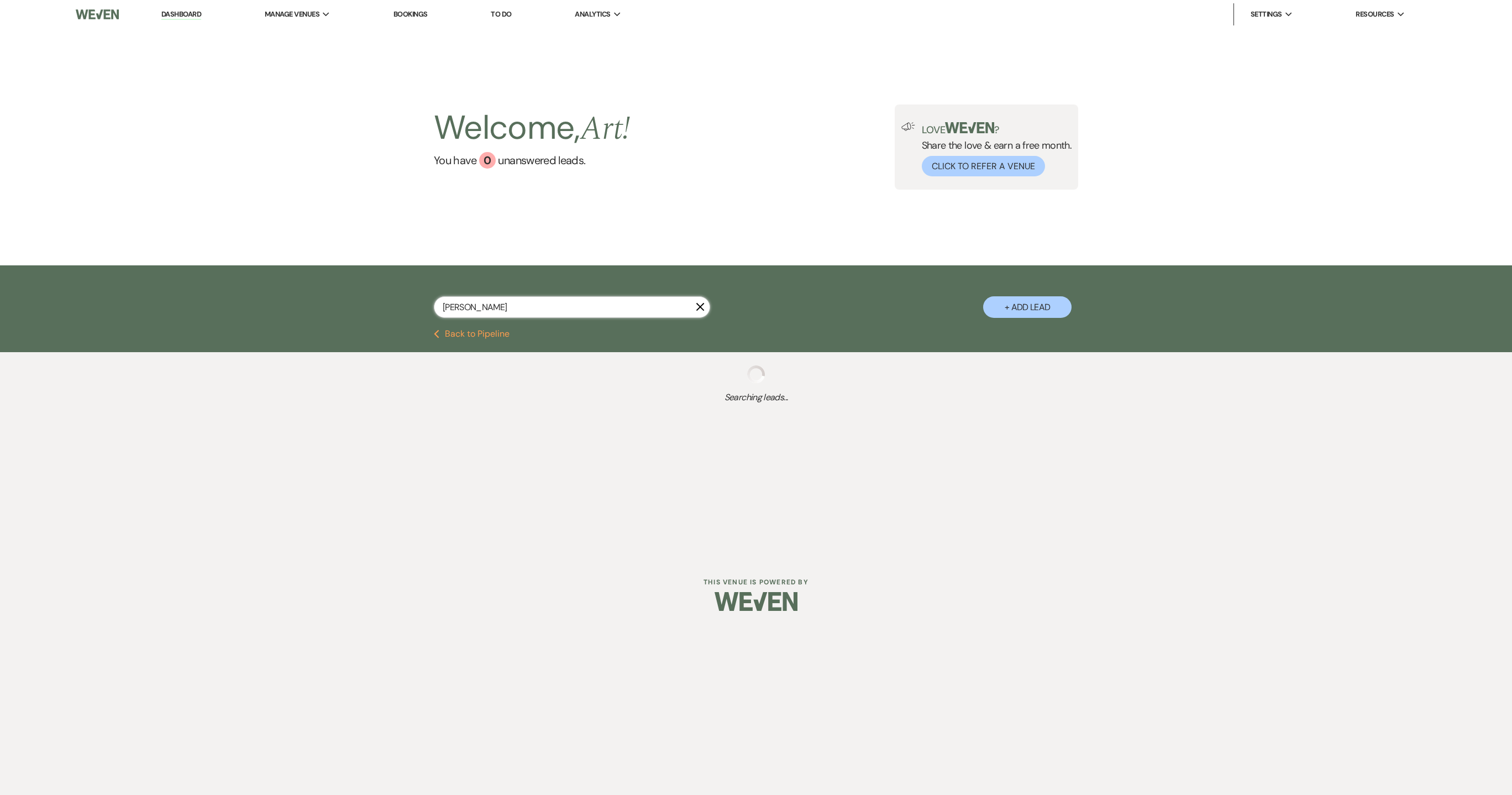
type input "[PERSON_NAME]"
select select "9"
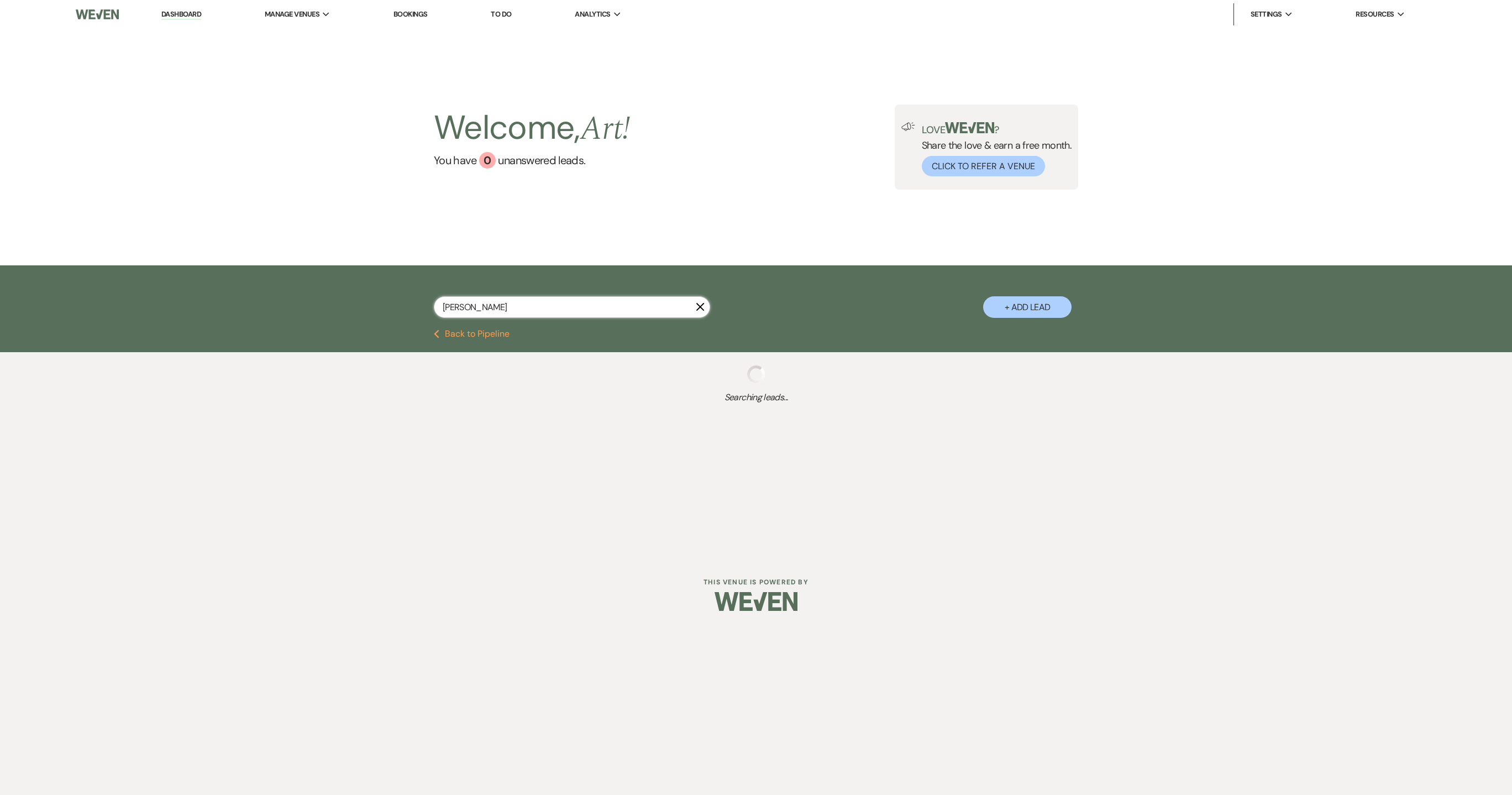
select select "8"
select select "5"
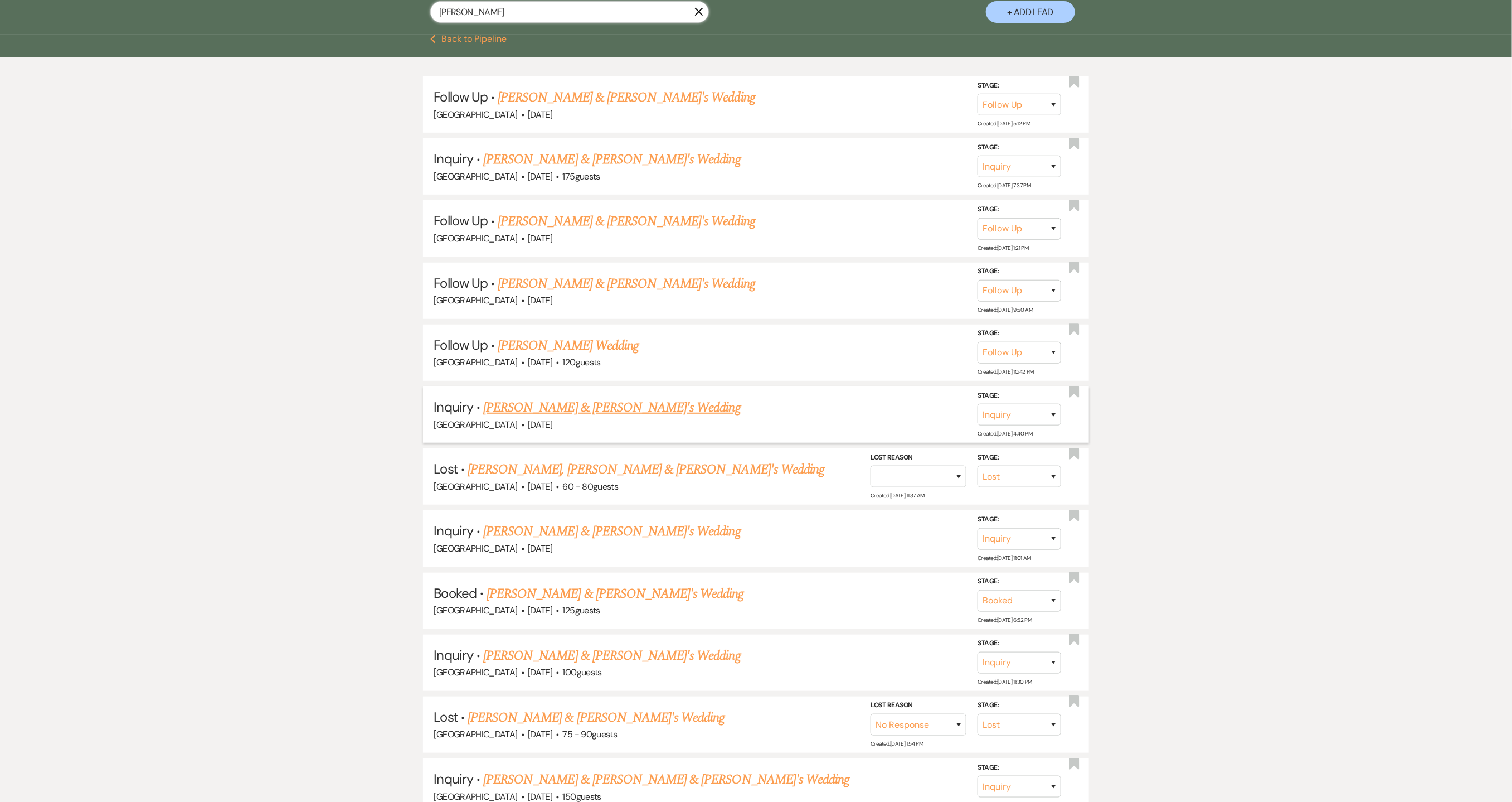
scroll to position [335, 0]
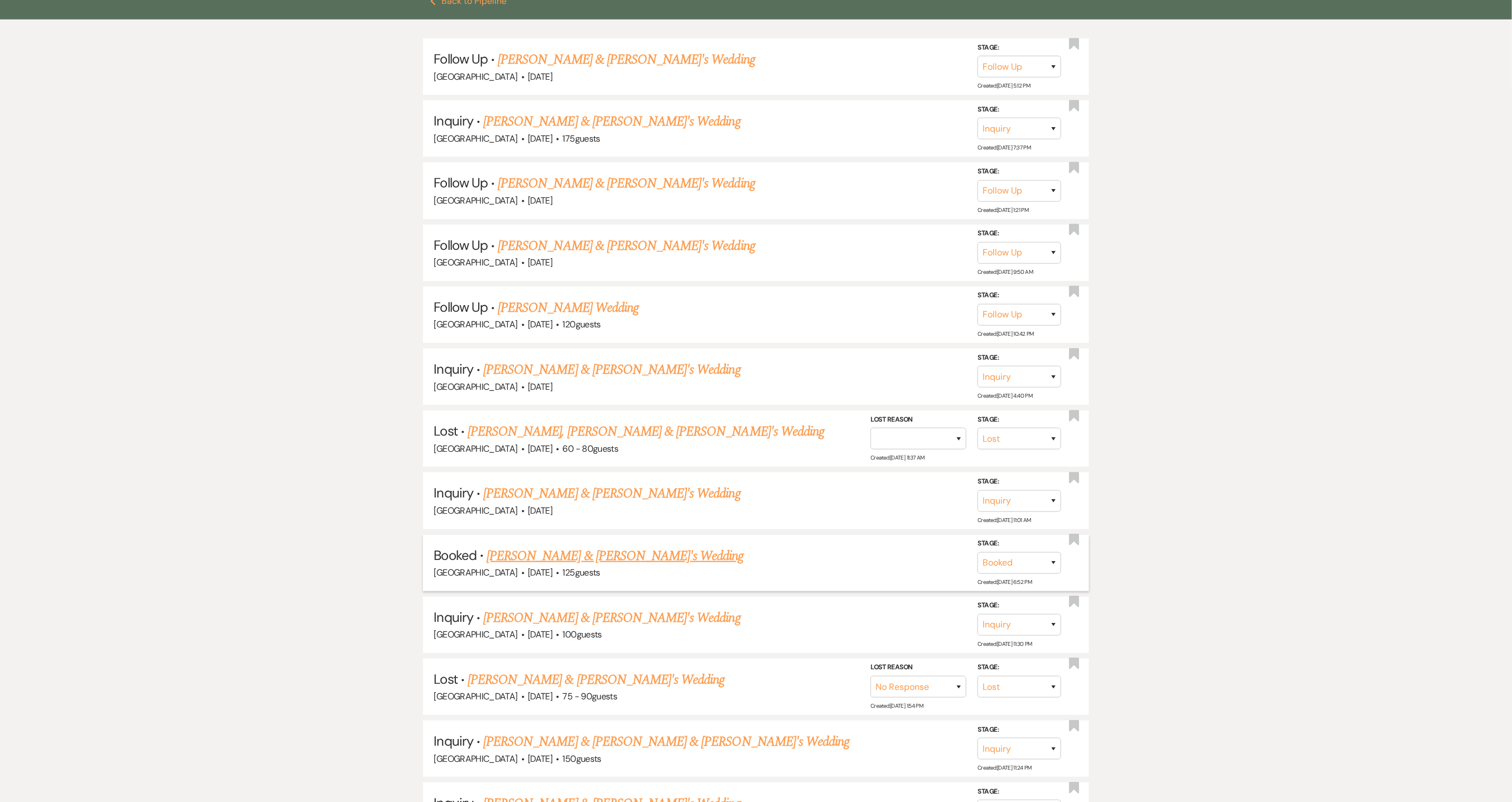
click at [567, 548] on link "[PERSON_NAME] & [PERSON_NAME]'s Wedding" at bounding box center [615, 556] width 258 height 20
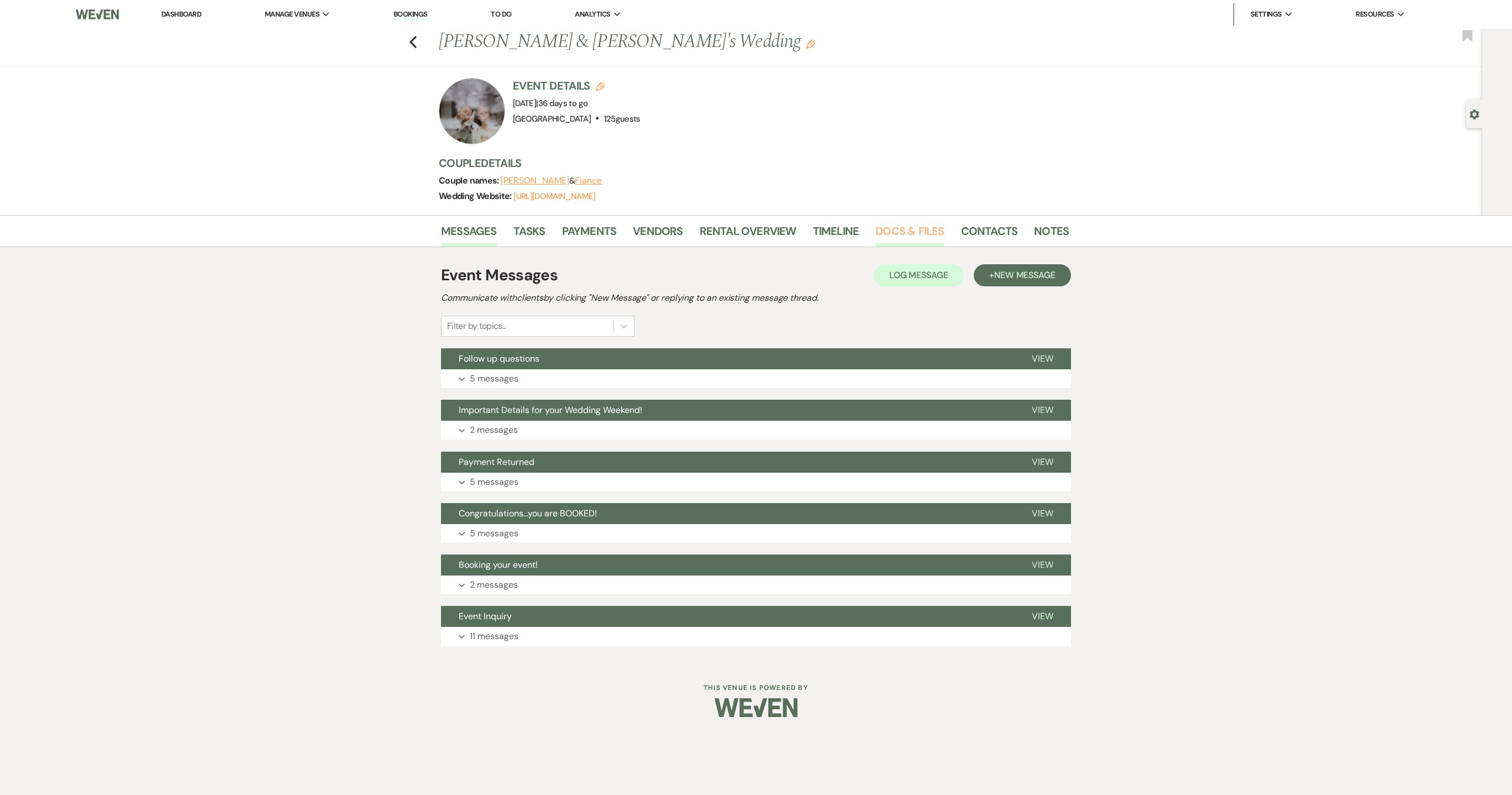
click at [912, 231] on link "Docs & Files" at bounding box center [909, 234] width 69 height 24
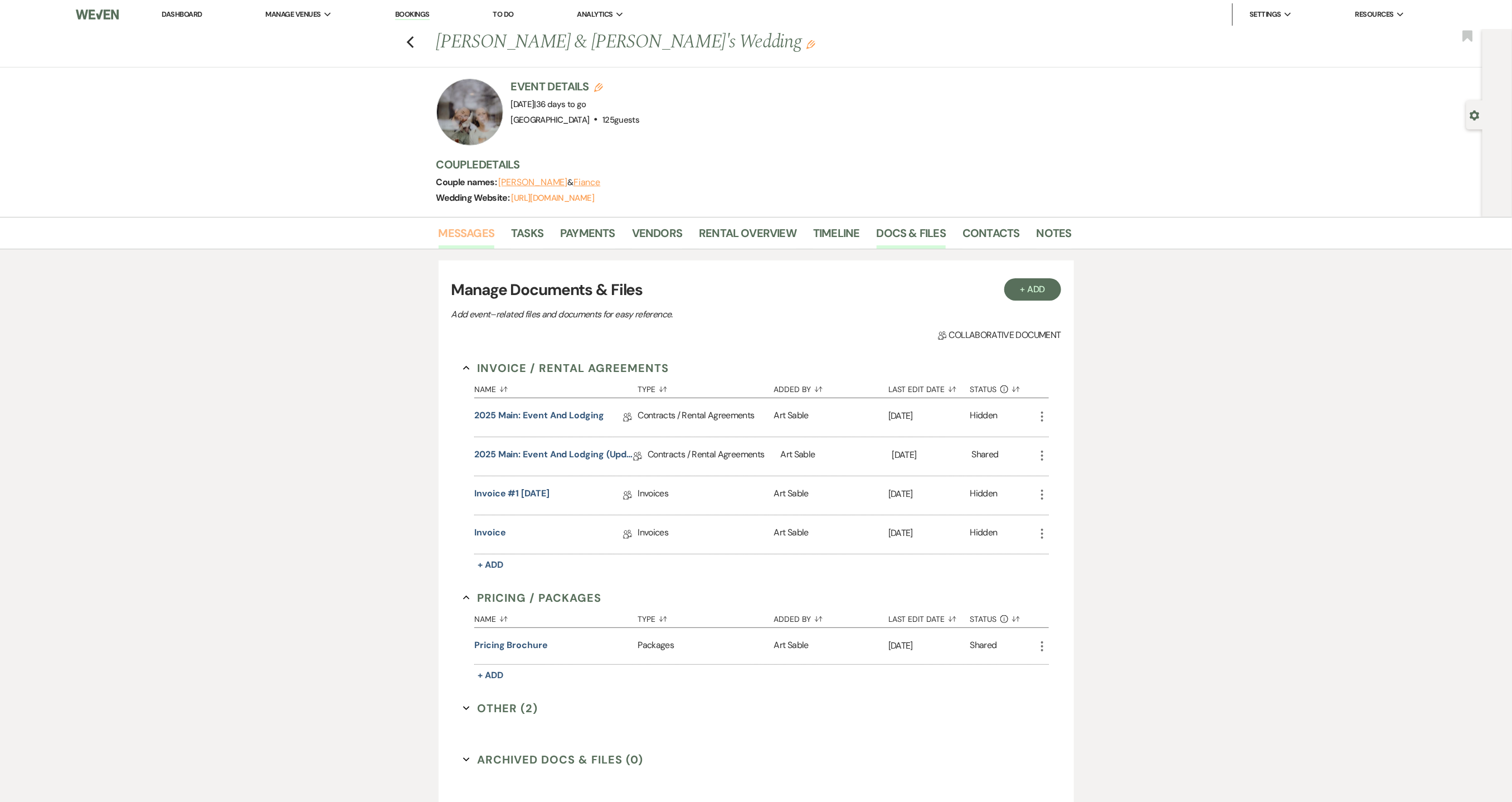
click at [481, 229] on link "Messages" at bounding box center [467, 236] width 56 height 24
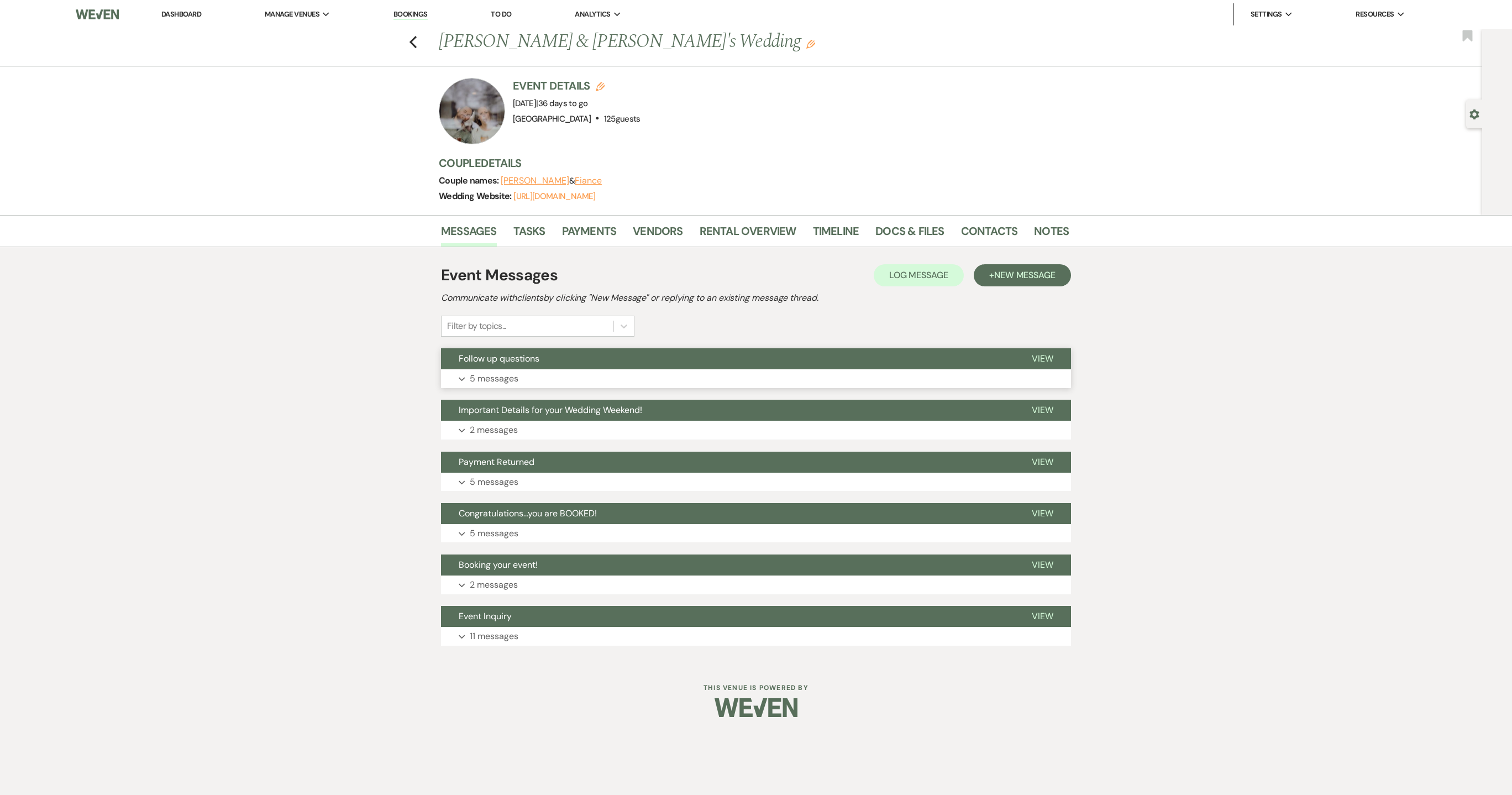
click at [505, 388] on button "Expand 5 messages" at bounding box center [755, 379] width 630 height 19
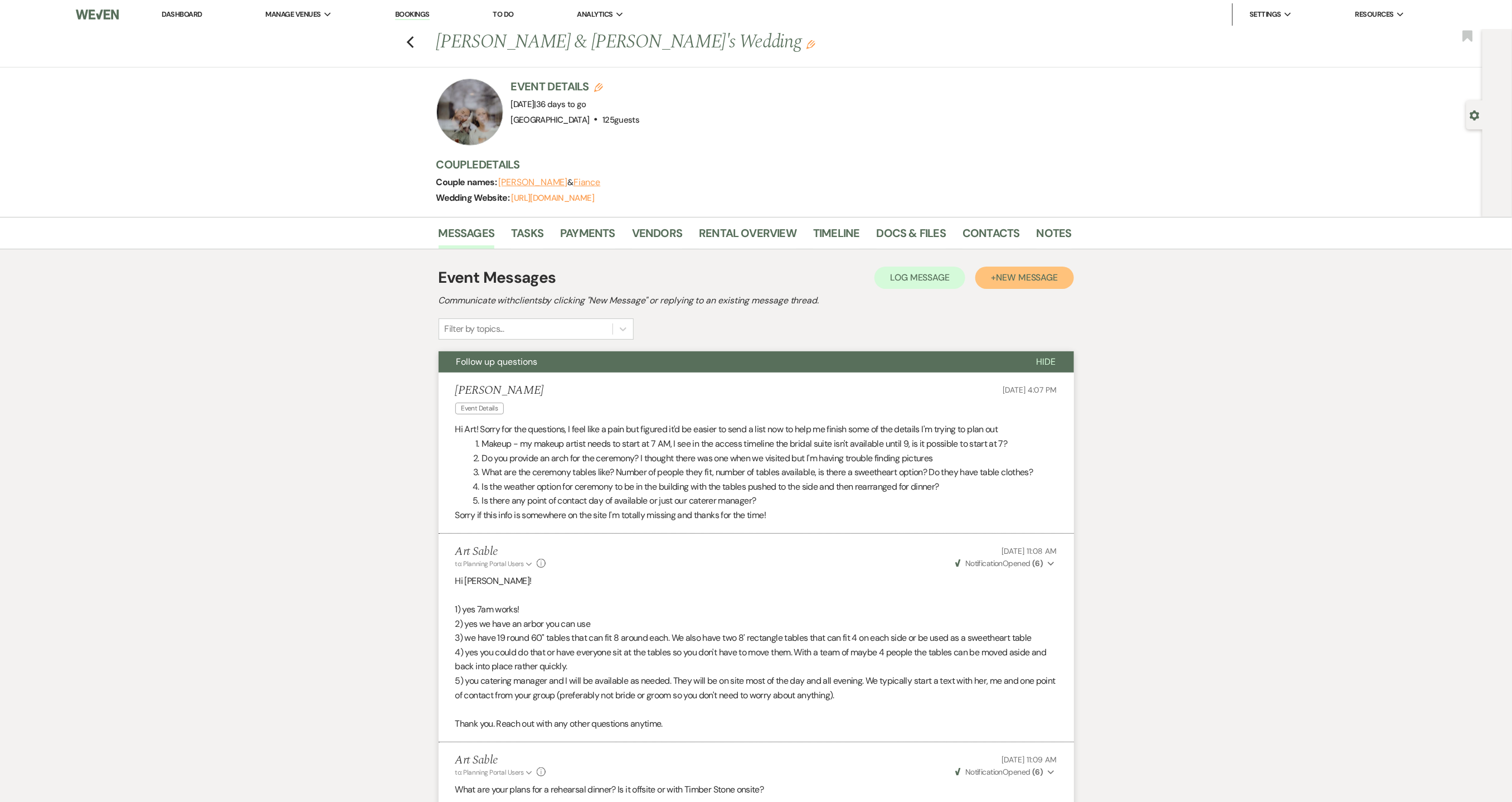
click at [1015, 280] on span "New Message" at bounding box center [1027, 278] width 62 height 12
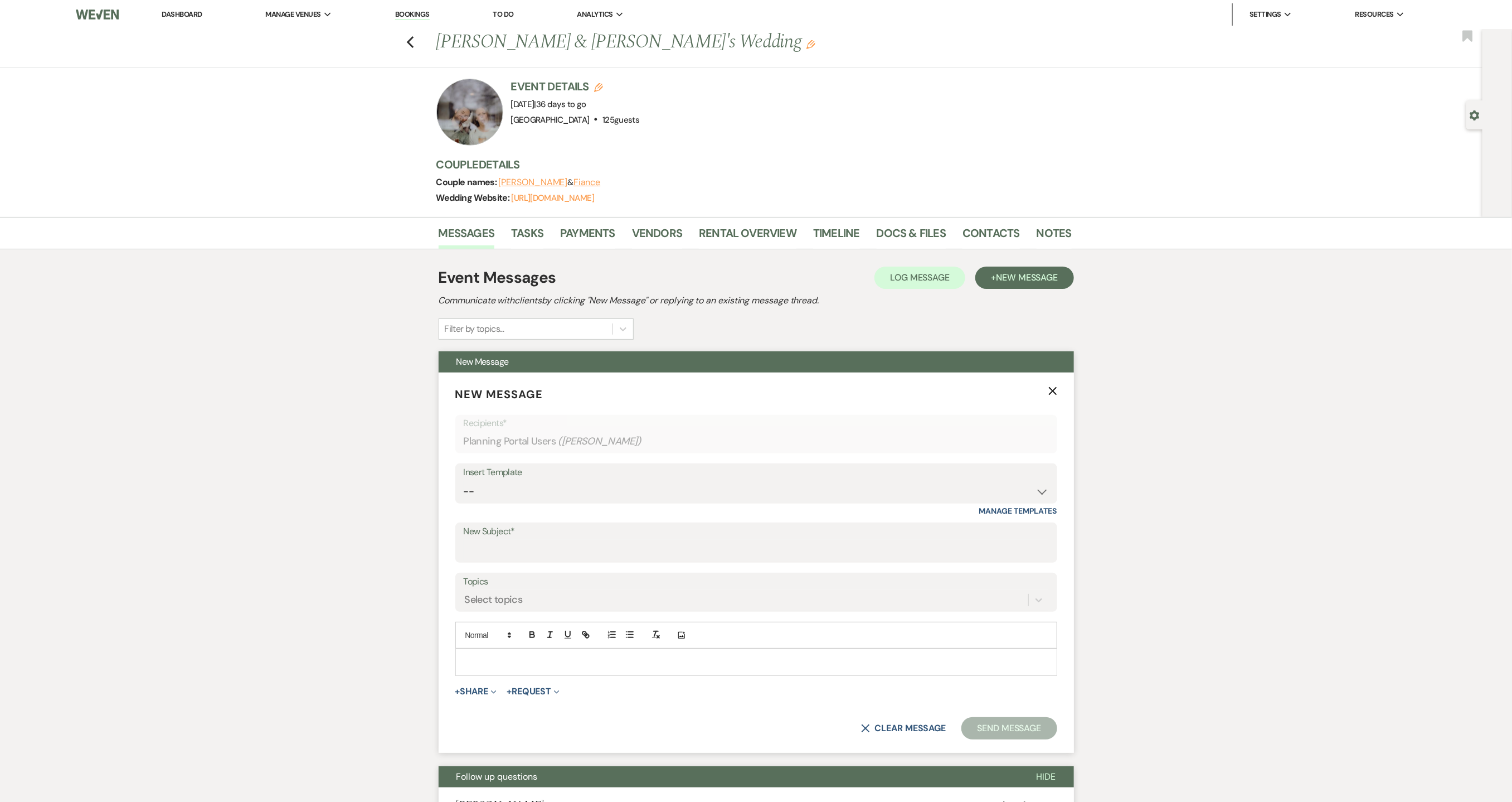
click at [545, 674] on div at bounding box center [756, 662] width 601 height 25
click at [517, 556] on input "New Subject*" at bounding box center [756, 550] width 586 height 22
type input "Event Insurance Reminder"
drag, startPoint x: 556, startPoint y: 665, endPoint x: 323, endPoint y: 661, distance: 233.0
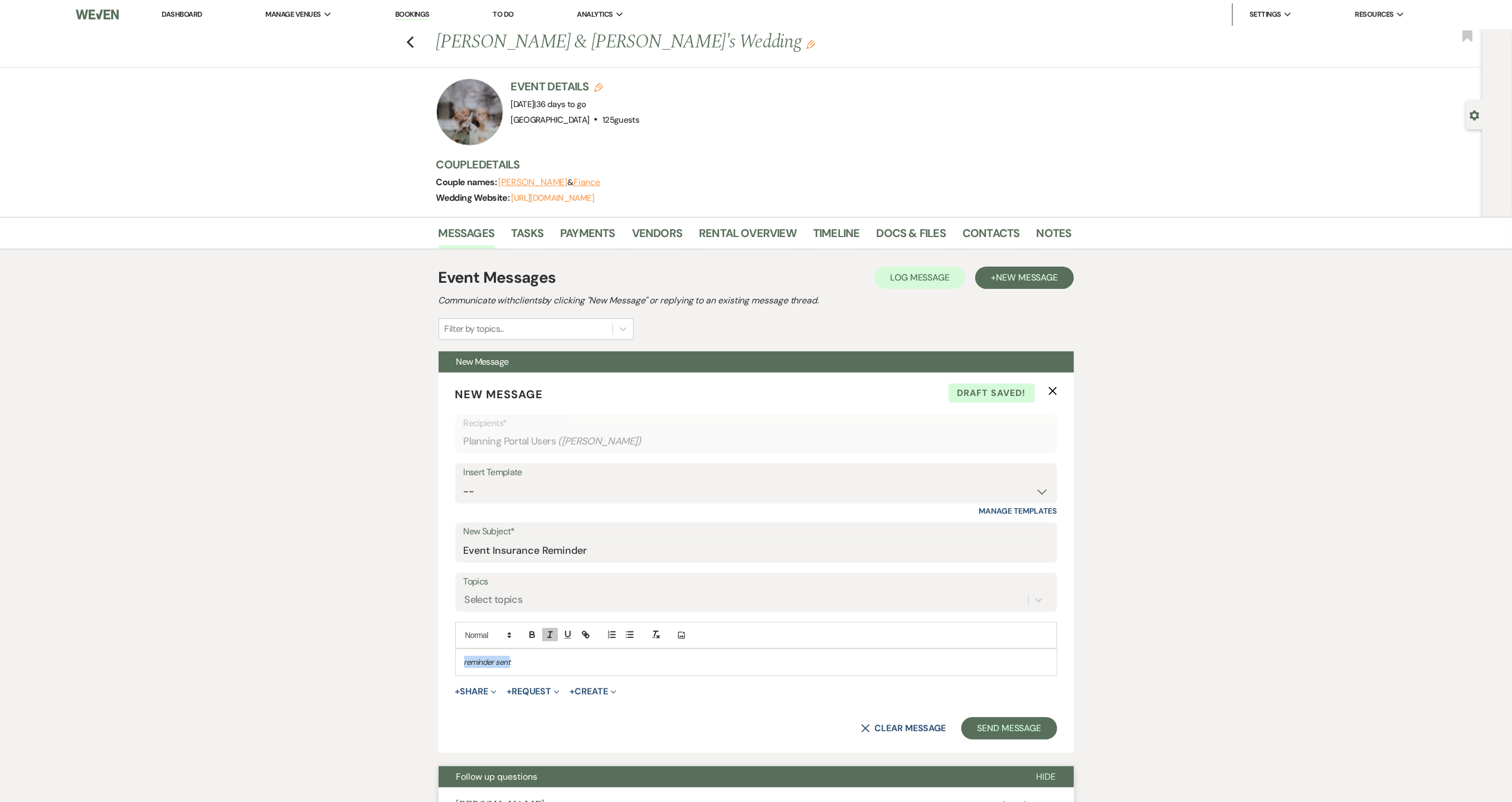
click at [178, 12] on link "Dashboard" at bounding box center [182, 14] width 40 height 9
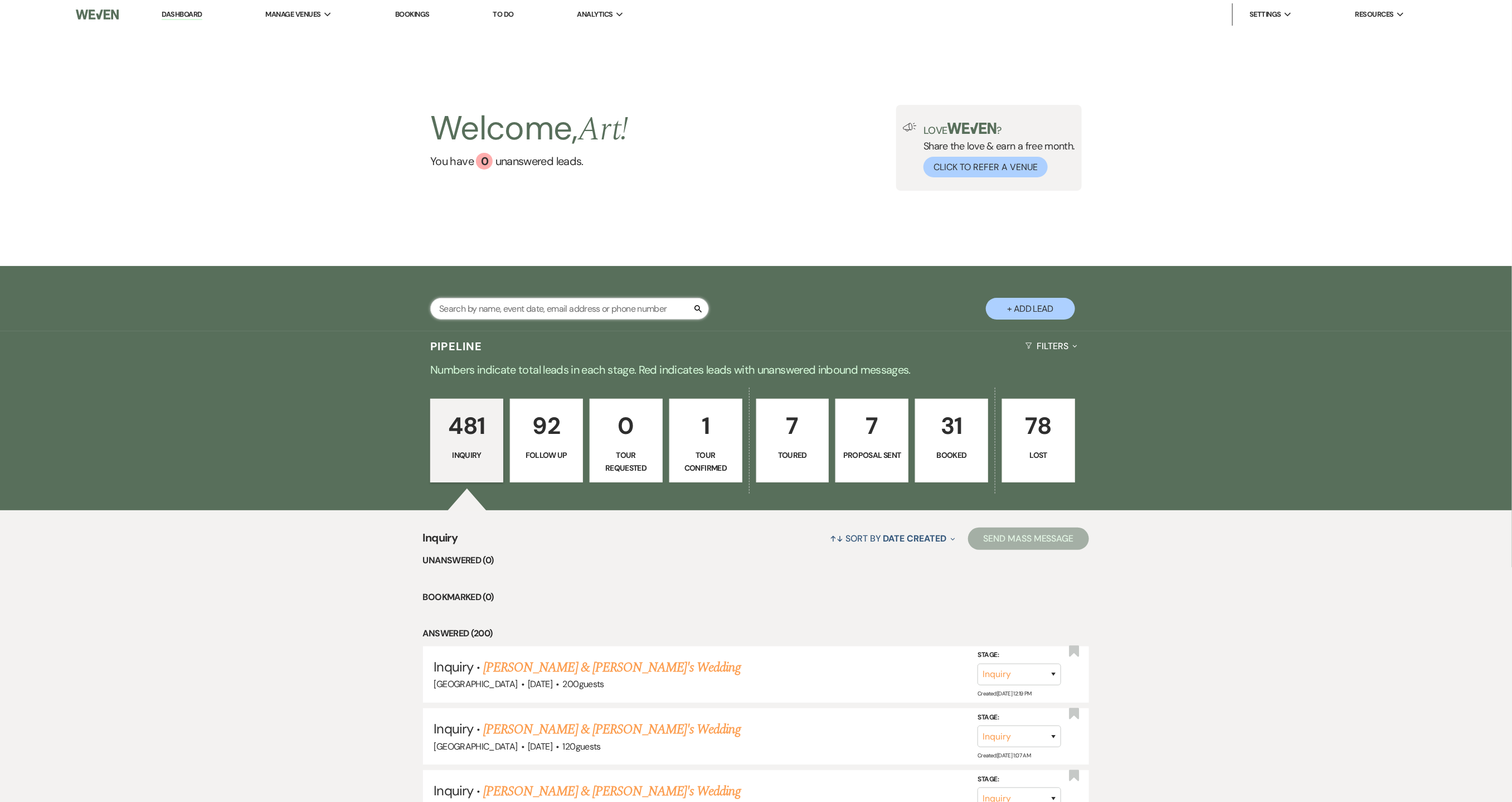
click at [480, 312] on input "text" at bounding box center [570, 309] width 279 height 22
type input "[PERSON_NAME]"
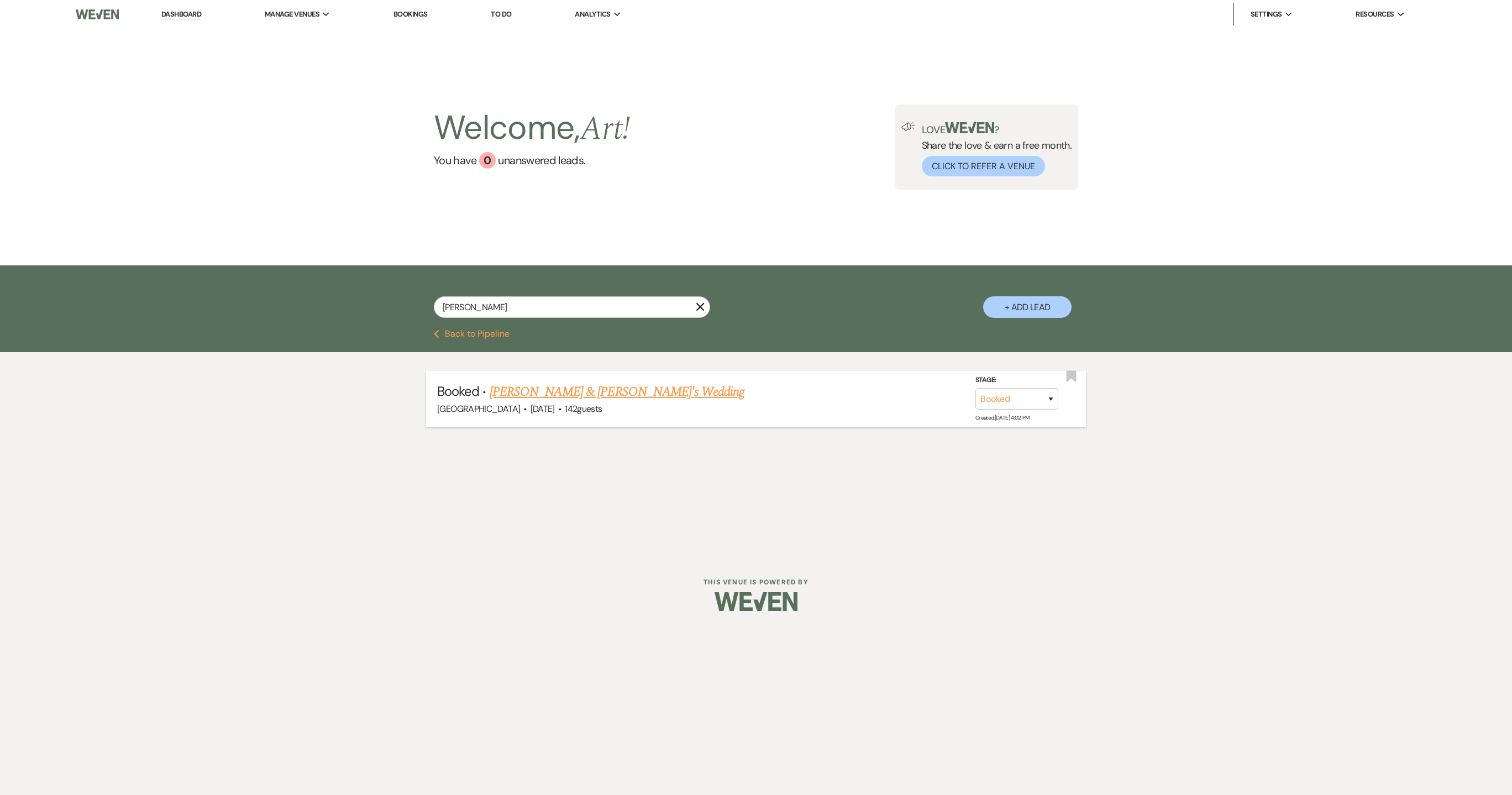
click at [545, 383] on link "[PERSON_NAME] & [PERSON_NAME]'s Wedding" at bounding box center [617, 392] width 255 height 20
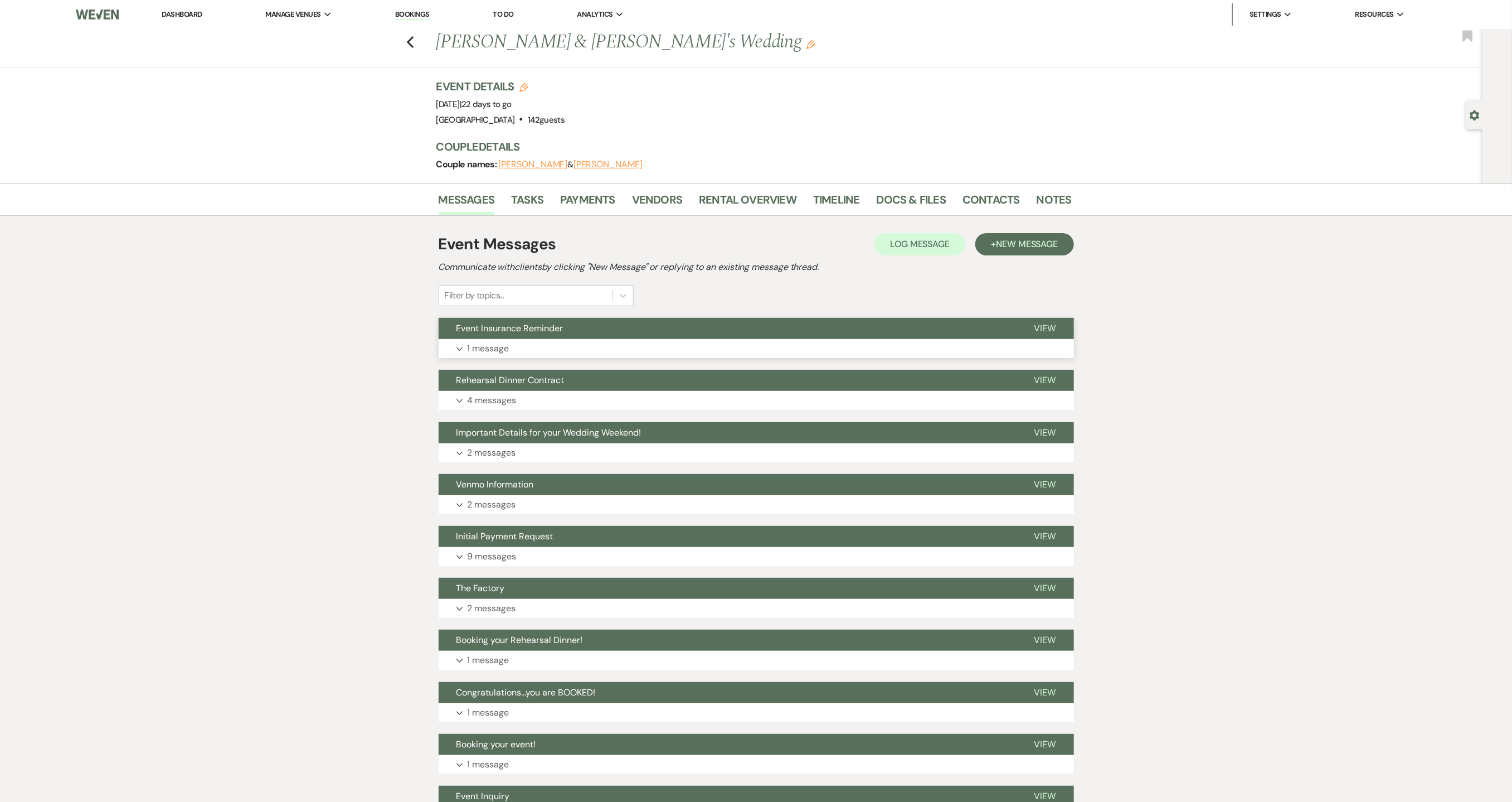
click at [520, 341] on button "Expand 1 message" at bounding box center [756, 348] width 635 height 19
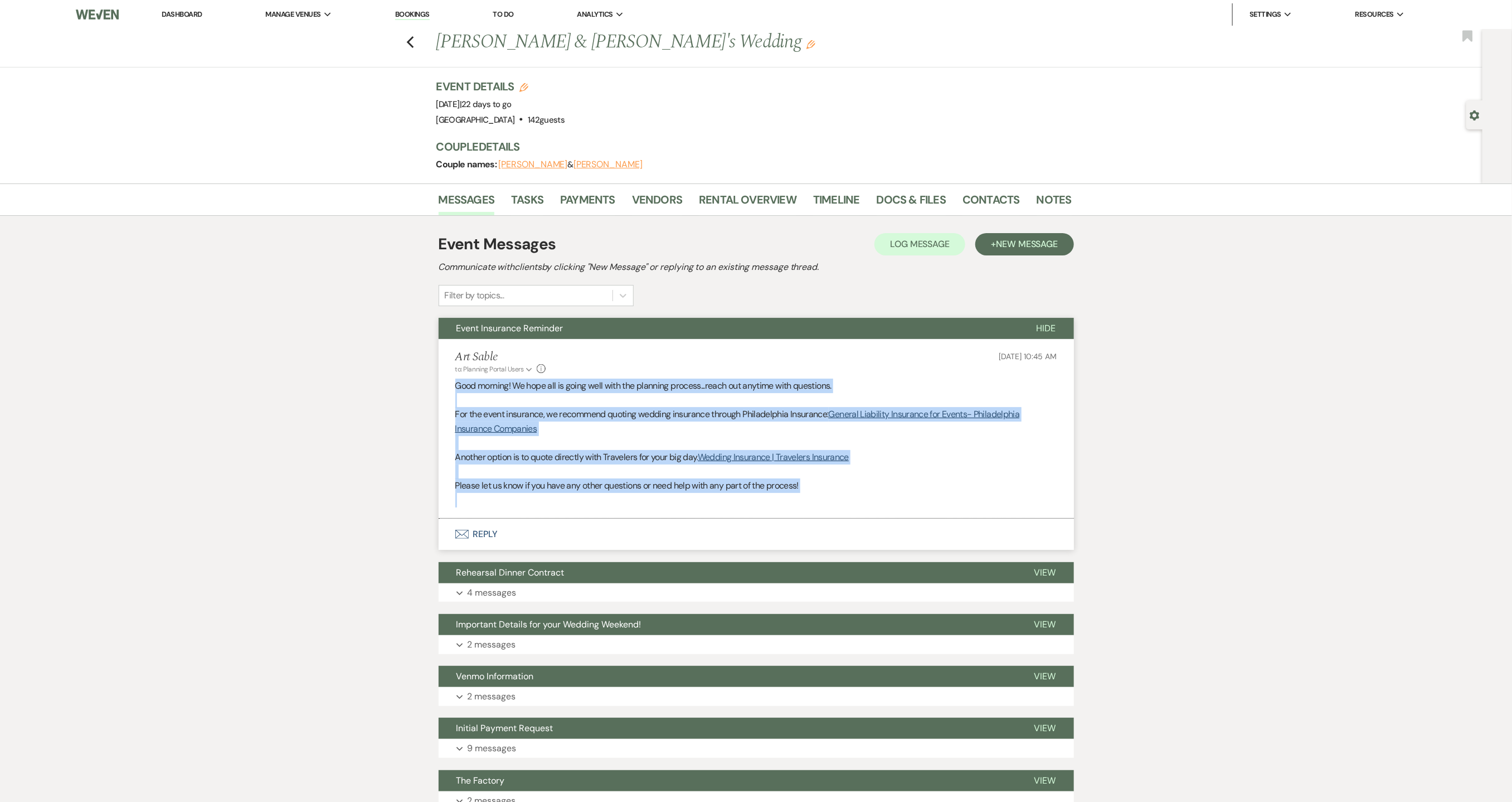
drag, startPoint x: 868, startPoint y: 503, endPoint x: 401, endPoint y: 382, distance: 482.4
click at [401, 382] on div "Messages Tasks Payments Vendors Rental Overview Timeline Docs & Files Contacts …" at bounding box center [756, 609] width 1512 height 851
copy div "Good morning! We hope all is going well with the planning process...reach out a…"
click at [174, 15] on link "Dashboard" at bounding box center [182, 14] width 40 height 9
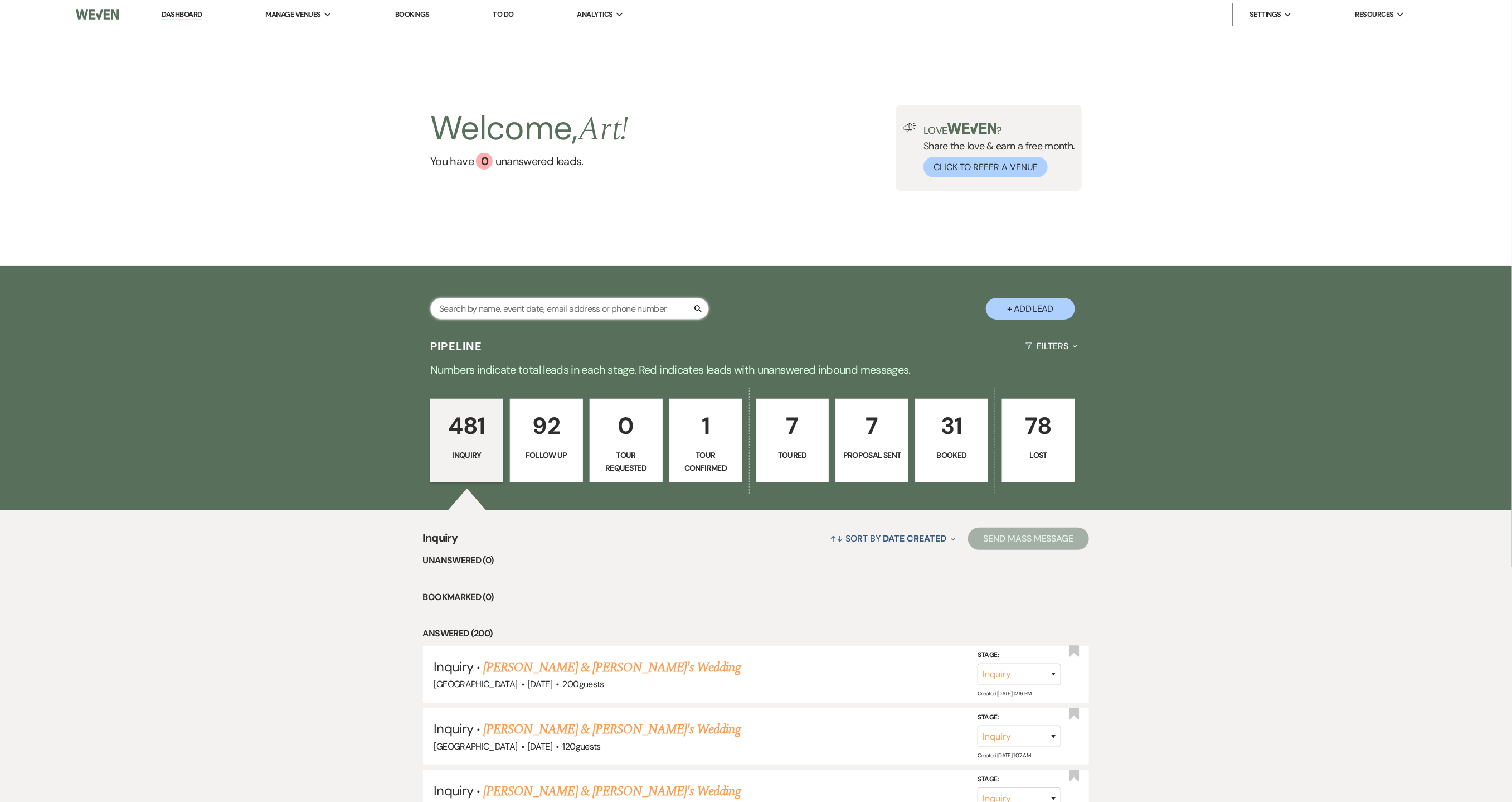
drag, startPoint x: 472, startPoint y: 311, endPoint x: 542, endPoint y: 195, distance: 135.5
click at [472, 311] on input "text" at bounding box center [570, 309] width 279 height 22
type input "[PERSON_NAME]"
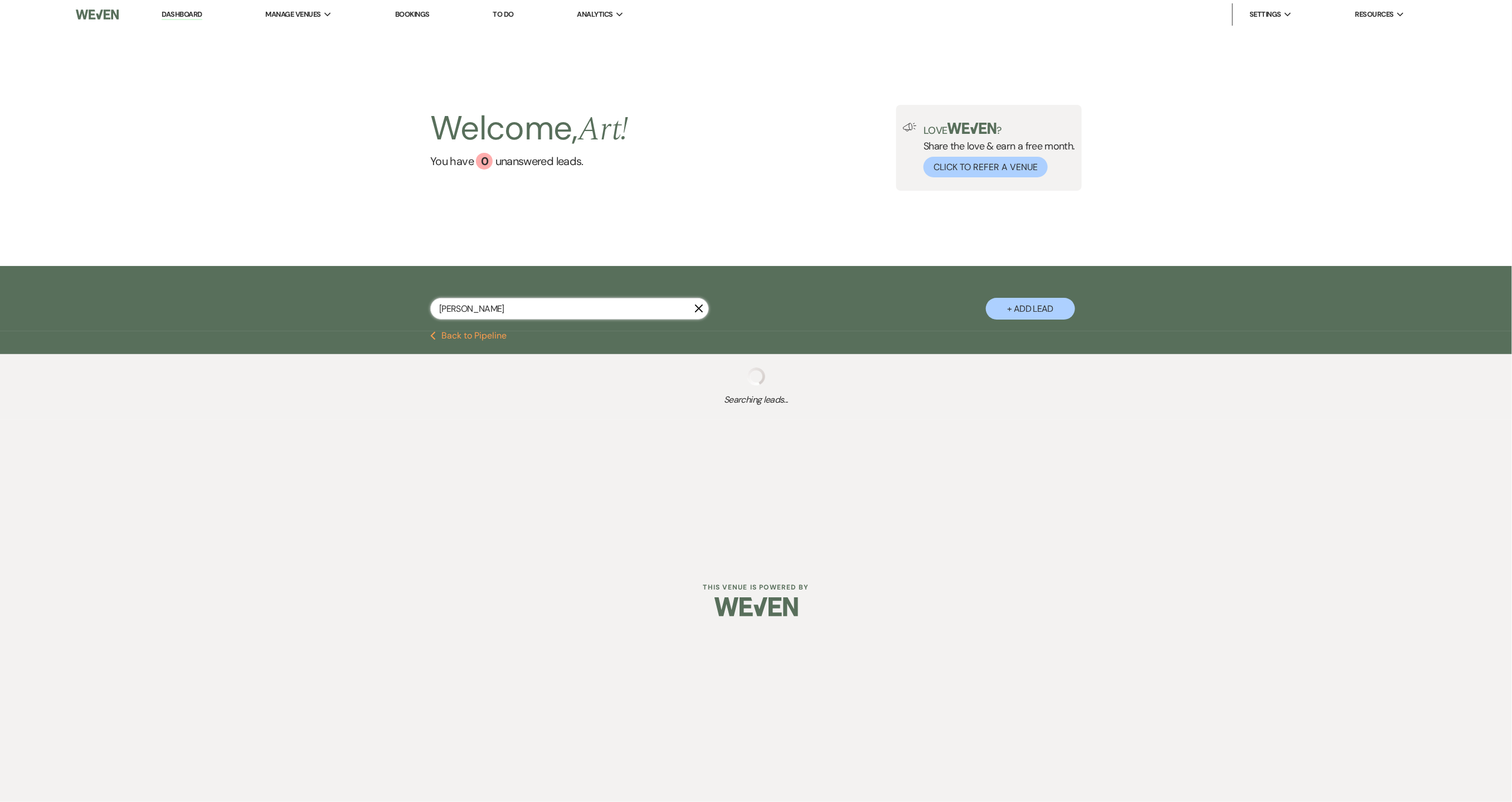
select select "9"
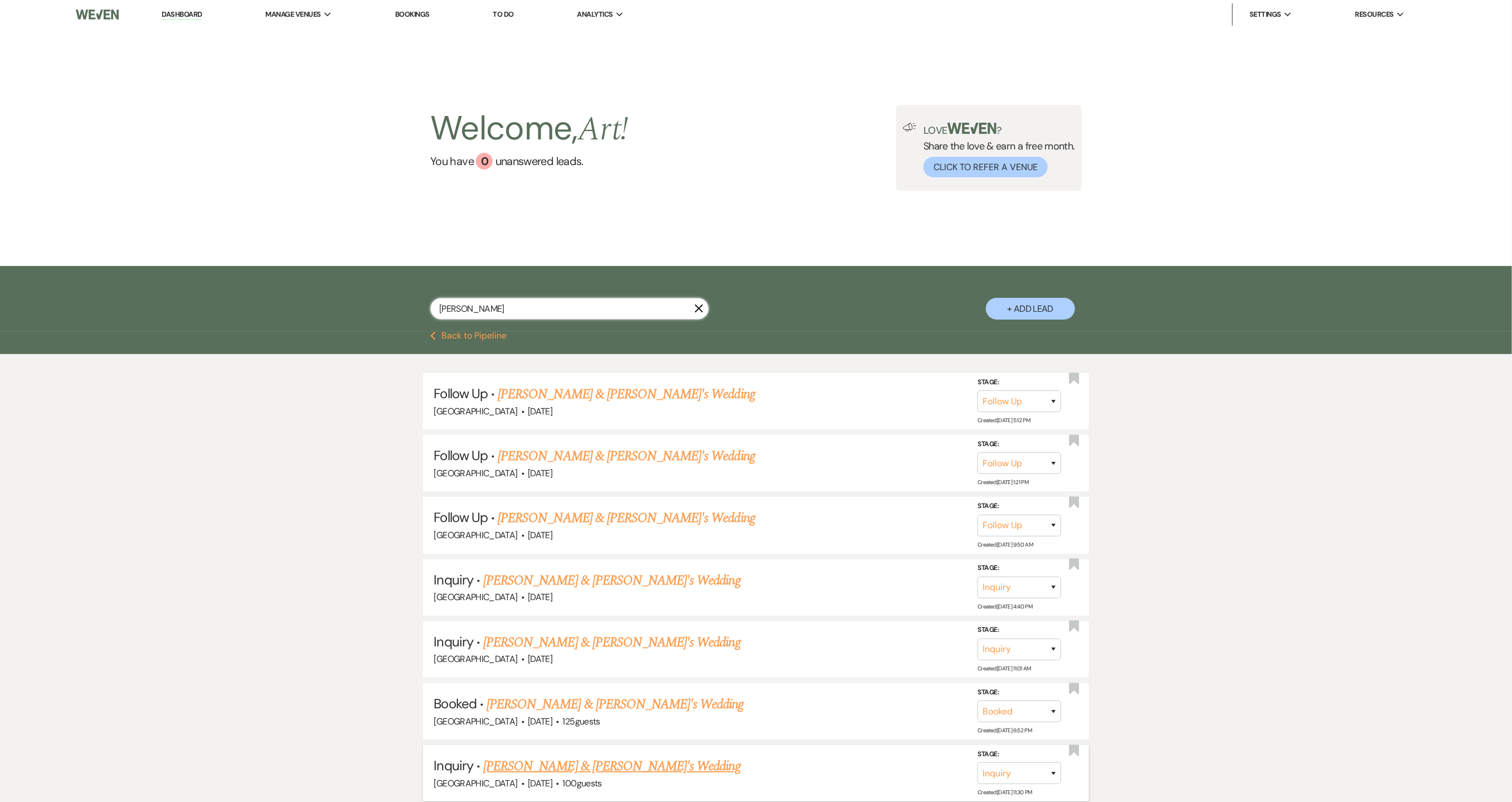
scroll to position [325, 0]
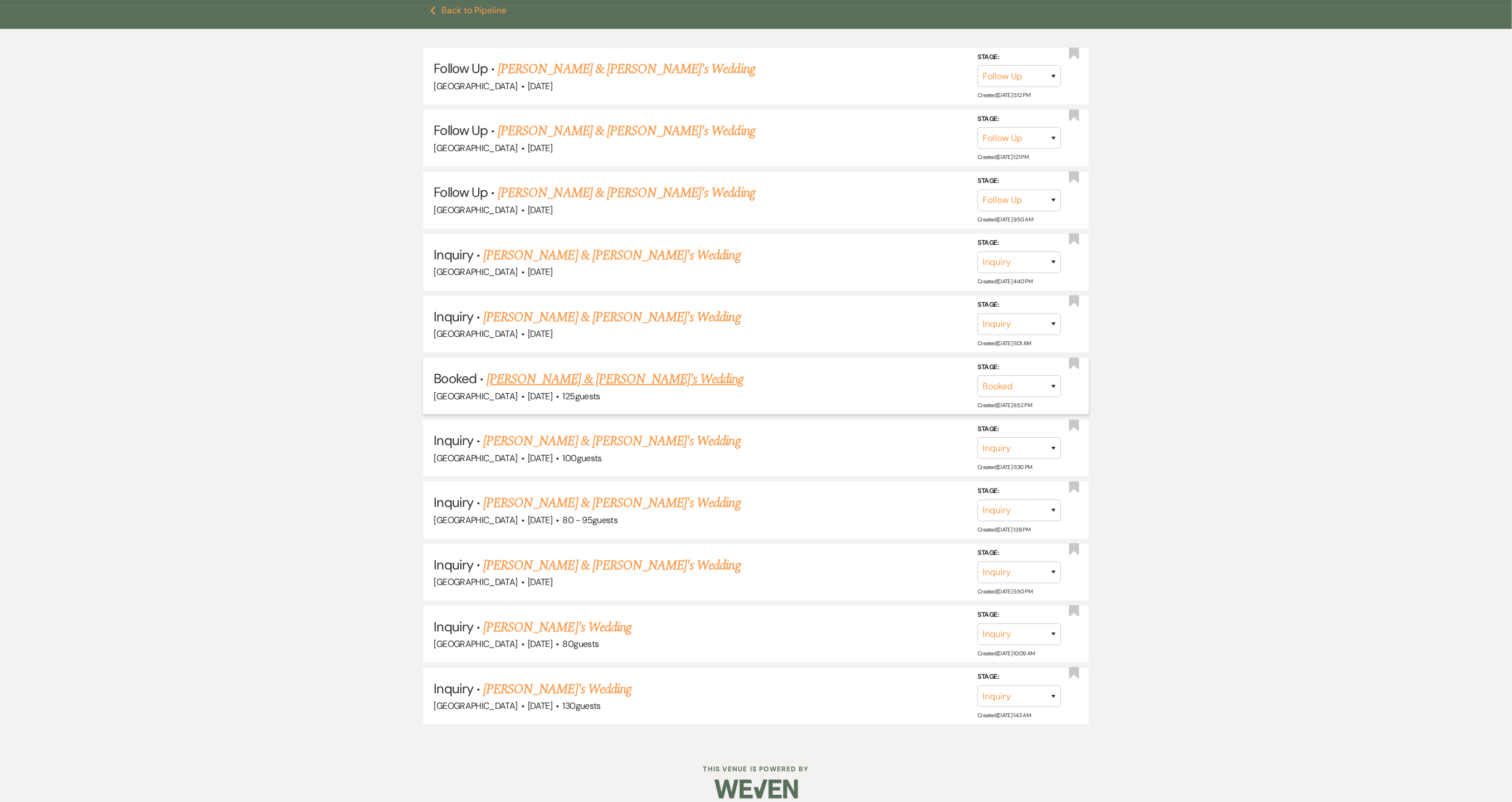
type input "[PERSON_NAME]"
click at [552, 390] on span "[DATE]" at bounding box center [540, 396] width 24 height 12
click at [560, 372] on link "[PERSON_NAME] & [PERSON_NAME]'s Wedding" at bounding box center [615, 379] width 258 height 20
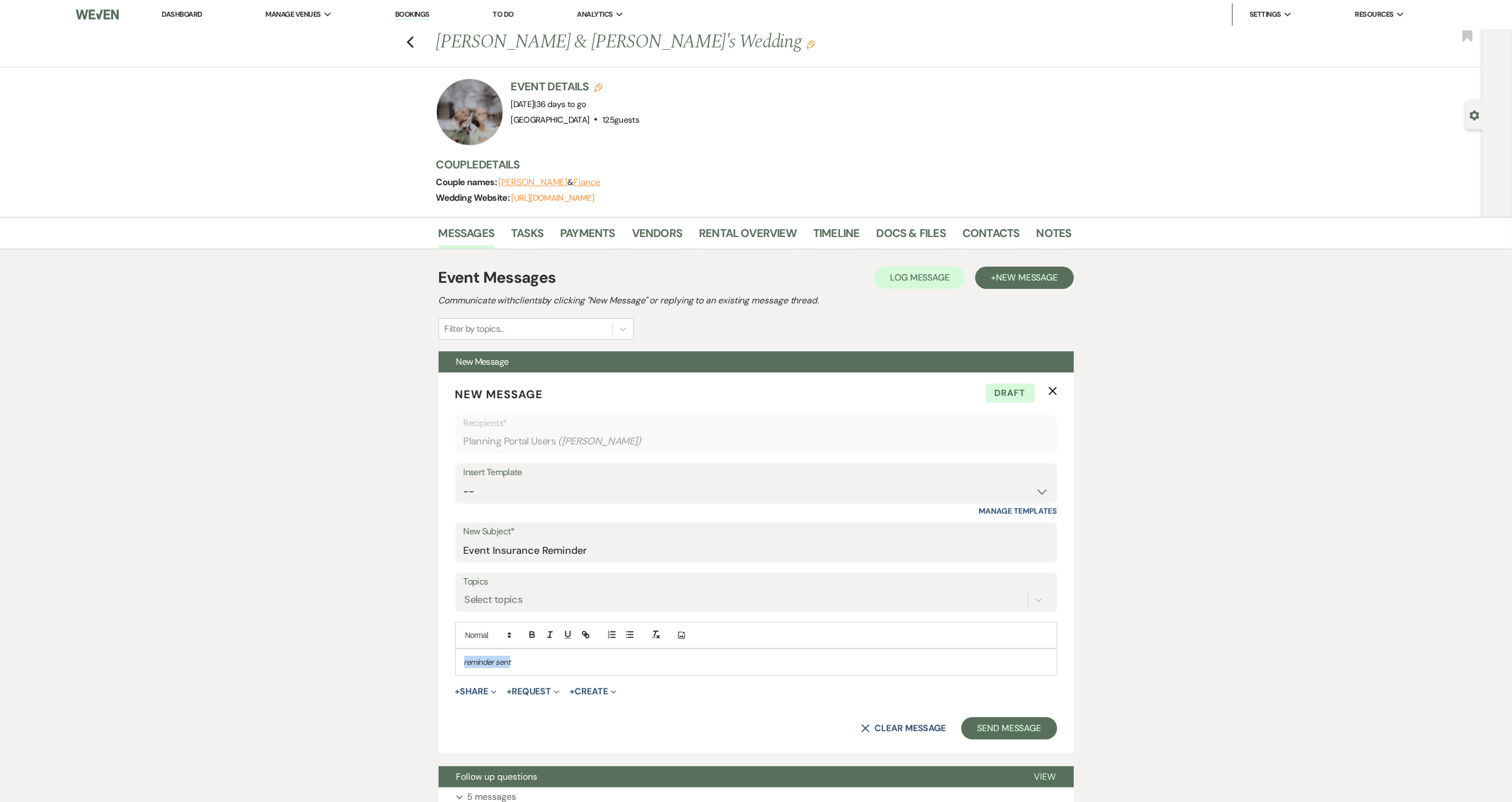
drag, startPoint x: 538, startPoint y: 661, endPoint x: 363, endPoint y: 666, distance: 175.1
click at [363, 666] on div "Messages Tasks Payments Vendors Rental Overview Timeline Docs & Files Contacts …" at bounding box center [756, 650] width 1512 height 866
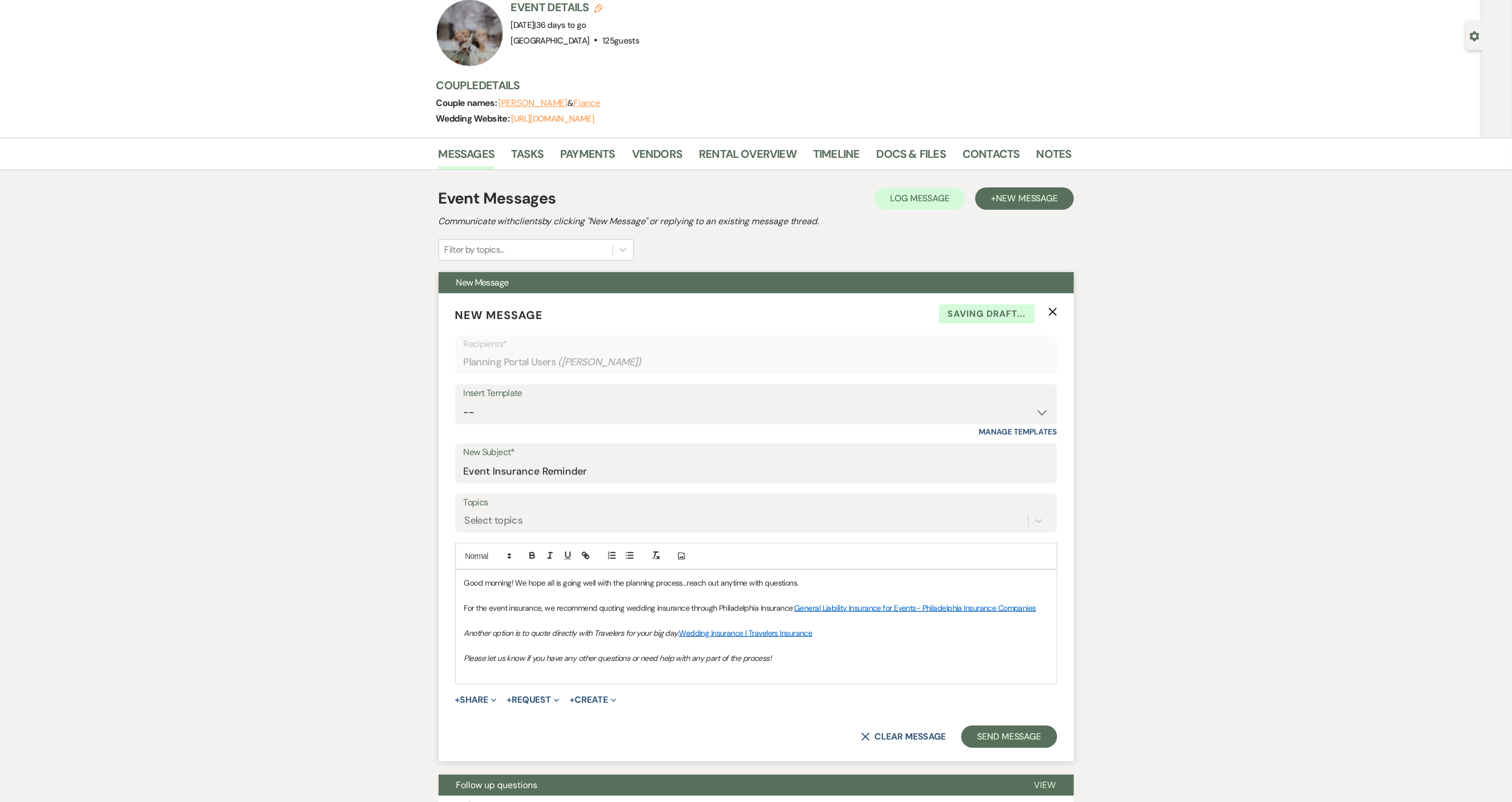
scroll to position [223, 0]
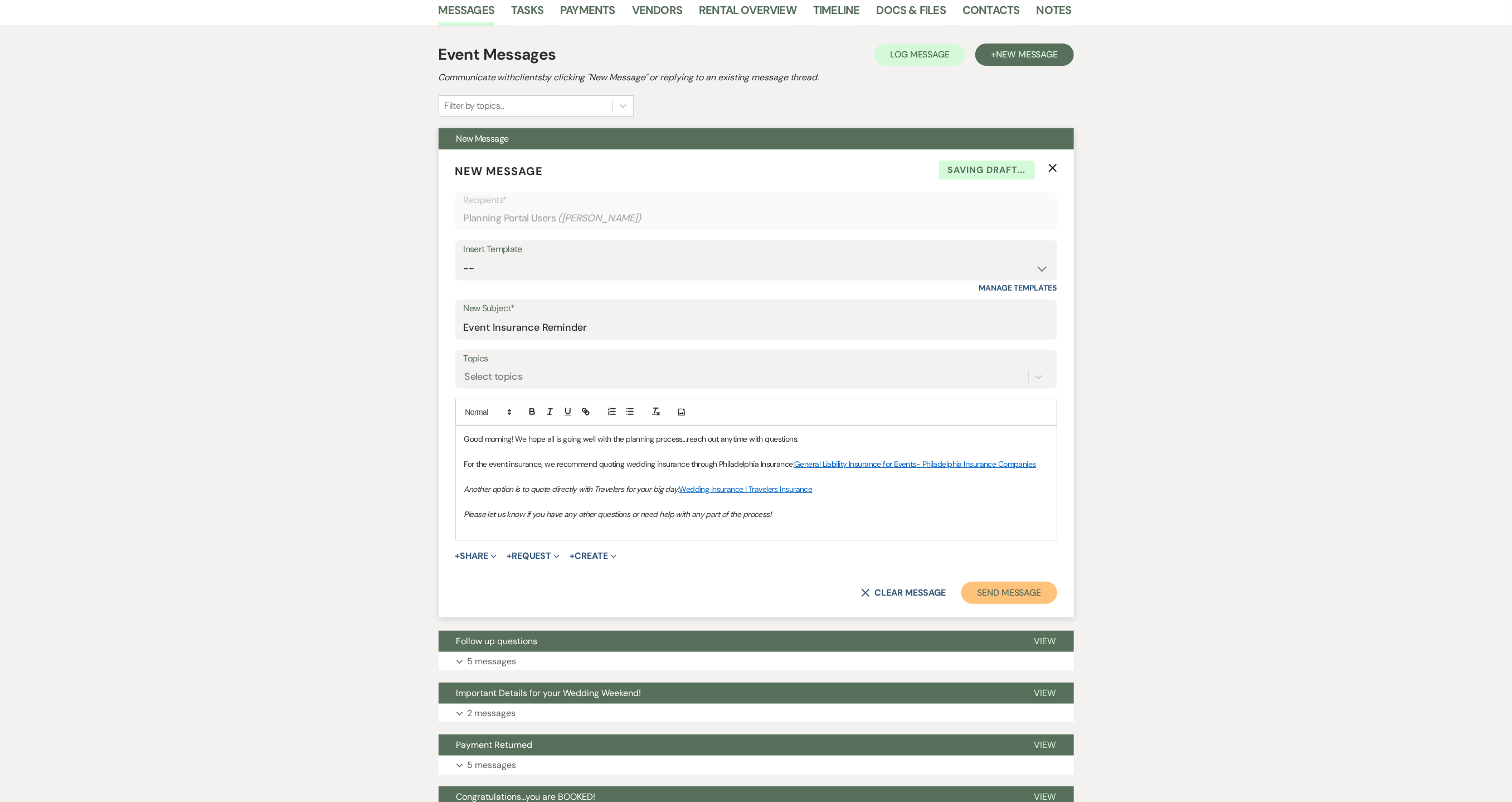
click at [982, 597] on button "Send Message" at bounding box center [1009, 593] width 95 height 23
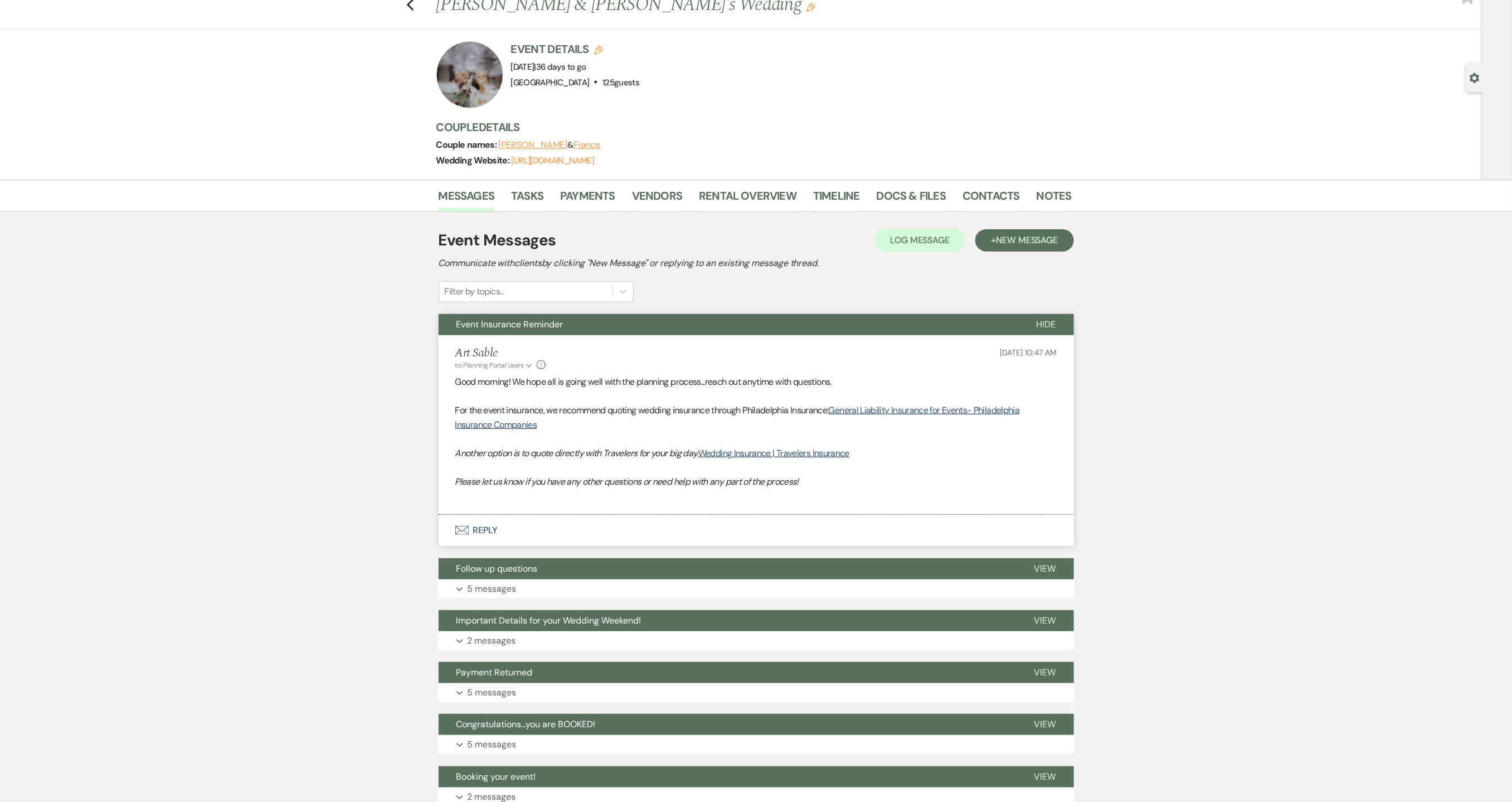
scroll to position [0, 0]
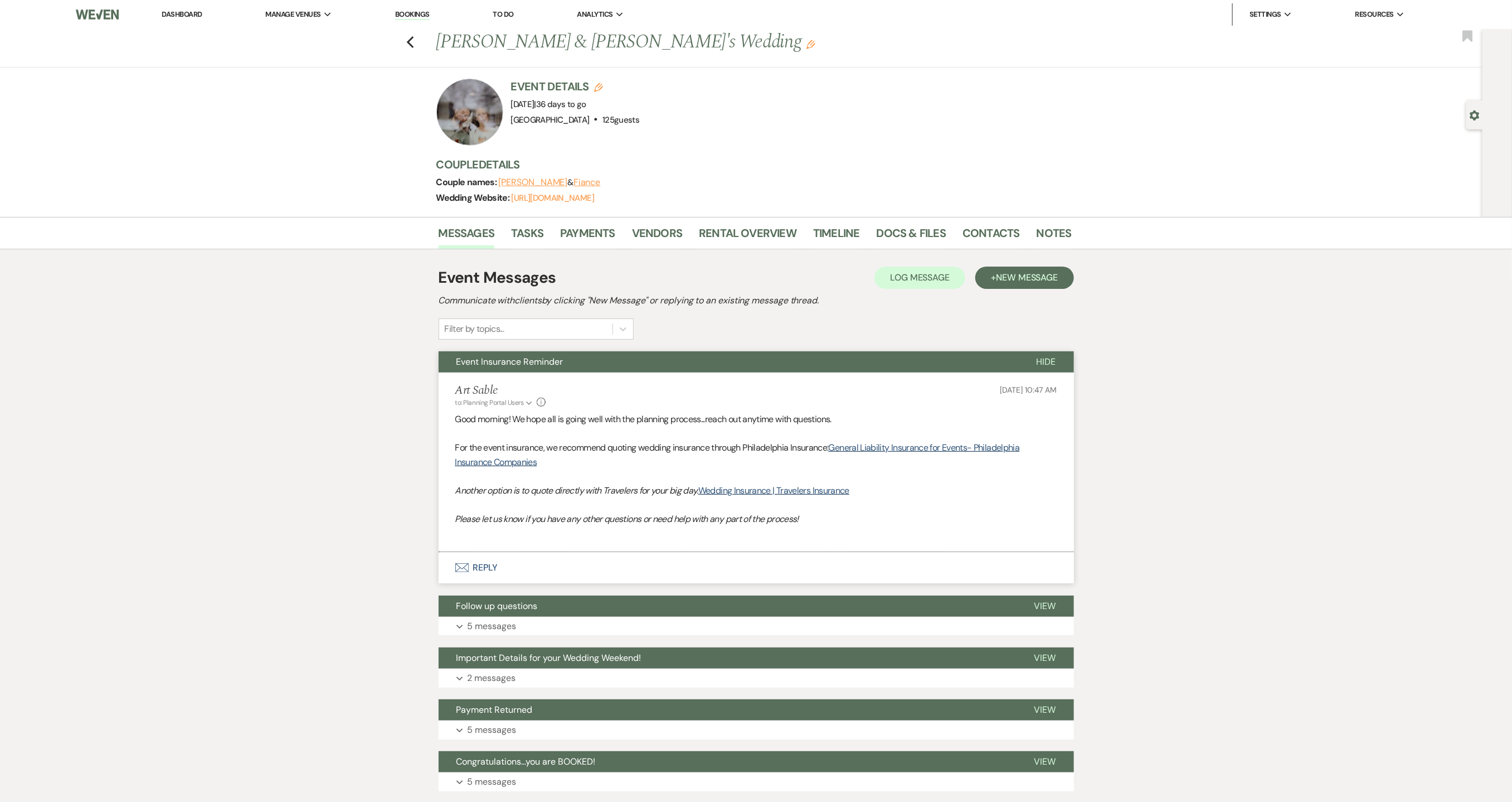
click at [192, 14] on link "Dashboard" at bounding box center [182, 14] width 40 height 9
